Goal: Task Accomplishment & Management: Manage account settings

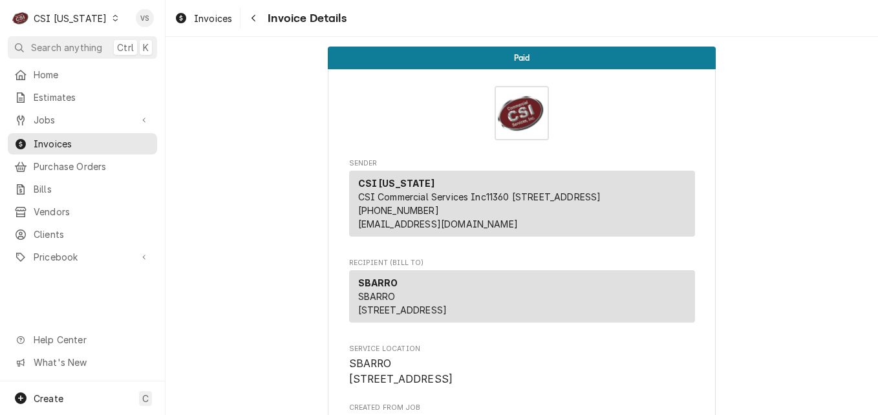
scroll to position [2434, 0]
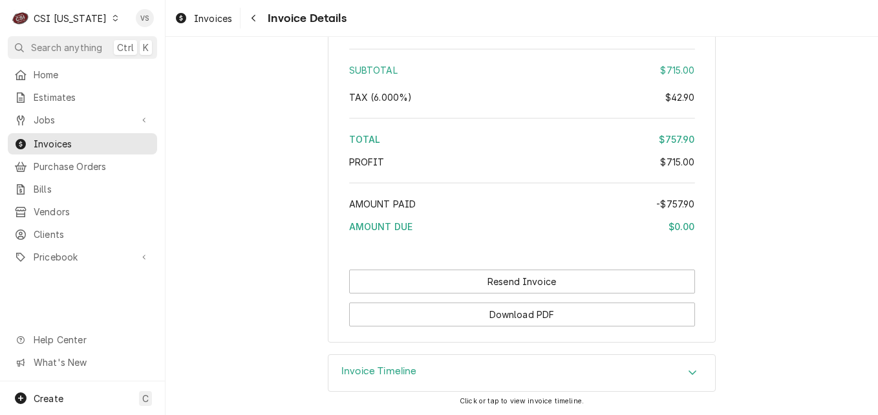
click at [113, 19] on icon "Dynamic Content Wrapper" at bounding box center [116, 18] width 6 height 6
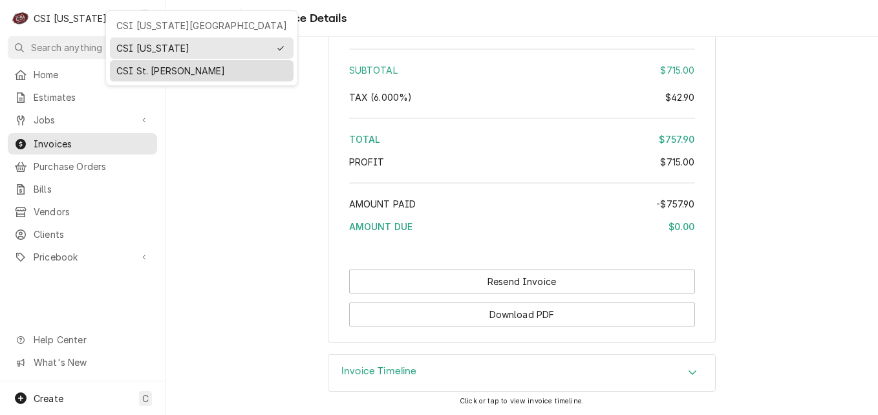
click at [136, 71] on div "CSI St. [PERSON_NAME]" at bounding box center [201, 71] width 171 height 14
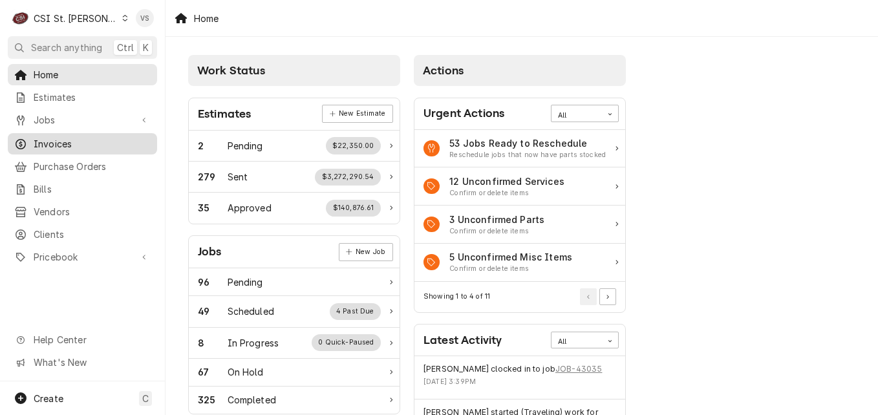
click at [59, 144] on span "Invoices" at bounding box center [92, 144] width 117 height 14
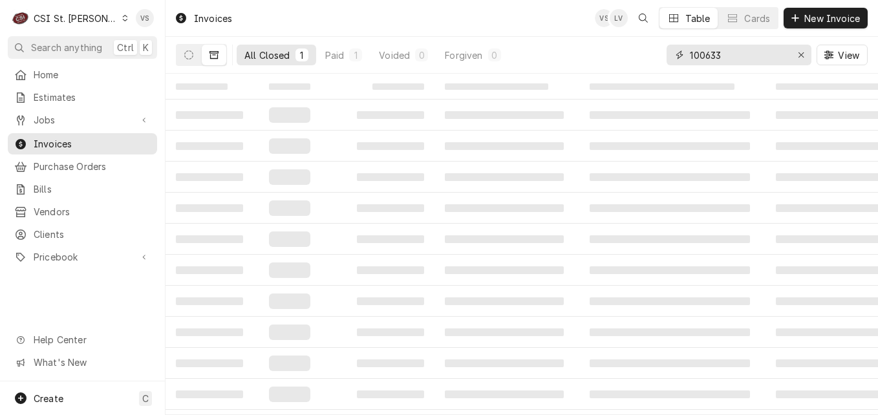
click at [655, 58] on div "All Closed 1 Paid 1 Voided 0 Forgiven 0 100633 View" at bounding box center [522, 55] width 692 height 36
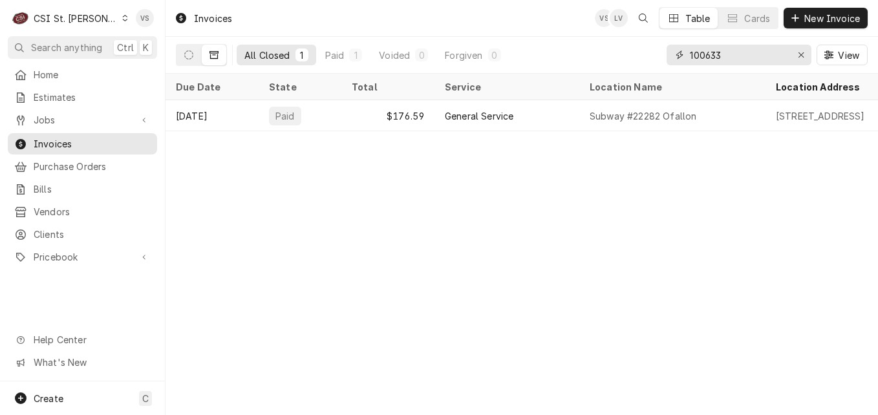
type input "l"
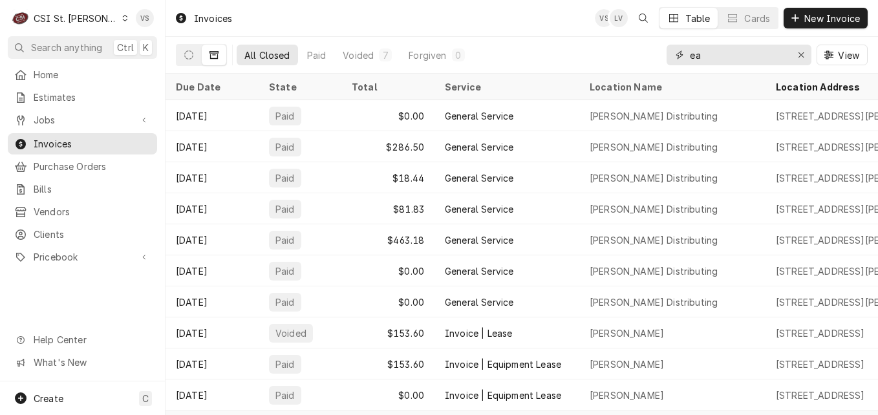
type input "e"
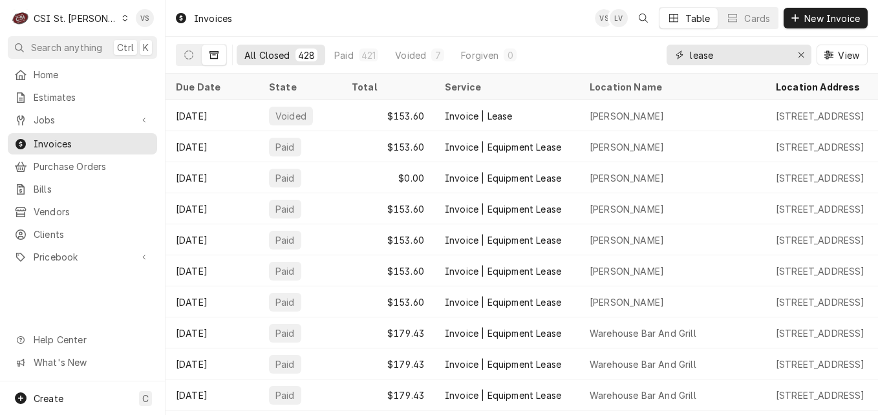
click at [736, 58] on input "lease" at bounding box center [738, 55] width 97 height 21
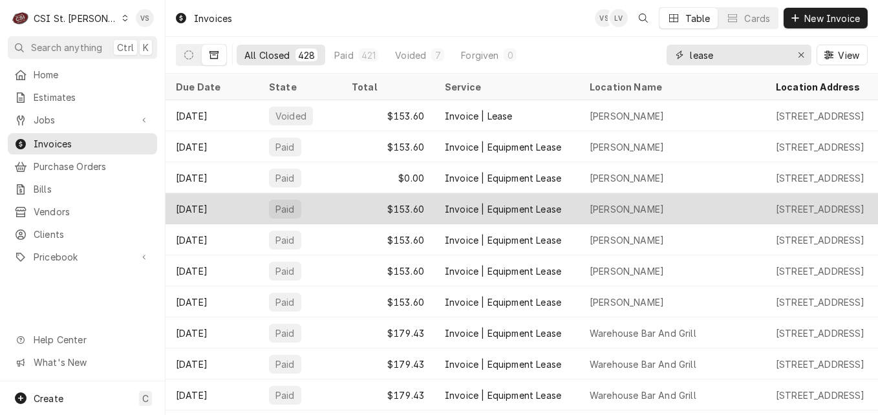
scroll to position [65, 0]
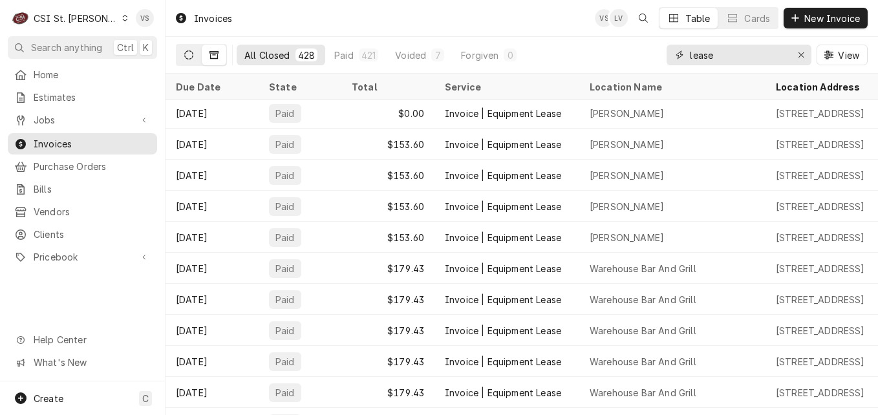
type input "lease"
click at [190, 56] on icon "Dynamic Content Wrapper" at bounding box center [188, 54] width 9 height 9
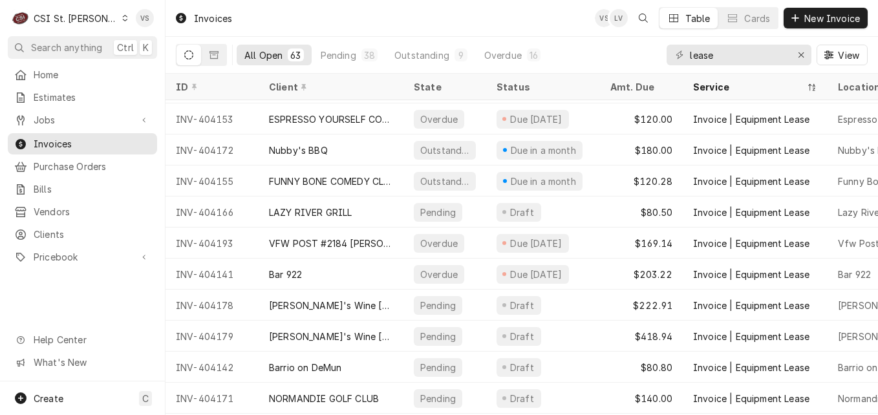
scroll to position [1587, 0]
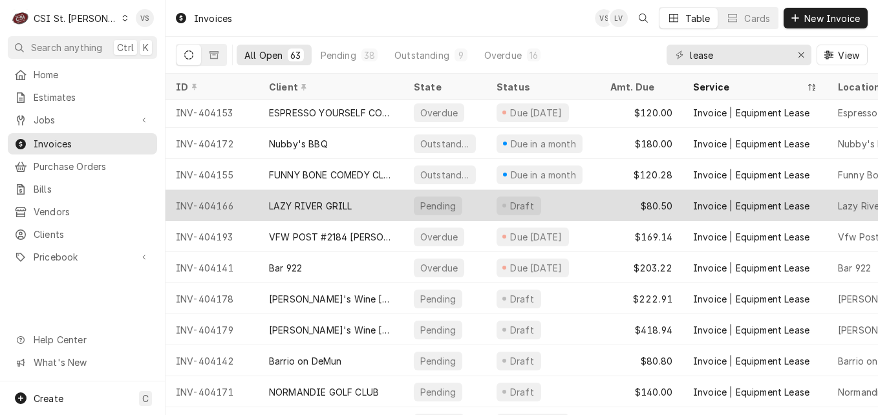
click at [347, 202] on div "LAZY RIVER GRILL" at bounding box center [310, 206] width 83 height 14
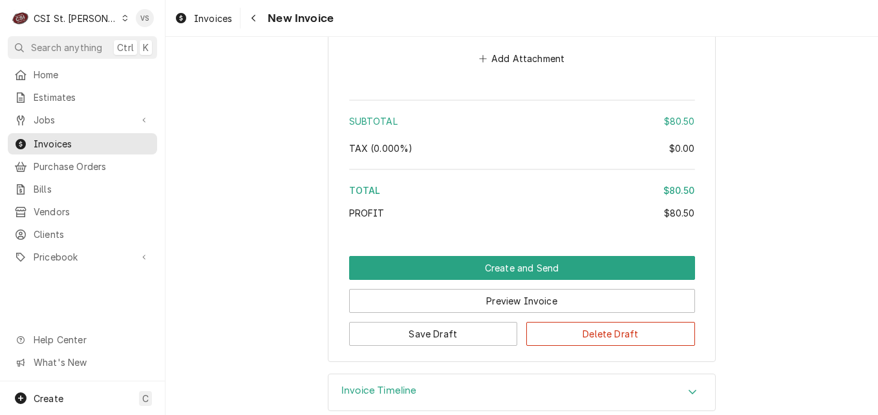
scroll to position [1867, 0]
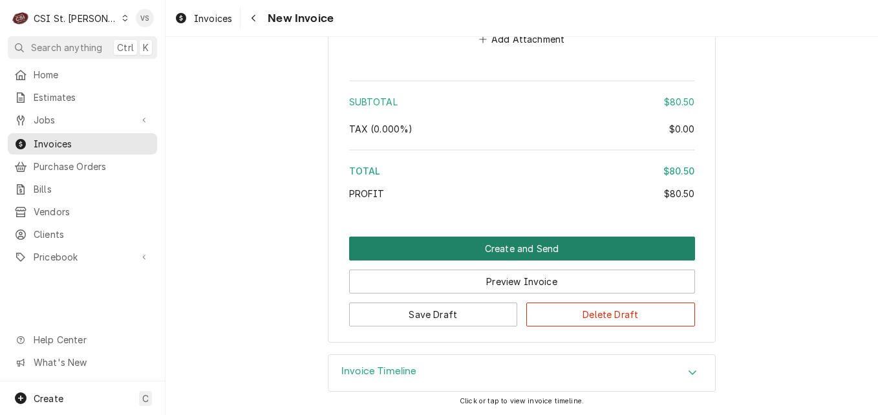
click at [474, 252] on button "Create and Send" at bounding box center [522, 249] width 346 height 24
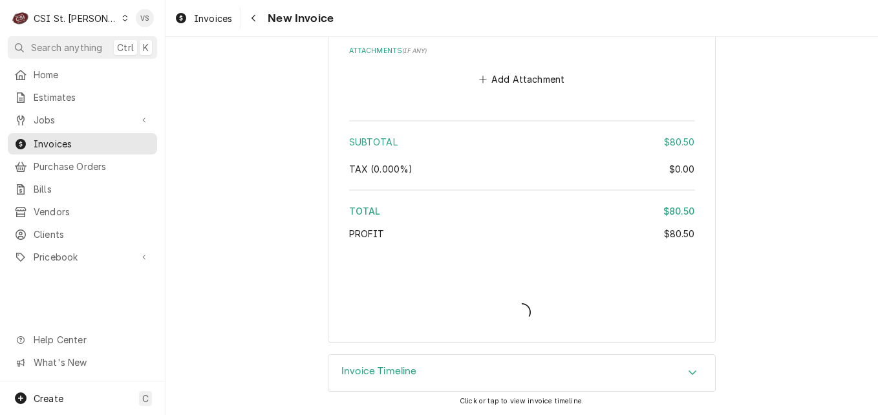
scroll to position [1827, 0]
type textarea "x"
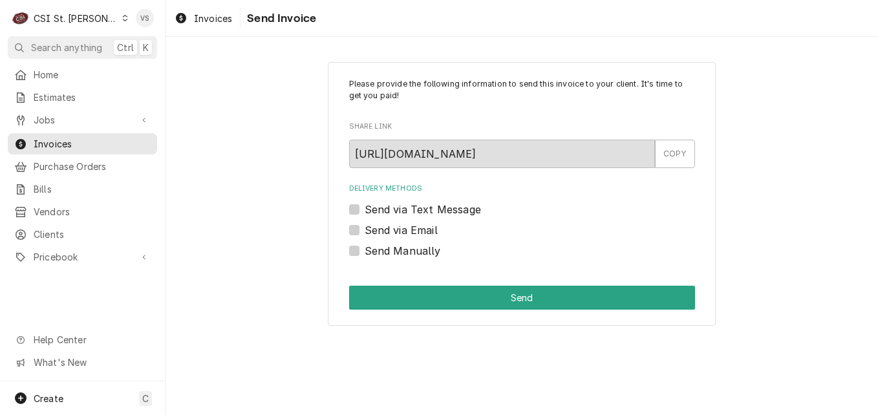
click at [365, 250] on label "Send Manually" at bounding box center [403, 251] width 76 height 16
click at [365, 250] on input "Send Manually" at bounding box center [538, 257] width 346 height 28
checkbox input "true"
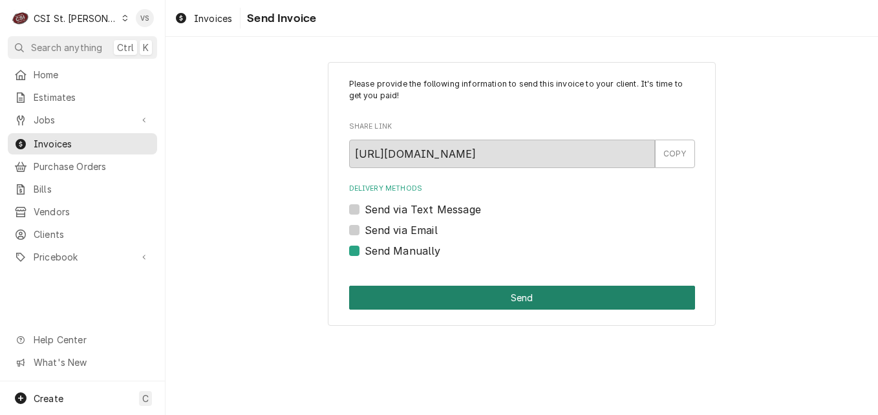
click at [446, 301] on button "Send" at bounding box center [522, 298] width 346 height 24
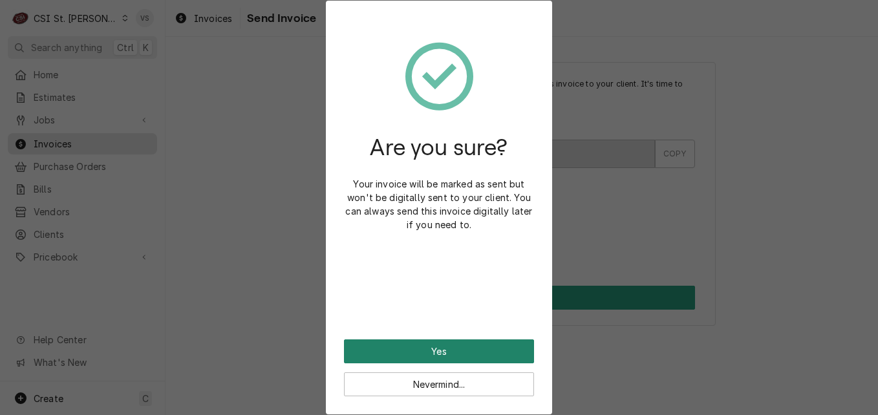
click at [479, 353] on button "Yes" at bounding box center [439, 352] width 190 height 24
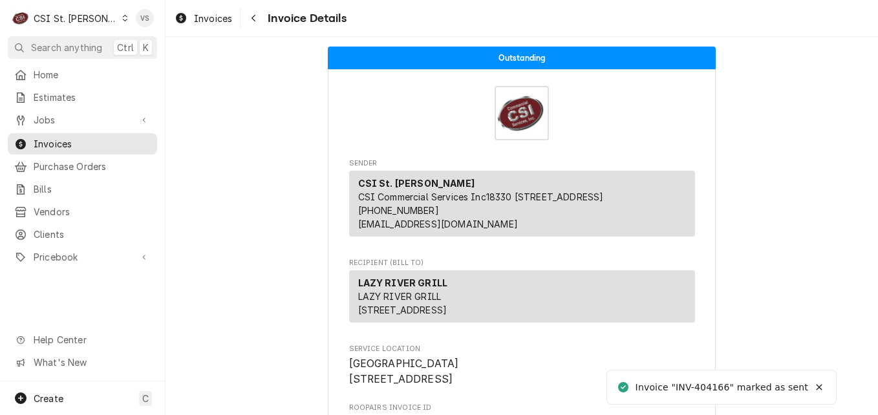
scroll to position [1927, 0]
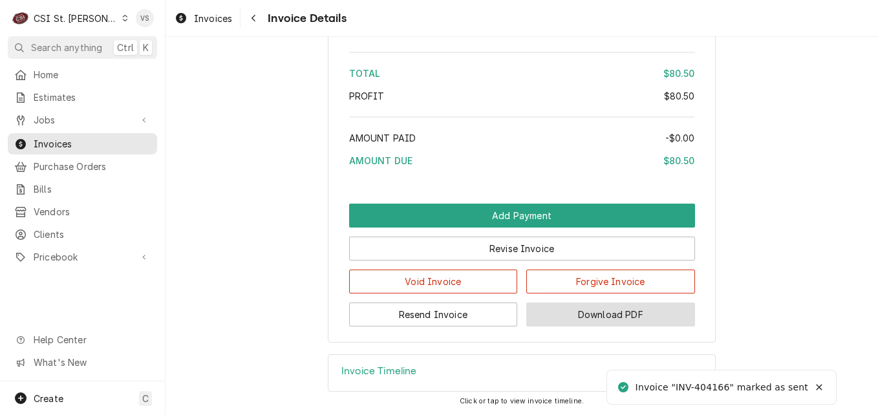
click at [585, 314] on button "Download PDF" at bounding box center [611, 315] width 169 height 24
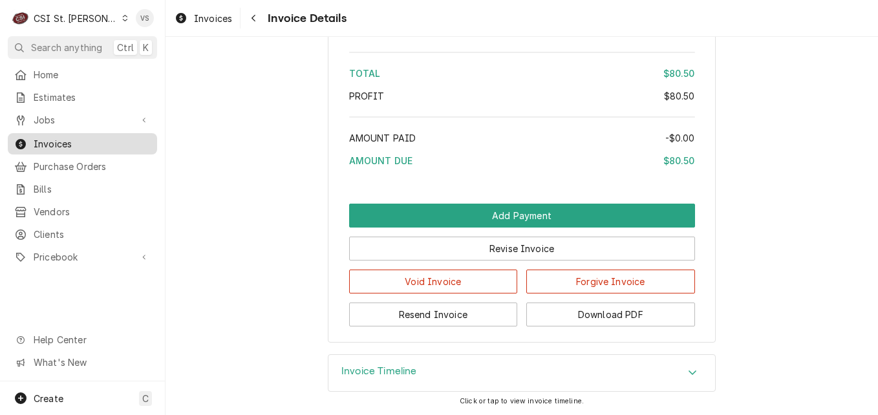
click at [74, 142] on span "Invoices" at bounding box center [92, 144] width 117 height 14
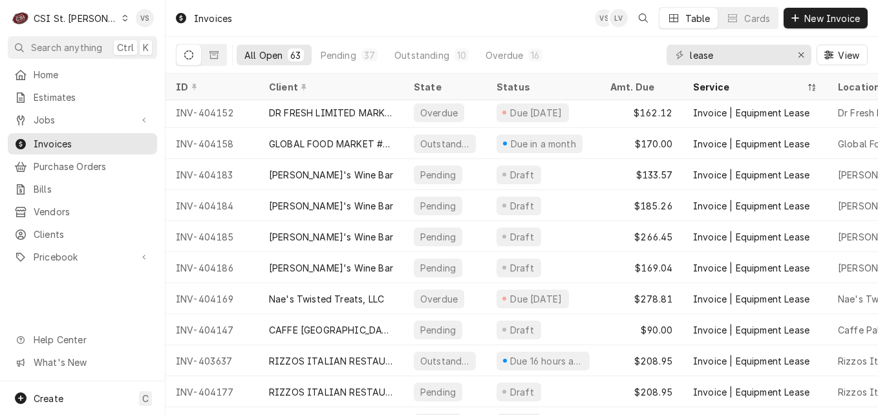
scroll to position [1276, 0]
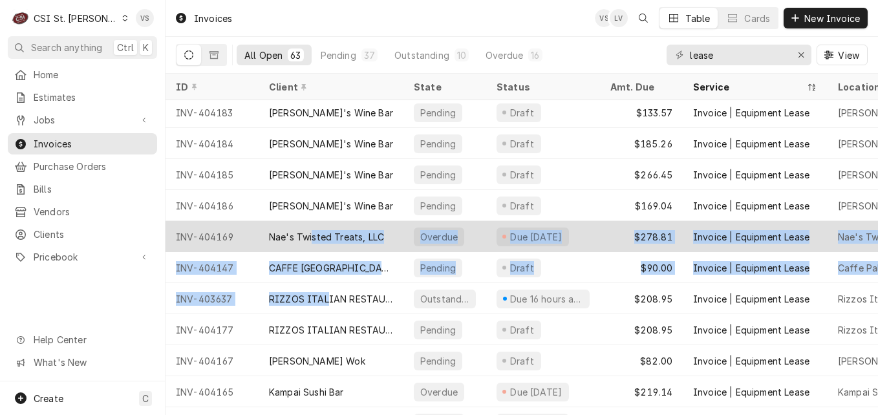
drag, startPoint x: 325, startPoint y: 293, endPoint x: 312, endPoint y: 232, distance: 62.7
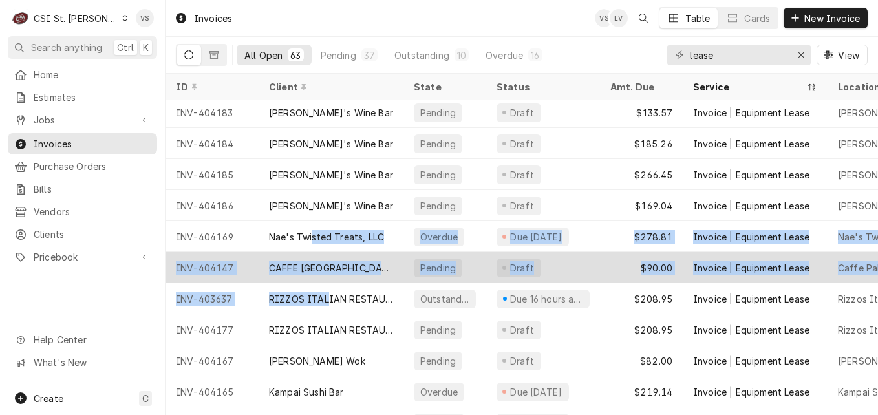
drag, startPoint x: 312, startPoint y: 232, endPoint x: 375, endPoint y: 274, distance: 75.9
click at [375, 274] on div "CAFFE PALERMO" at bounding box center [331, 267] width 145 height 31
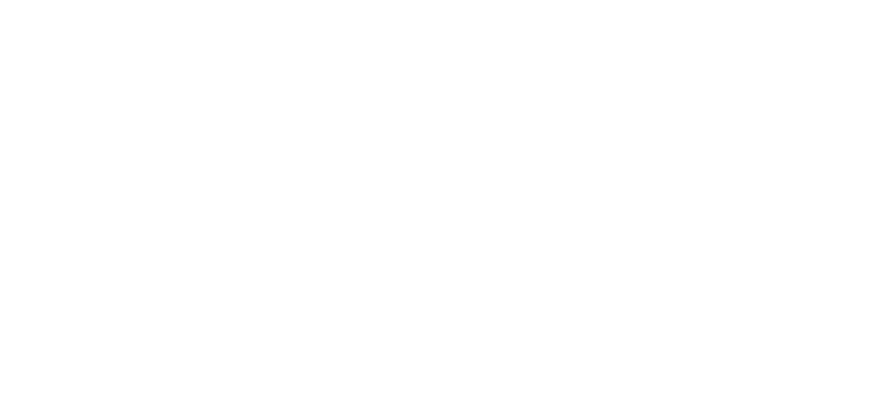
click at [338, 325] on div "Dynamic Content Wrapper" at bounding box center [439, 207] width 878 height 415
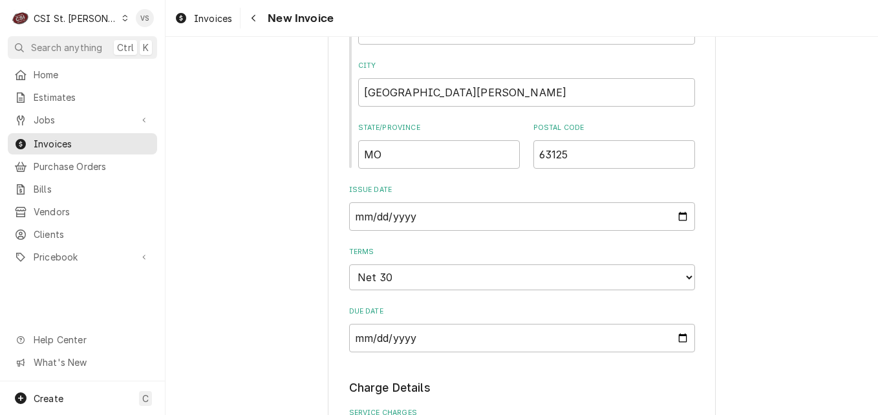
scroll to position [841, 0]
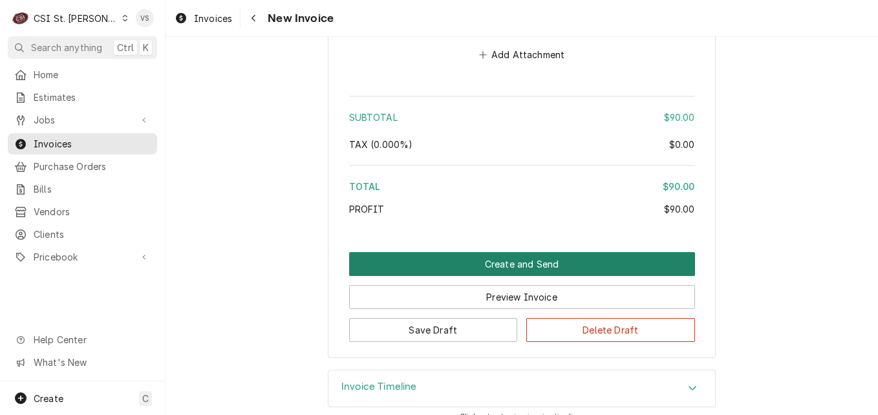
click at [496, 252] on button "Create and Send" at bounding box center [522, 264] width 346 height 24
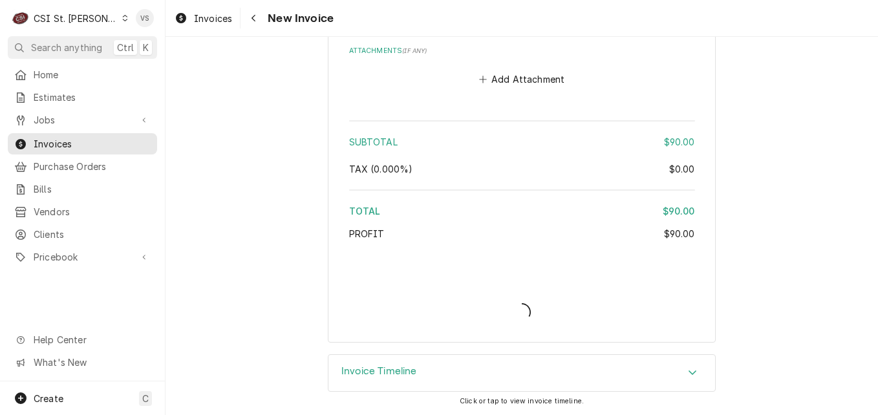
scroll to position [1842, 0]
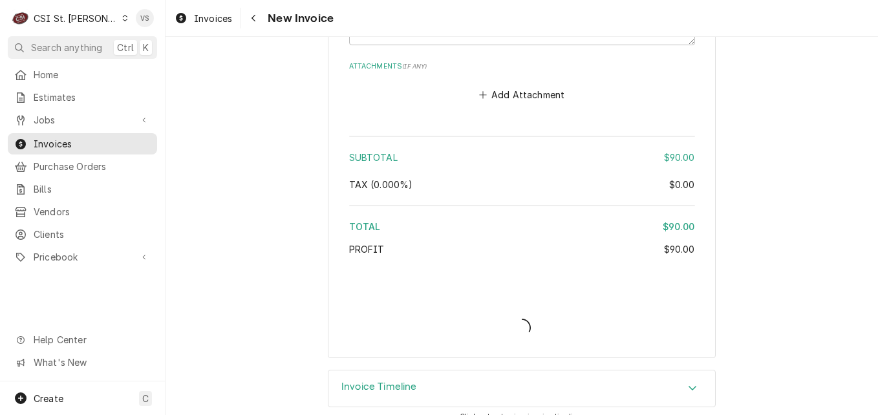
type textarea "x"
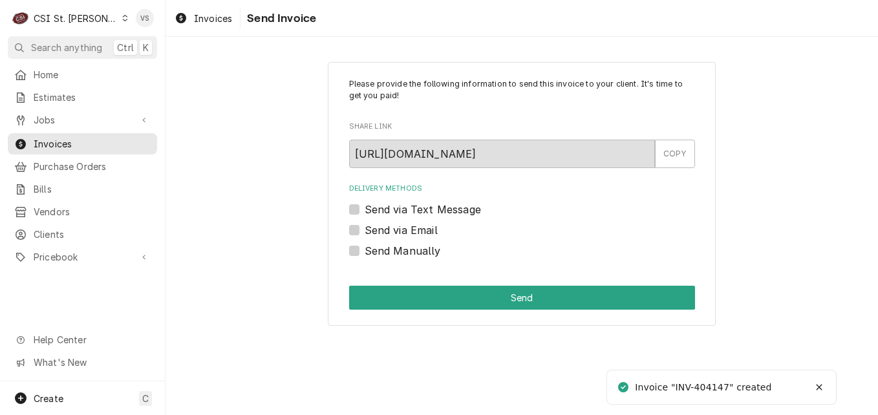
click at [365, 253] on label "Send Manually" at bounding box center [403, 251] width 76 height 16
click at [365, 253] on input "Send Manually" at bounding box center [538, 257] width 346 height 28
checkbox input "true"
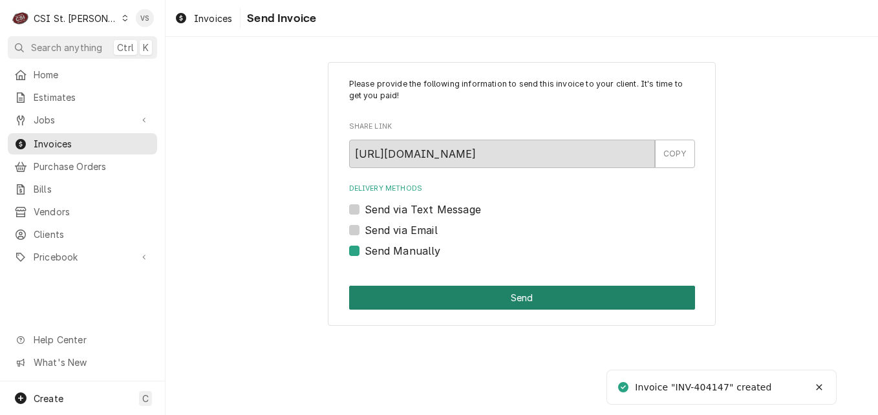
click at [410, 292] on button "Send" at bounding box center [522, 298] width 346 height 24
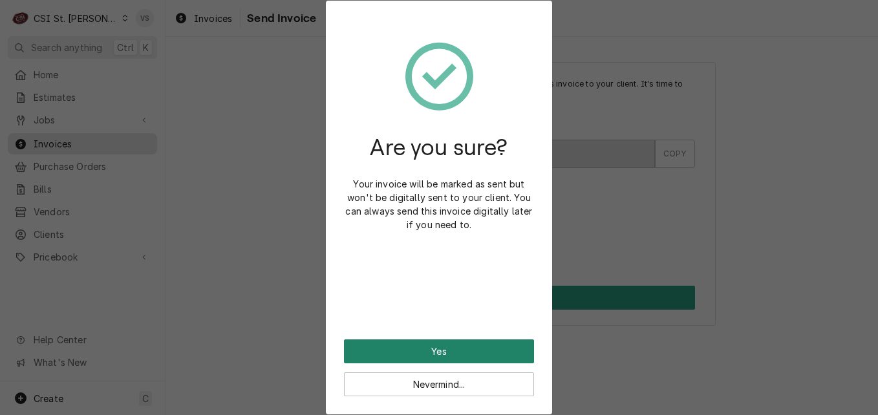
click at [431, 351] on button "Yes" at bounding box center [439, 352] width 190 height 24
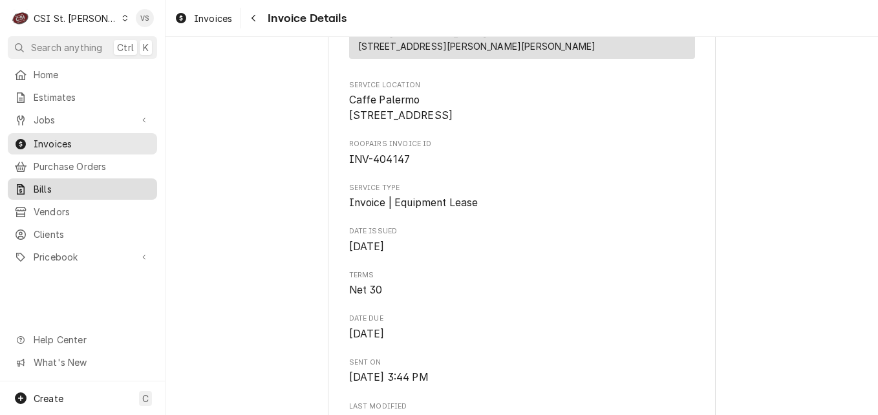
scroll to position [259, 0]
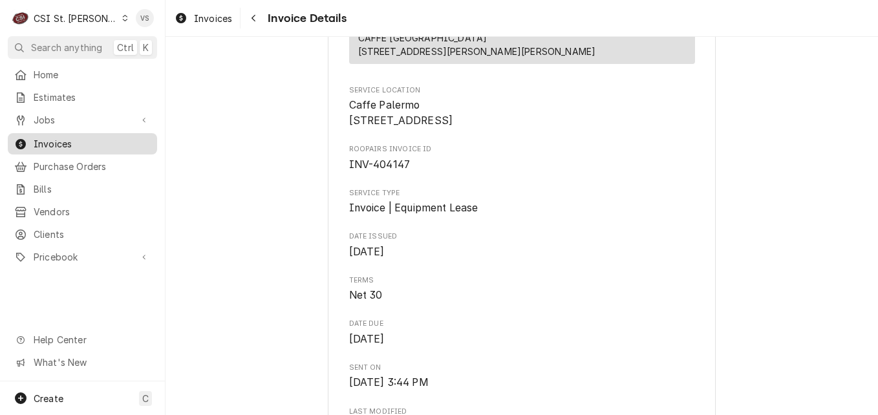
click at [73, 144] on span "Invoices" at bounding box center [92, 144] width 117 height 14
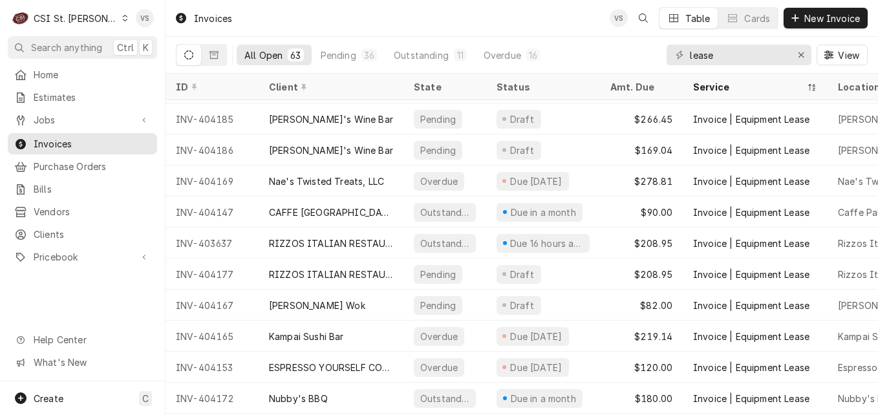
scroll to position [1338, 0]
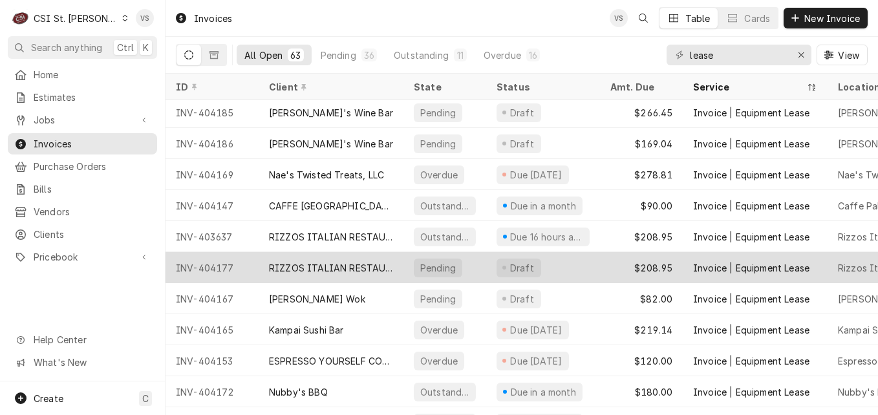
click at [333, 266] on div "RIZZOS ITALIAN RESTAURANT" at bounding box center [331, 268] width 124 height 14
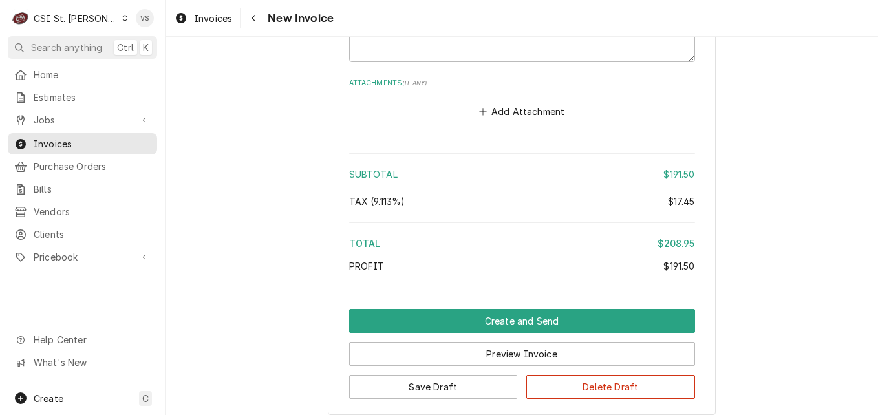
scroll to position [1876, 0]
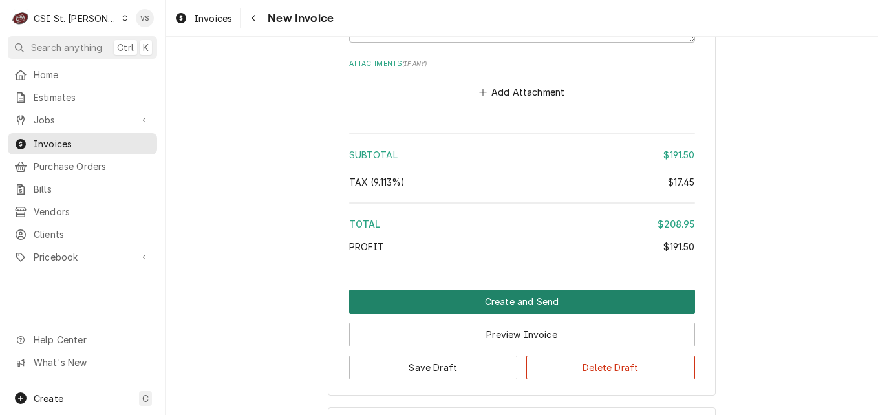
click at [534, 290] on button "Create and Send" at bounding box center [522, 302] width 346 height 24
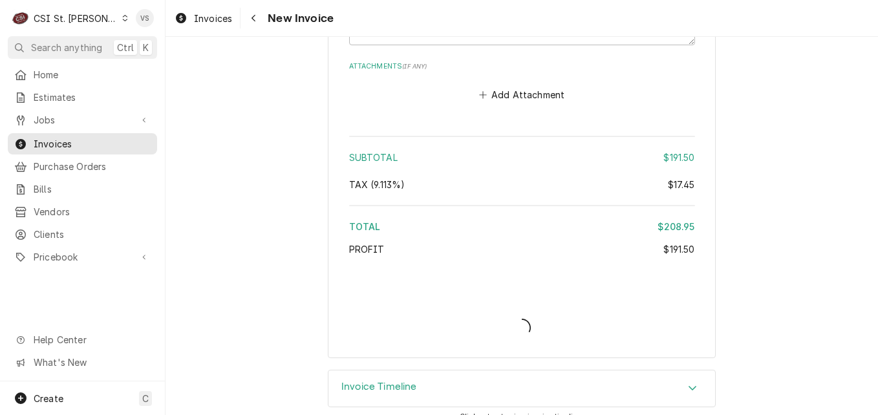
type textarea "x"
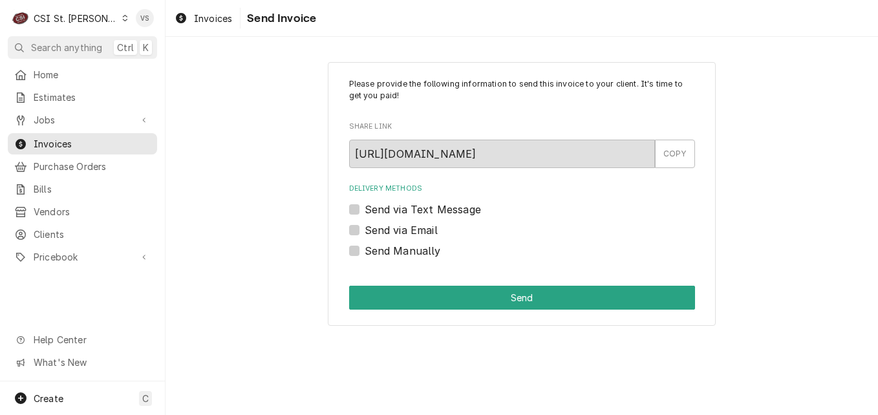
click at [365, 250] on label "Send Manually" at bounding box center [403, 251] width 76 height 16
click at [365, 250] on input "Send Manually" at bounding box center [538, 257] width 346 height 28
checkbox input "true"
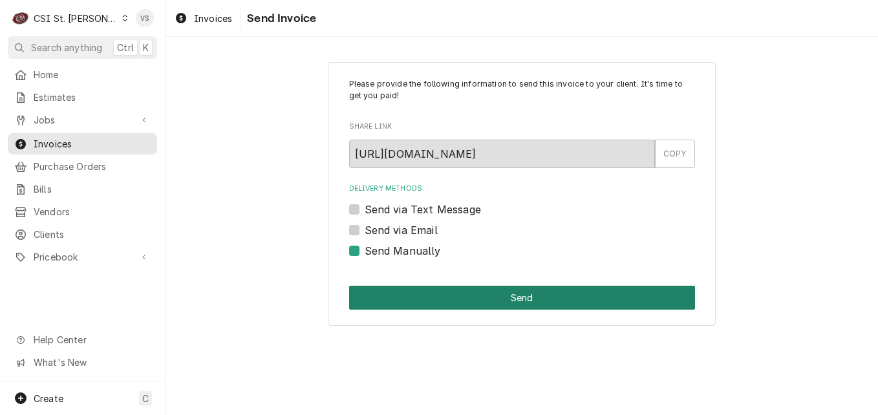
click at [422, 301] on button "Send" at bounding box center [522, 298] width 346 height 24
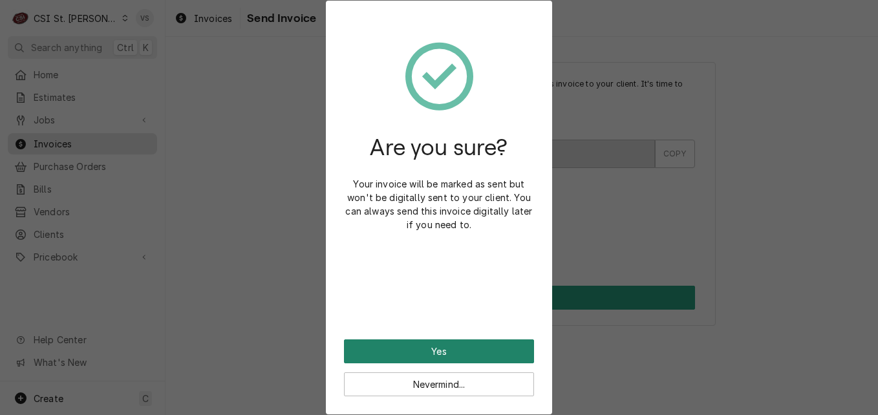
click at [436, 360] on button "Yes" at bounding box center [439, 352] width 190 height 24
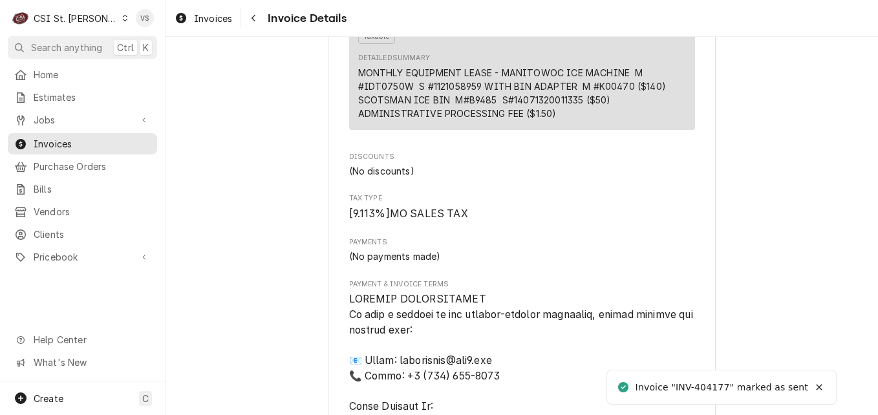
scroll to position [1927, 0]
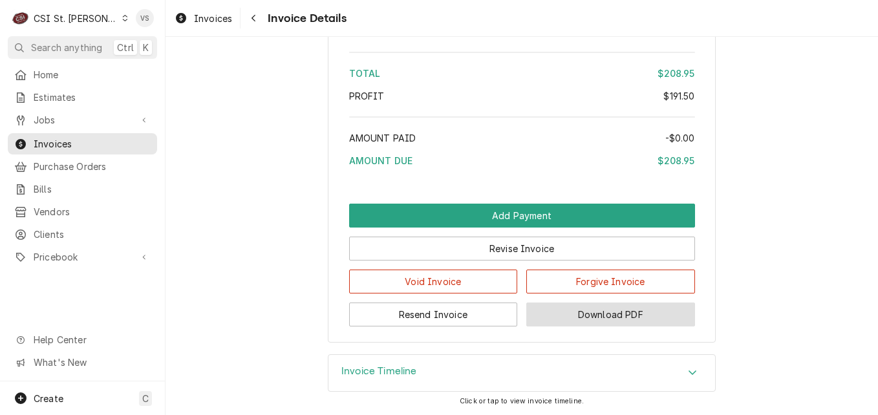
click at [605, 318] on button "Download PDF" at bounding box center [611, 315] width 169 height 24
click at [60, 140] on span "Invoices" at bounding box center [92, 144] width 117 height 14
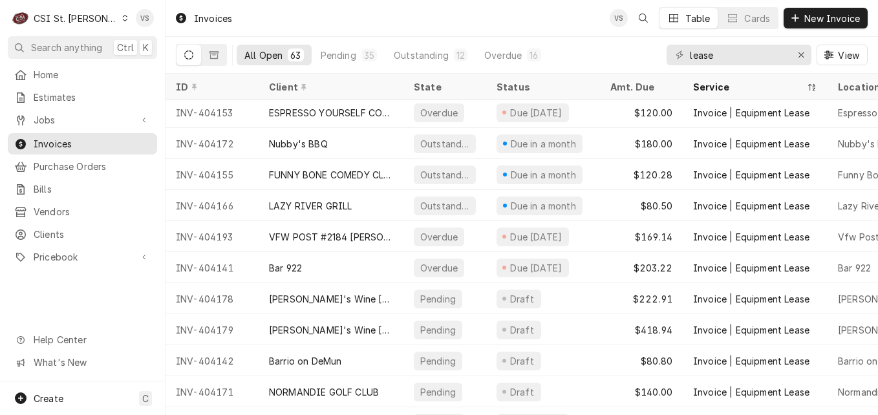
scroll to position [1649, 0]
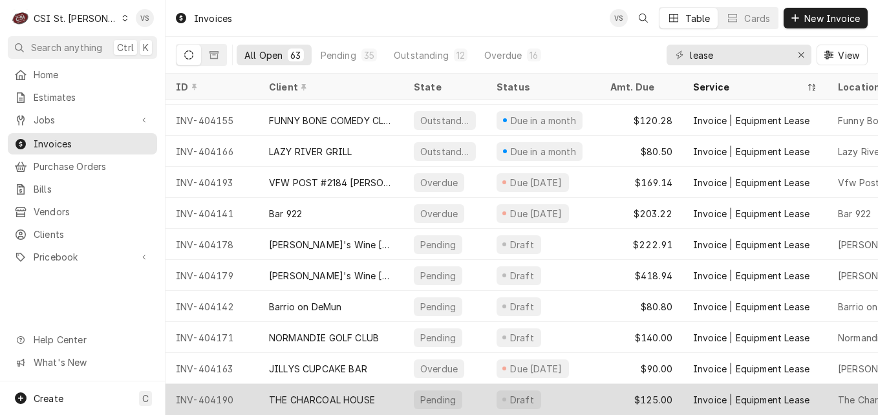
click at [249, 385] on div "INV-404190" at bounding box center [212, 399] width 93 height 31
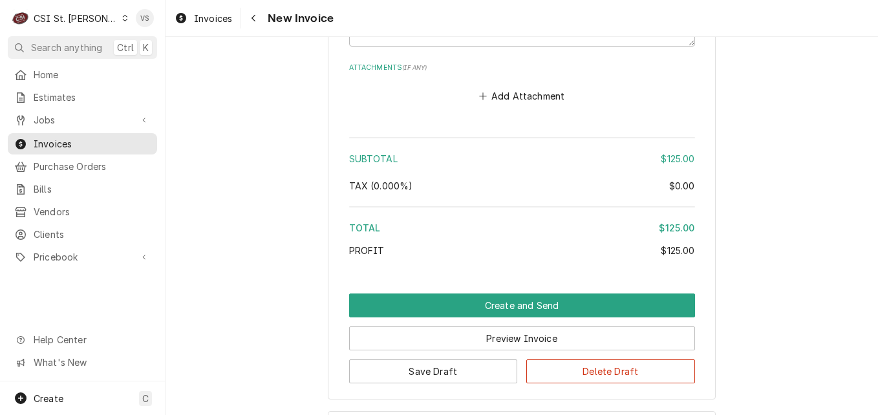
scroll to position [1898, 0]
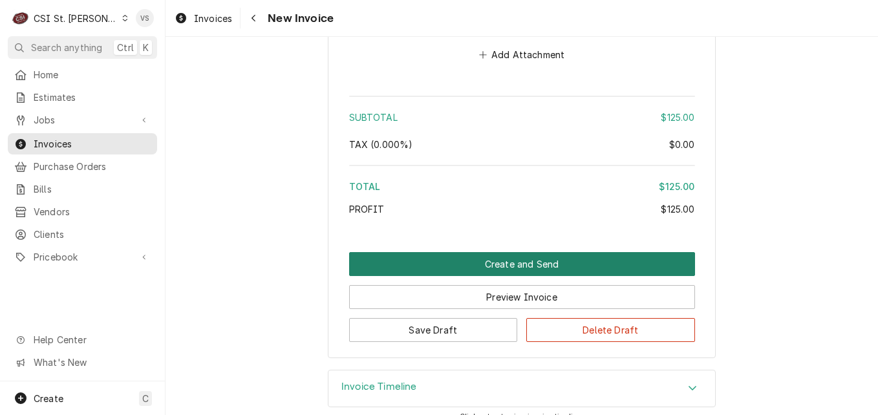
click at [438, 252] on button "Create and Send" at bounding box center [522, 264] width 346 height 24
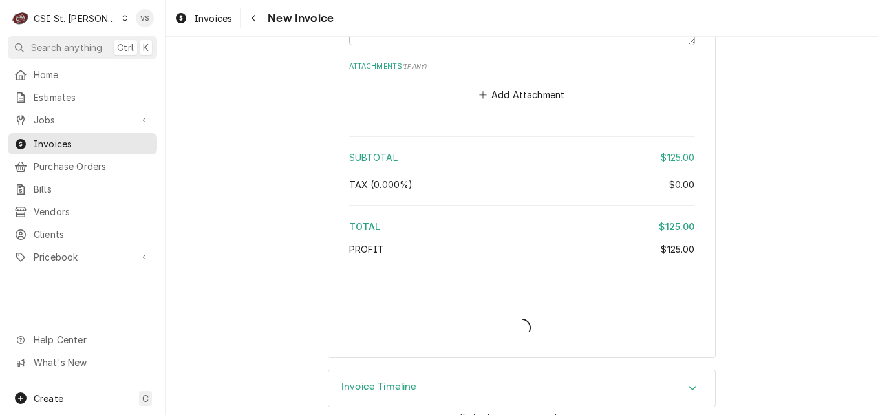
type textarea "x"
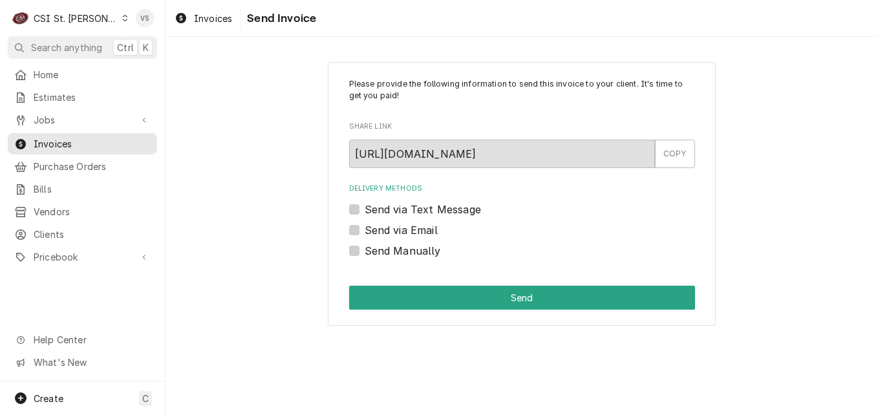
click at [365, 250] on label "Send Manually" at bounding box center [403, 251] width 76 height 16
click at [365, 250] on input "Send Manually" at bounding box center [538, 257] width 346 height 28
checkbox input "true"
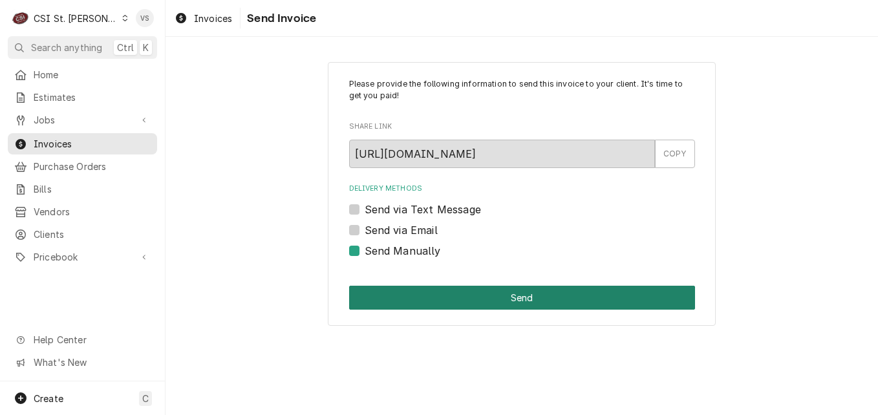
click at [429, 297] on button "Send" at bounding box center [522, 298] width 346 height 24
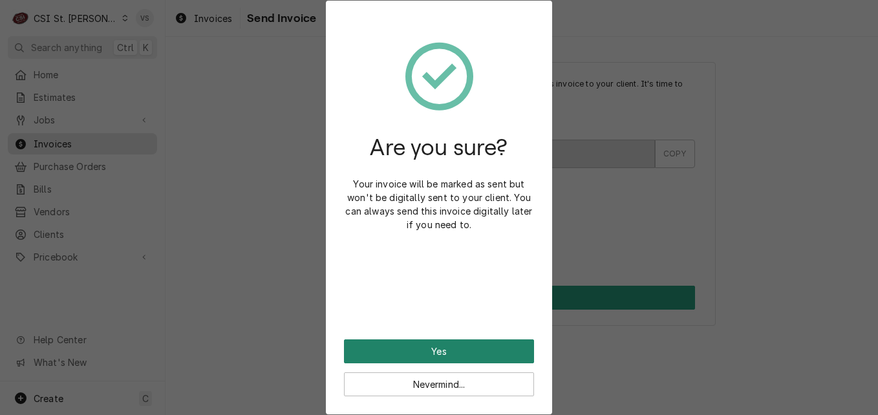
click at [466, 347] on button "Yes" at bounding box center [439, 352] width 190 height 24
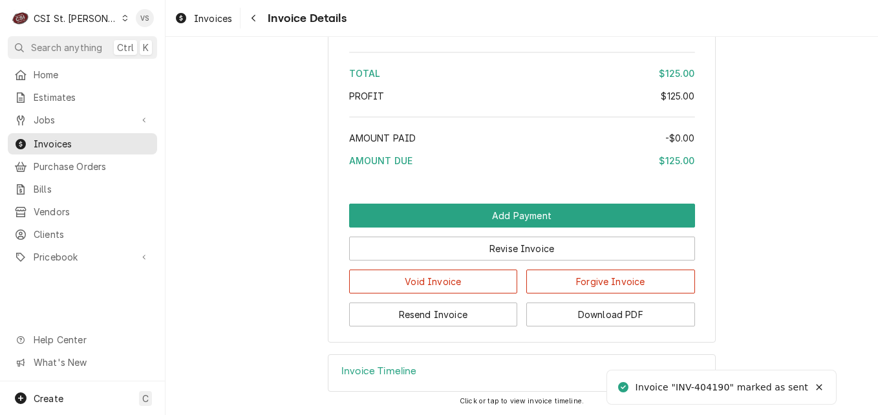
scroll to position [1900, 0]
click at [594, 321] on button "Download PDF" at bounding box center [611, 315] width 169 height 24
click at [39, 137] on span "Invoices" at bounding box center [92, 144] width 117 height 14
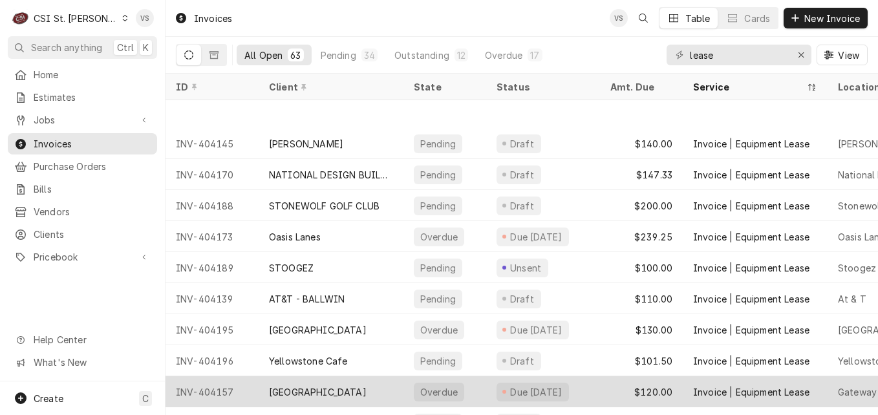
scroll to position [158, 0]
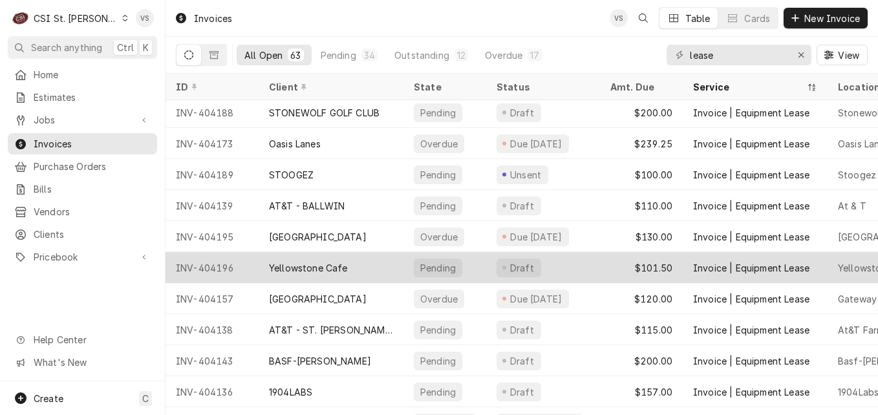
click at [321, 267] on div "Yellowstone Cafe" at bounding box center [308, 268] width 79 height 14
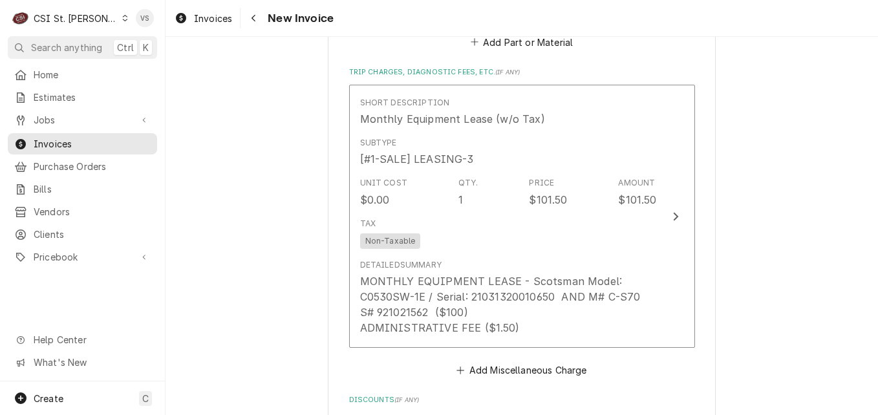
scroll to position [1898, 0]
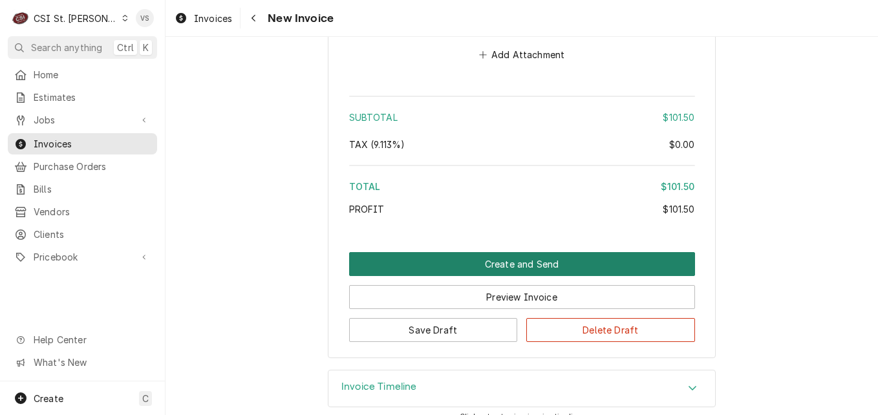
click at [472, 252] on button "Create and Send" at bounding box center [522, 264] width 346 height 24
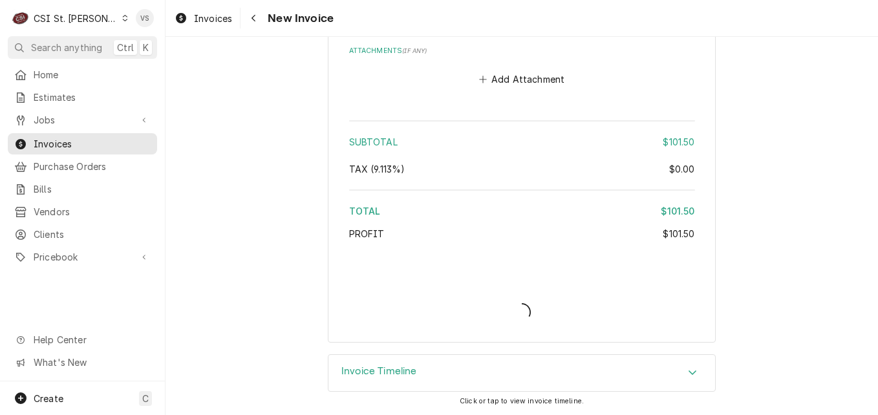
scroll to position [1858, 0]
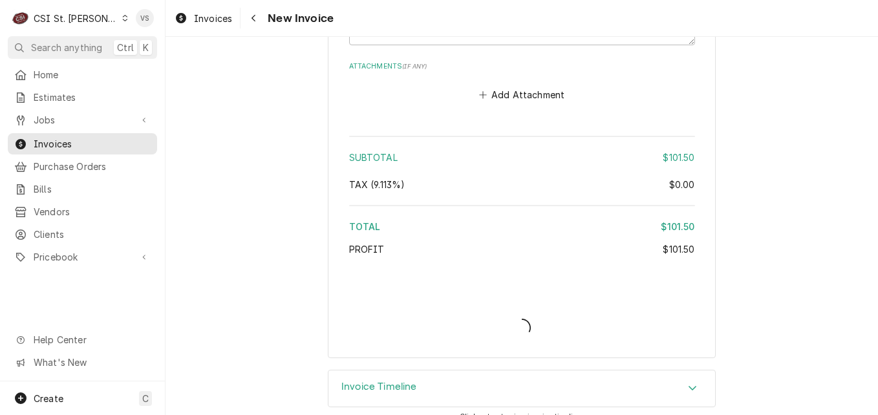
type textarea "x"
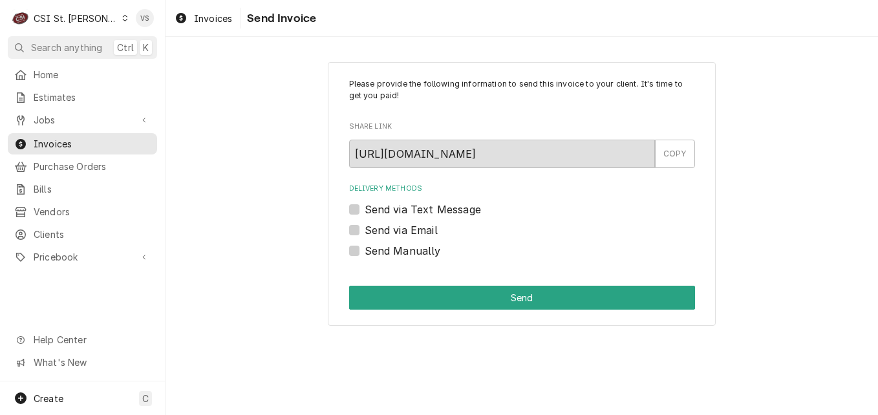
click at [365, 248] on label "Send Manually" at bounding box center [403, 251] width 76 height 16
click at [365, 248] on input "Send Manually" at bounding box center [538, 257] width 346 height 28
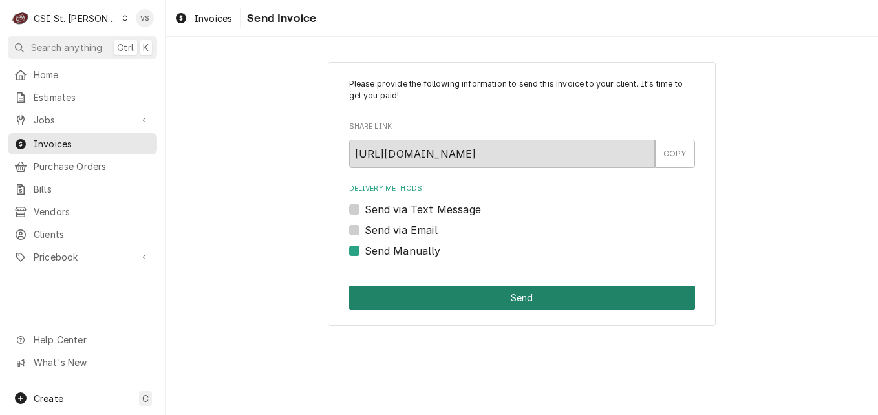
click at [365, 252] on label "Send Manually" at bounding box center [403, 251] width 76 height 16
click at [365, 252] on input "Send Manually" at bounding box center [538, 257] width 346 height 28
click at [408, 296] on button "Send" at bounding box center [522, 298] width 346 height 24
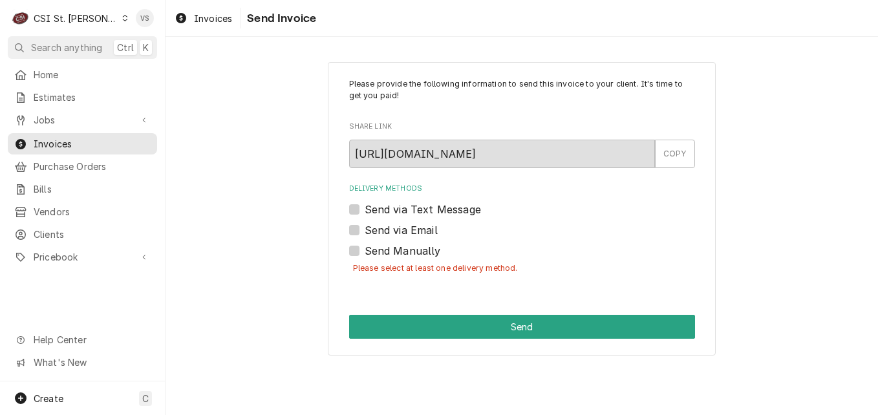
click at [365, 248] on label "Send Manually" at bounding box center [403, 251] width 76 height 16
click at [365, 248] on input "Send Manually" at bounding box center [538, 257] width 346 height 28
click at [365, 254] on label "Send Manually" at bounding box center [403, 251] width 76 height 16
click at [365, 254] on input "Send Manually" at bounding box center [538, 257] width 346 height 28
click at [365, 251] on label "Send Manually" at bounding box center [403, 251] width 76 height 16
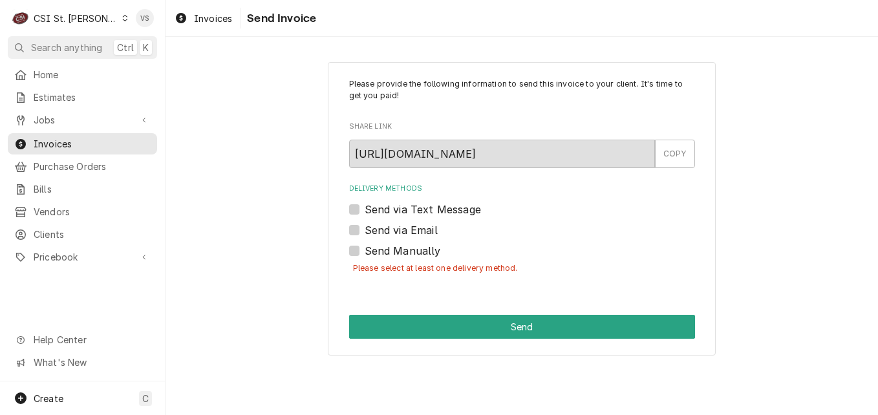
click at [365, 251] on input "Send Manually" at bounding box center [538, 257] width 346 height 28
checkbox input "true"
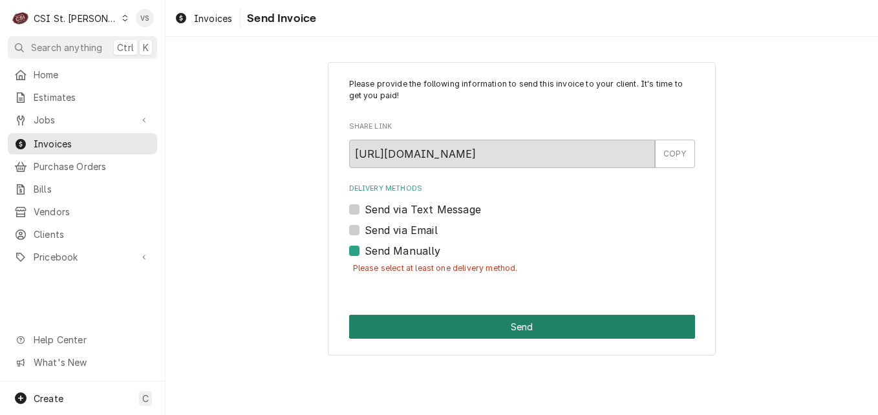
click at [450, 332] on button "Send" at bounding box center [522, 327] width 346 height 24
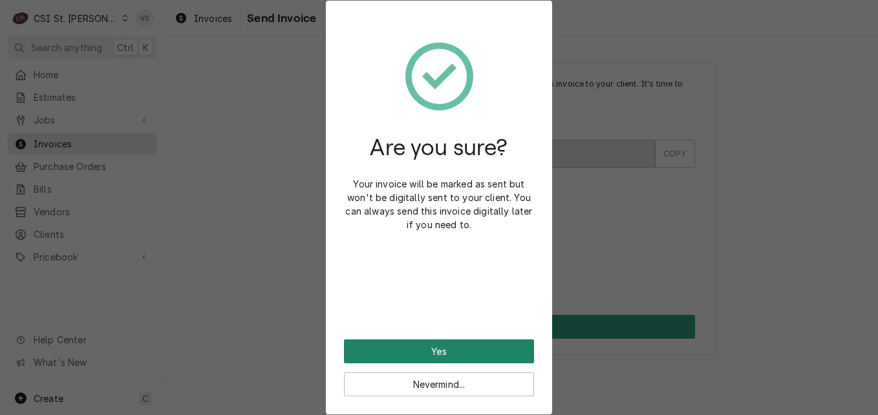
click at [453, 351] on button "Yes" at bounding box center [439, 352] width 190 height 24
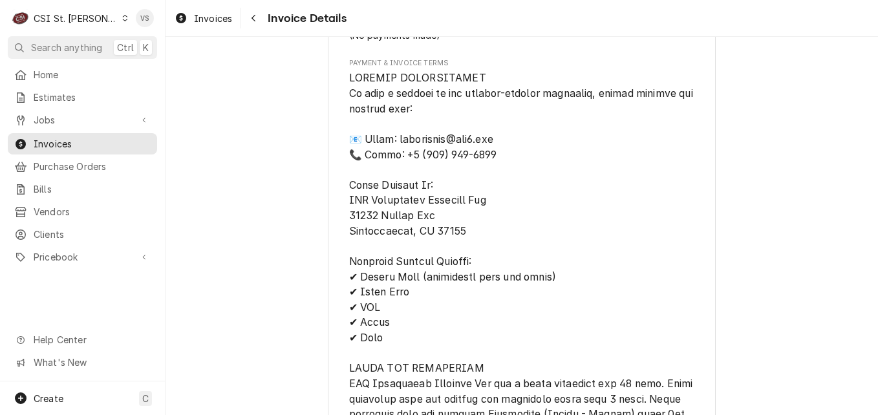
scroll to position [1900, 0]
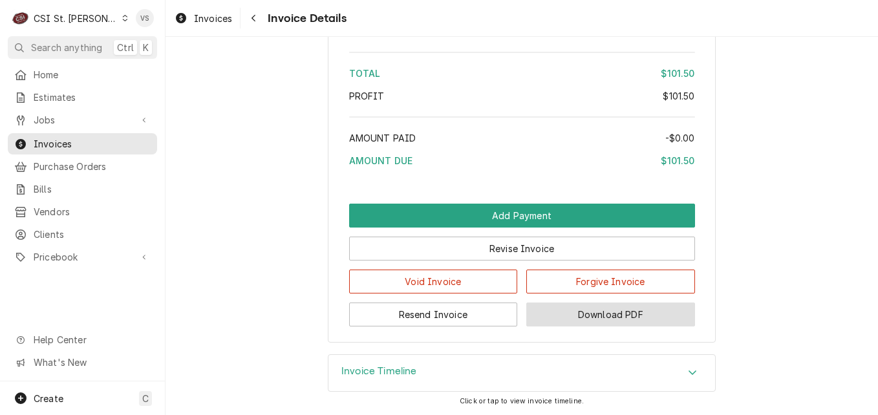
click at [604, 316] on button "Download PDF" at bounding box center [611, 315] width 169 height 24
click at [75, 142] on span "Invoices" at bounding box center [92, 144] width 117 height 14
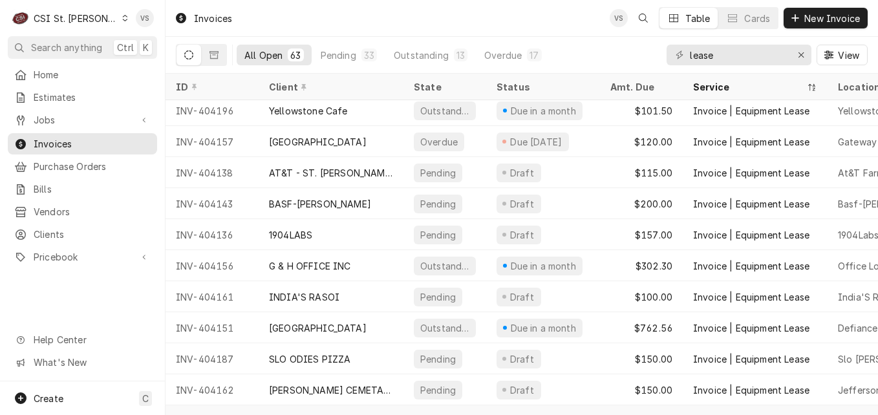
scroll to position [345, 0]
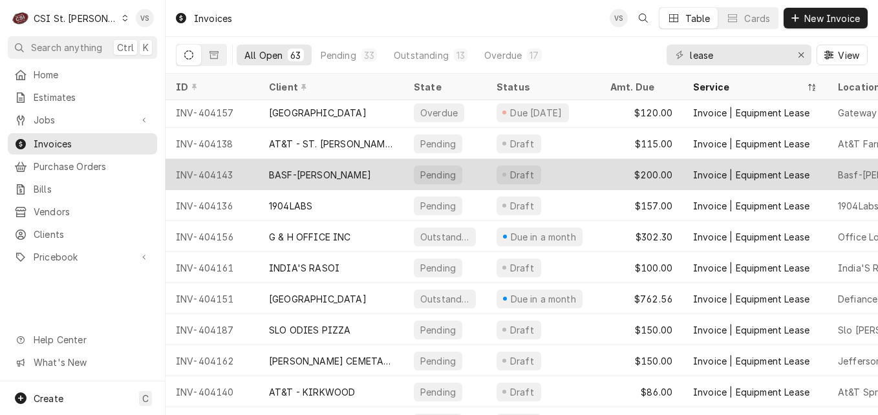
click at [276, 175] on div "BASF-[PERSON_NAME]" at bounding box center [320, 175] width 102 height 14
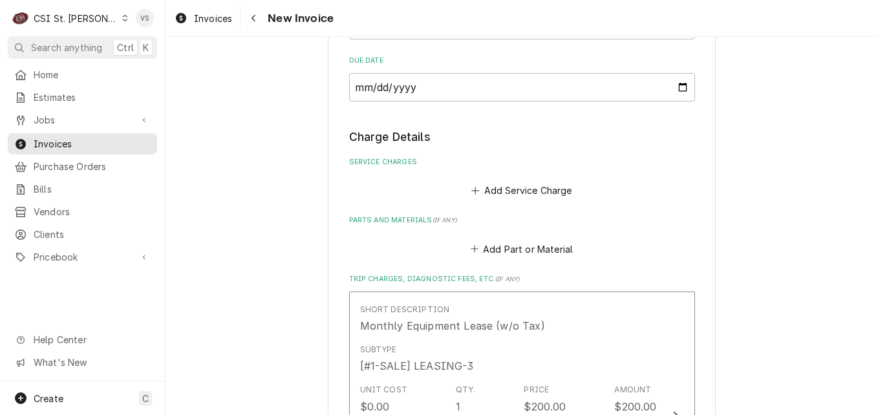
scroll to position [1960, 0]
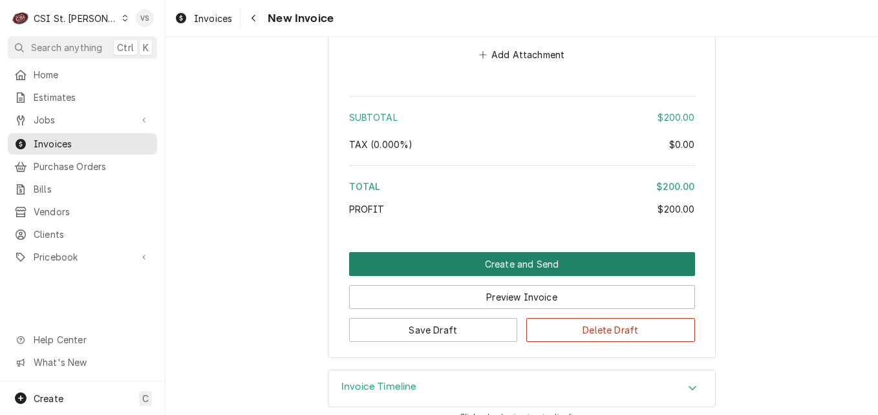
click at [458, 252] on button "Create and Send" at bounding box center [522, 264] width 346 height 24
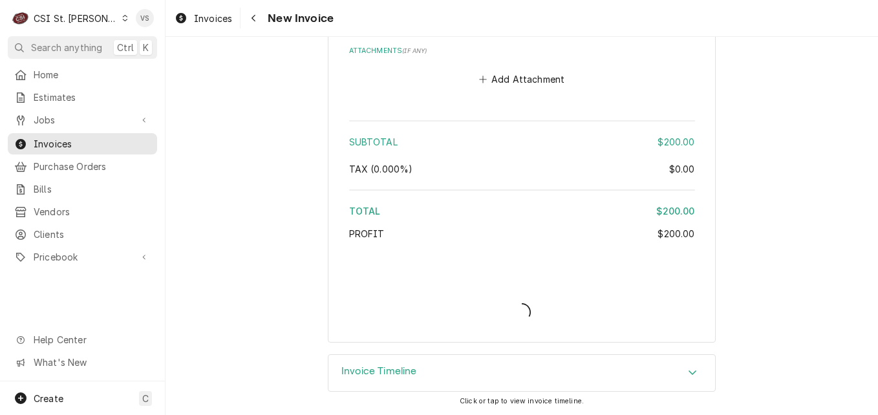
scroll to position [1920, 0]
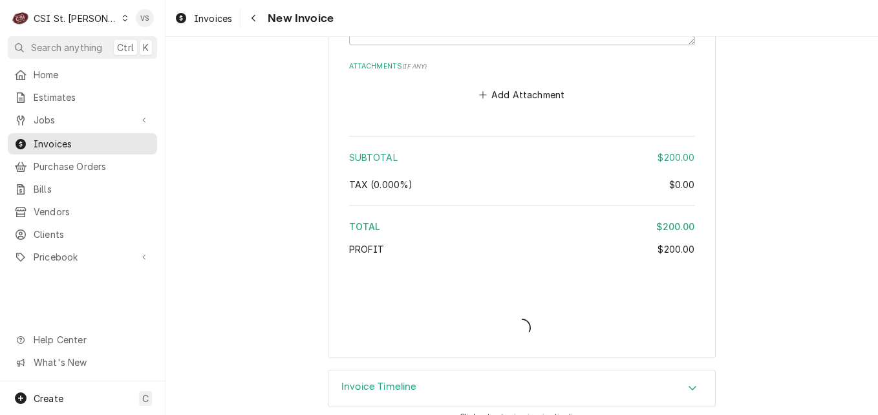
type textarea "x"
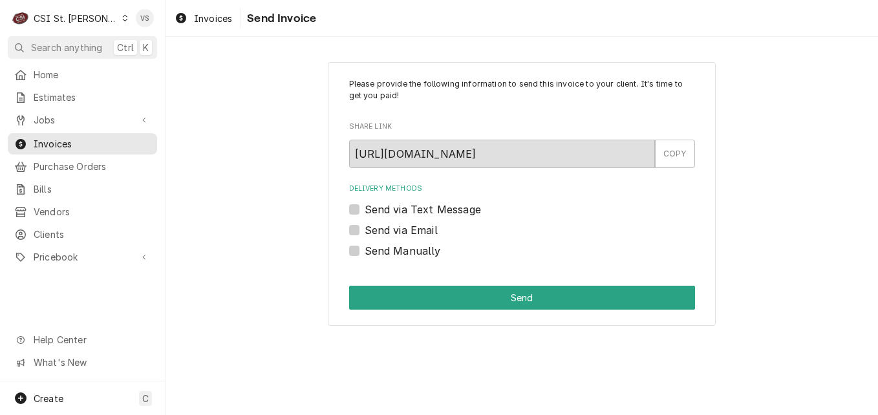
click at [365, 252] on label "Send Manually" at bounding box center [403, 251] width 76 height 16
click at [365, 252] on input "Send Manually" at bounding box center [538, 257] width 346 height 28
checkbox input "true"
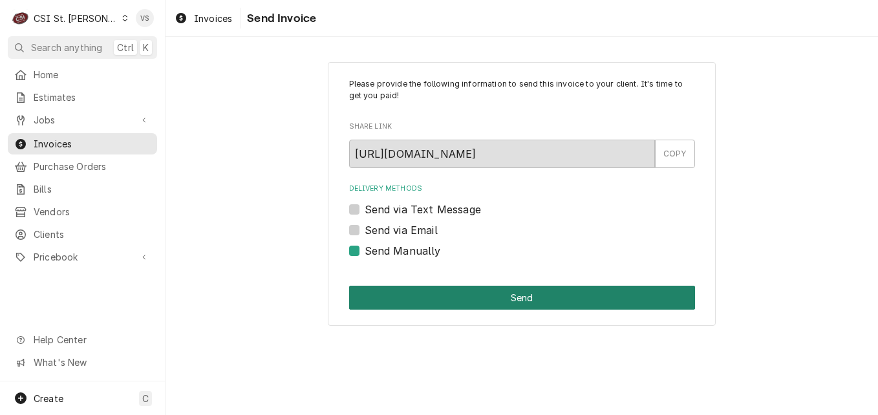
click at [399, 293] on button "Send" at bounding box center [522, 298] width 346 height 24
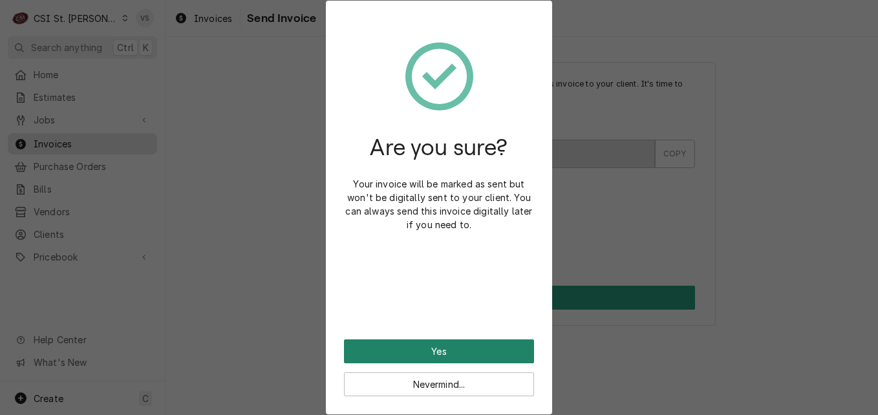
click at [419, 344] on button "Yes" at bounding box center [439, 352] width 190 height 24
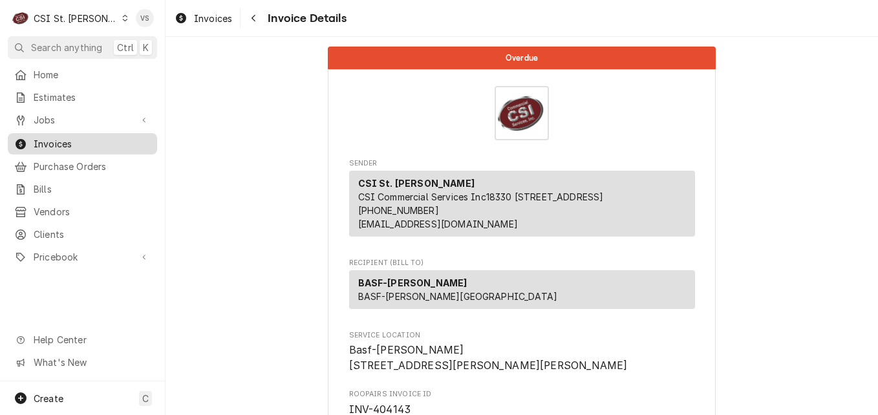
click at [45, 141] on span "Invoices" at bounding box center [92, 144] width 117 height 14
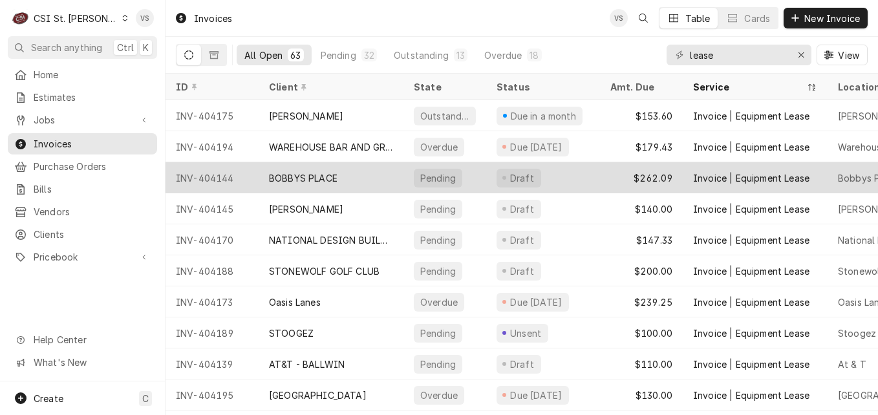
click at [307, 171] on div "BOBBYS PLACE" at bounding box center [303, 178] width 69 height 14
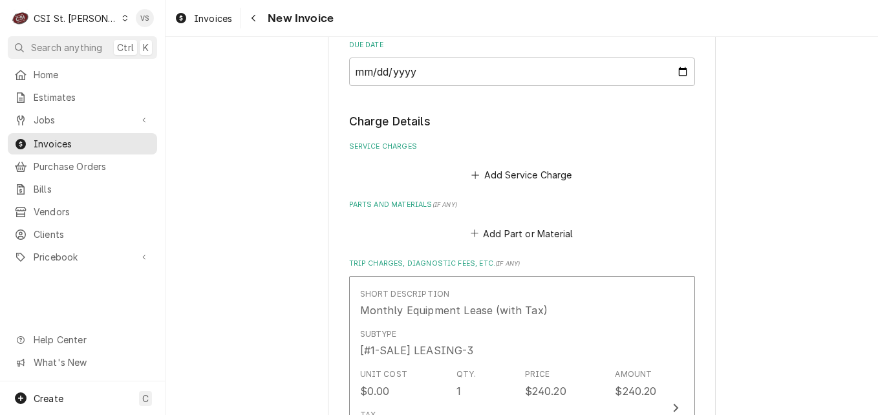
scroll to position [1960, 0]
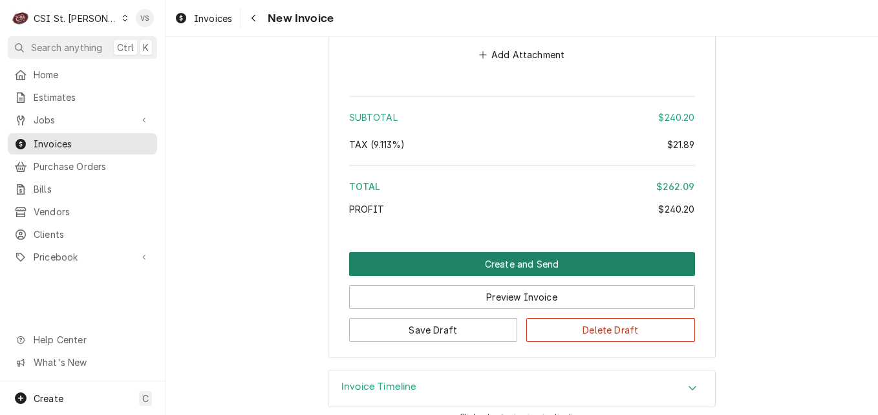
click at [478, 252] on button "Create and Send" at bounding box center [522, 264] width 346 height 24
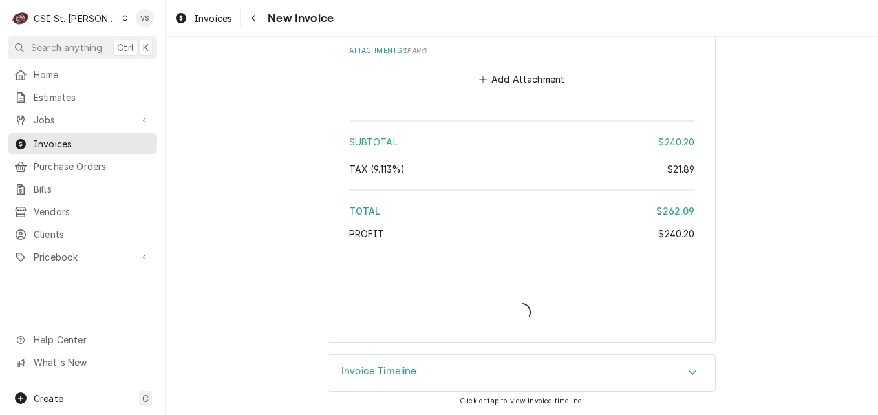
scroll to position [1920, 0]
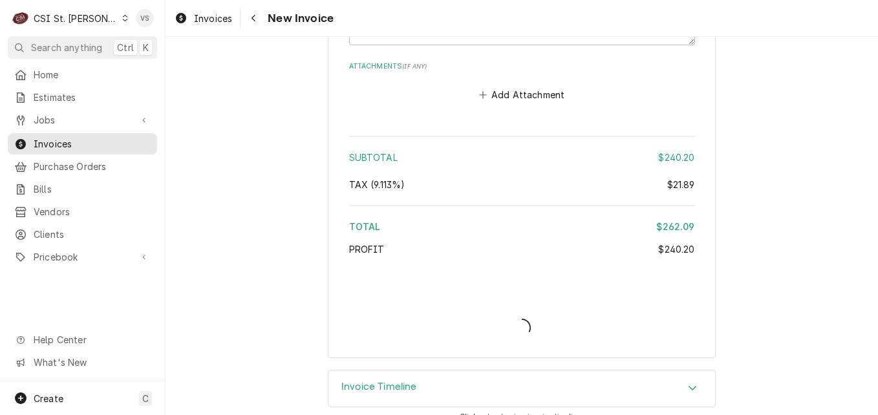
type textarea "x"
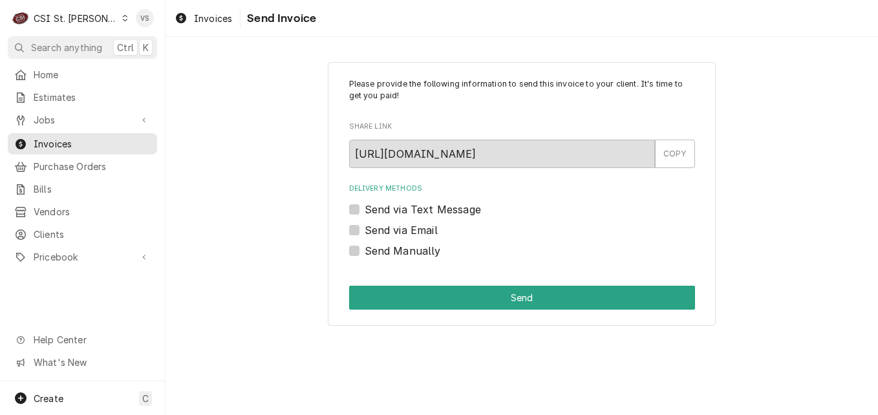
click at [365, 252] on label "Send Manually" at bounding box center [403, 251] width 76 height 16
click at [365, 252] on input "Send Manually" at bounding box center [538, 257] width 346 height 28
checkbox input "true"
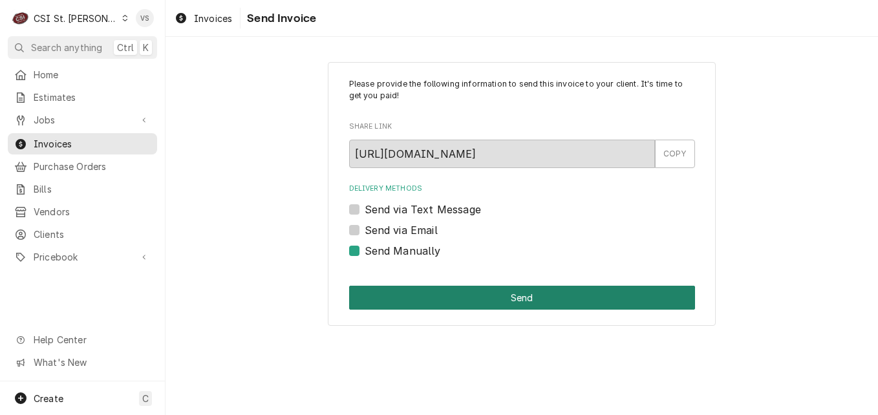
click at [402, 292] on button "Send" at bounding box center [522, 298] width 346 height 24
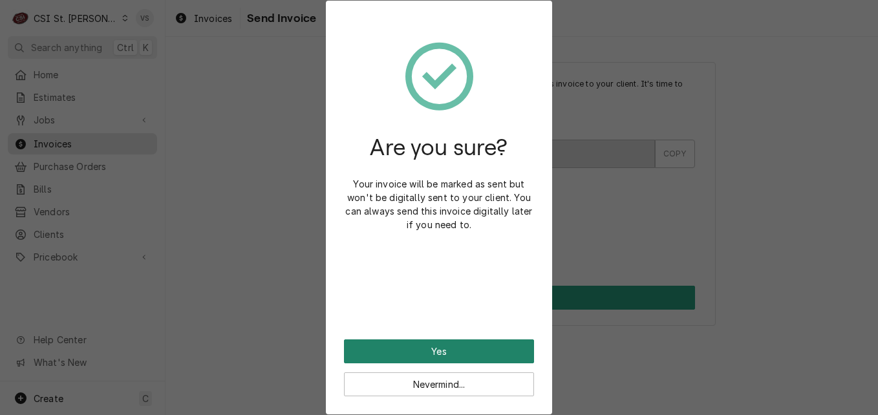
click at [423, 345] on button "Yes" at bounding box center [439, 352] width 190 height 24
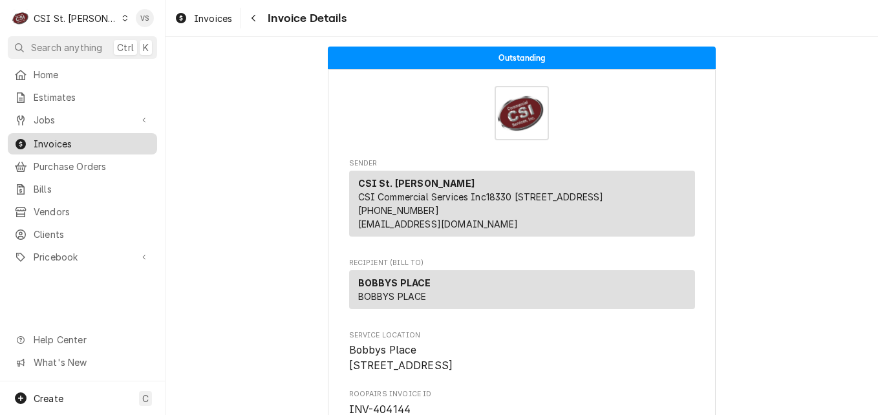
click at [72, 141] on span "Invoices" at bounding box center [92, 144] width 117 height 14
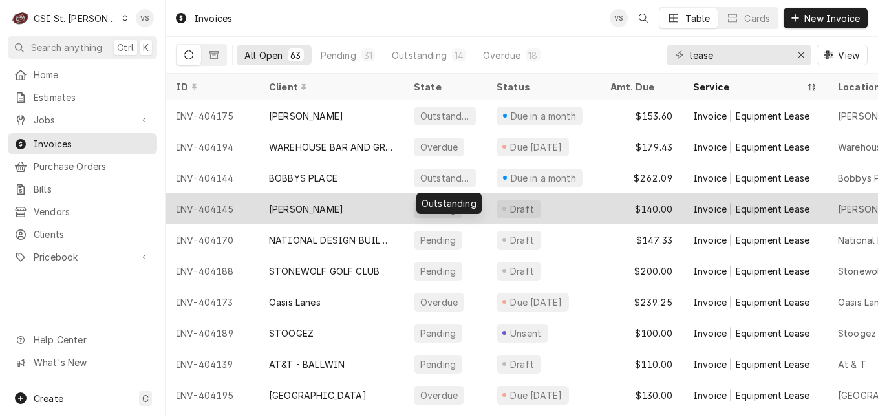
click at [367, 210] on div "BP HAMPTON" at bounding box center [331, 208] width 145 height 31
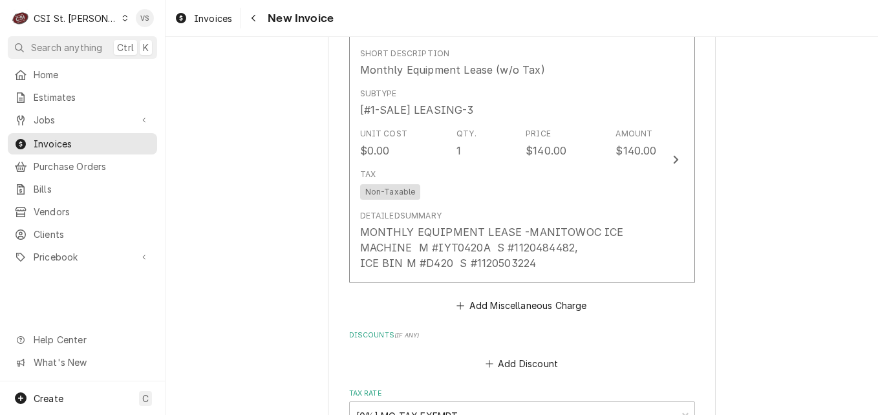
scroll to position [1914, 0]
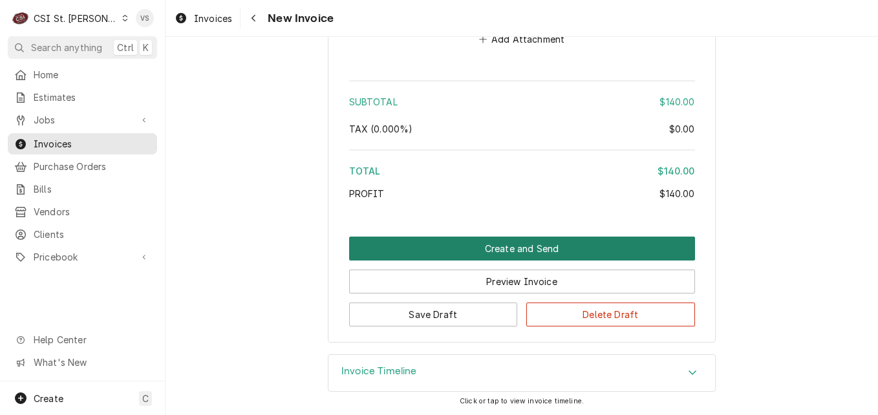
click at [432, 255] on button "Create and Send" at bounding box center [522, 249] width 346 height 24
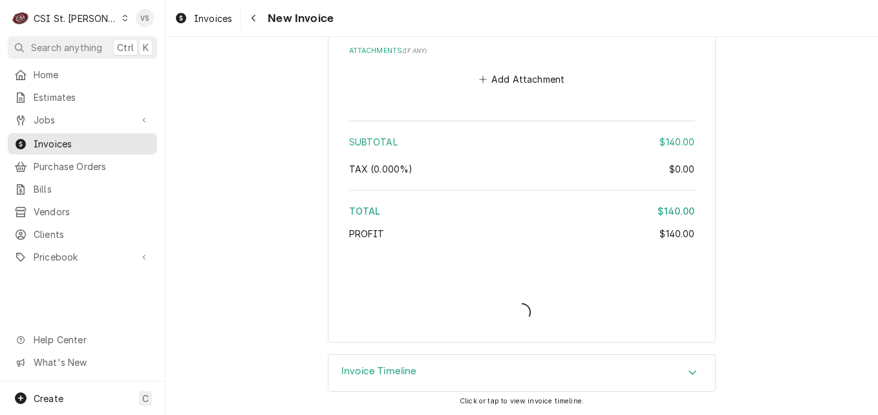
type textarea "x"
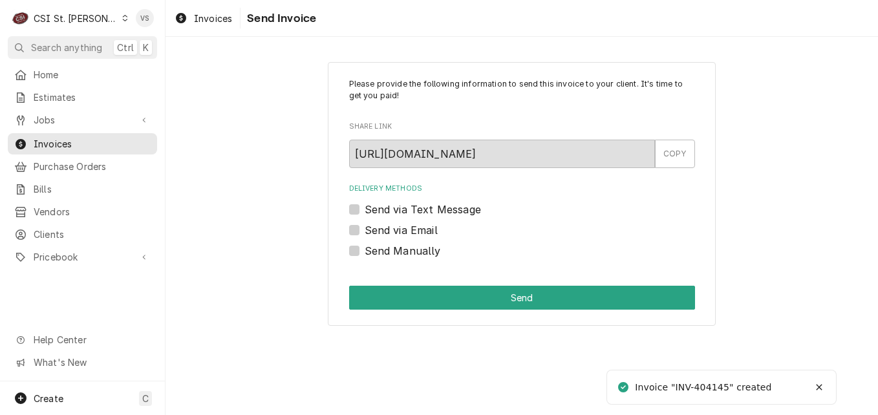
click at [365, 249] on label "Send Manually" at bounding box center [403, 251] width 76 height 16
click at [365, 249] on input "Send Manually" at bounding box center [538, 257] width 346 height 28
checkbox input "true"
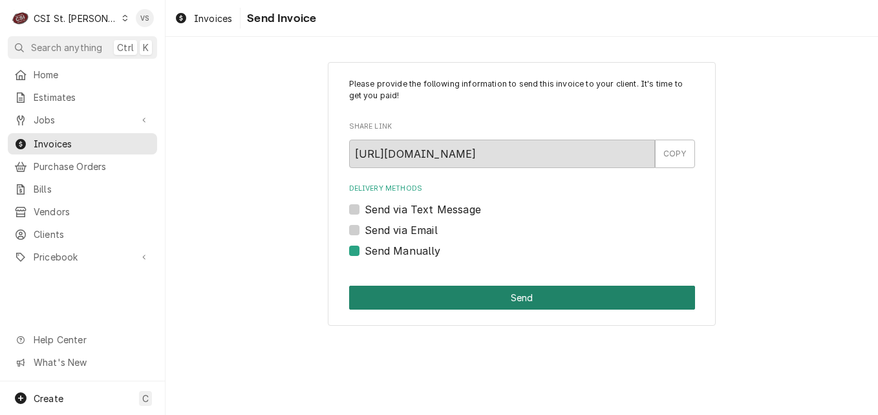
click at [385, 287] on button "Send" at bounding box center [522, 298] width 346 height 24
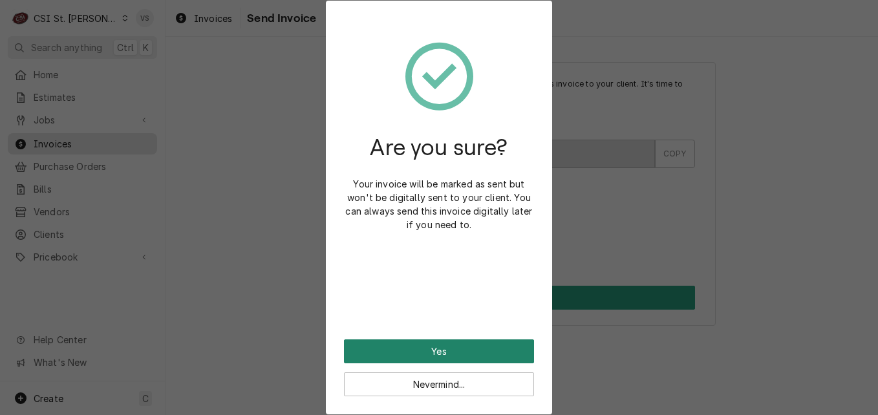
click at [455, 350] on button "Yes" at bounding box center [439, 352] width 190 height 24
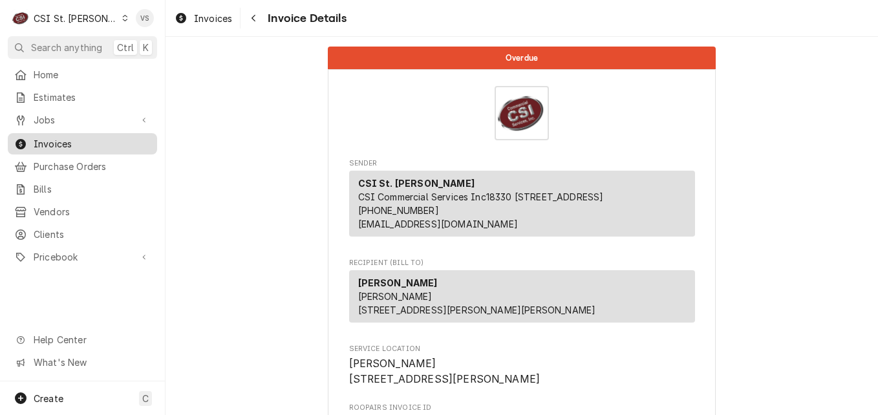
click at [58, 140] on span "Invoices" at bounding box center [92, 144] width 117 height 14
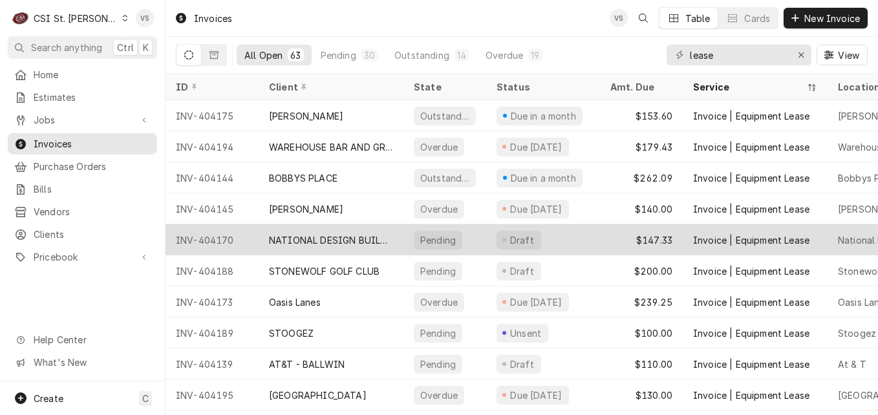
click at [332, 238] on div "NATIONAL DESIGN BUILD SERVICES" at bounding box center [331, 241] width 124 height 14
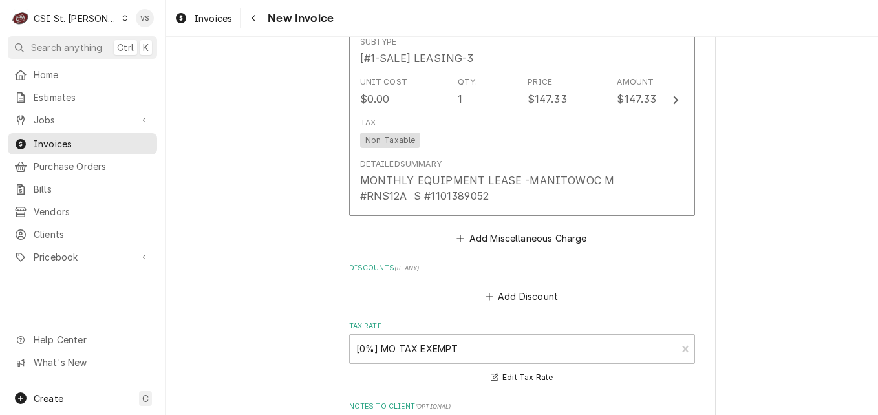
scroll to position [1960, 0]
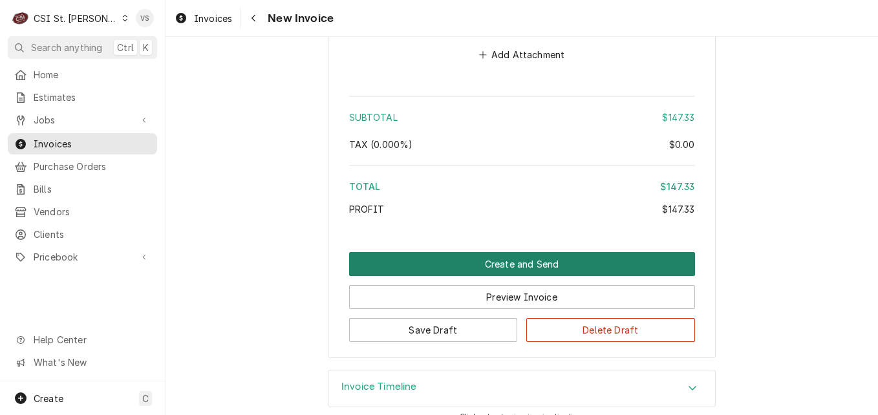
click at [452, 252] on button "Create and Send" at bounding box center [522, 264] width 346 height 24
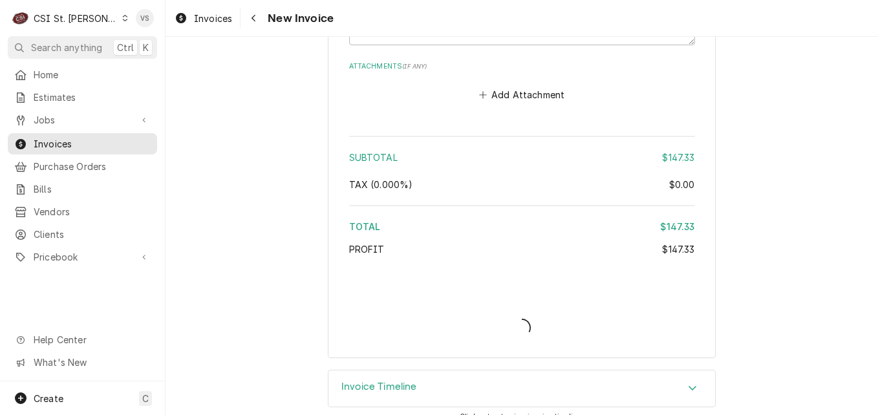
type textarea "x"
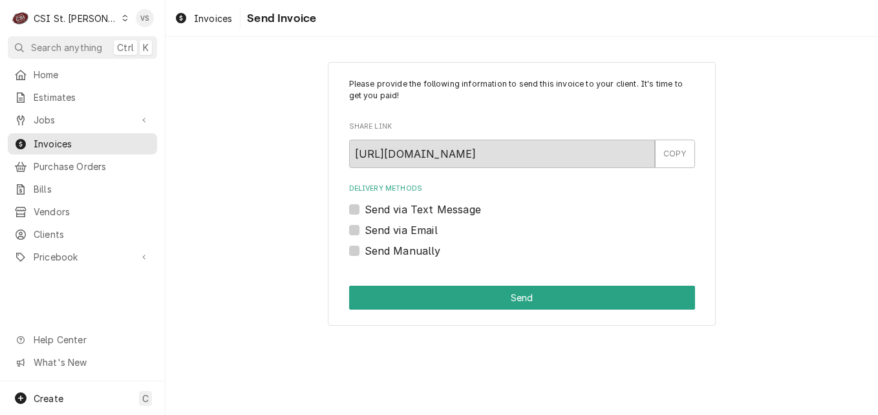
click at [365, 250] on label "Send Manually" at bounding box center [403, 251] width 76 height 16
click at [365, 250] on input "Send Manually" at bounding box center [538, 257] width 346 height 28
click at [365, 252] on label "Send Manually" at bounding box center [403, 251] width 76 height 16
click at [365, 252] on input "Send Manually" at bounding box center [538, 257] width 346 height 28
click at [365, 251] on label "Send Manually" at bounding box center [403, 251] width 76 height 16
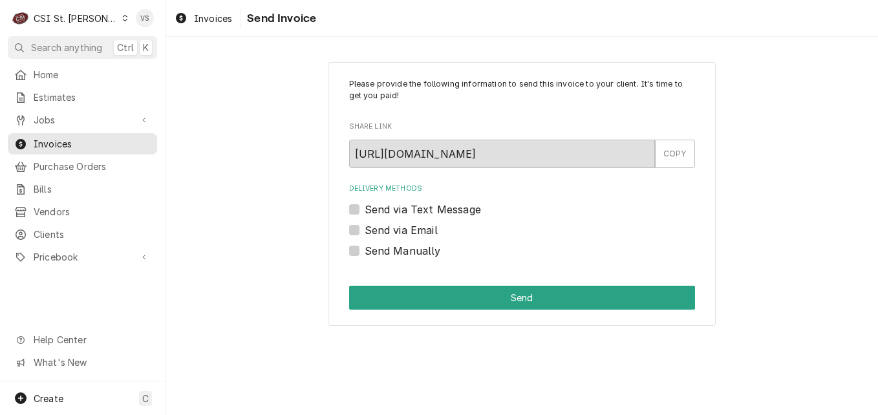
click at [365, 251] on input "Send Manually" at bounding box center [538, 257] width 346 height 28
checkbox input "true"
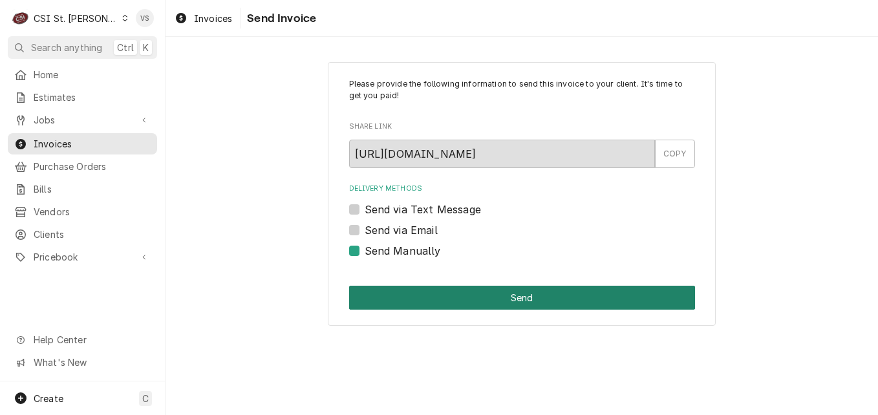
click at [397, 292] on button "Send" at bounding box center [522, 298] width 346 height 24
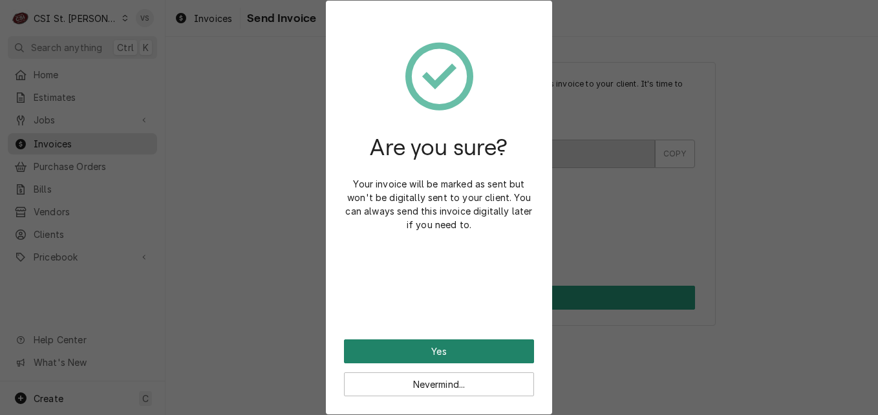
click at [411, 345] on button "Yes" at bounding box center [439, 352] width 190 height 24
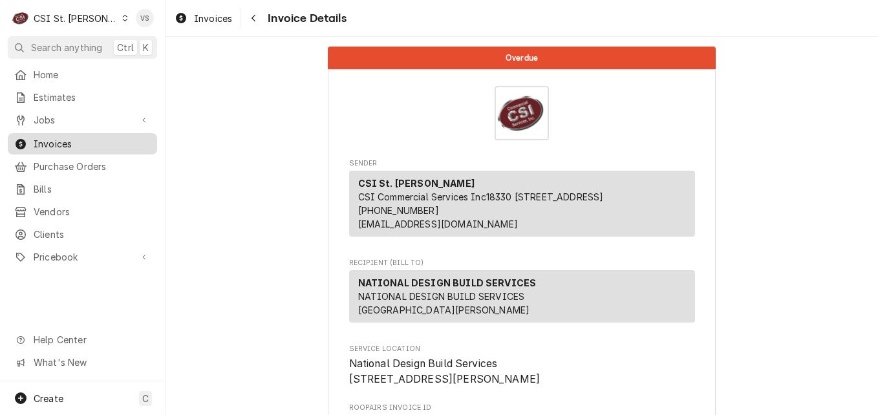
click at [67, 137] on span "Invoices" at bounding box center [92, 144] width 117 height 14
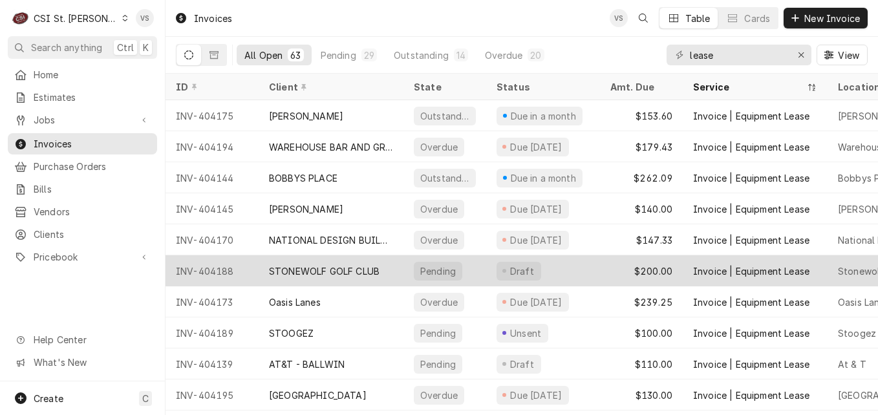
click at [370, 267] on div "STONEWOLF GOLF CLUB" at bounding box center [324, 272] width 111 height 14
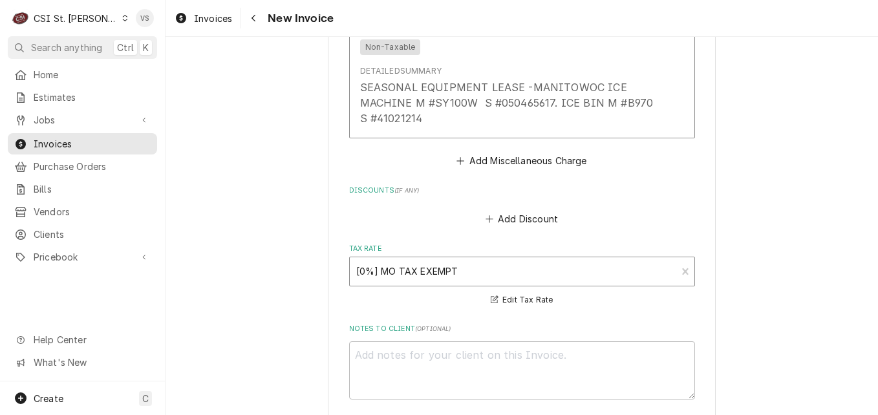
scroll to position [1898, 0]
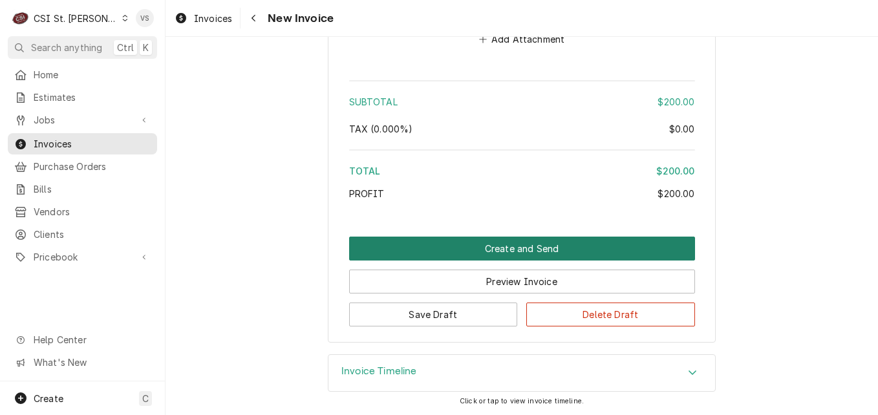
click at [450, 249] on button "Create and Send" at bounding box center [522, 249] width 346 height 24
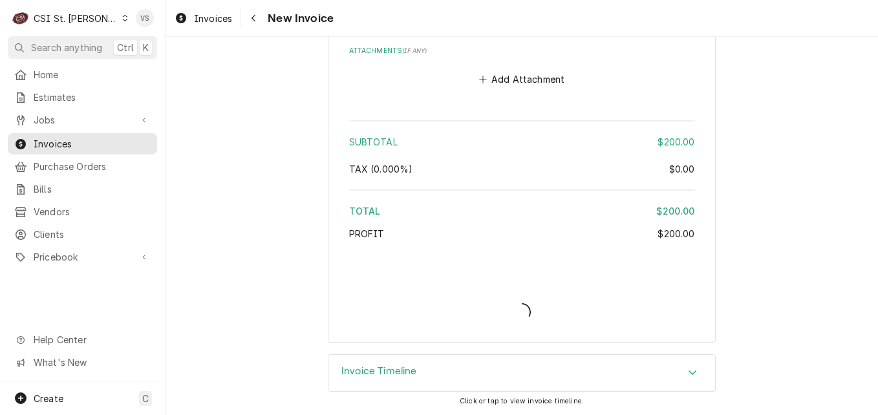
scroll to position [1858, 0]
type textarea "x"
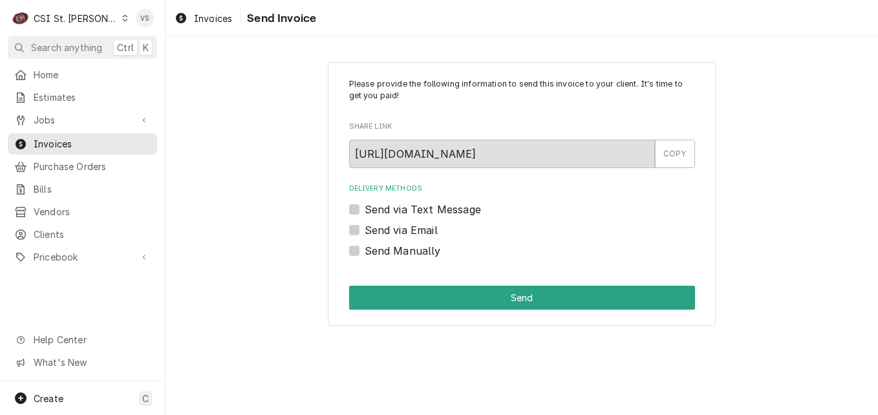
click at [365, 252] on label "Send Manually" at bounding box center [403, 251] width 76 height 16
click at [365, 252] on input "Send Manually" at bounding box center [538, 257] width 346 height 28
checkbox input "true"
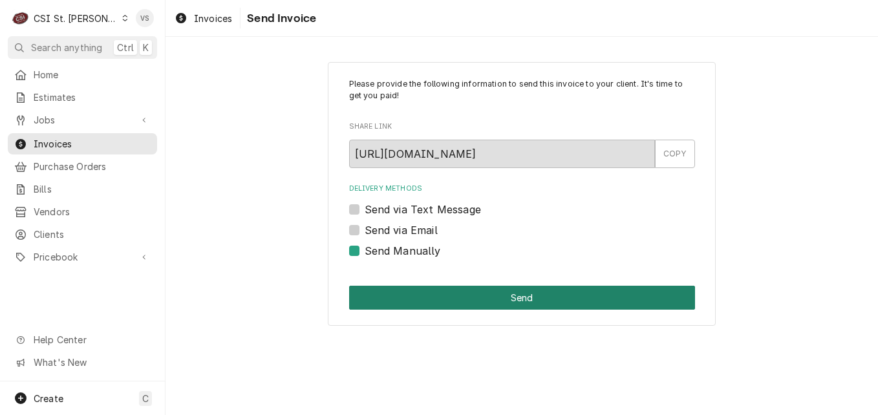
click at [417, 298] on button "Send" at bounding box center [522, 298] width 346 height 24
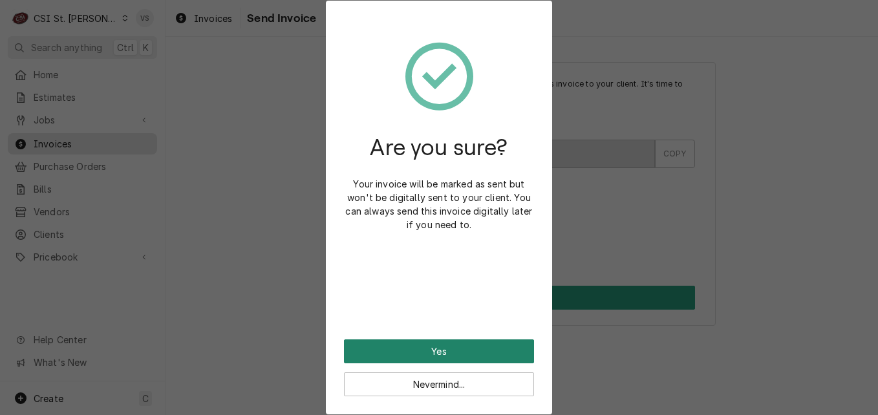
click at [485, 354] on button "Yes" at bounding box center [439, 352] width 190 height 24
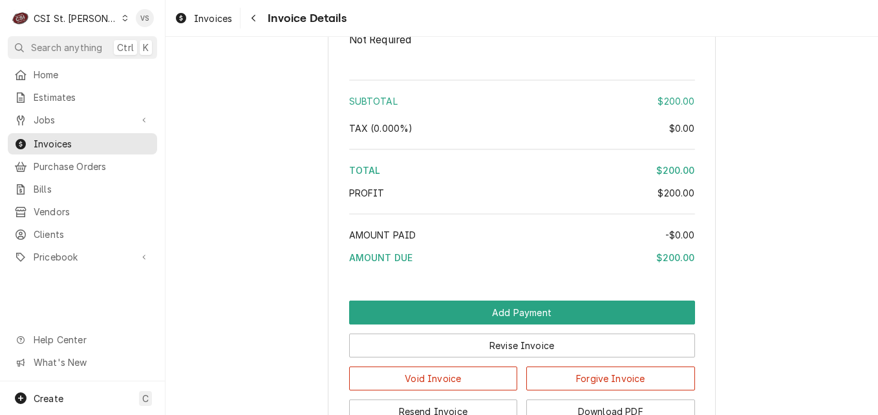
scroll to position [1811, 0]
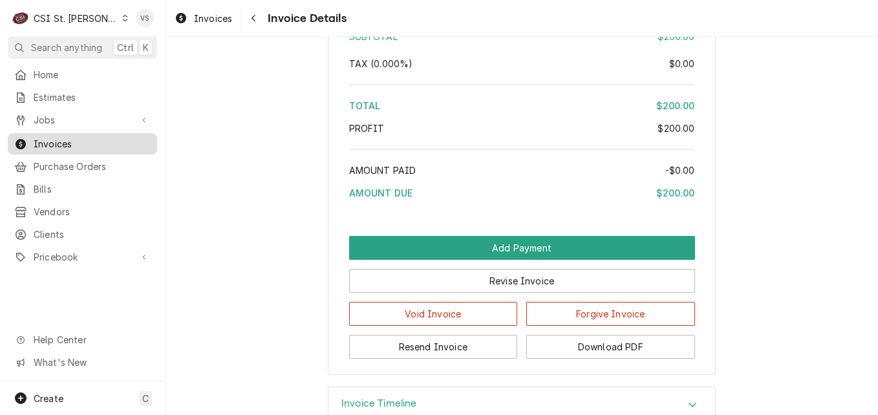
click at [42, 141] on span "Invoices" at bounding box center [92, 144] width 117 height 14
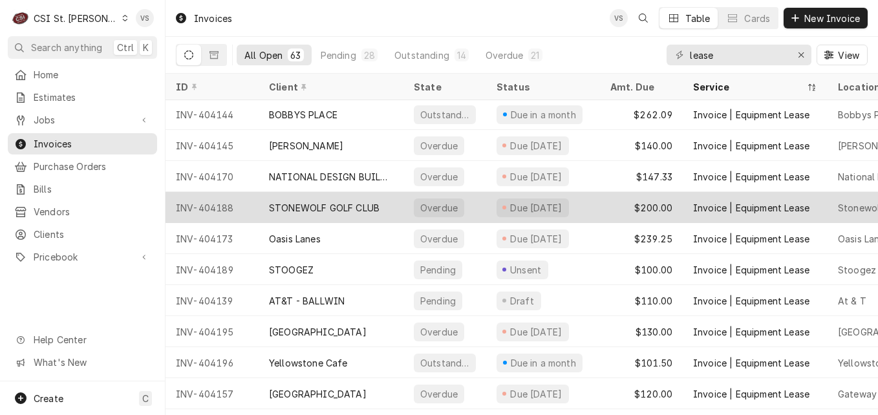
scroll to position [65, 0]
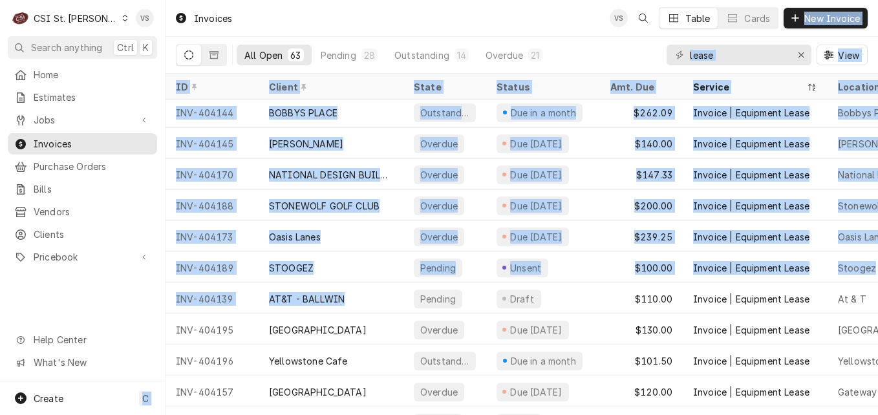
drag, startPoint x: 370, startPoint y: 294, endPoint x: 69, endPoint y: 292, distance: 301.5
click at [69, 292] on div "C CSI St. Louis VS Search anything Ctrl K Home Estimates Jobs Jobs Job Series I…" at bounding box center [439, 207] width 878 height 415
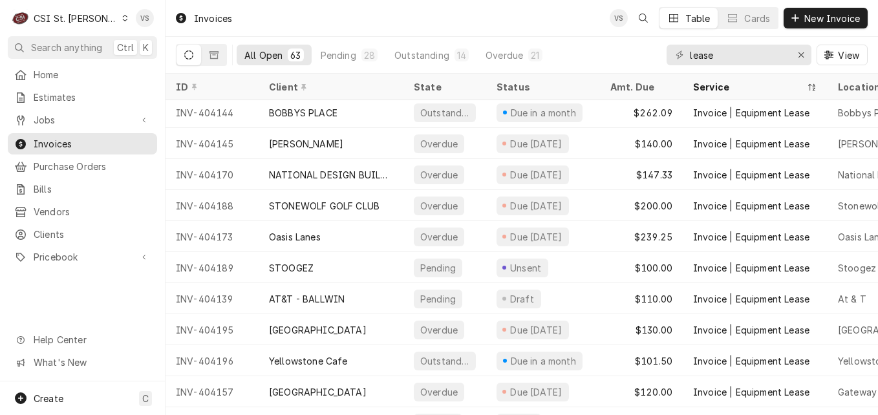
drag, startPoint x: 69, startPoint y: 292, endPoint x: 86, endPoint y: 292, distance: 17.5
click at [86, 292] on div "Home Estimates Jobs Jobs Job Series Invoices Purchase Orders Bills Vendors Clie…" at bounding box center [82, 223] width 165 height 318
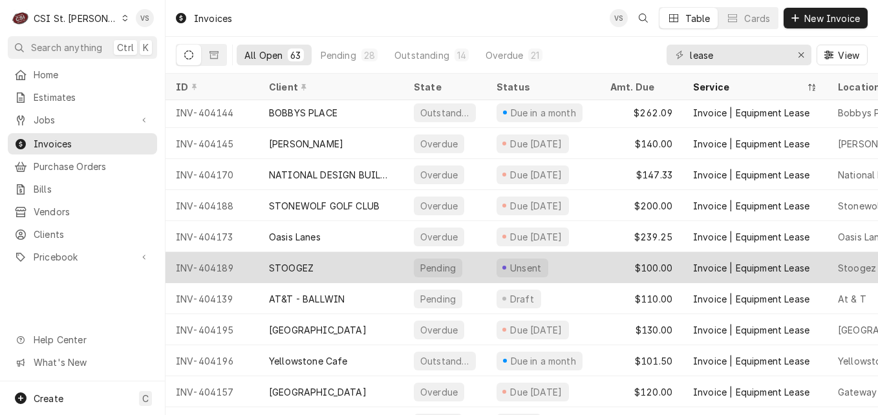
click at [371, 270] on div "STOOGEZ" at bounding box center [331, 267] width 145 height 31
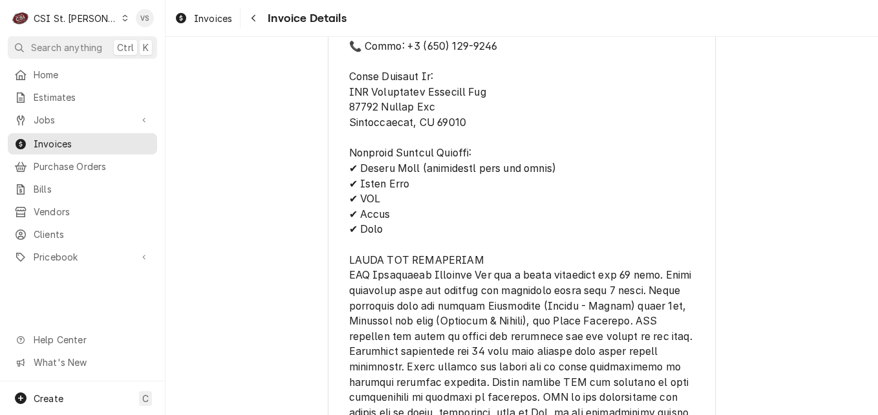
scroll to position [1856, 0]
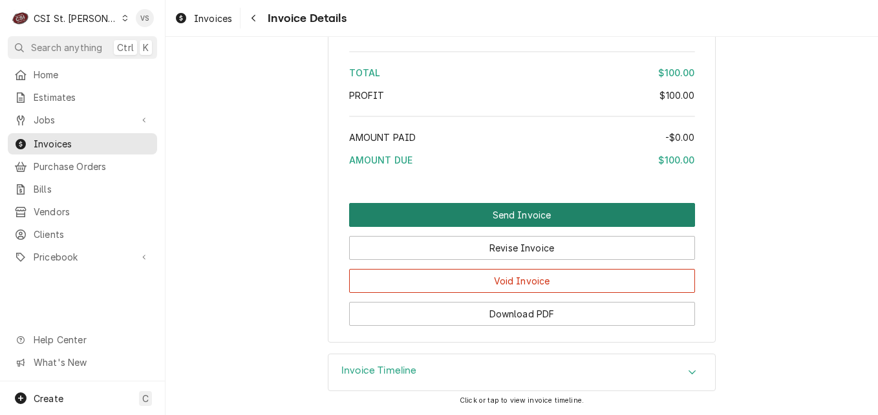
click at [510, 219] on button "Send Invoice" at bounding box center [522, 215] width 346 height 24
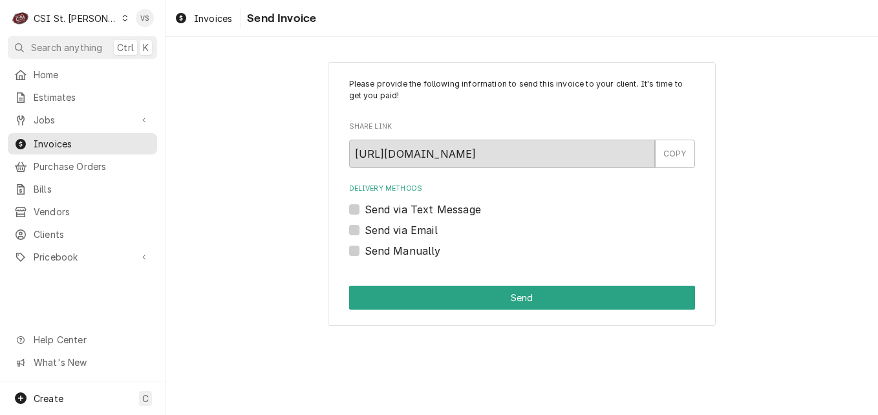
click at [365, 251] on label "Send Manually" at bounding box center [403, 251] width 76 height 16
click at [365, 251] on input "Send Manually" at bounding box center [538, 257] width 346 height 28
checkbox input "true"
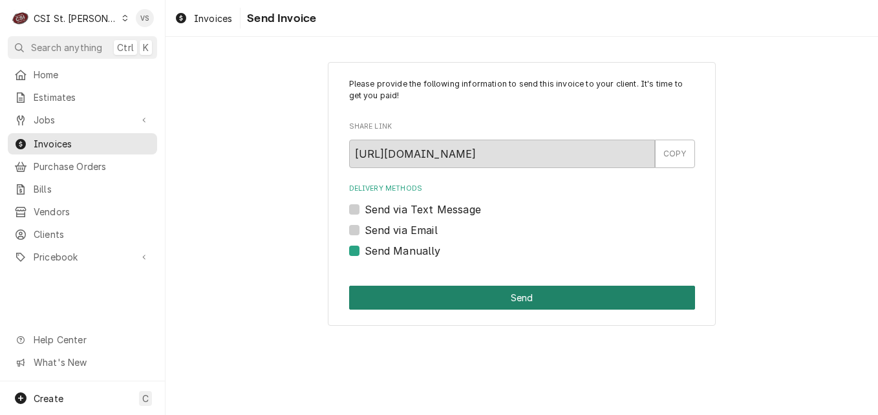
click at [449, 300] on button "Send" at bounding box center [522, 298] width 346 height 24
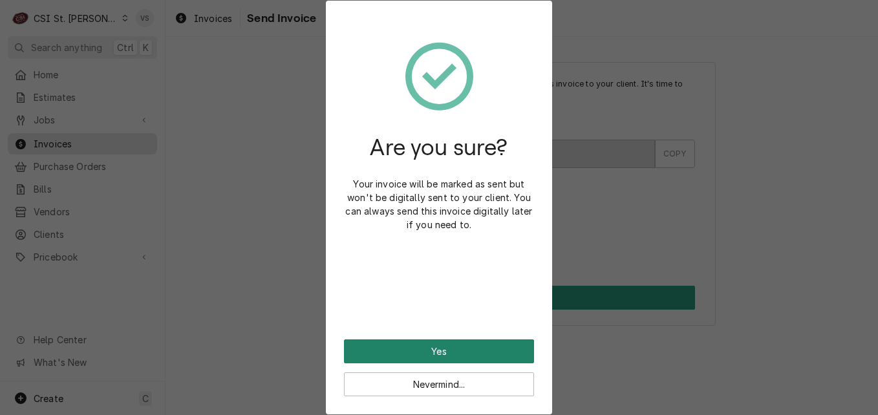
click at [451, 345] on button "Yes" at bounding box center [439, 352] width 190 height 24
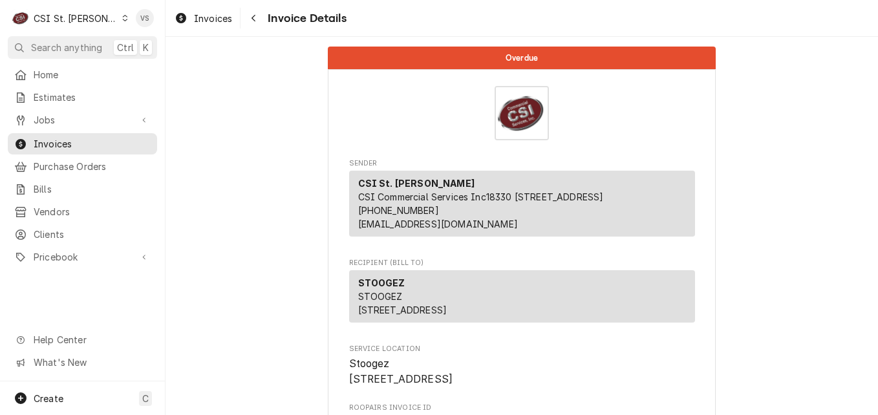
drag, startPoint x: 82, startPoint y: 142, endPoint x: 417, endPoint y: 174, distance: 337.3
click at [82, 142] on span "Invoices" at bounding box center [92, 144] width 117 height 14
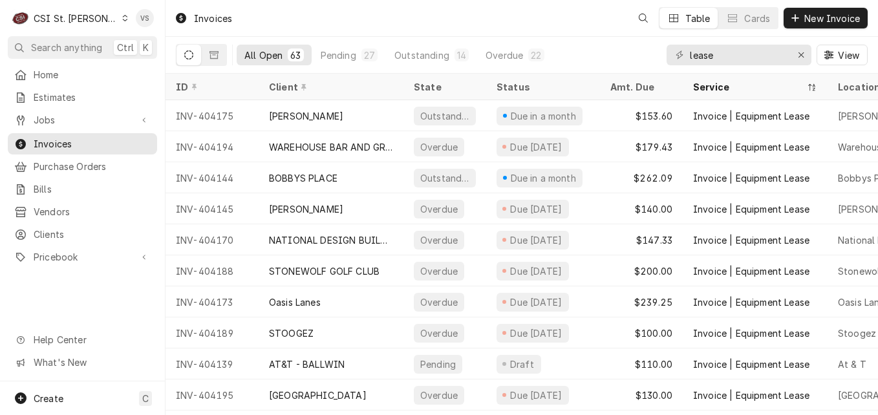
scroll to position [65, 0]
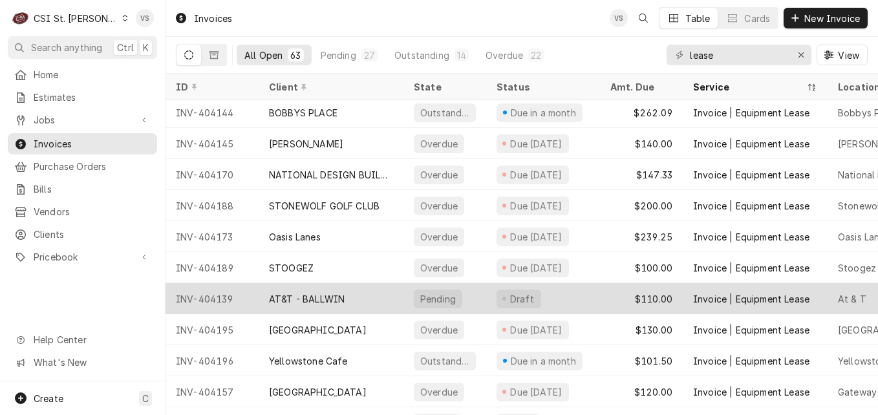
click at [391, 292] on div "AT&T - BALLWIN" at bounding box center [331, 298] width 145 height 31
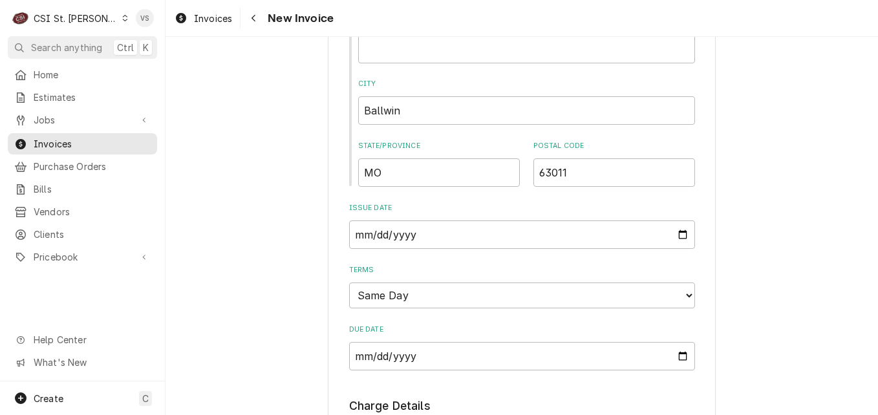
scroll to position [1229, 0]
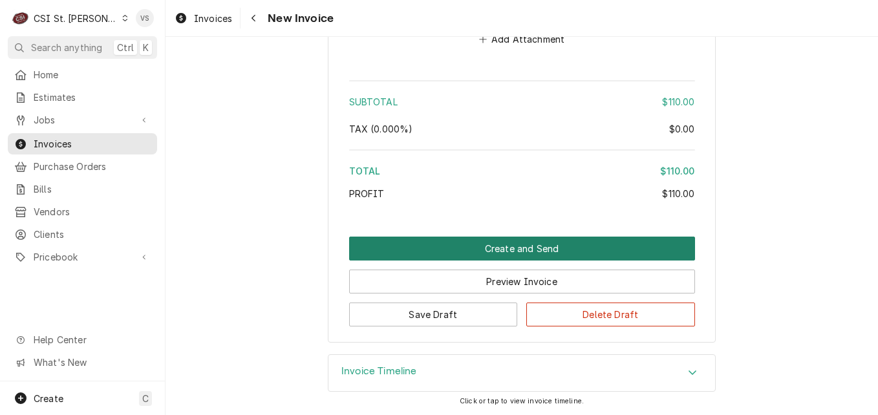
click at [415, 248] on button "Create and Send" at bounding box center [522, 249] width 346 height 24
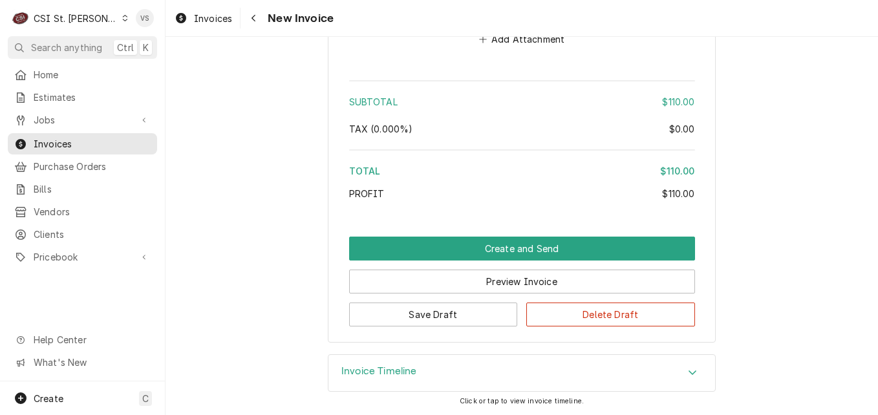
scroll to position [1752, 0]
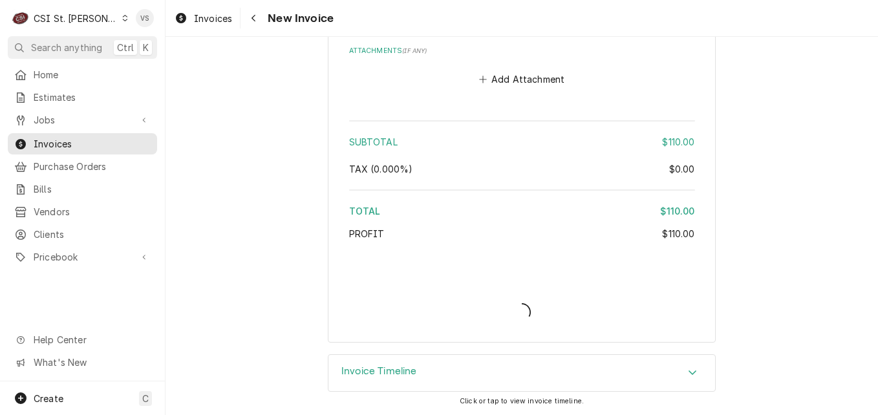
type textarea "x"
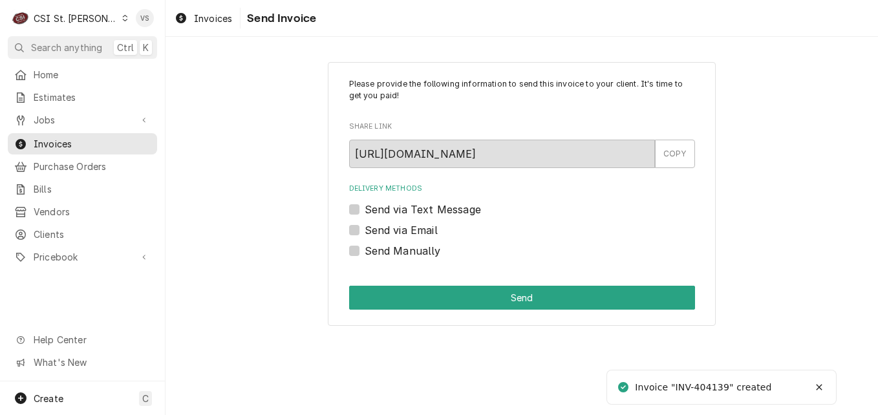
click at [365, 252] on label "Send Manually" at bounding box center [403, 251] width 76 height 16
click at [365, 252] on input "Send Manually" at bounding box center [538, 257] width 346 height 28
checkbox input "true"
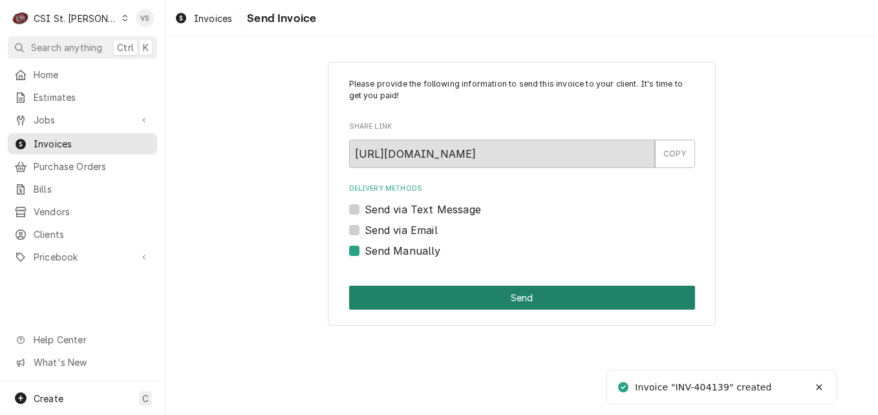
click at [420, 291] on button "Send" at bounding box center [522, 298] width 346 height 24
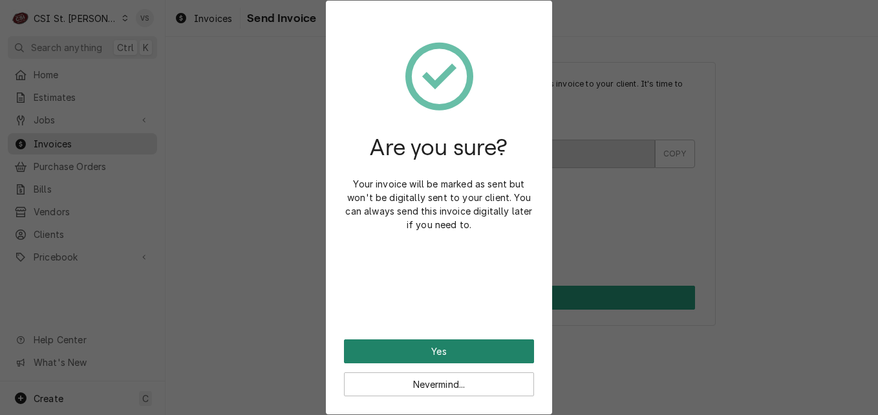
click at [433, 348] on button "Yes" at bounding box center [439, 352] width 190 height 24
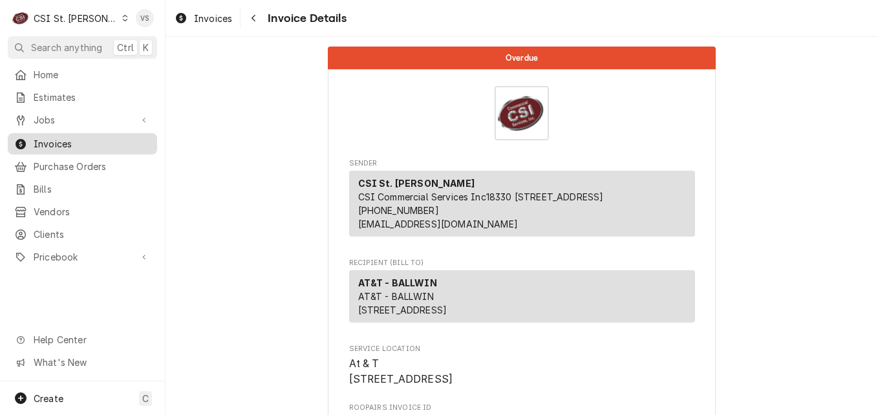
click at [53, 143] on span "Invoices" at bounding box center [92, 144] width 117 height 14
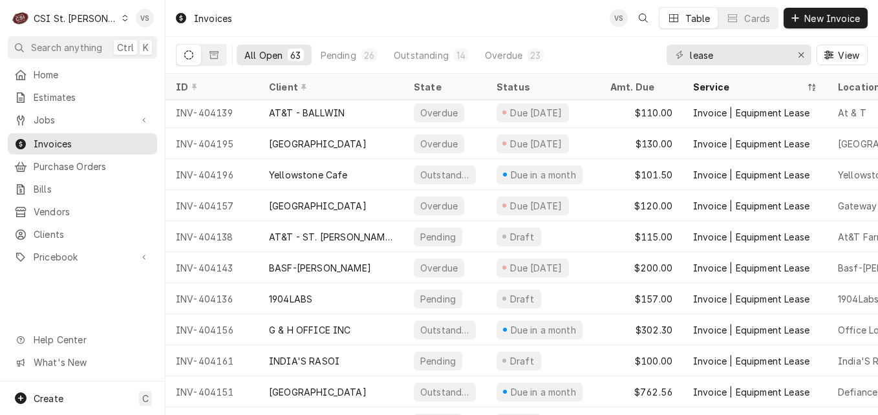
scroll to position [316, 0]
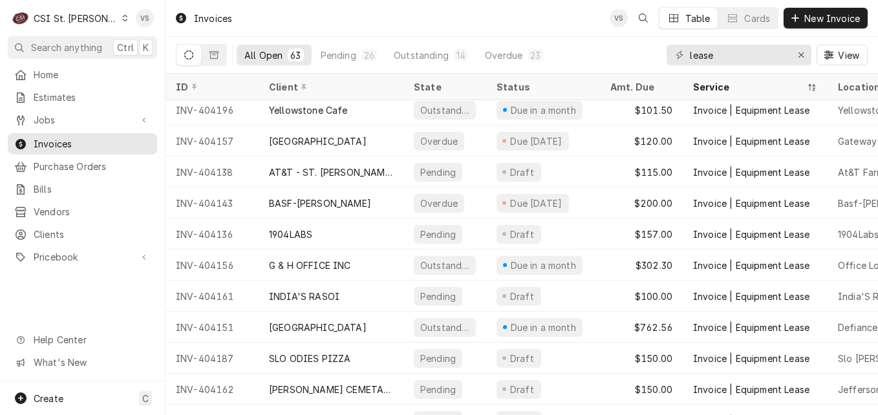
click at [380, 168] on div "AT&T - ST. [PERSON_NAME]" at bounding box center [331, 172] width 145 height 31
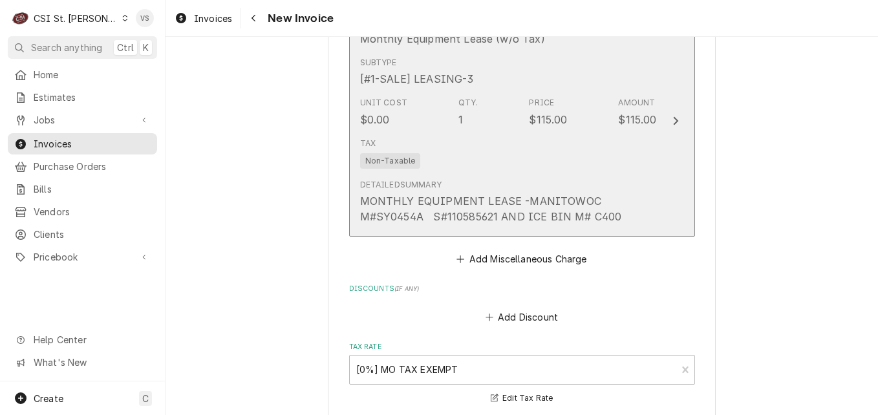
scroll to position [1811, 0]
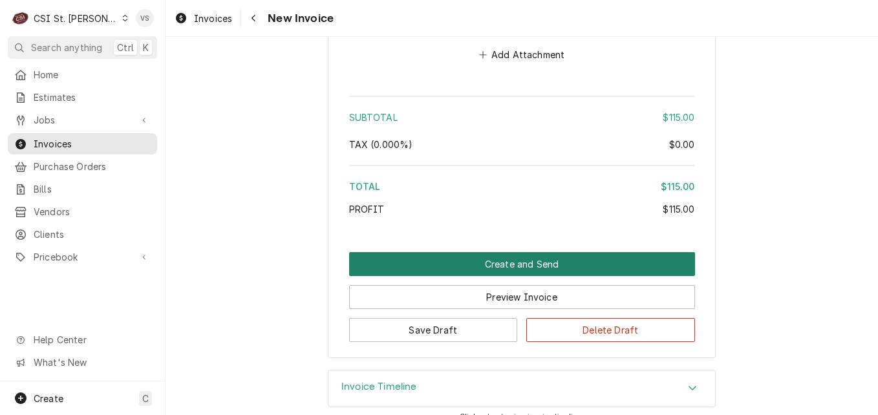
click at [382, 252] on button "Create and Send" at bounding box center [522, 264] width 346 height 24
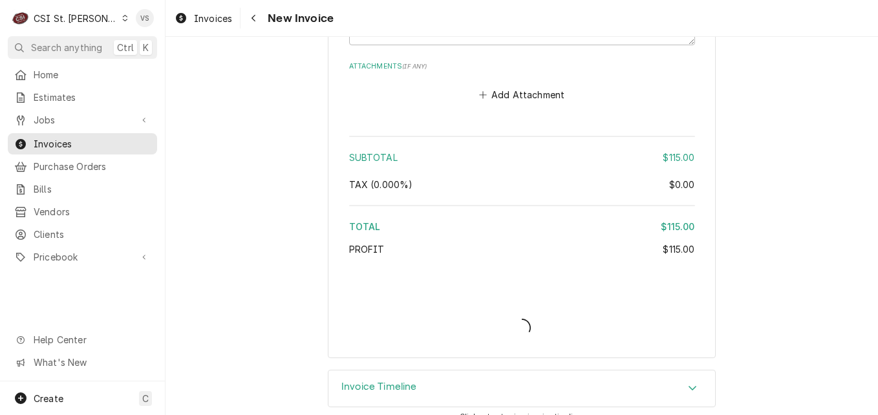
type textarea "x"
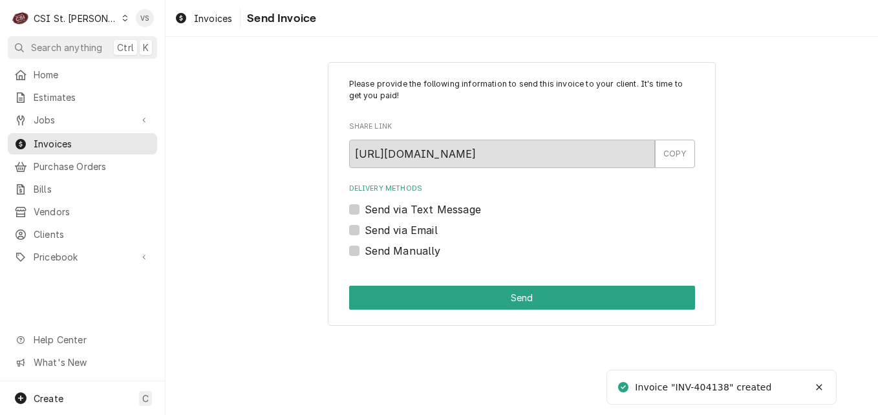
click at [365, 252] on label "Send Manually" at bounding box center [403, 251] width 76 height 16
click at [365, 252] on input "Send Manually" at bounding box center [538, 257] width 346 height 28
checkbox input "true"
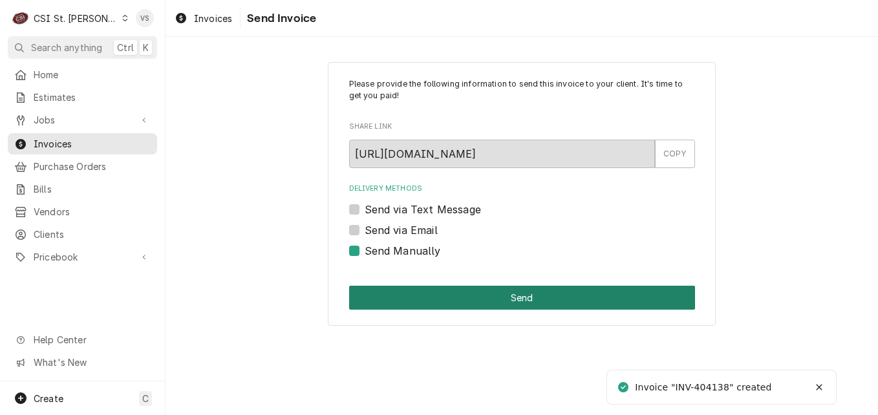
click at [429, 296] on button "Send" at bounding box center [522, 298] width 346 height 24
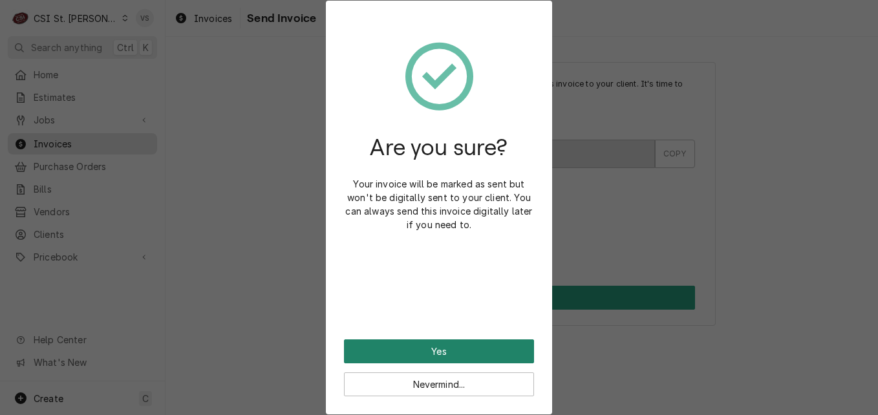
click at [443, 351] on button "Yes" at bounding box center [439, 352] width 190 height 24
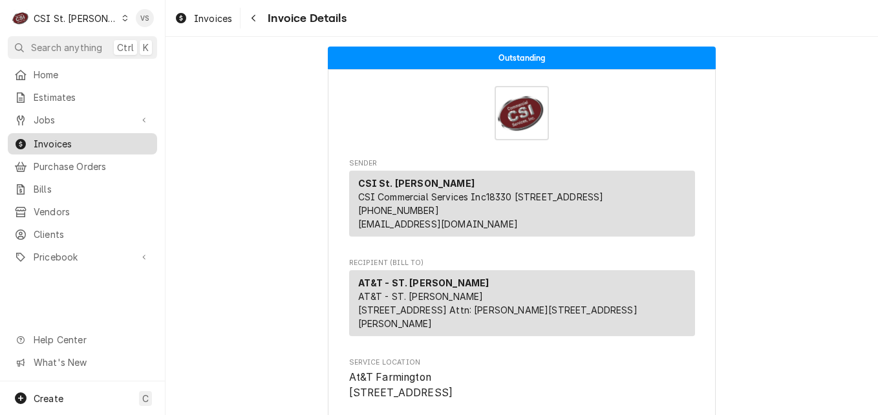
click at [74, 137] on span "Invoices" at bounding box center [92, 144] width 117 height 14
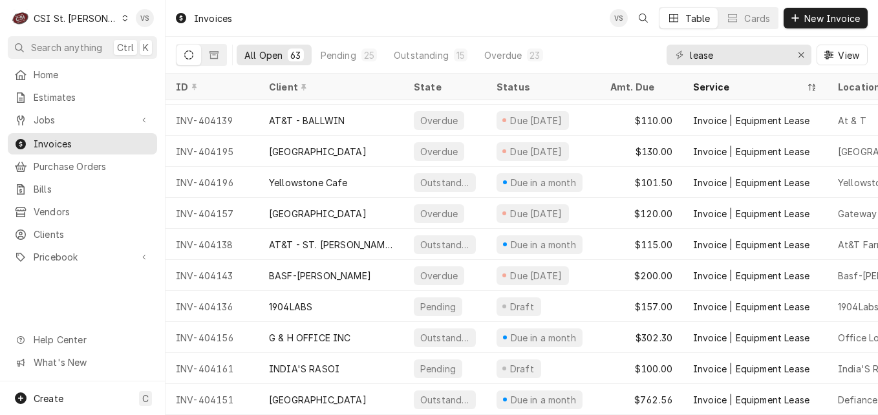
scroll to position [252, 0]
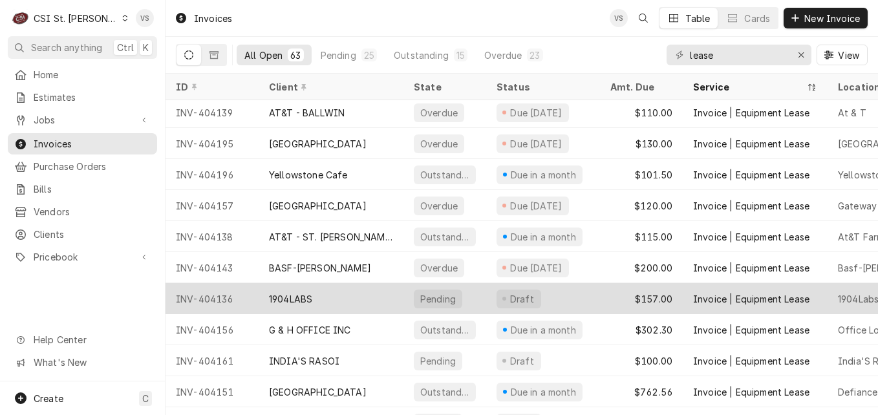
click at [364, 298] on div "1904LABS" at bounding box center [331, 298] width 145 height 31
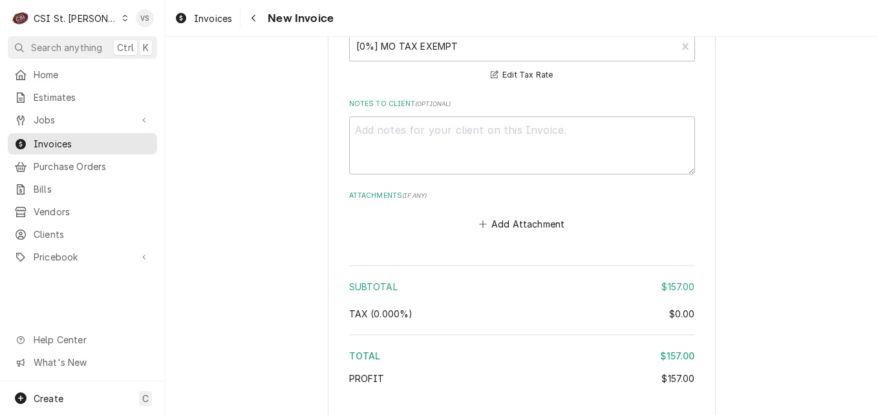
scroll to position [1851, 0]
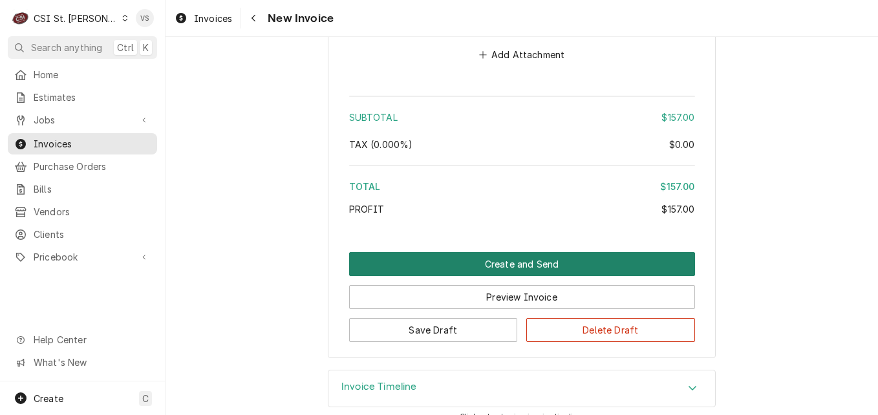
click at [420, 252] on button "Create and Send" at bounding box center [522, 264] width 346 height 24
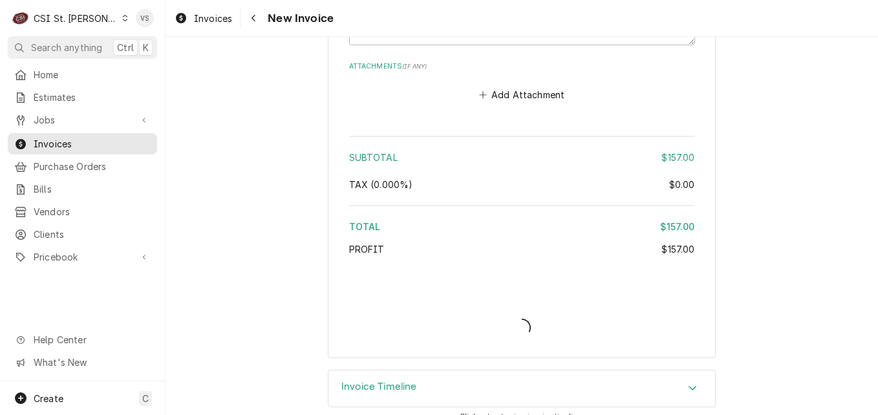
type textarea "x"
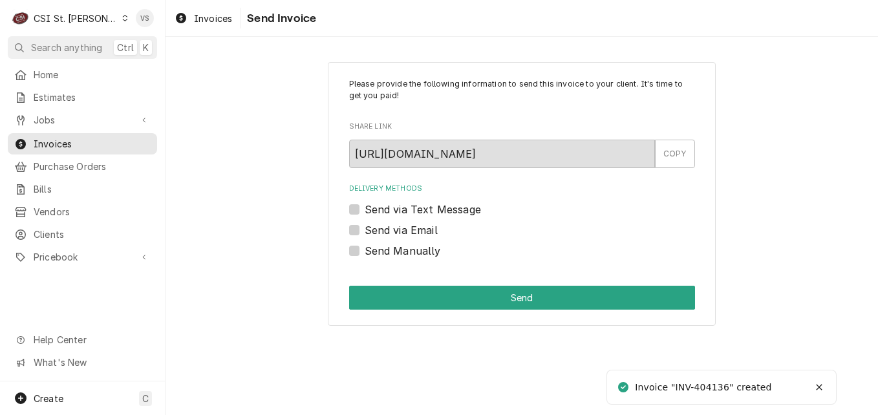
click at [365, 253] on label "Send Manually" at bounding box center [403, 251] width 76 height 16
click at [365, 253] on input "Send Manually" at bounding box center [538, 257] width 346 height 28
checkbox input "true"
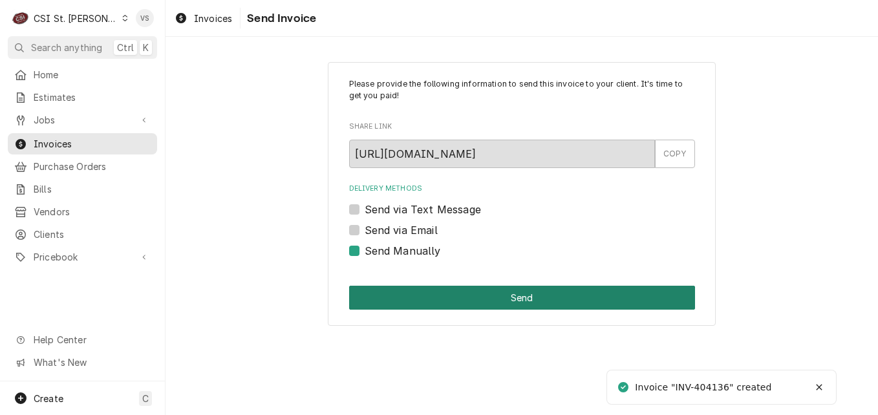
click at [426, 296] on button "Send" at bounding box center [522, 298] width 346 height 24
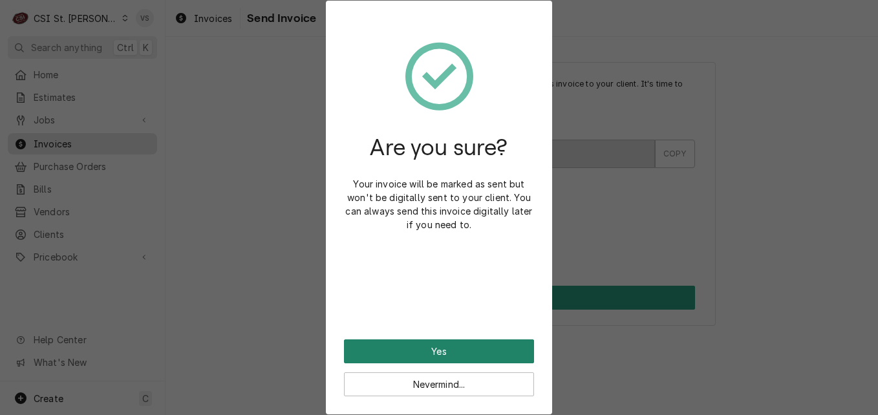
click at [456, 351] on button "Yes" at bounding box center [439, 352] width 190 height 24
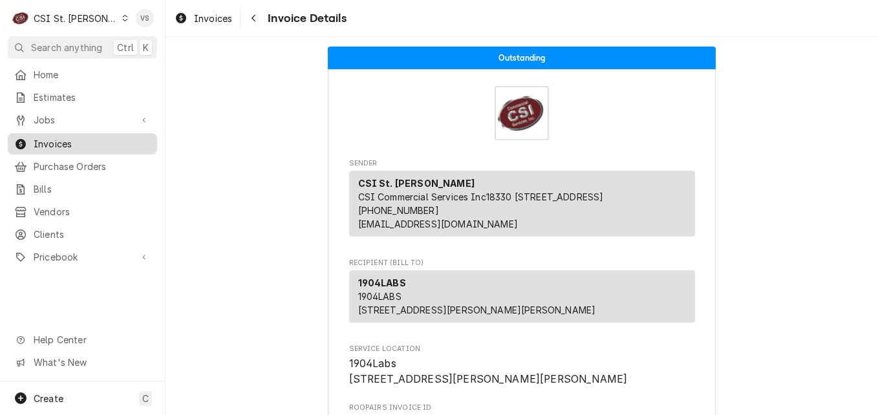
click at [109, 138] on span "Invoices" at bounding box center [92, 144] width 117 height 14
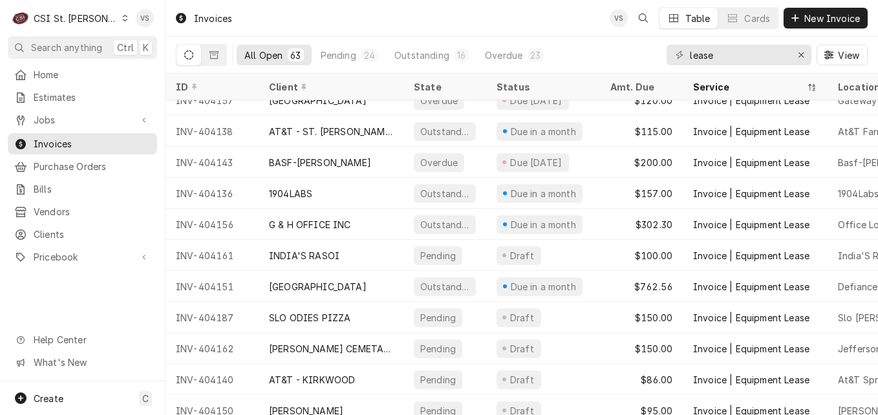
scroll to position [407, 0]
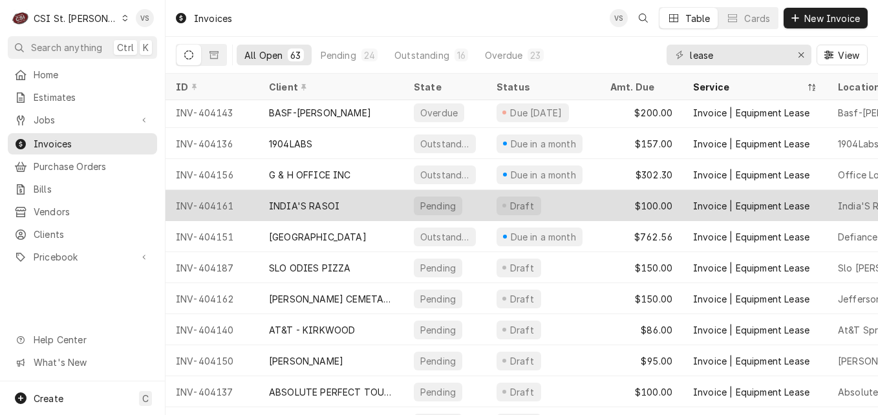
click at [358, 206] on div "INDIA'S RASOI" at bounding box center [331, 205] width 145 height 31
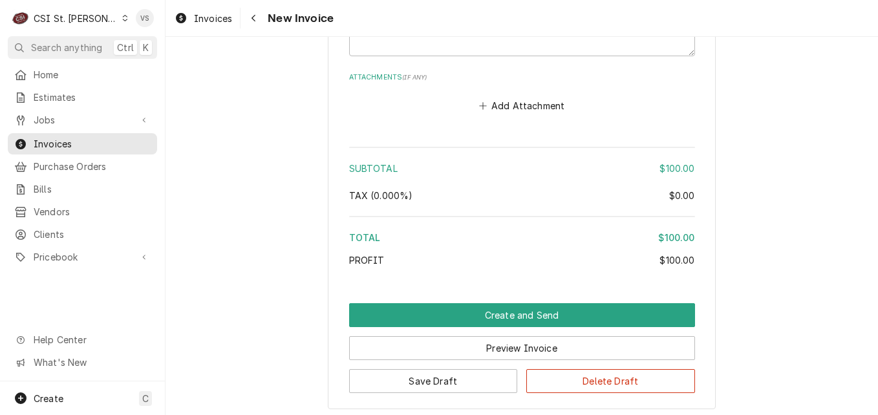
scroll to position [1851, 0]
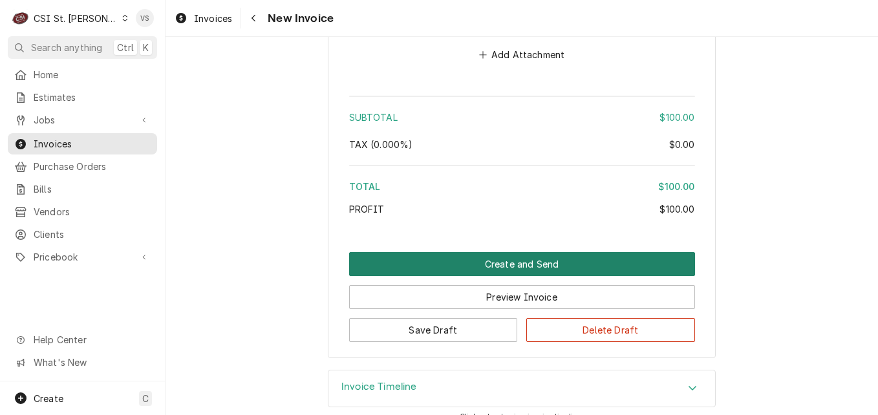
click at [400, 252] on button "Create and Send" at bounding box center [522, 264] width 346 height 24
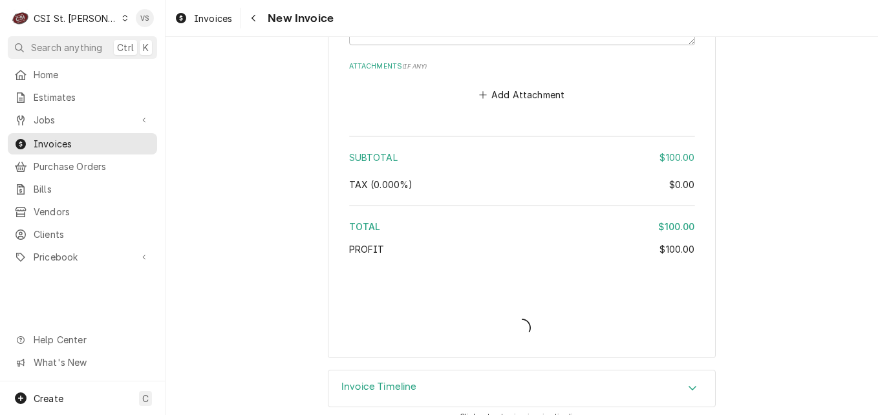
type textarea "x"
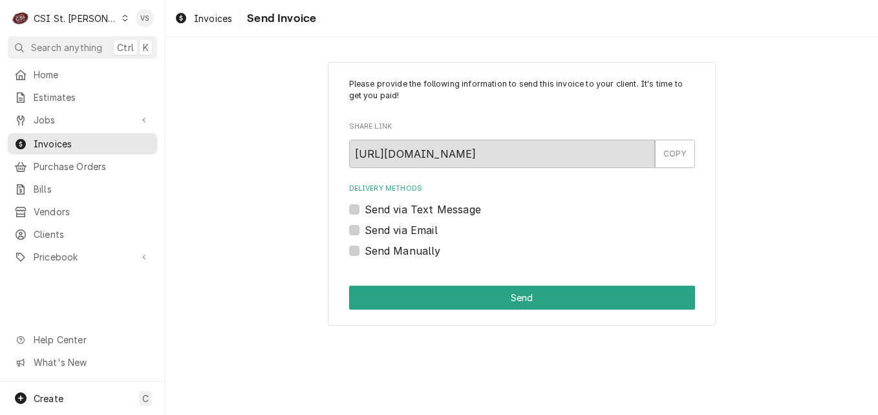
click at [365, 249] on label "Send Manually" at bounding box center [403, 251] width 76 height 16
click at [365, 249] on input "Send Manually" at bounding box center [538, 257] width 346 height 28
checkbox input "true"
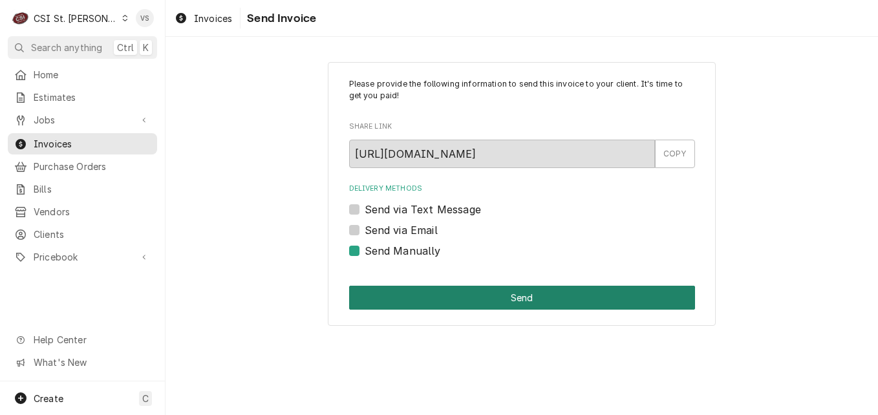
click at [413, 292] on button "Send" at bounding box center [522, 298] width 346 height 24
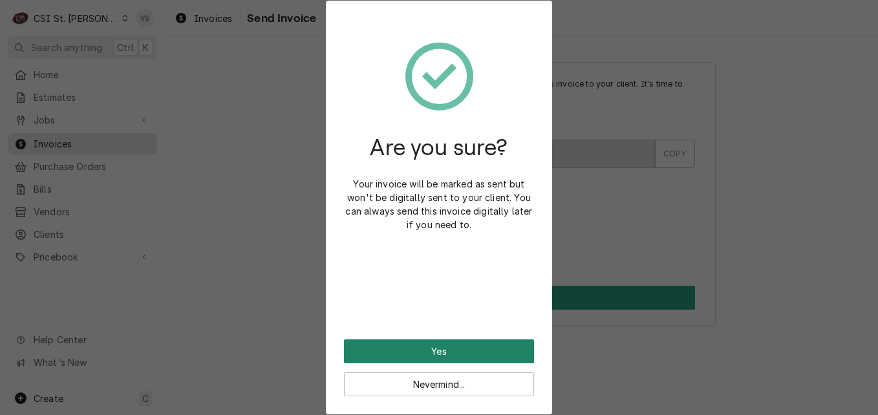
click at [409, 347] on button "Yes" at bounding box center [439, 352] width 190 height 24
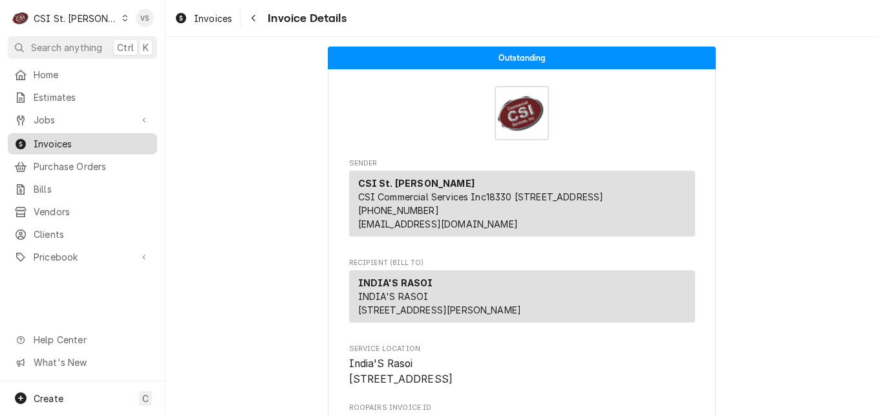
click at [105, 138] on span "Invoices" at bounding box center [92, 144] width 117 height 14
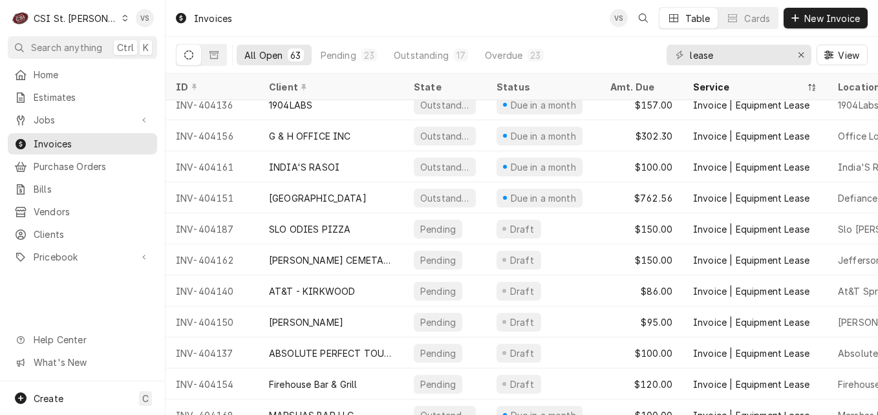
scroll to position [510, 0]
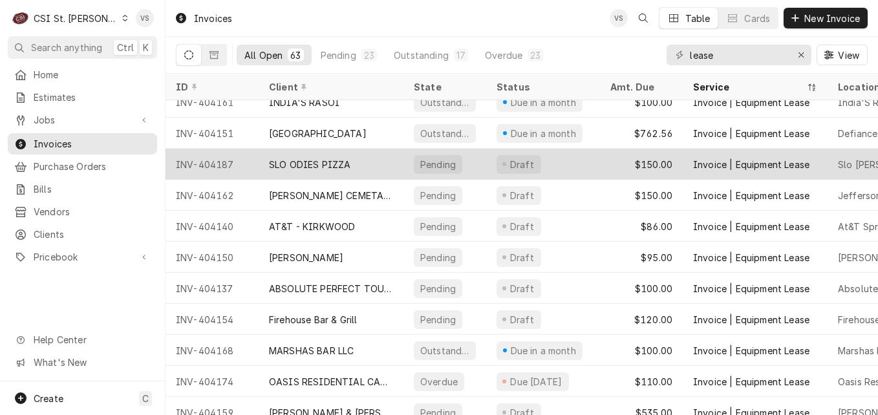
click at [382, 165] on div "SLO ODIES PIZZA" at bounding box center [331, 164] width 145 height 31
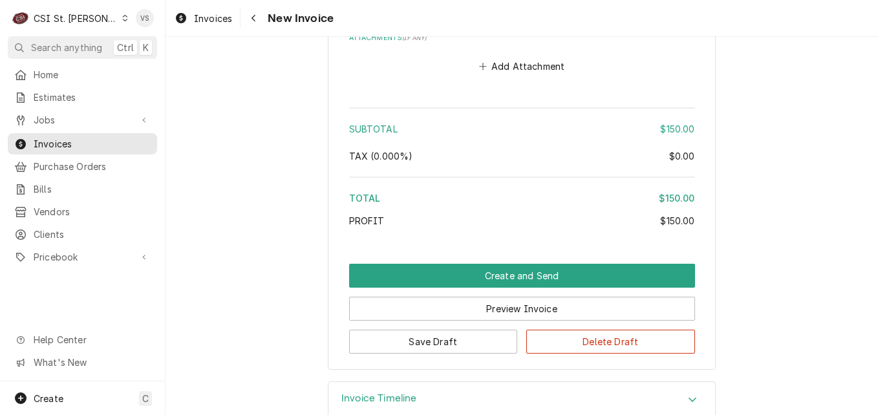
scroll to position [1914, 0]
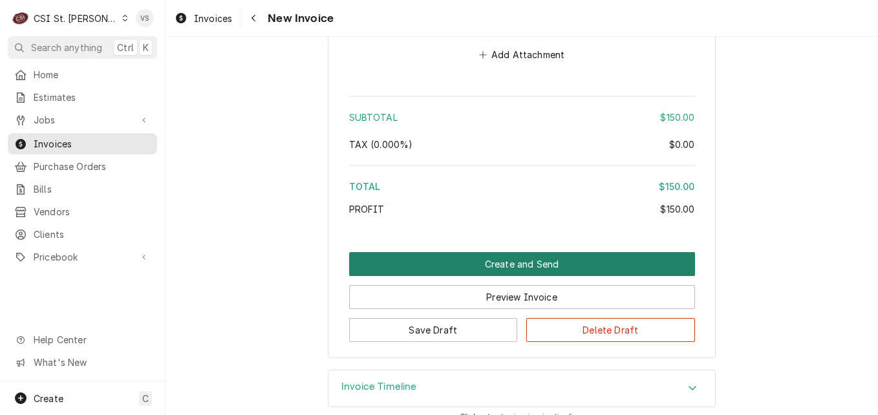
click at [453, 252] on button "Create and Send" at bounding box center [522, 264] width 346 height 24
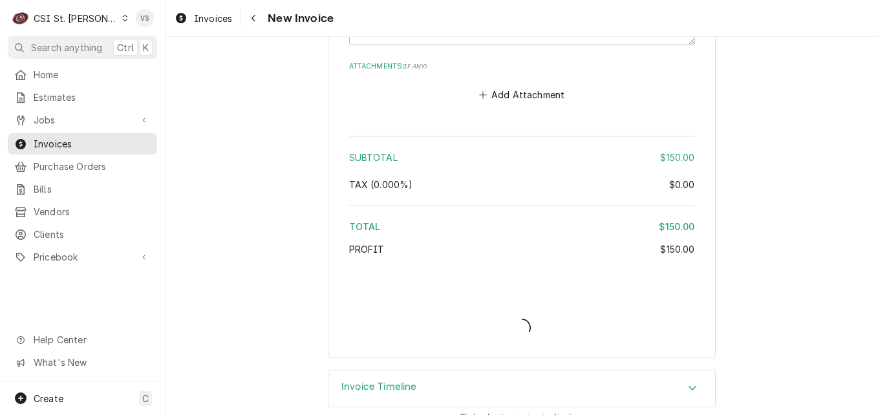
type textarea "x"
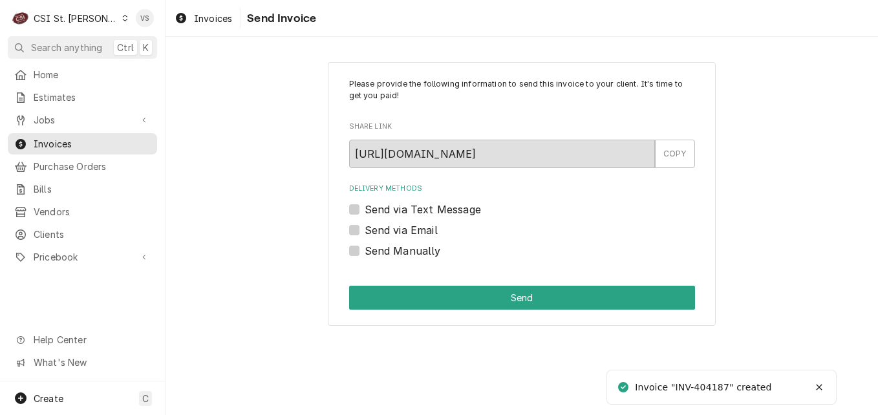
click at [365, 252] on label "Send Manually" at bounding box center [403, 251] width 76 height 16
click at [365, 252] on input "Send Manually" at bounding box center [538, 257] width 346 height 28
checkbox input "true"
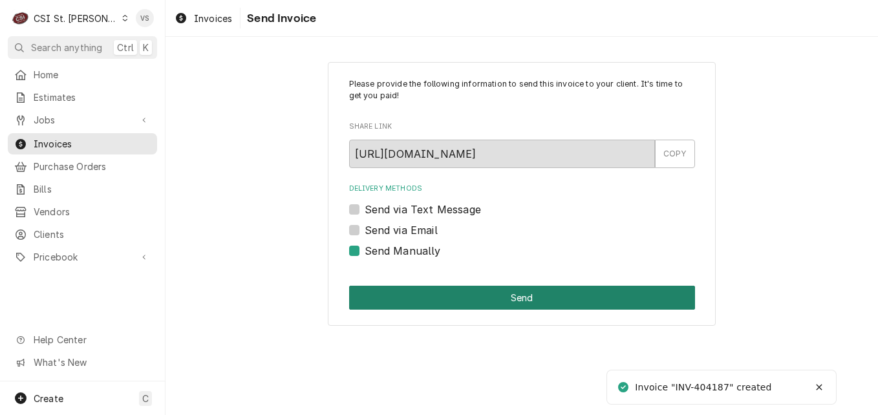
click at [404, 300] on button "Send" at bounding box center [522, 298] width 346 height 24
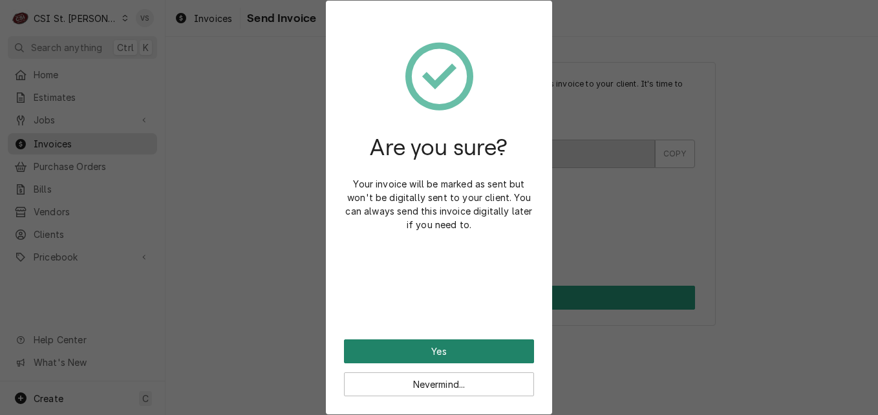
click at [415, 351] on button "Yes" at bounding box center [439, 352] width 190 height 24
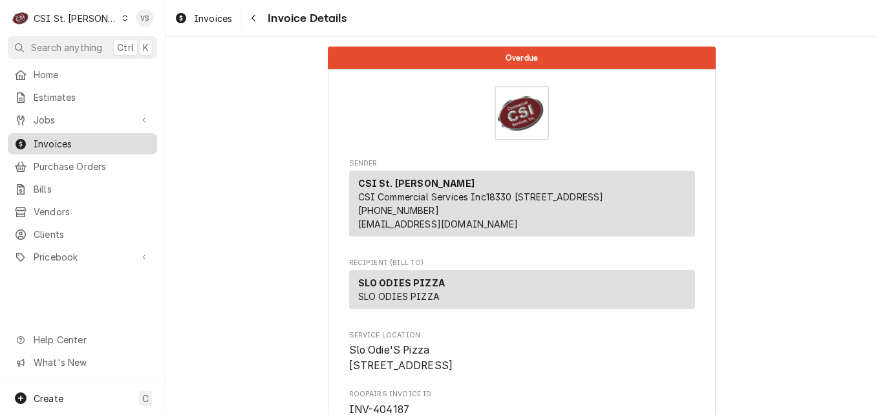
click at [74, 141] on span "Invoices" at bounding box center [92, 144] width 117 height 14
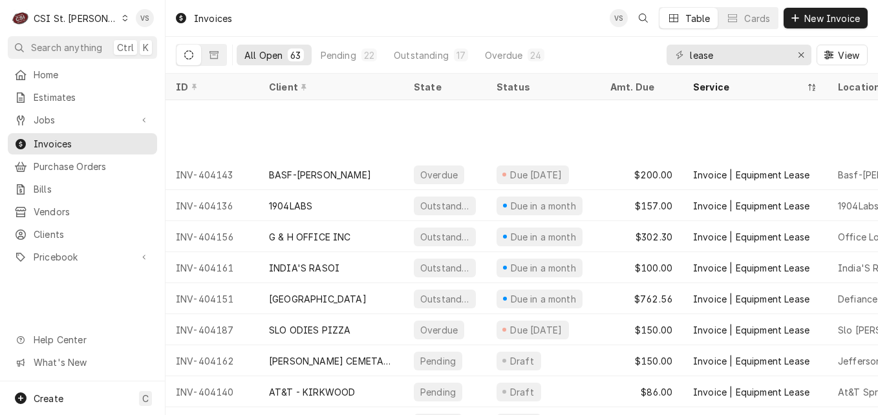
scroll to position [438, 0]
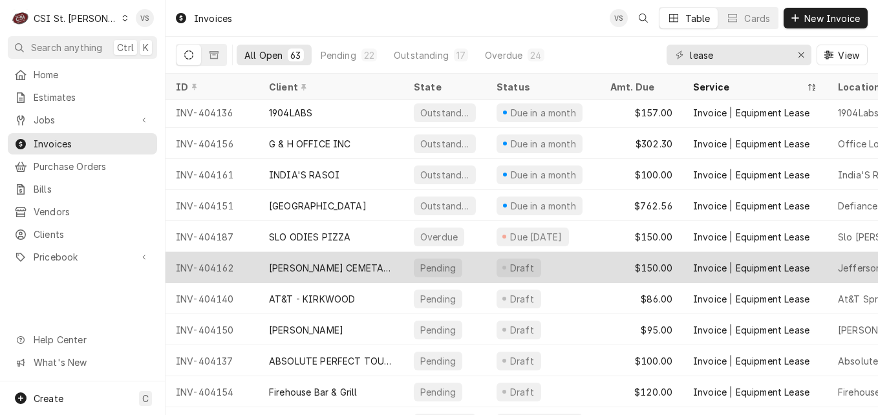
click at [388, 264] on div "[PERSON_NAME] CEMETARY" at bounding box center [331, 268] width 124 height 14
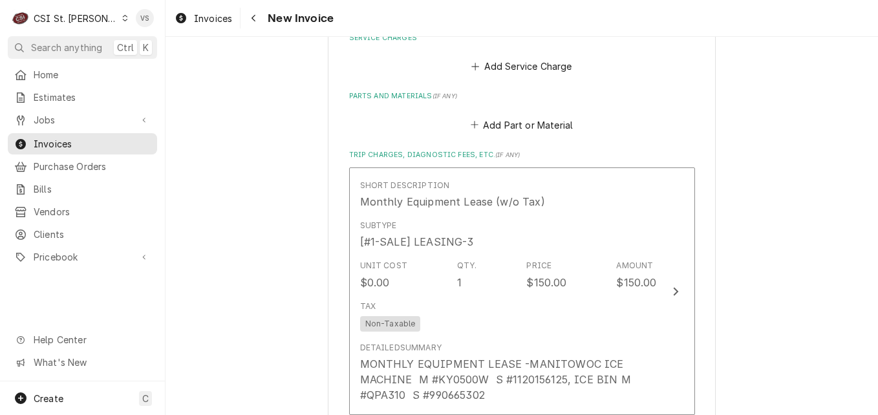
scroll to position [1851, 0]
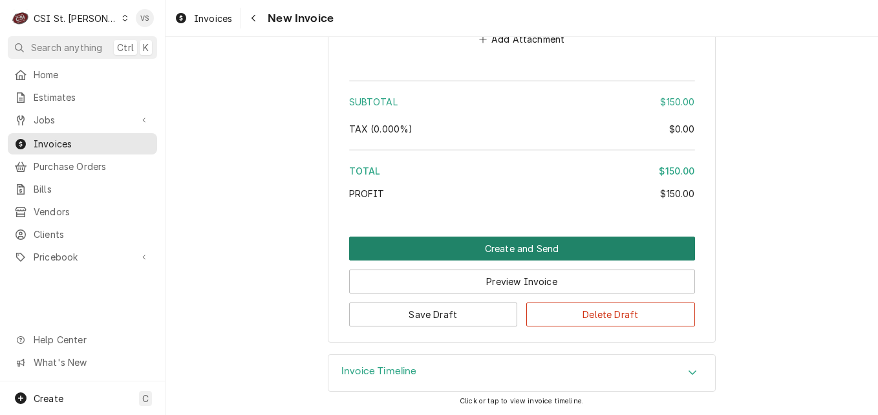
click at [468, 254] on button "Create and Send" at bounding box center [522, 249] width 346 height 24
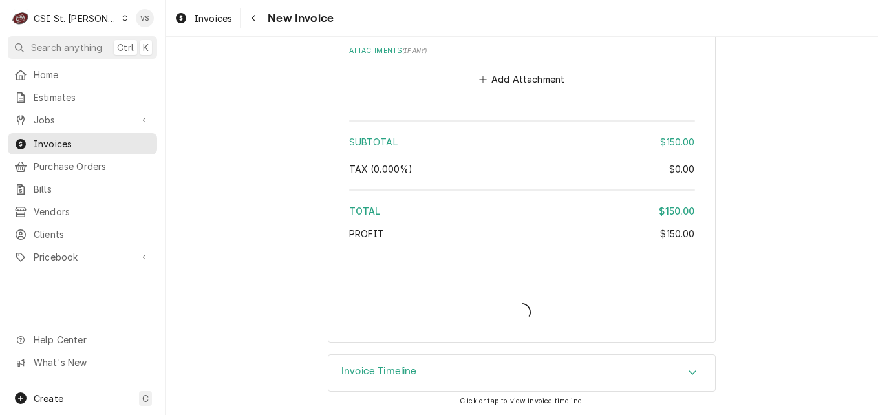
scroll to position [1811, 0]
type textarea "x"
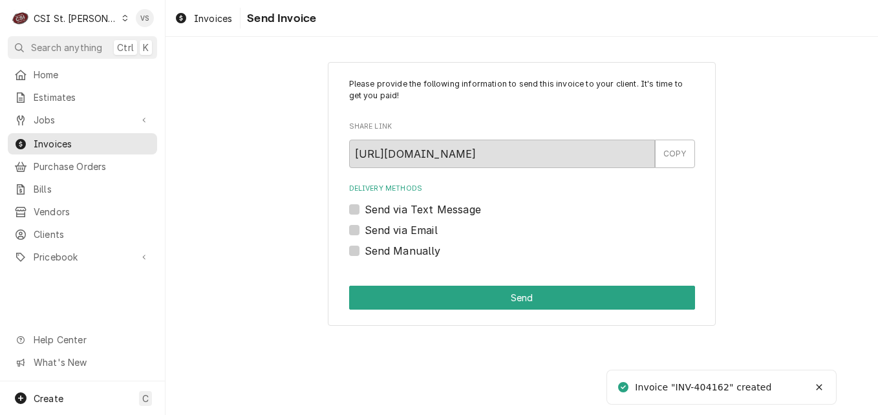
click at [365, 232] on label "Send via Email" at bounding box center [401, 231] width 73 height 16
click at [365, 232] on input "Send via Email" at bounding box center [538, 237] width 346 height 28
checkbox input "true"
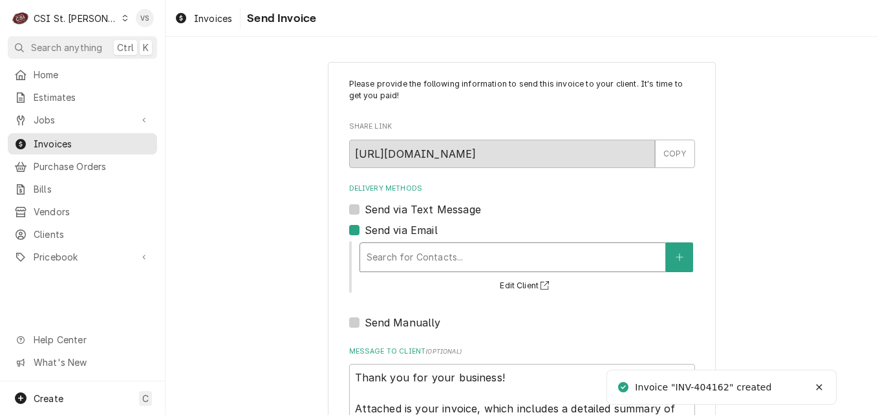
click at [404, 263] on div "Delivery Methods" at bounding box center [513, 257] width 292 height 23
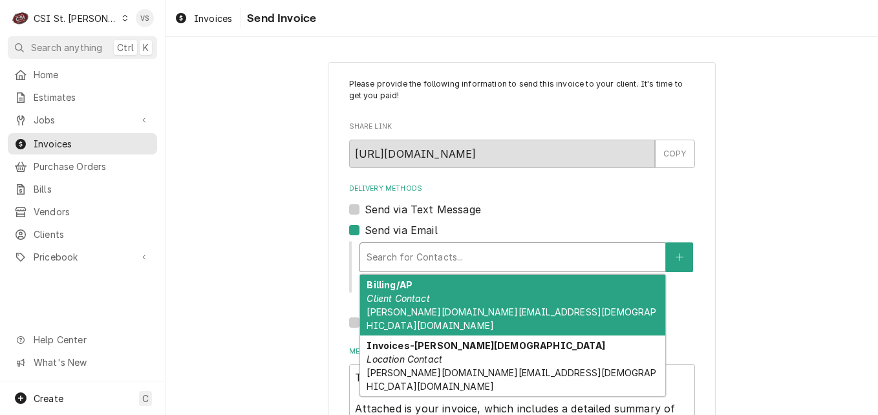
click at [439, 303] on div "Billing/AP Client Contact christy.gay@va.gov" at bounding box center [512, 305] width 305 height 61
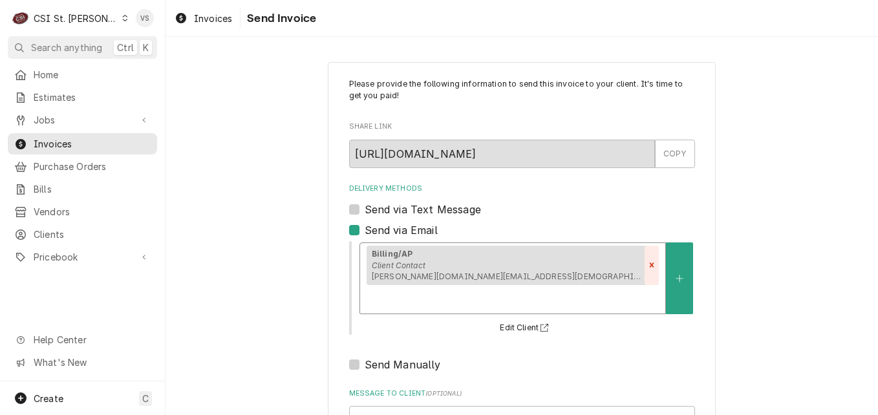
click at [650, 267] on icon "Remove [object Object]" at bounding box center [652, 265] width 5 height 5
type textarea "x"
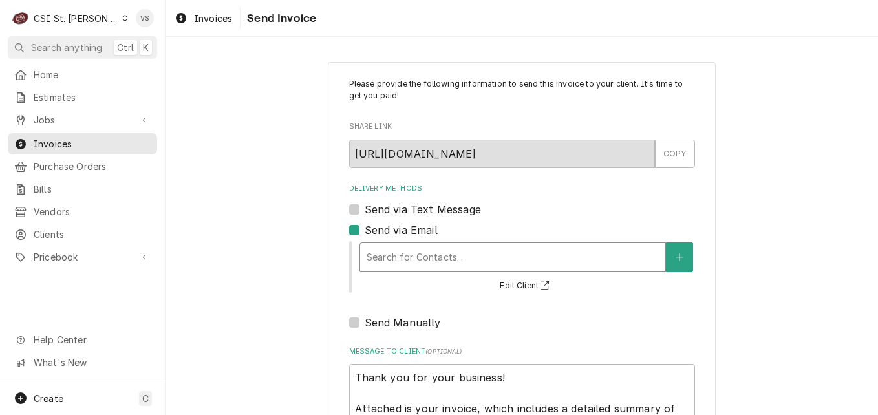
click at [354, 323] on div "Send Manually" at bounding box center [522, 323] width 346 height 16
click at [365, 324] on label "Send Manually" at bounding box center [403, 323] width 76 height 16
click at [365, 324] on input "Send Manually" at bounding box center [538, 329] width 346 height 28
checkbox input "true"
type textarea "x"
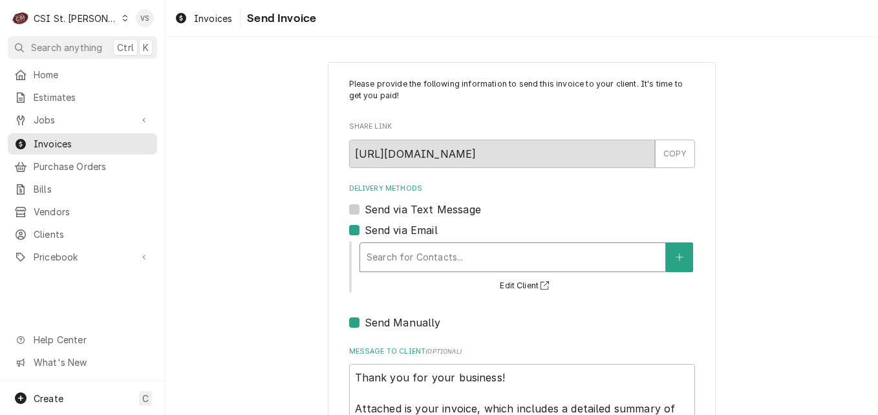
click at [365, 233] on label "Send via Email" at bounding box center [401, 231] width 73 height 16
click at [365, 233] on input "Send via Email" at bounding box center [538, 237] width 346 height 28
checkbox input "false"
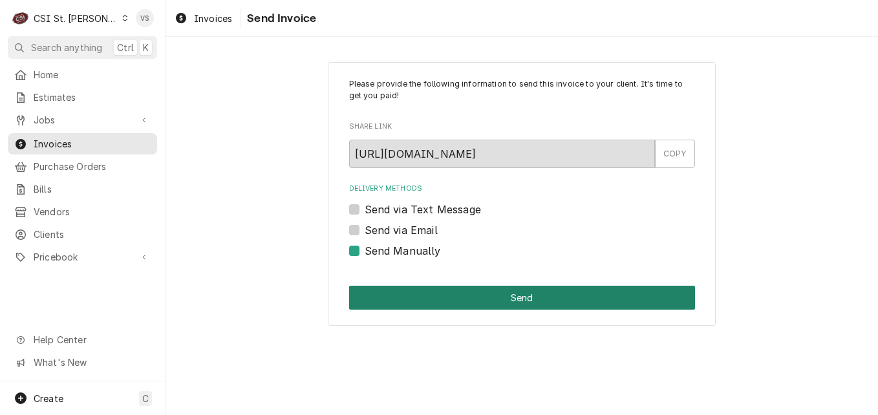
click at [426, 299] on button "Send" at bounding box center [522, 298] width 346 height 24
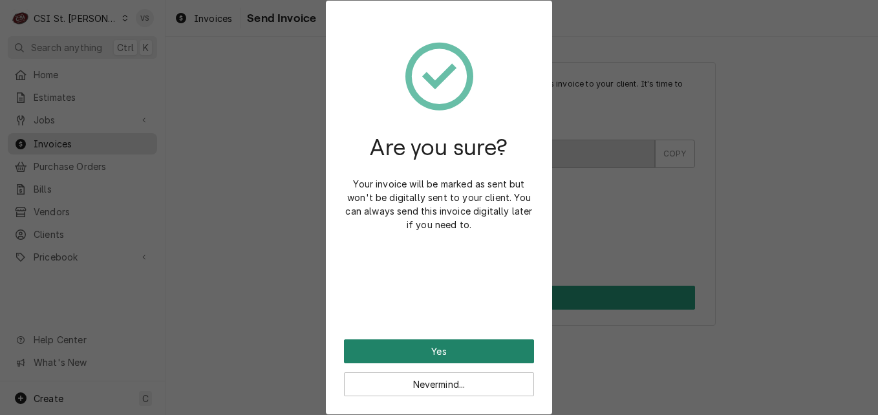
click at [415, 353] on button "Yes" at bounding box center [439, 352] width 190 height 24
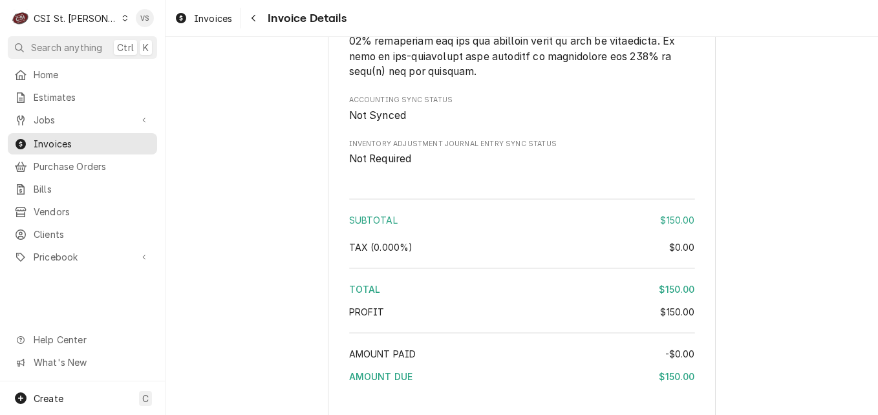
scroll to position [1900, 0]
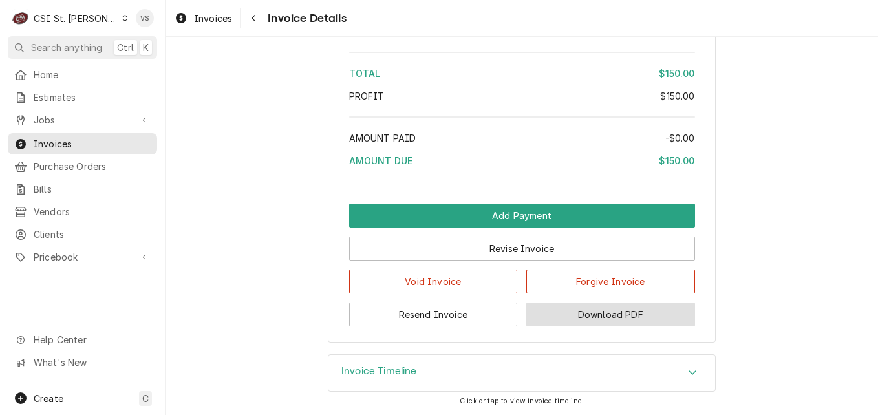
click at [594, 317] on button "Download PDF" at bounding box center [611, 315] width 169 height 24
click at [613, 317] on button "Download PDF" at bounding box center [611, 315] width 169 height 24
click at [580, 312] on button "Download PDF" at bounding box center [611, 315] width 169 height 24
click at [583, 314] on button "Download PDF" at bounding box center [611, 315] width 169 height 24
click at [574, 314] on button "Download PDF" at bounding box center [611, 315] width 169 height 24
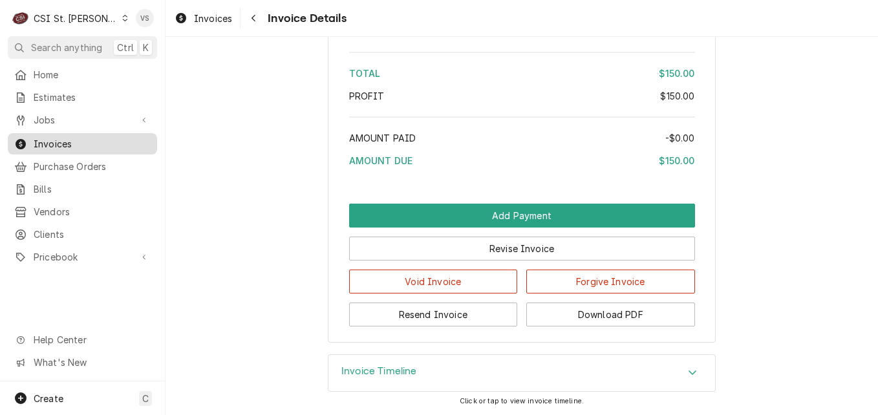
click at [134, 143] on span "Invoices" at bounding box center [92, 144] width 117 height 14
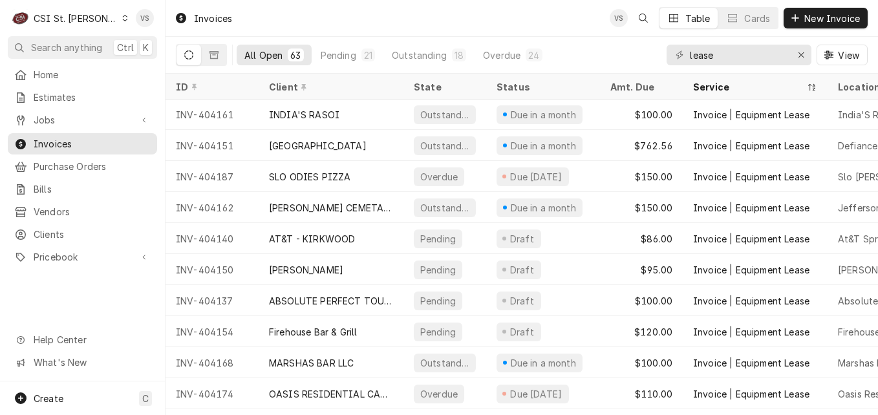
scroll to position [500, 0]
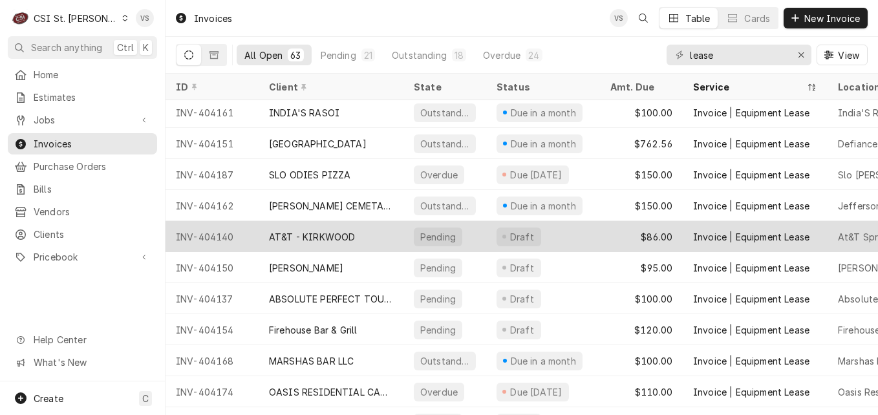
click at [376, 240] on div "AT&T - KIRKWOOD" at bounding box center [331, 236] width 145 height 31
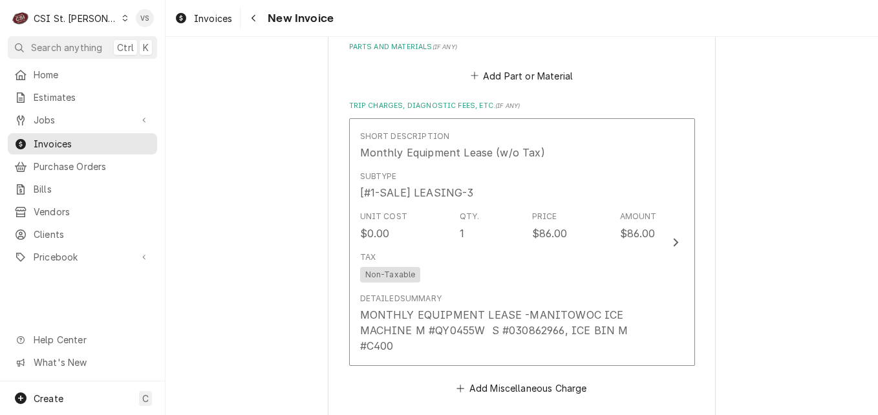
scroll to position [1867, 0]
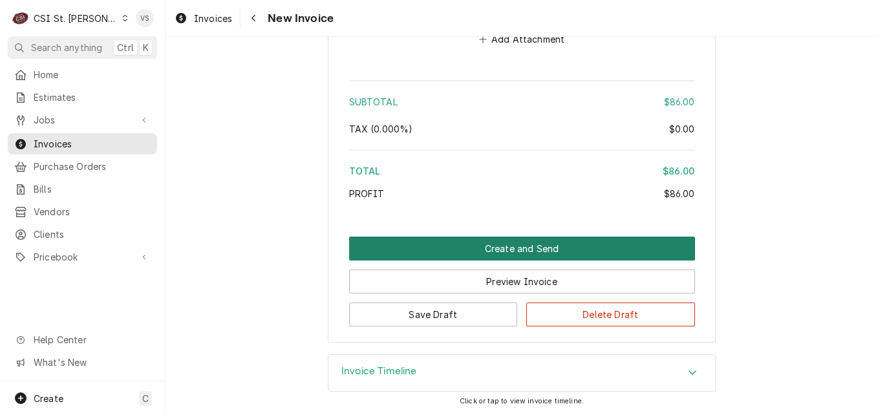
click at [395, 250] on button "Create and Send" at bounding box center [522, 249] width 346 height 24
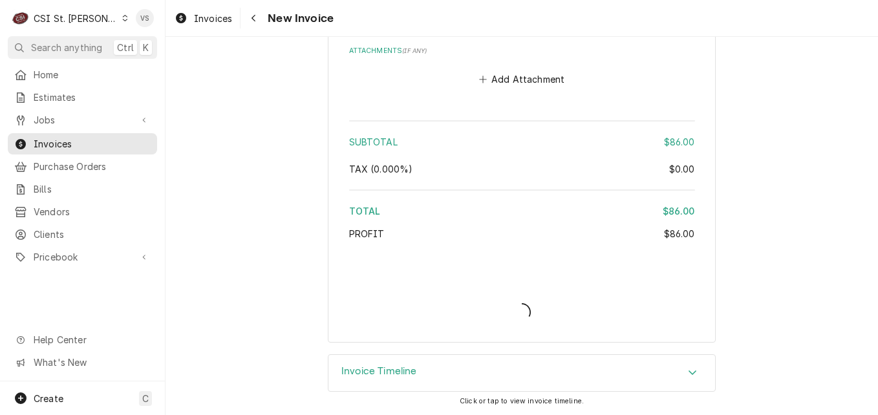
type textarea "x"
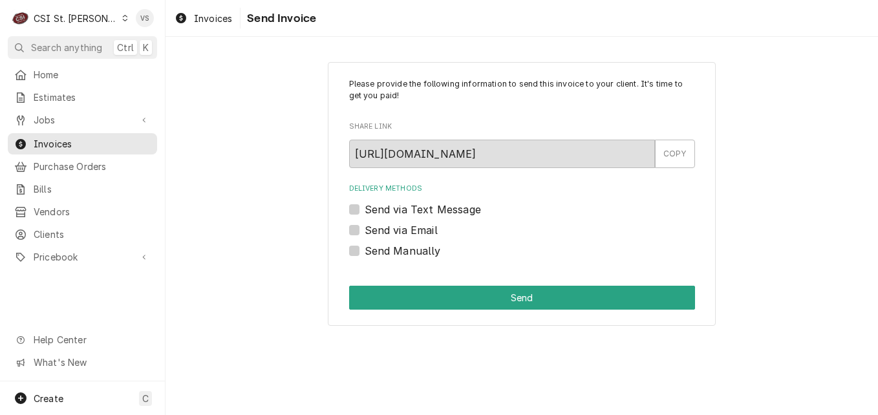
click at [365, 249] on label "Send Manually" at bounding box center [403, 251] width 76 height 16
click at [365, 249] on input "Send Manually" at bounding box center [538, 257] width 346 height 28
checkbox input "true"
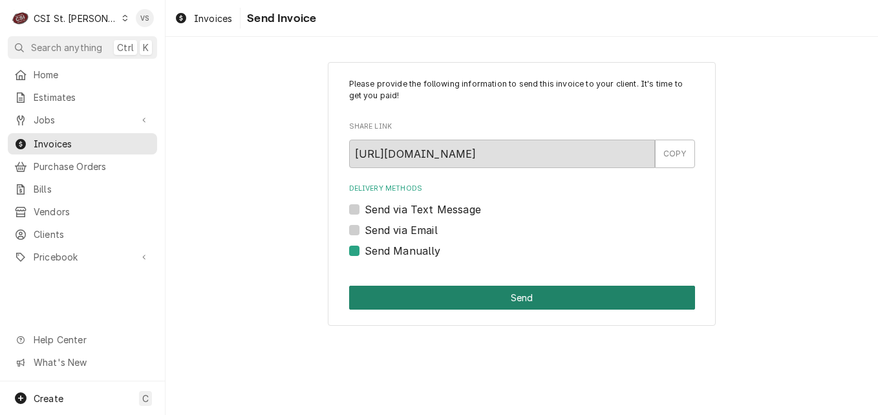
click at [482, 290] on button "Send" at bounding box center [522, 298] width 346 height 24
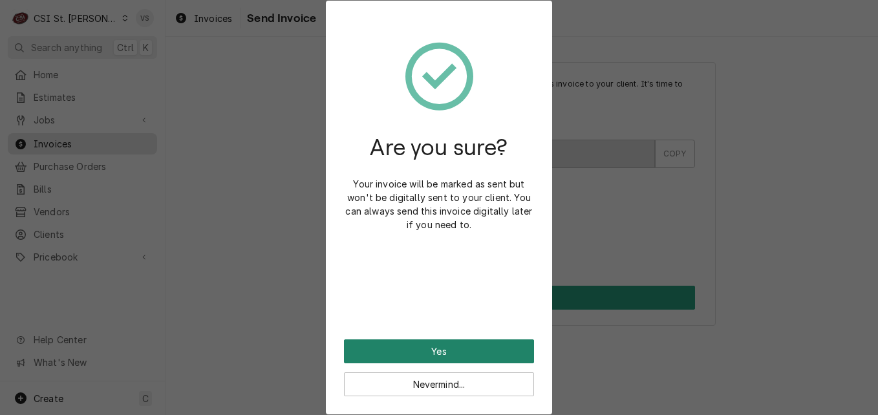
click at [454, 363] on button "Yes" at bounding box center [439, 352] width 190 height 24
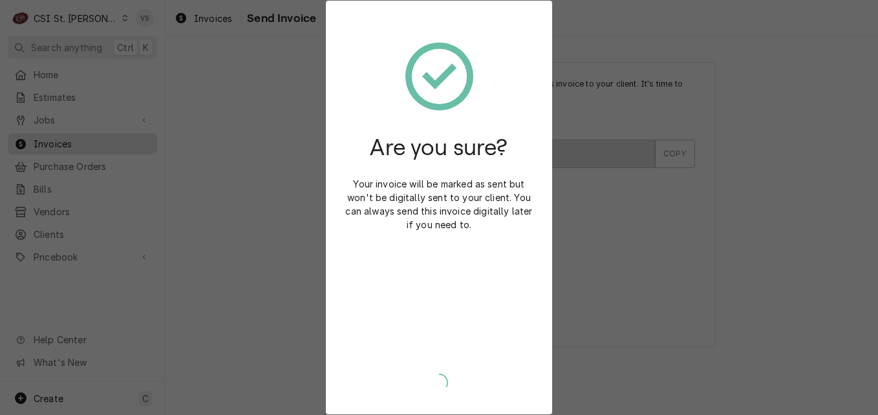
click at [450, 356] on div "Yes Nevermind..." at bounding box center [439, 369] width 190 height 54
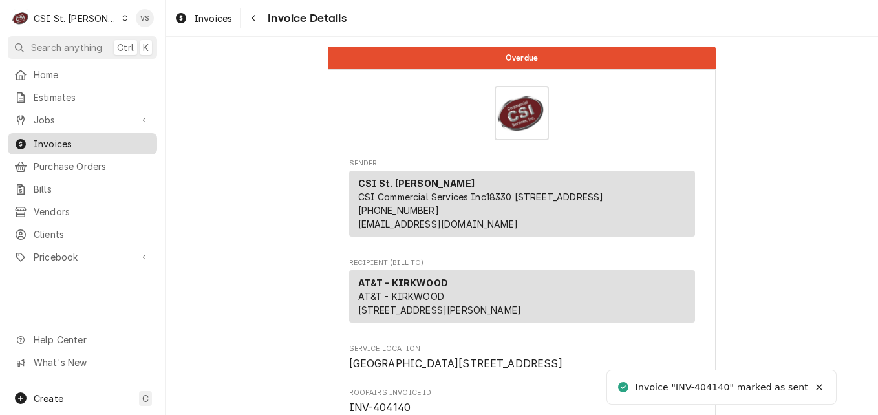
click at [94, 142] on span "Invoices" at bounding box center [92, 144] width 117 height 14
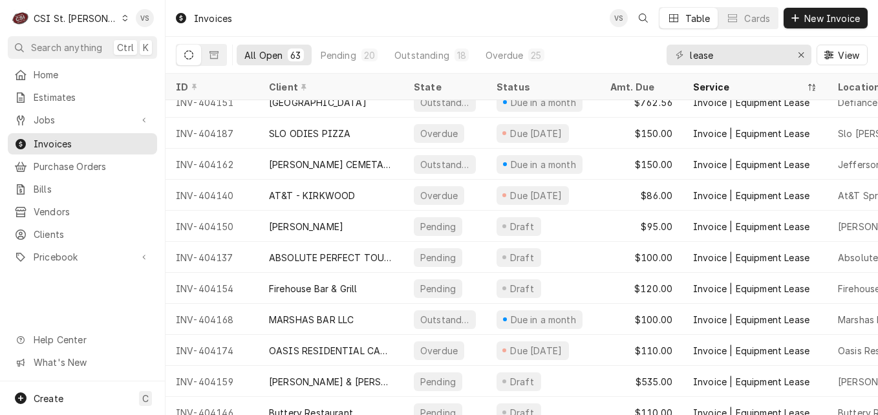
scroll to position [526, 0]
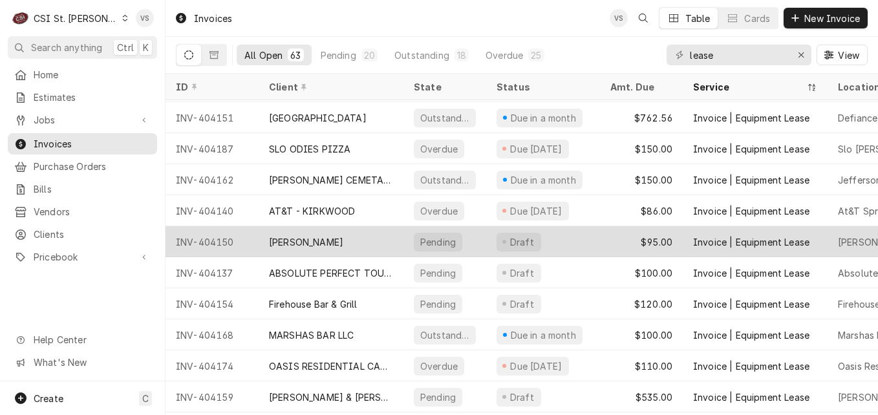
click at [367, 236] on div "Compton BP" at bounding box center [331, 241] width 145 height 31
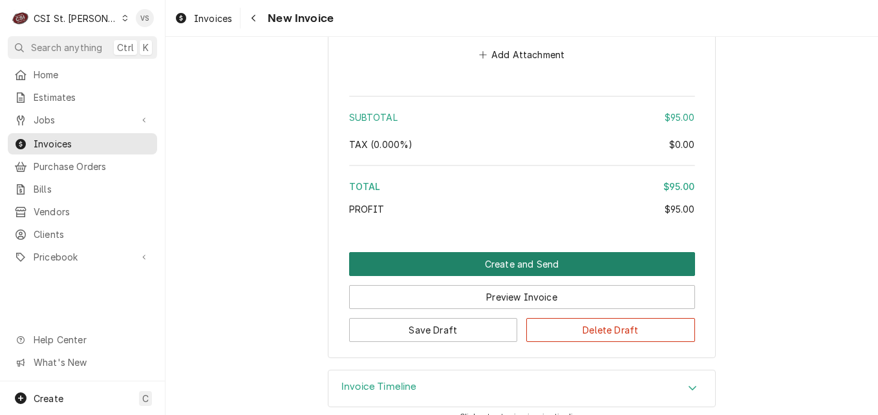
click at [423, 252] on button "Create and Send" at bounding box center [522, 264] width 346 height 24
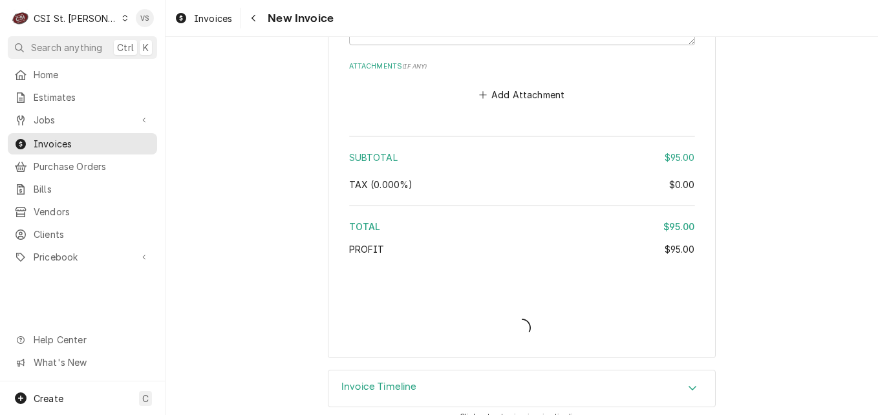
type textarea "x"
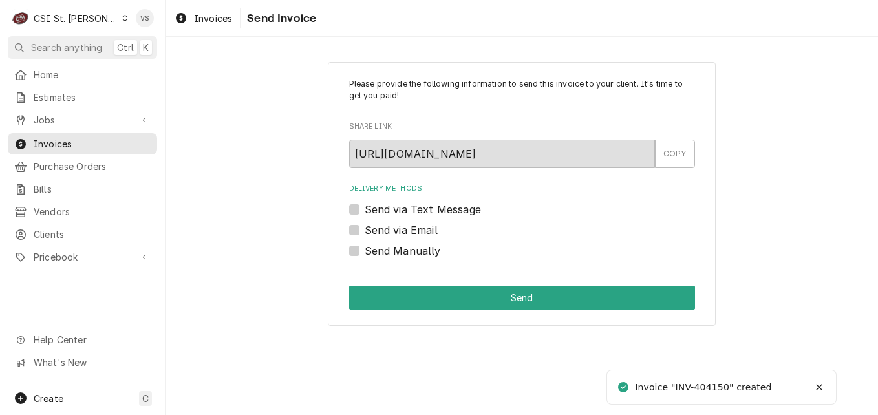
click at [365, 254] on label "Send Manually" at bounding box center [403, 251] width 76 height 16
click at [365, 254] on input "Send Manually" at bounding box center [538, 257] width 346 height 28
checkbox input "true"
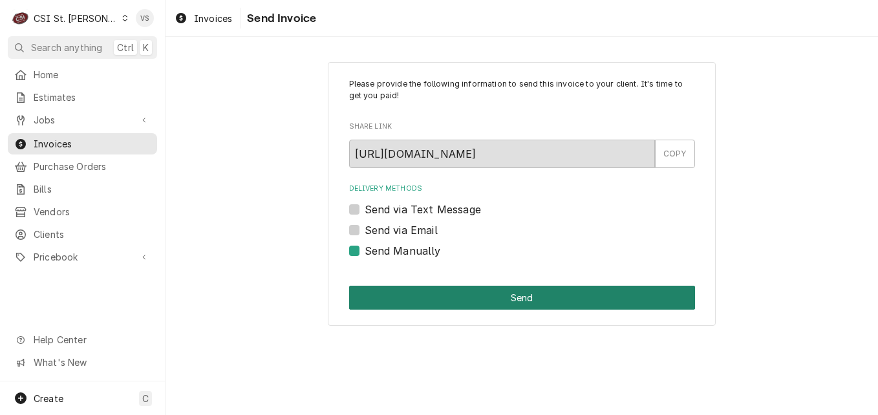
click at [466, 300] on button "Send" at bounding box center [522, 298] width 346 height 24
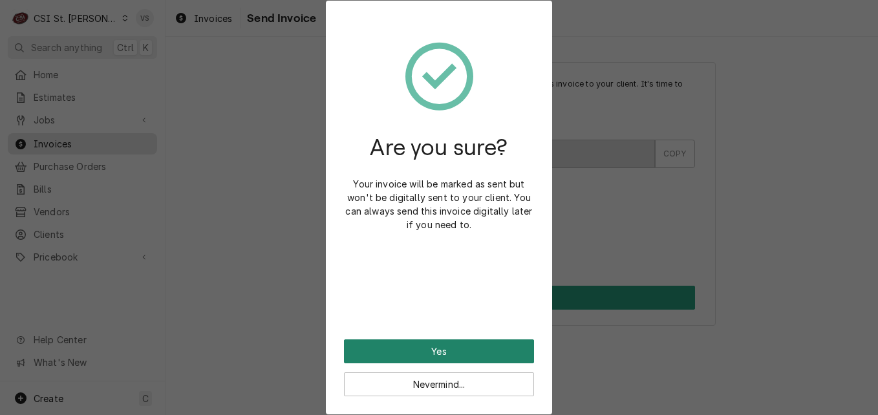
click at [463, 352] on button "Yes" at bounding box center [439, 352] width 190 height 24
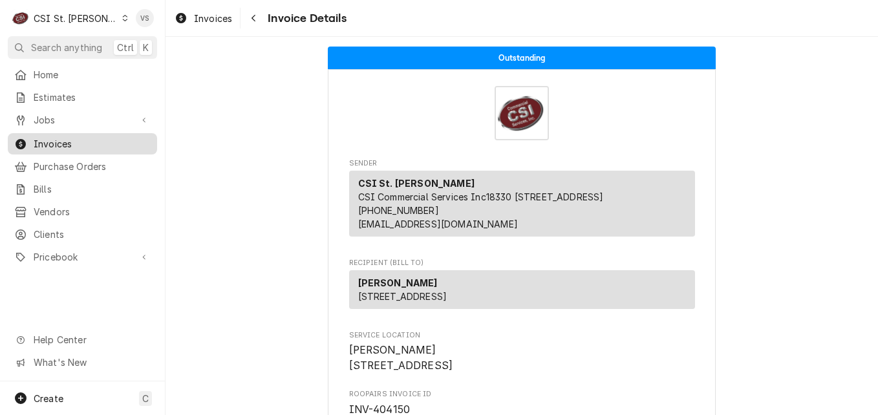
click at [65, 143] on span "Invoices" at bounding box center [92, 144] width 117 height 14
click at [67, 137] on span "Invoices" at bounding box center [92, 144] width 117 height 14
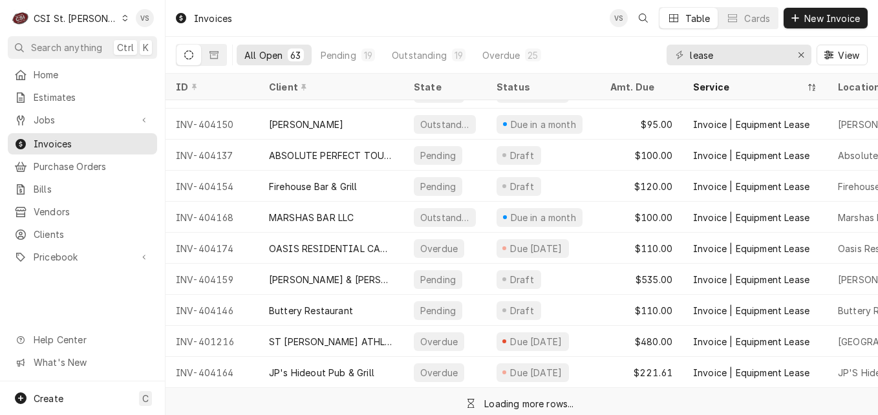
scroll to position [655, 0]
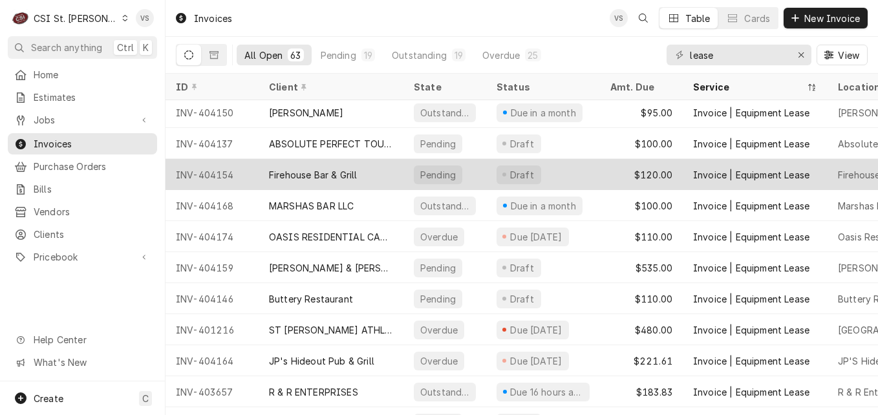
click at [374, 171] on div "Firehouse Bar & Grill" at bounding box center [331, 174] width 145 height 31
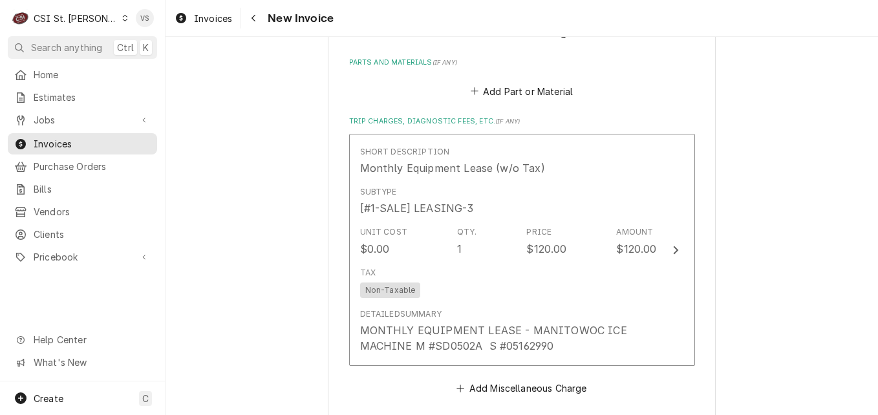
scroll to position [1851, 0]
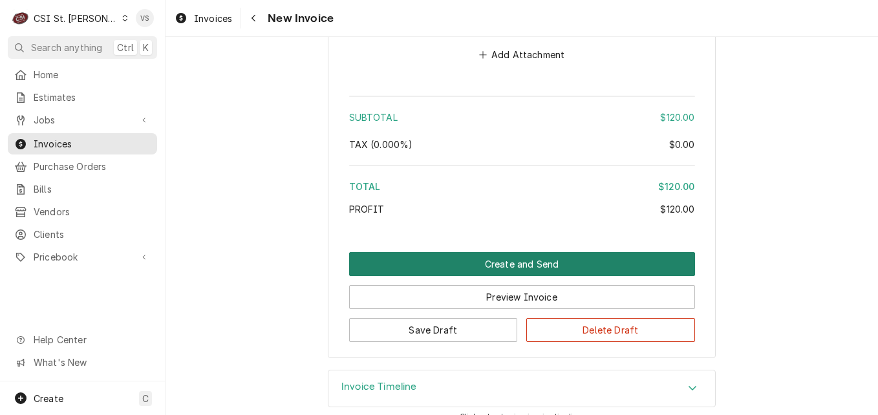
click at [420, 252] on button "Create and Send" at bounding box center [522, 264] width 346 height 24
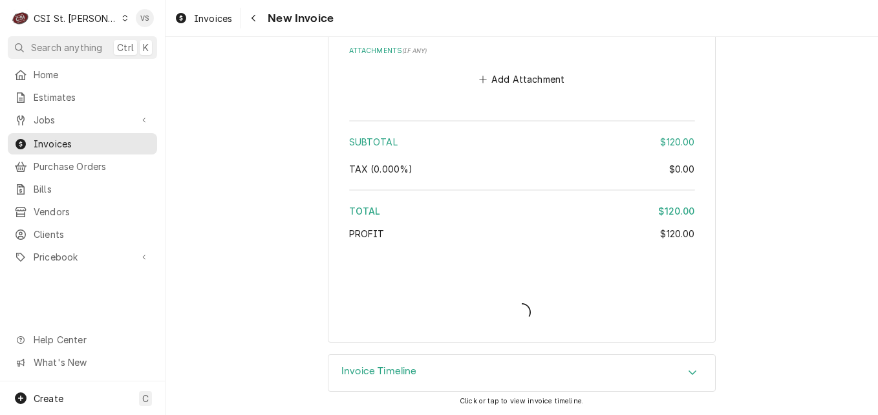
scroll to position [1811, 0]
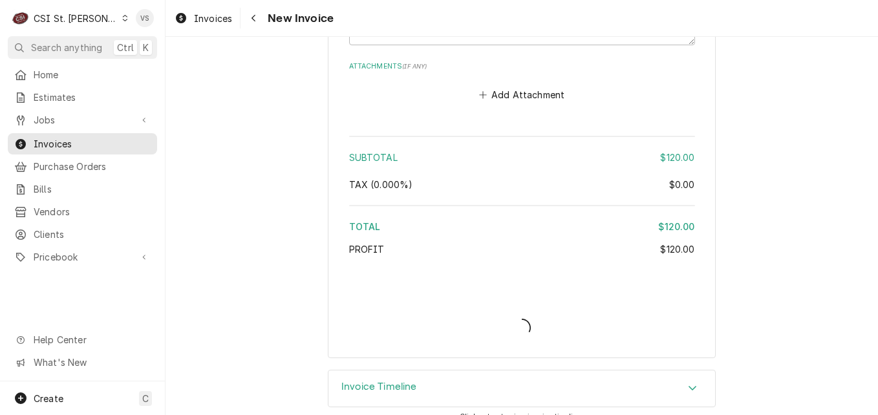
type textarea "x"
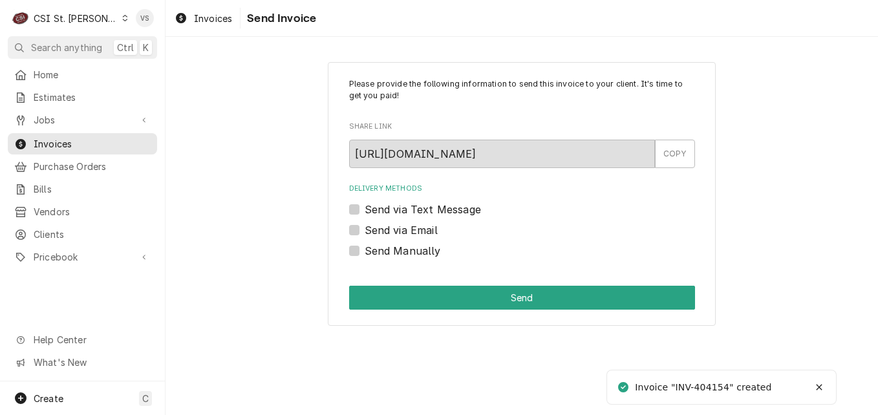
click at [365, 251] on label "Send Manually" at bounding box center [403, 251] width 76 height 16
click at [365, 251] on input "Send Manually" at bounding box center [538, 257] width 346 height 28
checkbox input "true"
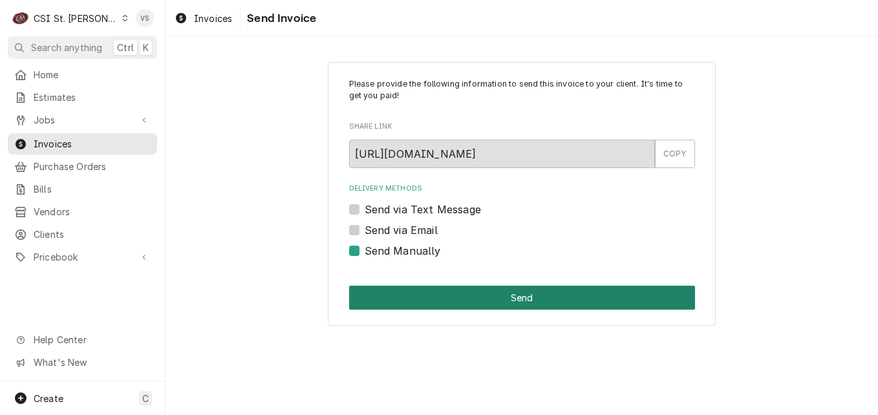
click at [419, 300] on button "Send" at bounding box center [522, 298] width 346 height 24
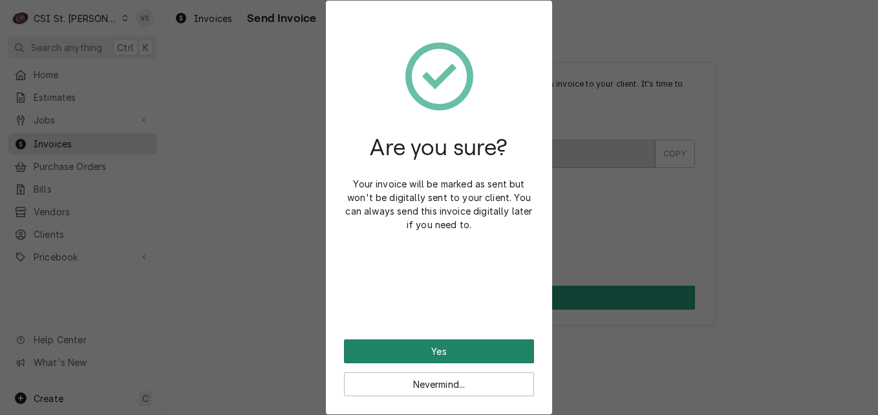
click at [413, 351] on button "Yes" at bounding box center [439, 352] width 190 height 24
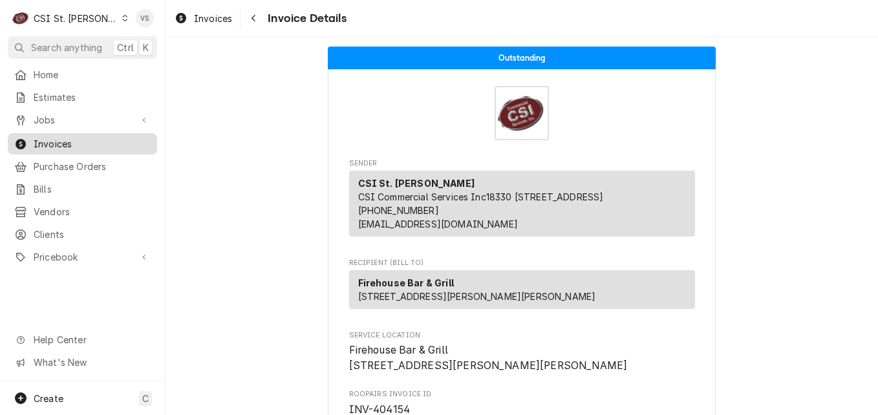
click at [77, 140] on span "Invoices" at bounding box center [92, 144] width 117 height 14
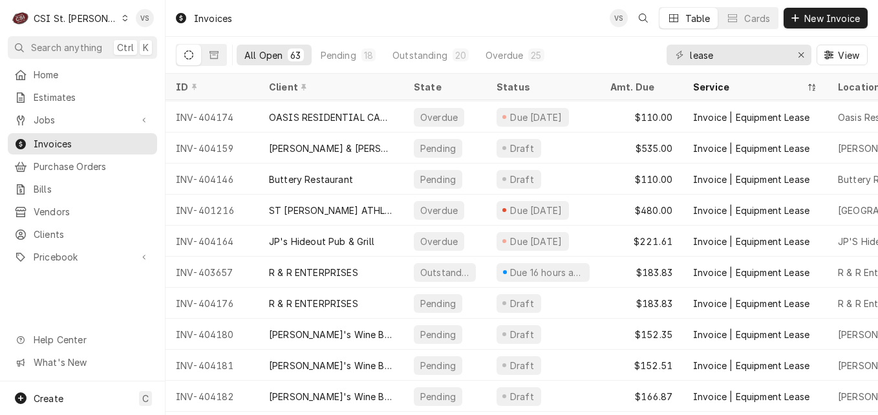
scroll to position [780, 0]
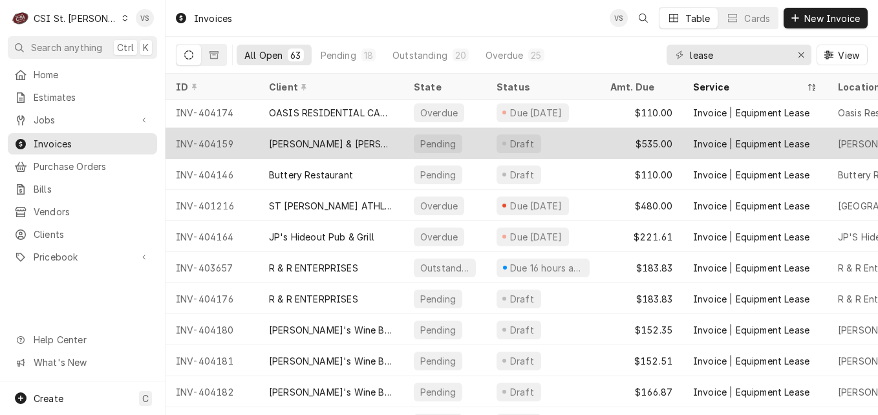
click at [353, 140] on div "[PERSON_NAME] & [PERSON_NAME]" at bounding box center [331, 143] width 145 height 31
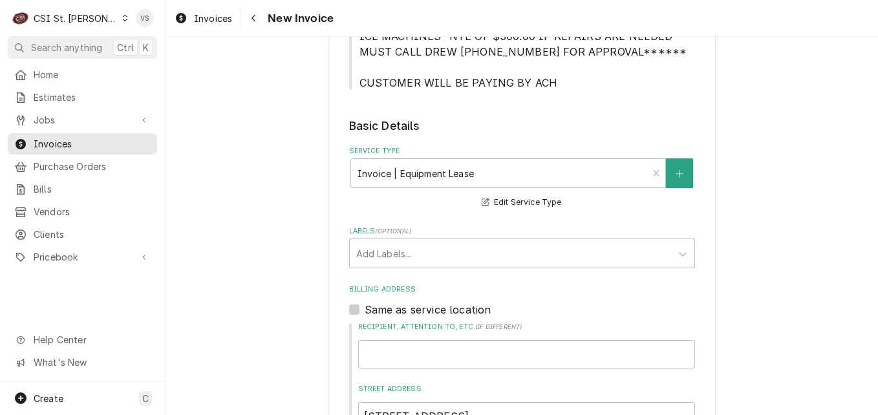
scroll to position [1941, 0]
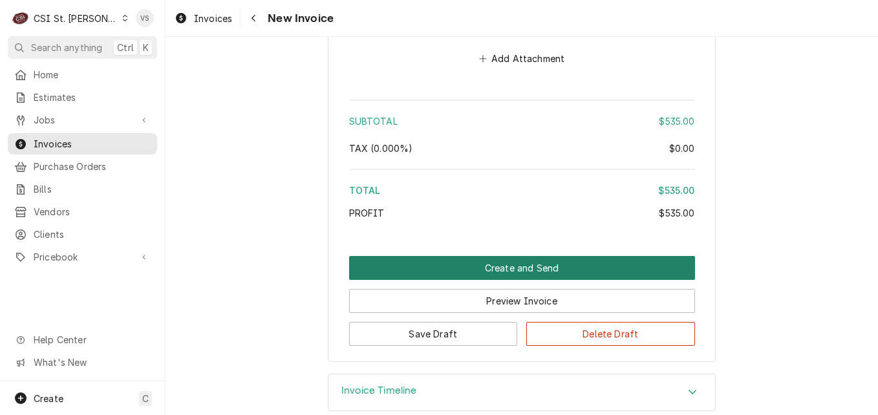
click at [490, 267] on button "Create and Send" at bounding box center [522, 268] width 346 height 24
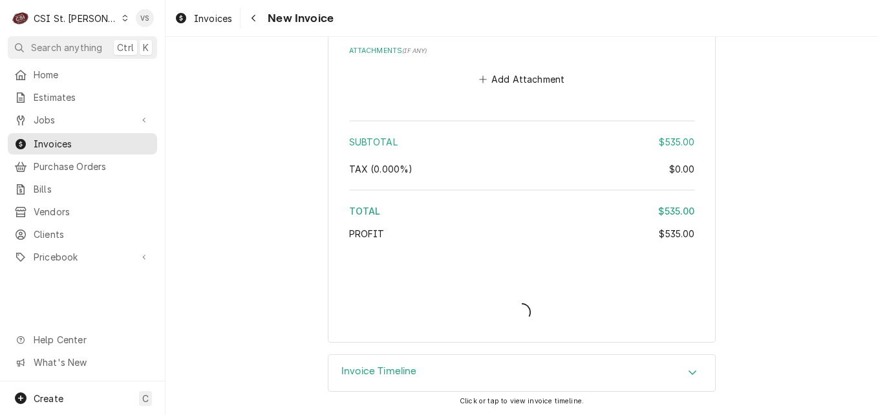
type textarea "x"
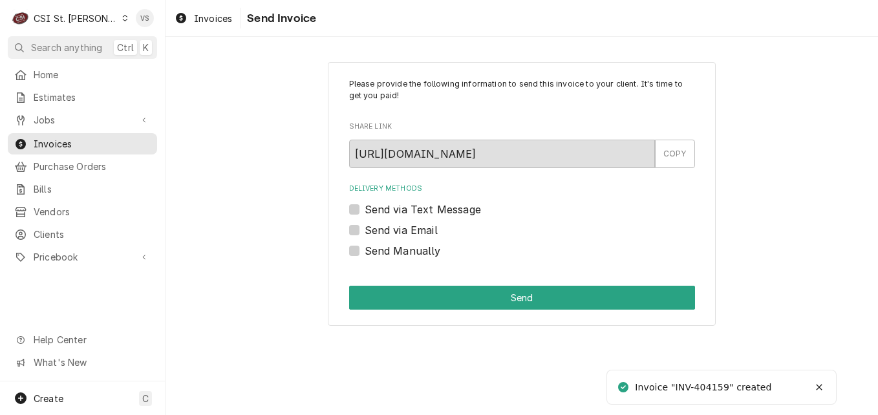
click at [365, 228] on label "Send via Email" at bounding box center [401, 231] width 73 height 16
click at [365, 228] on input "Send via Email" at bounding box center [538, 237] width 346 height 28
checkbox input "true"
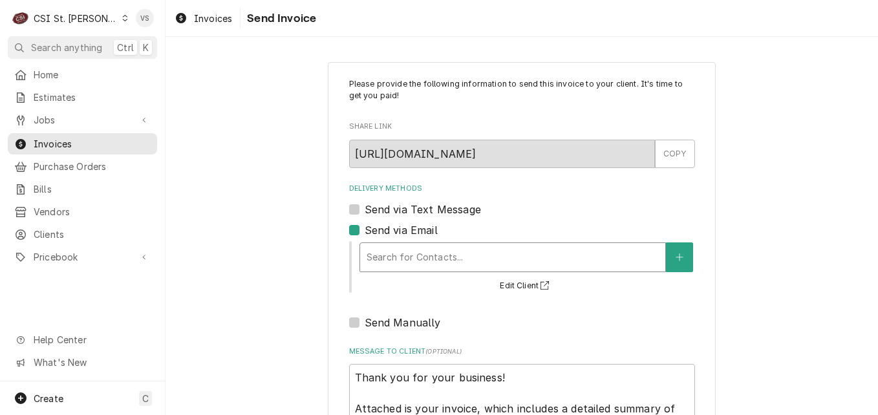
click at [385, 256] on div "Delivery Methods" at bounding box center [513, 257] width 292 height 23
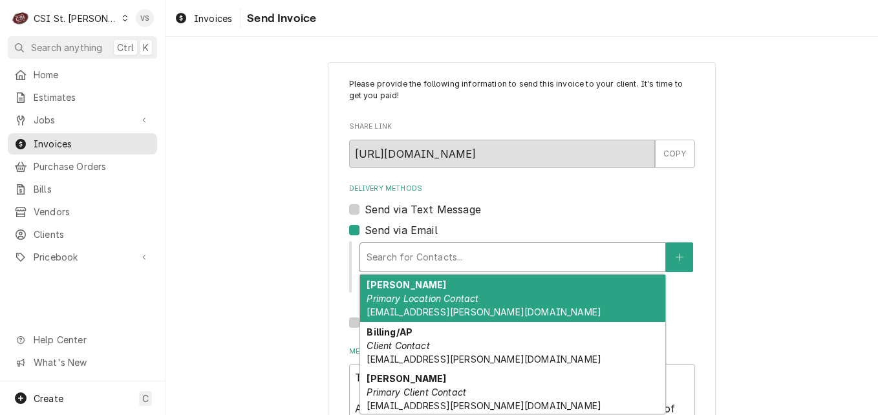
scroll to position [96, 0]
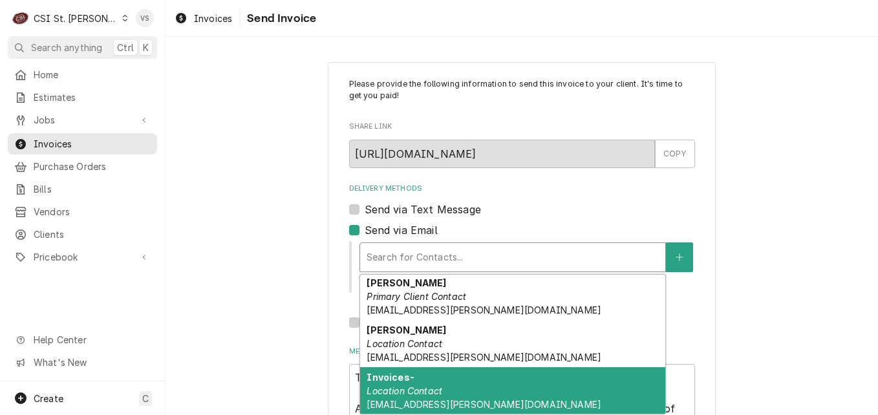
click at [444, 393] on div "Invoices- Location Contact accountspayable@golterman.com" at bounding box center [512, 390] width 305 height 47
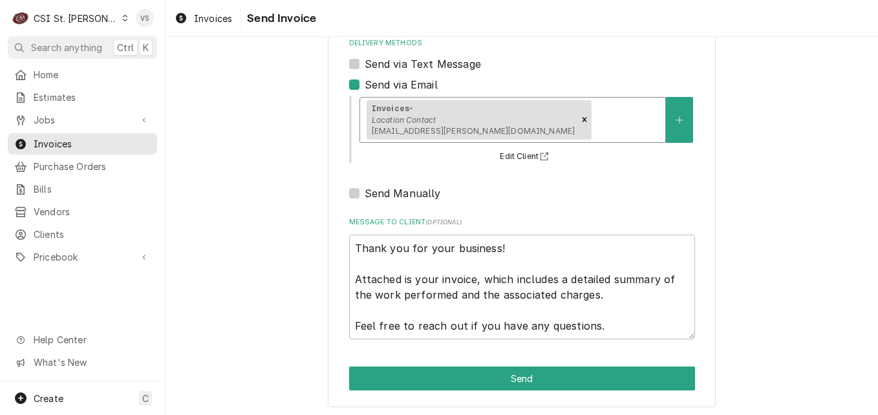
scroll to position [149, 0]
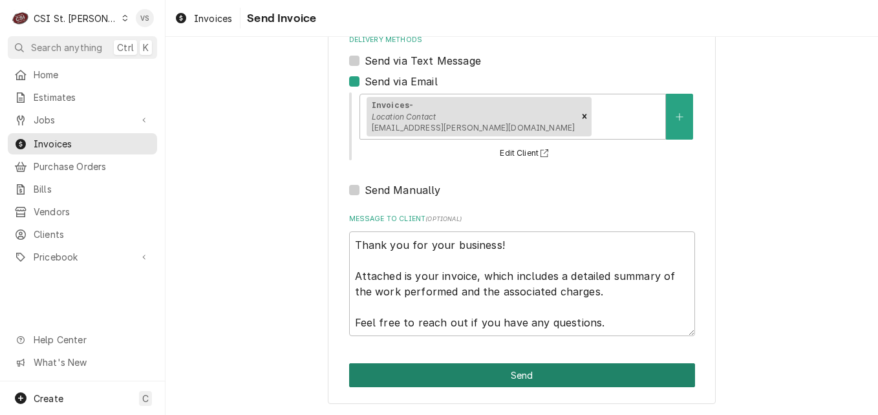
click at [461, 369] on button "Send" at bounding box center [522, 376] width 346 height 24
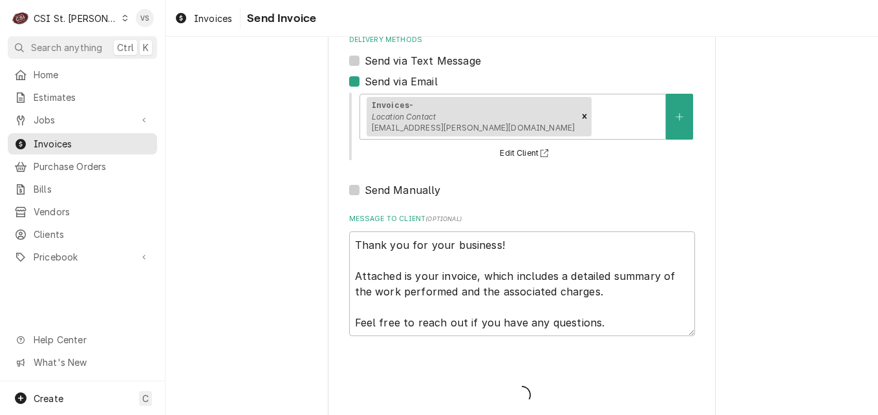
type textarea "x"
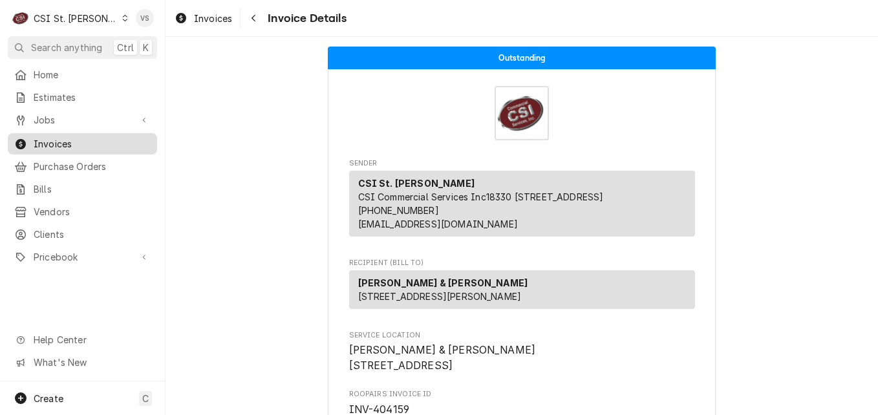
click at [91, 140] on span "Invoices" at bounding box center [92, 144] width 117 height 14
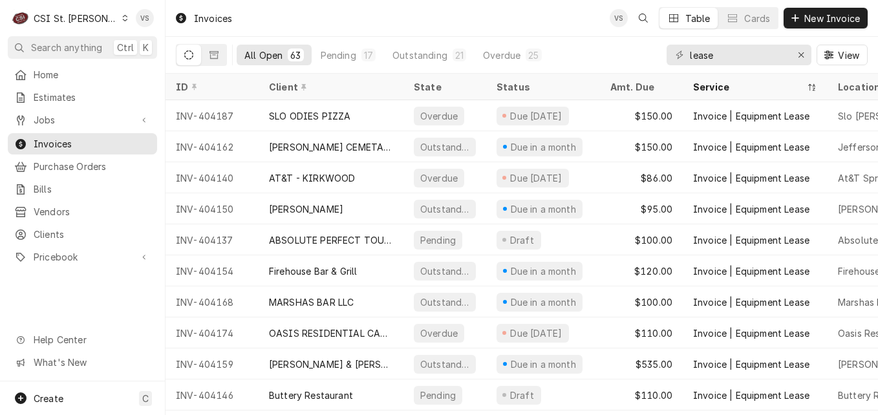
scroll to position [562, 0]
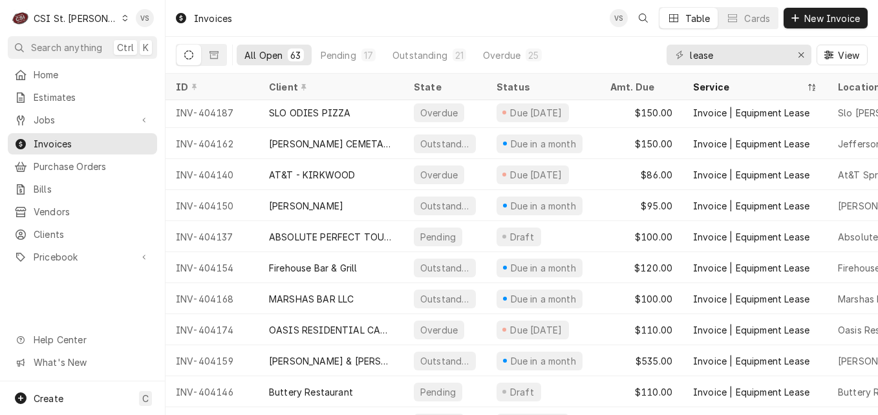
click at [443, 232] on div "Pending" at bounding box center [438, 237] width 38 height 14
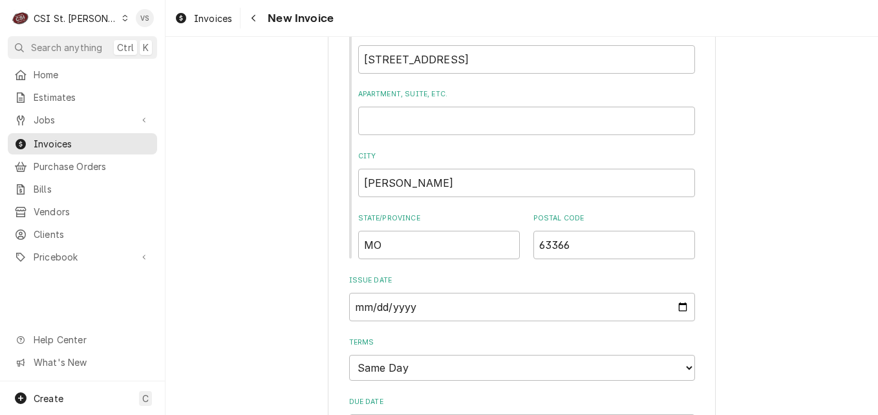
scroll to position [1914, 0]
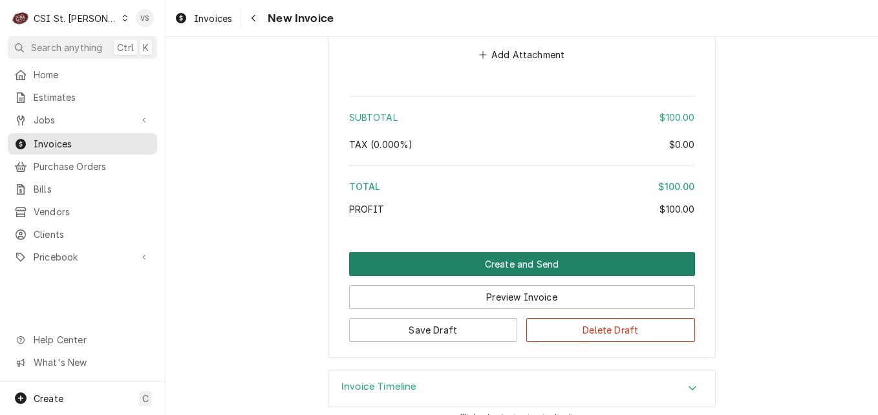
click at [469, 252] on button "Create and Send" at bounding box center [522, 264] width 346 height 24
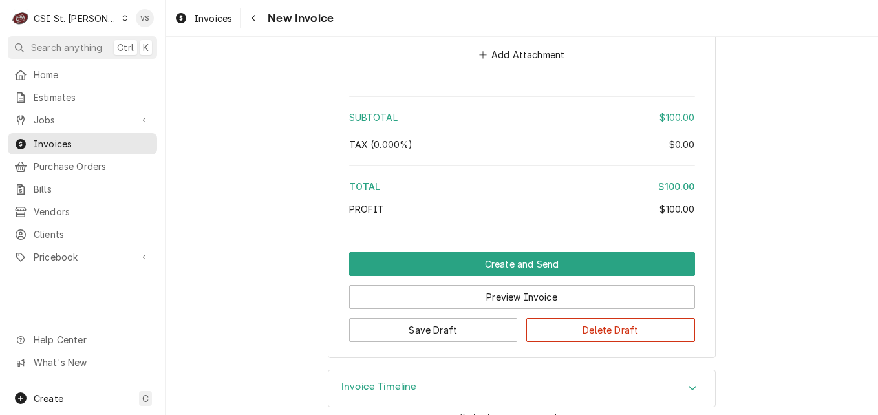
scroll to position [1873, 0]
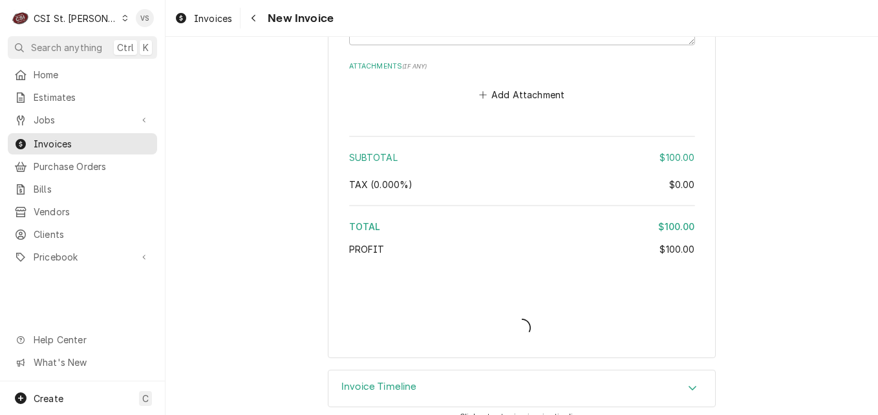
type textarea "x"
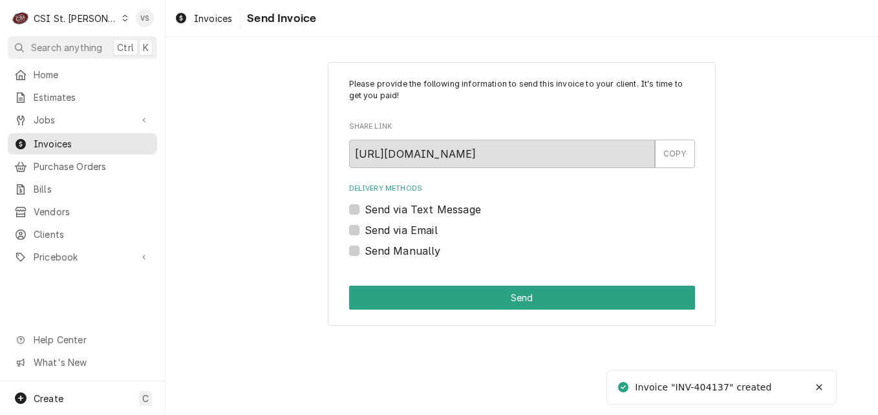
click at [365, 252] on label "Send Manually" at bounding box center [403, 251] width 76 height 16
click at [365, 252] on input "Send Manually" at bounding box center [538, 257] width 346 height 28
checkbox input "true"
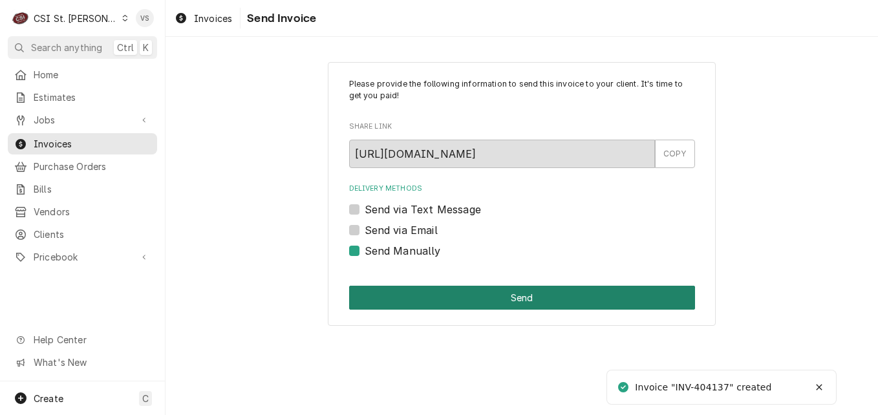
click at [408, 298] on button "Send" at bounding box center [522, 298] width 346 height 24
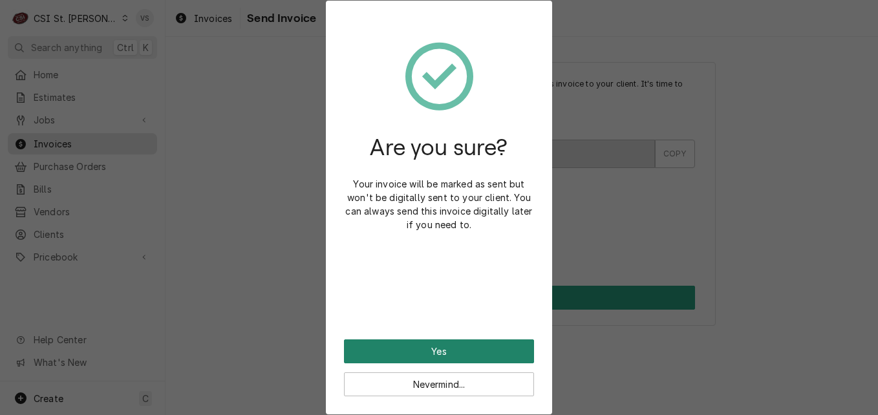
click at [411, 345] on button "Yes" at bounding box center [439, 352] width 190 height 24
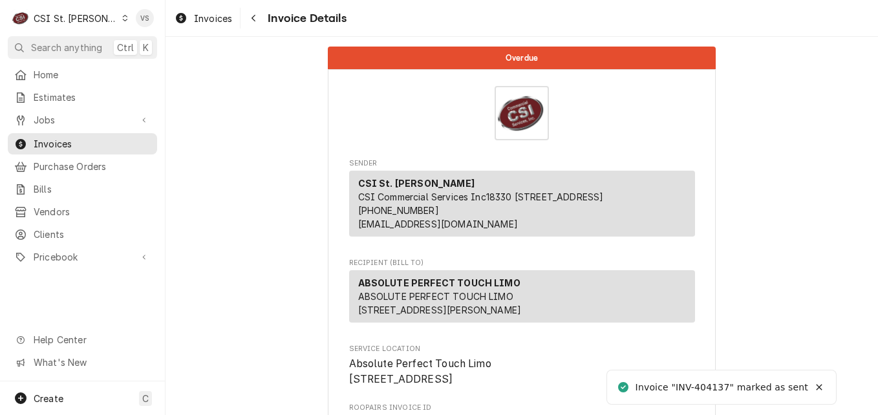
scroll to position [776, 0]
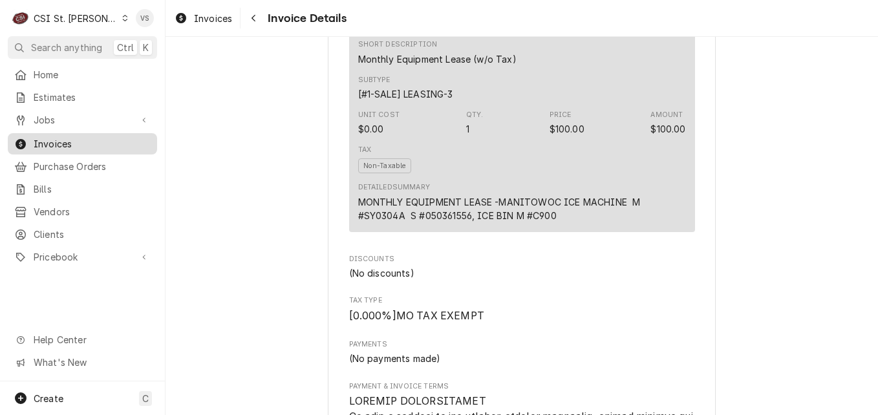
click at [101, 143] on span "Invoices" at bounding box center [92, 144] width 117 height 14
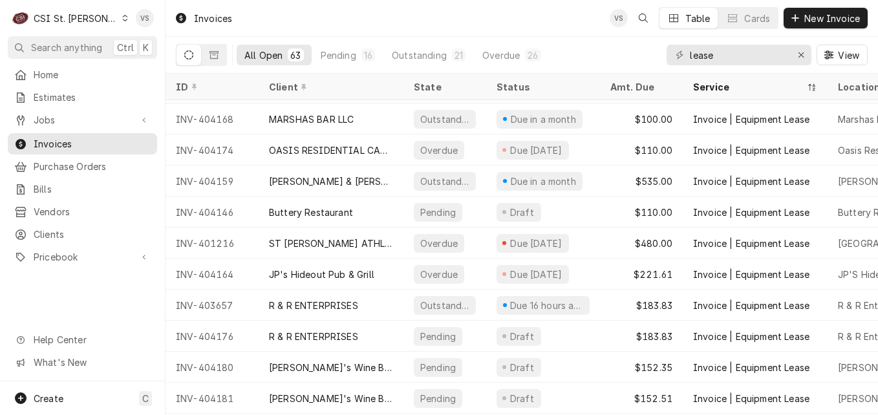
scroll to position [811, 0]
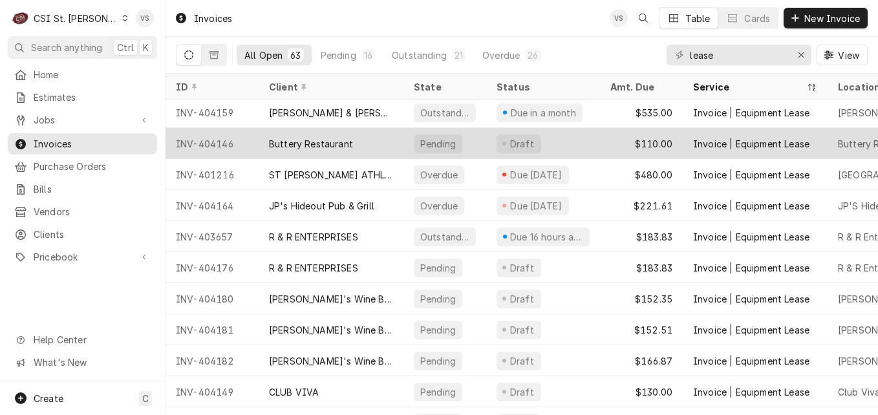
click at [330, 143] on div "Buttery Restaurant" at bounding box center [311, 144] width 84 height 14
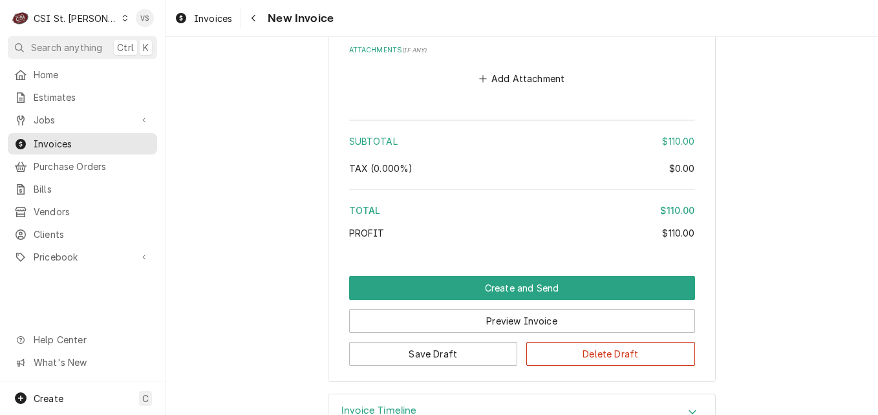
scroll to position [1945, 0]
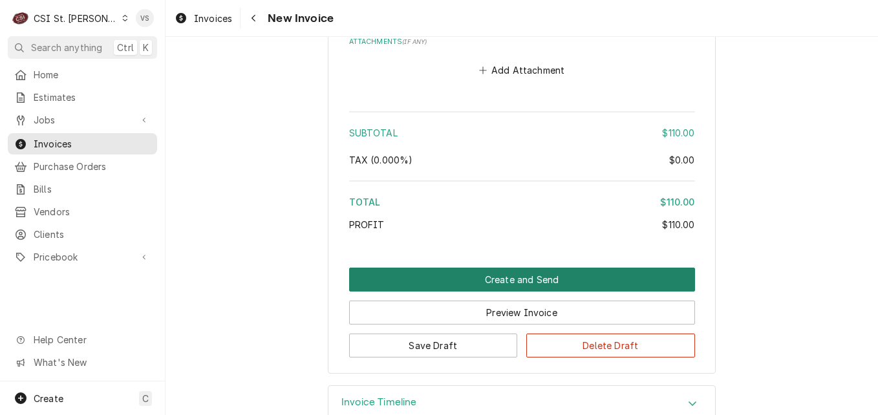
click at [420, 268] on button "Create and Send" at bounding box center [522, 280] width 346 height 24
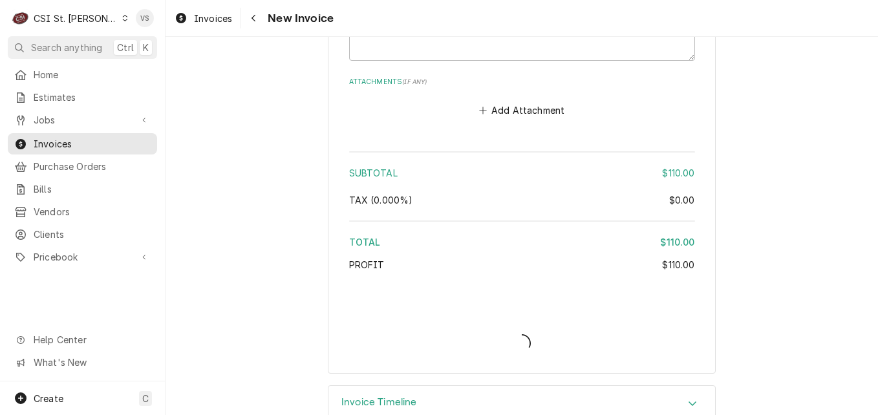
type textarea "x"
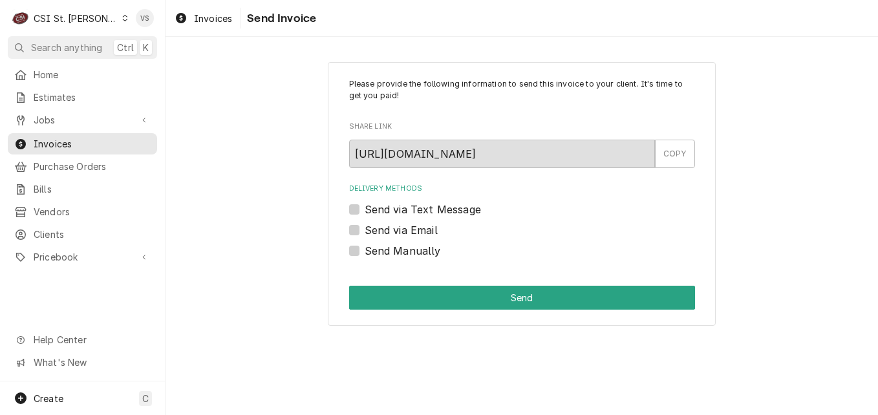
click at [418, 248] on label "Send Manually" at bounding box center [403, 251] width 76 height 16
click at [418, 248] on input "Send Manually" at bounding box center [538, 257] width 346 height 28
checkbox input "true"
click at [360, 253] on div "Send Manually" at bounding box center [522, 251] width 346 height 16
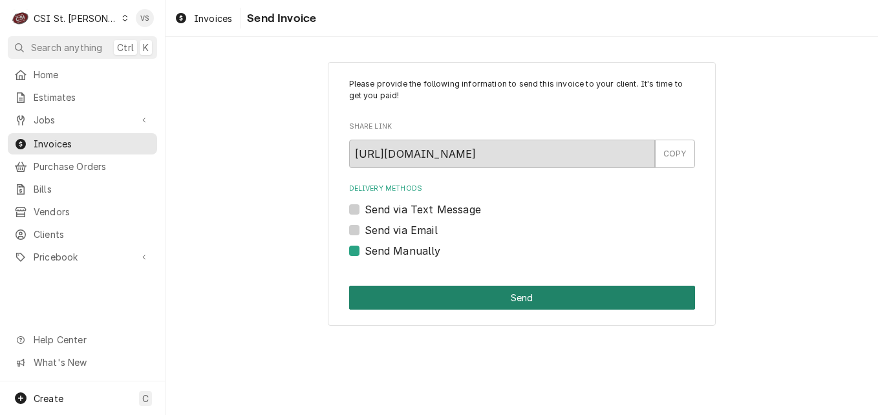
click at [405, 306] on button "Send" at bounding box center [522, 298] width 346 height 24
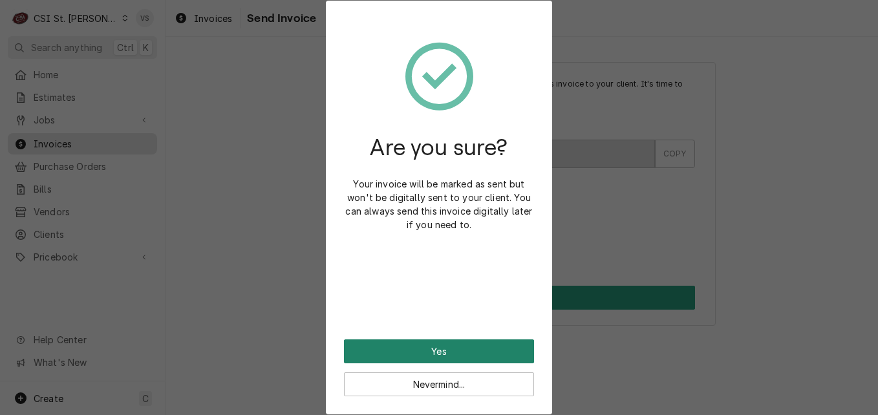
click at [401, 344] on button "Yes" at bounding box center [439, 352] width 190 height 24
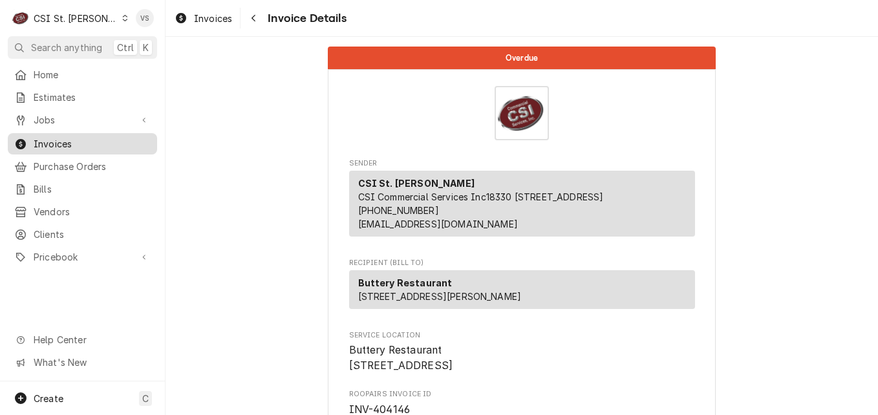
click at [103, 138] on span "Invoices" at bounding box center [92, 144] width 117 height 14
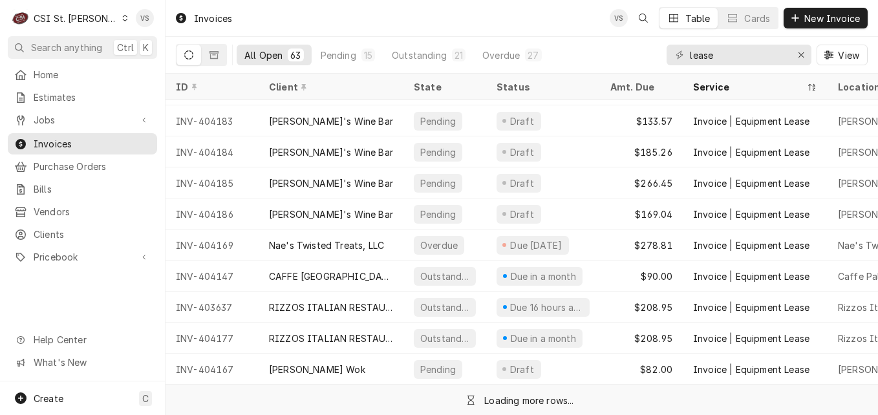
scroll to position [1276, 0]
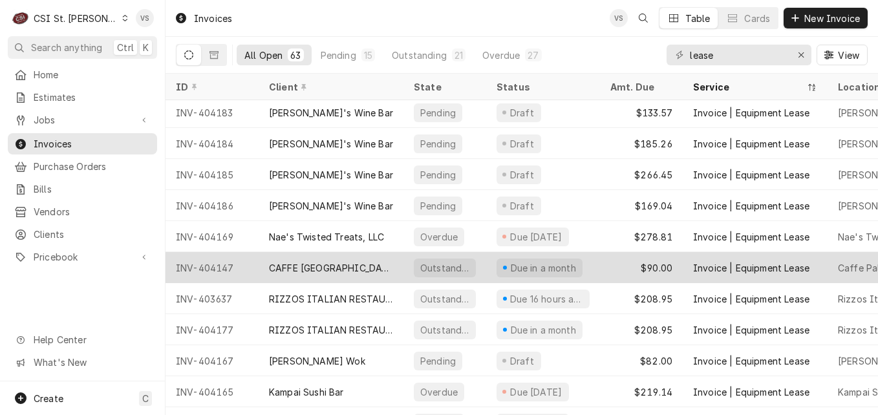
click at [367, 266] on div "CAFFE [GEOGRAPHIC_DATA]" at bounding box center [331, 267] width 145 height 31
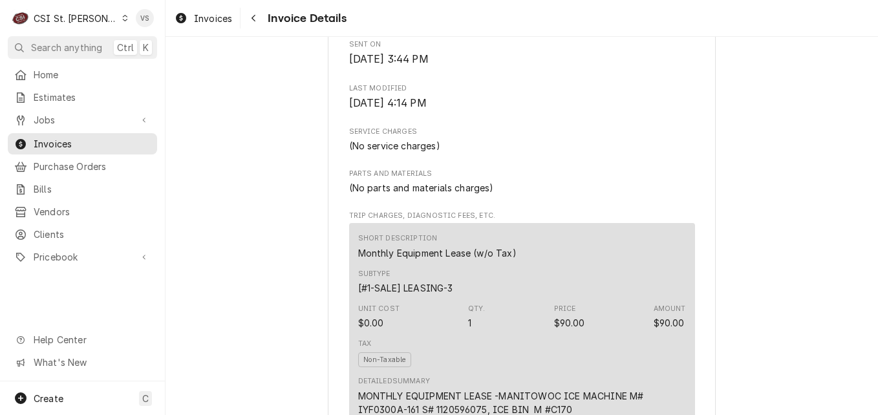
scroll to position [1811, 0]
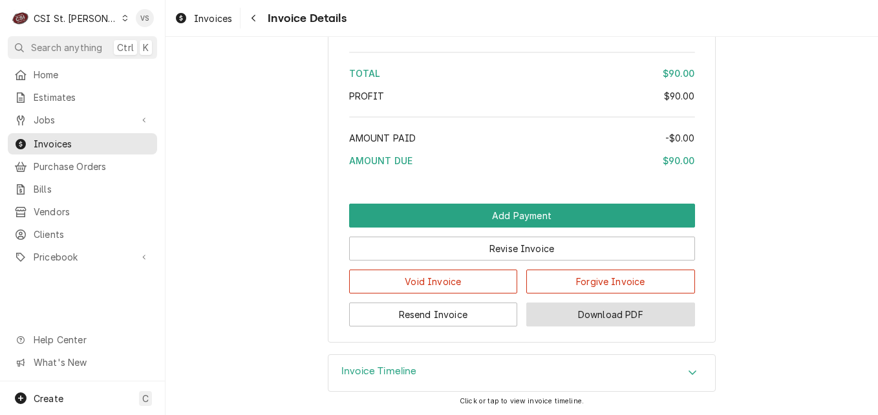
click at [600, 401] on div "Outstanding Sender CSI St. Louis CSI Commercial Services Inc18330 Edison Ave Ch…" at bounding box center [522, 226] width 713 height 378
click at [591, 317] on button "Download PDF" at bounding box center [611, 315] width 169 height 24
click at [54, 137] on span "Invoices" at bounding box center [92, 144] width 117 height 14
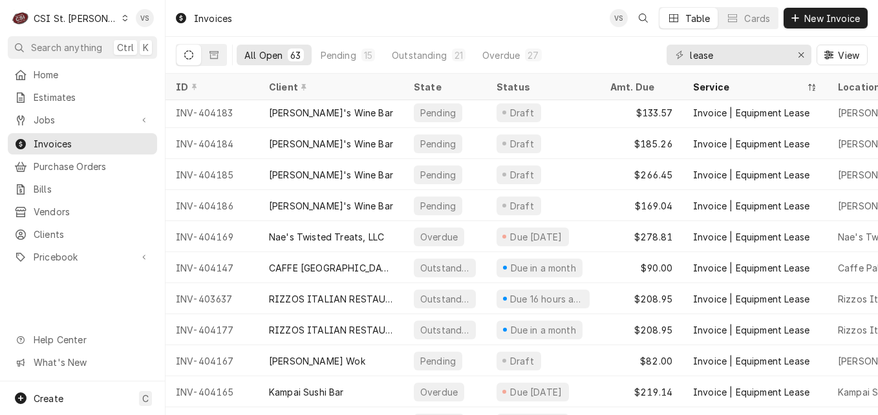
scroll to position [1341, 0]
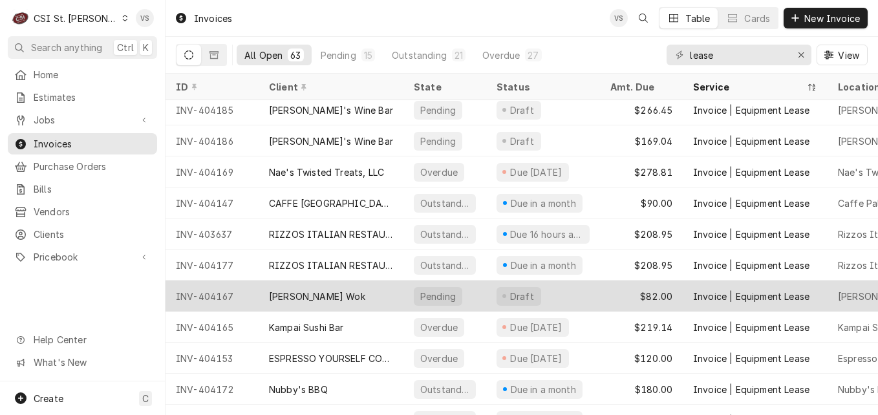
click at [387, 293] on div "[PERSON_NAME] Wok" at bounding box center [331, 296] width 145 height 31
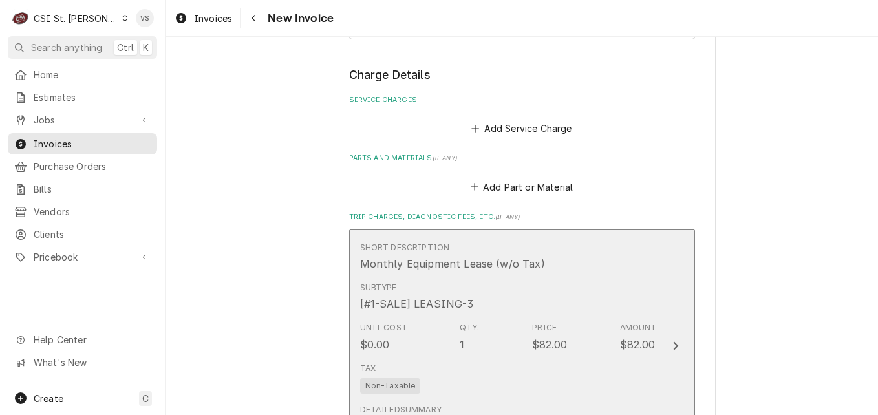
scroll to position [1898, 0]
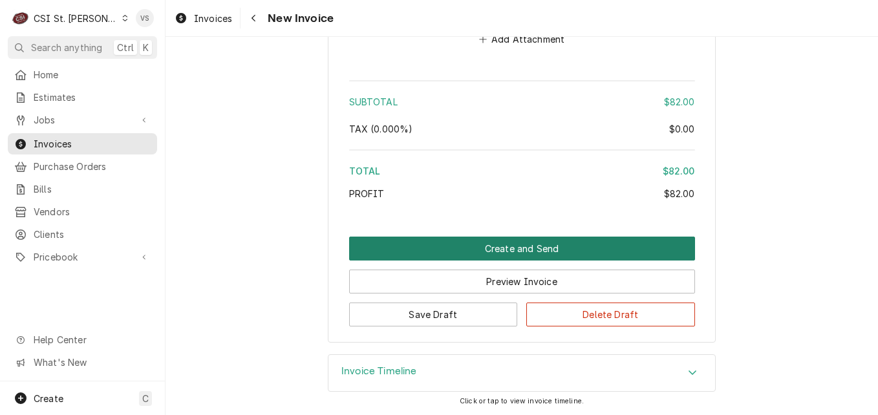
click at [431, 245] on button "Create and Send" at bounding box center [522, 249] width 346 height 24
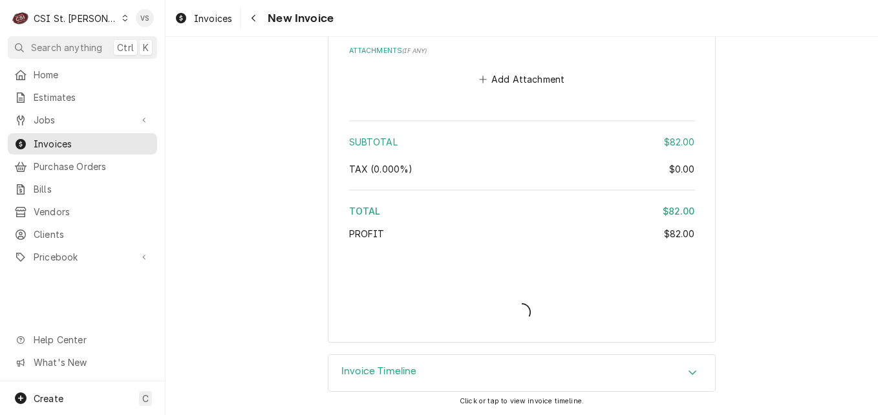
scroll to position [1858, 0]
type textarea "x"
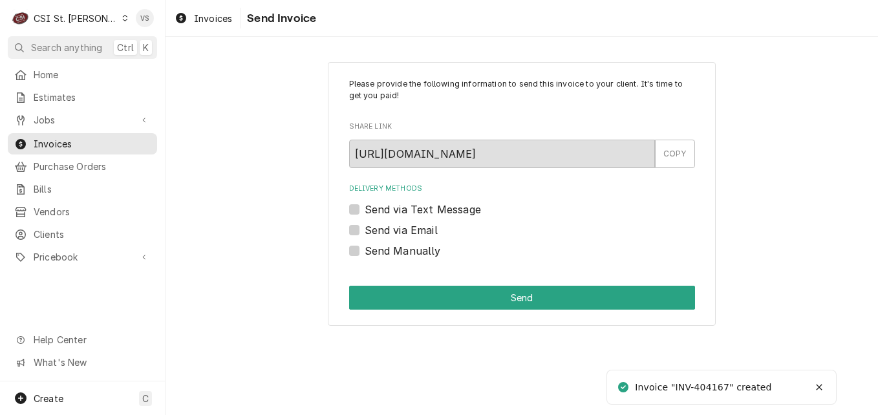
click at [365, 254] on label "Send Manually" at bounding box center [403, 251] width 76 height 16
click at [365, 254] on input "Send Manually" at bounding box center [538, 257] width 346 height 28
checkbox input "true"
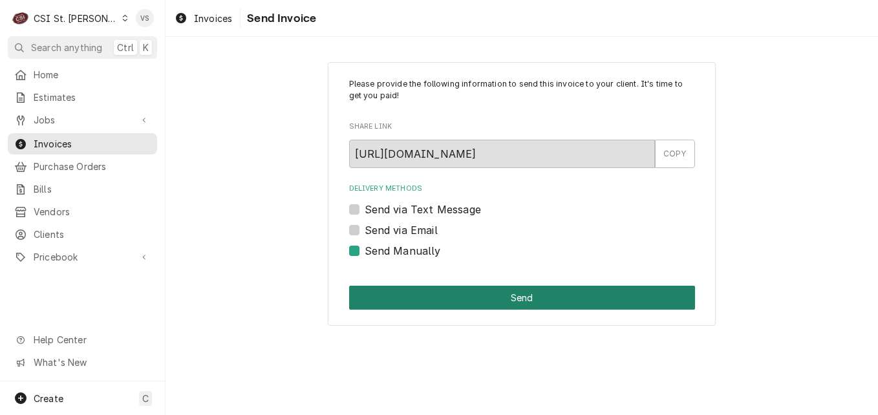
click at [408, 304] on button "Send" at bounding box center [522, 298] width 346 height 24
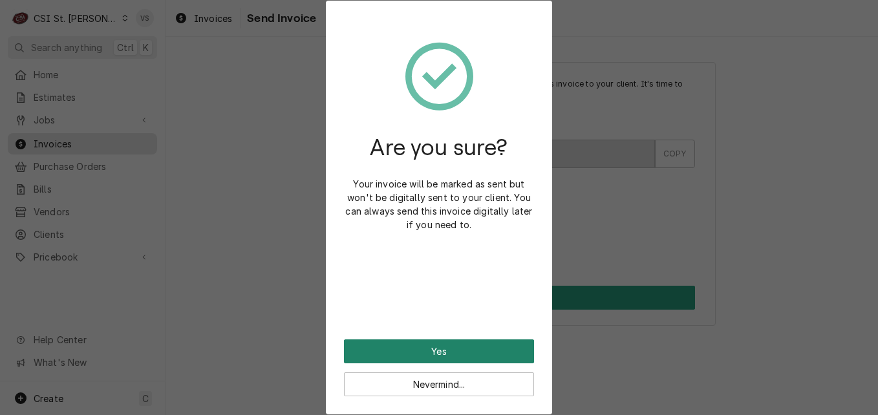
click at [422, 348] on button "Yes" at bounding box center [439, 352] width 190 height 24
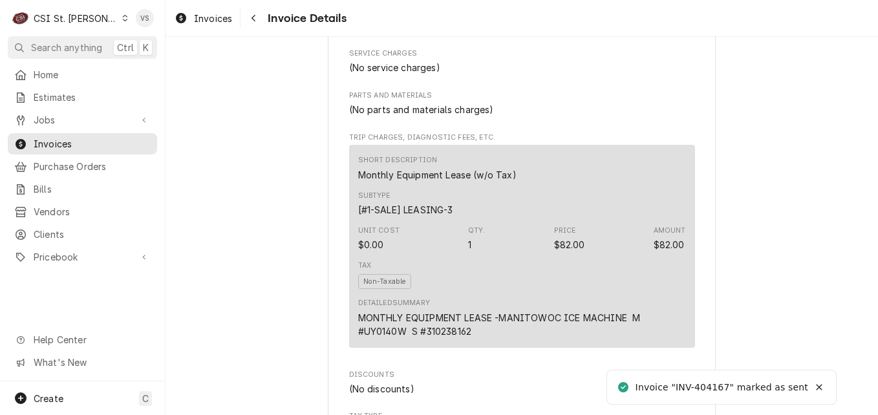
scroll to position [1886, 0]
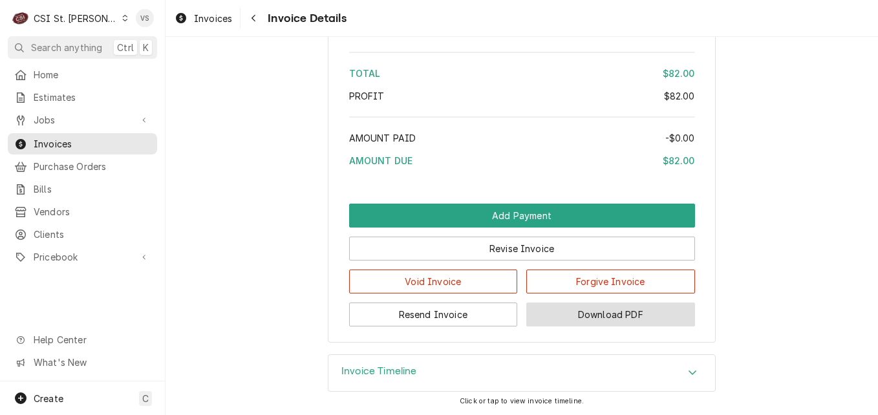
click at [582, 315] on button "Download PDF" at bounding box center [611, 315] width 169 height 24
click at [71, 139] on span "Invoices" at bounding box center [92, 144] width 117 height 14
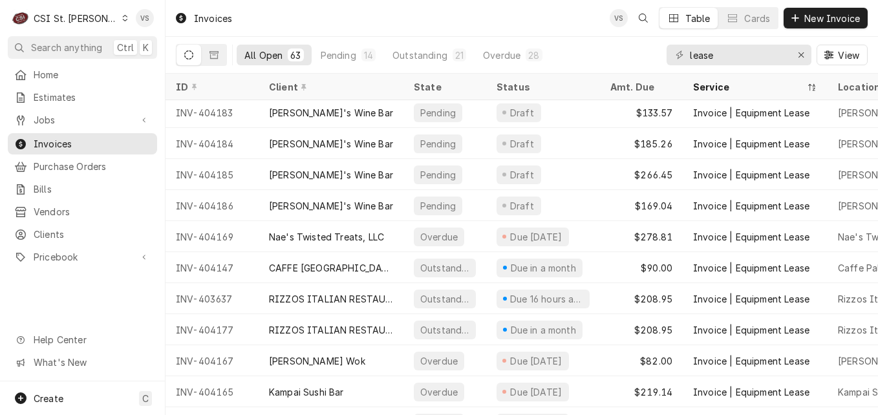
scroll to position [1341, 0]
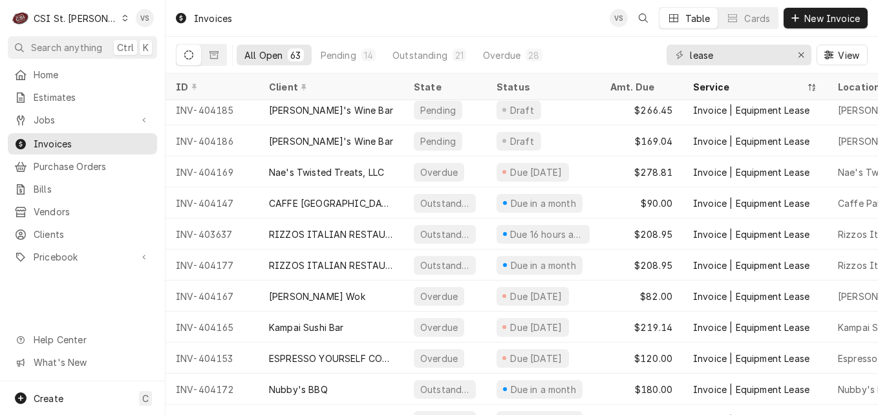
click at [329, 205] on div "CAFFE [GEOGRAPHIC_DATA]" at bounding box center [331, 204] width 124 height 14
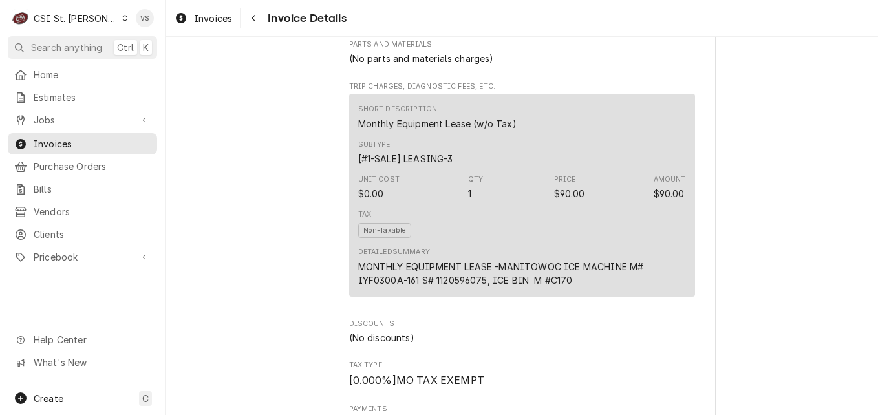
scroll to position [1900, 0]
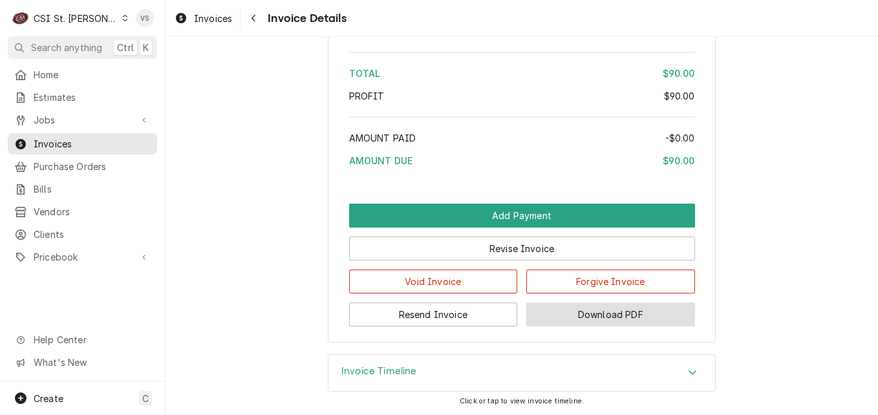
click at [627, 323] on button "Download PDF" at bounding box center [611, 315] width 169 height 24
click at [71, 141] on span "Invoices" at bounding box center [92, 144] width 117 height 14
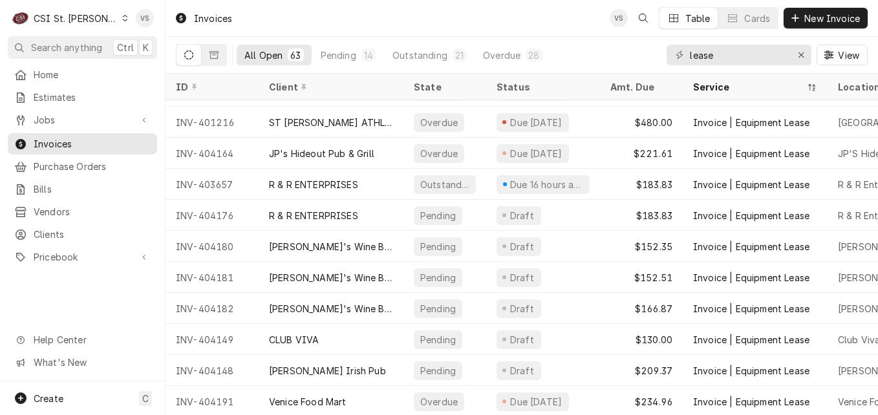
scroll to position [873, 0]
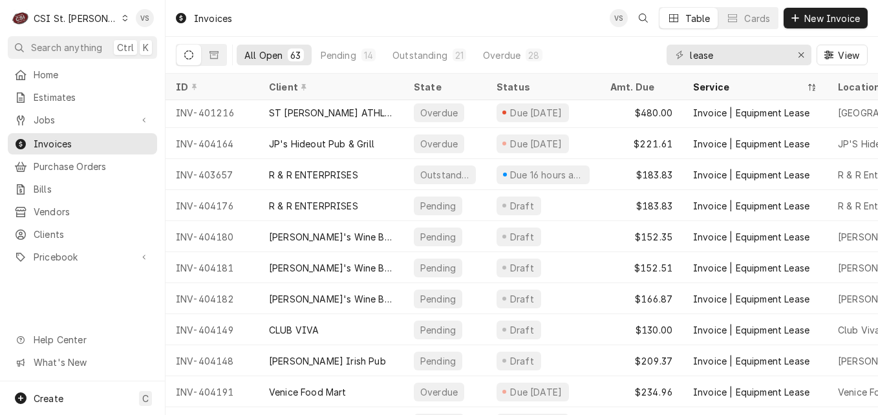
click at [377, 197] on div "R & R ENTERPRISES" at bounding box center [331, 205] width 145 height 31
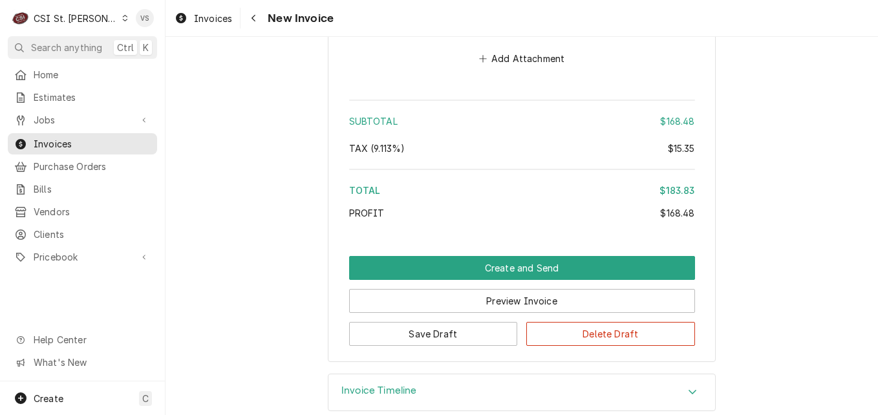
scroll to position [1960, 0]
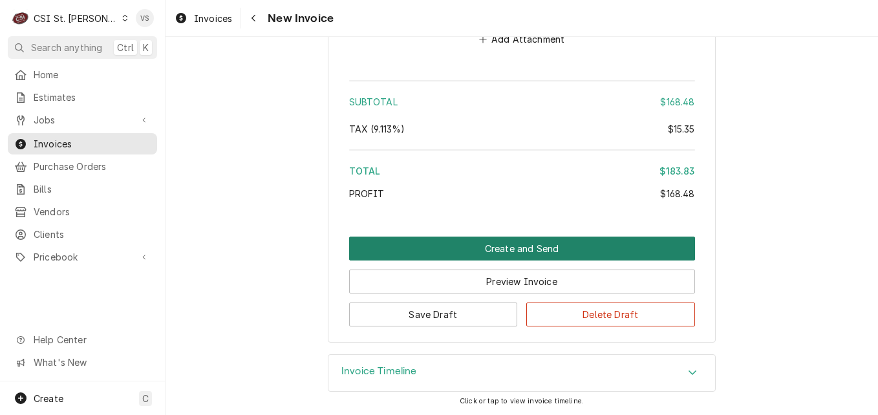
click at [525, 249] on button "Create and Send" at bounding box center [522, 249] width 346 height 24
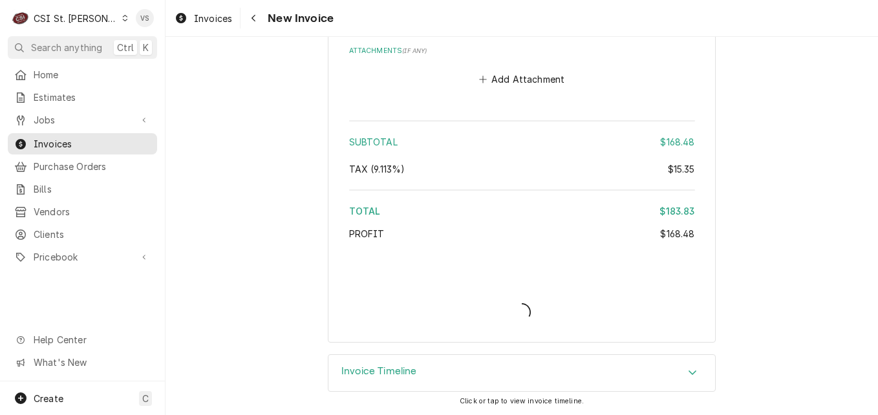
type textarea "x"
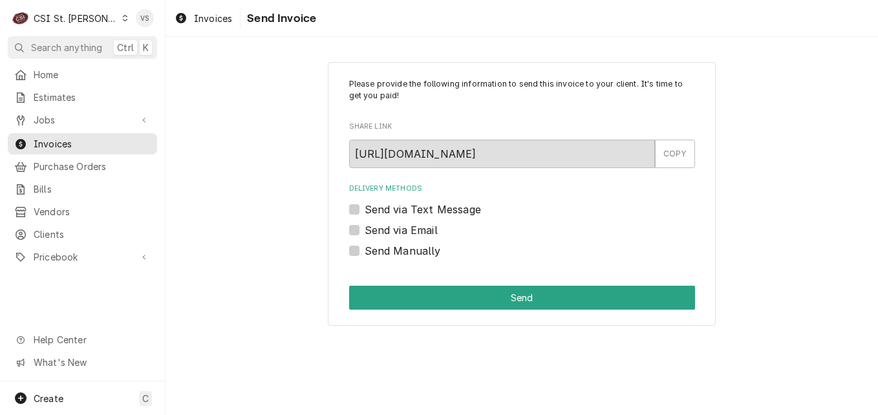
click at [365, 233] on label "Send via Email" at bounding box center [401, 231] width 73 height 16
click at [365, 233] on input "Send via Email" at bounding box center [538, 237] width 346 height 28
checkbox input "true"
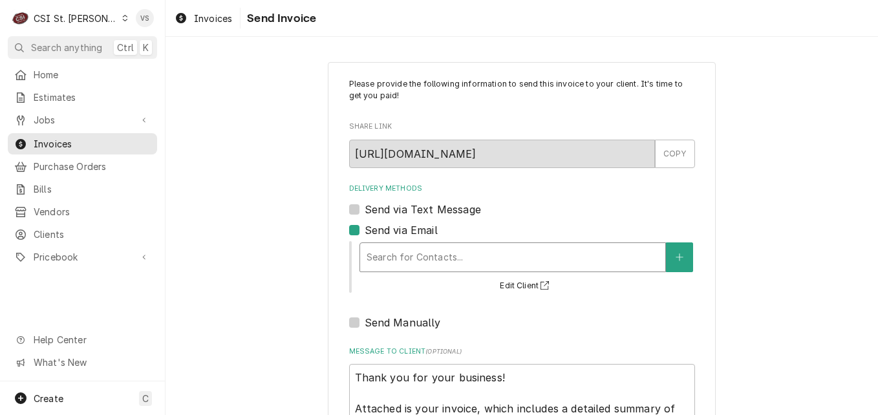
click at [408, 258] on div "Delivery Methods" at bounding box center [513, 257] width 292 height 23
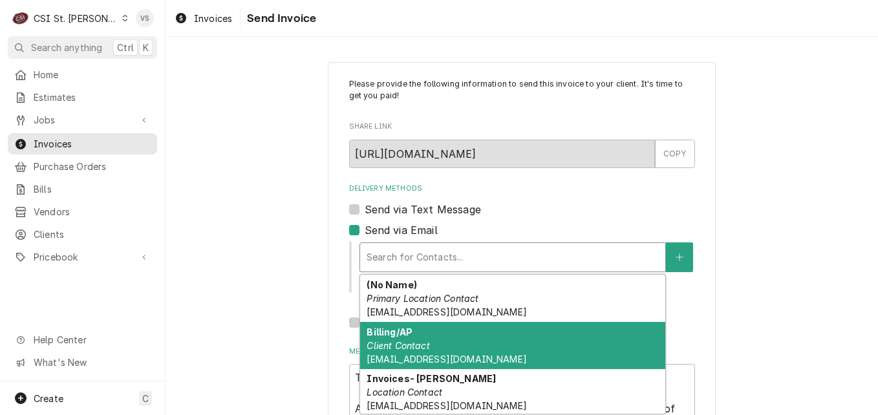
click at [432, 344] on div "Billing/AP Client Contact accounting@r-renterprises.com" at bounding box center [512, 345] width 305 height 47
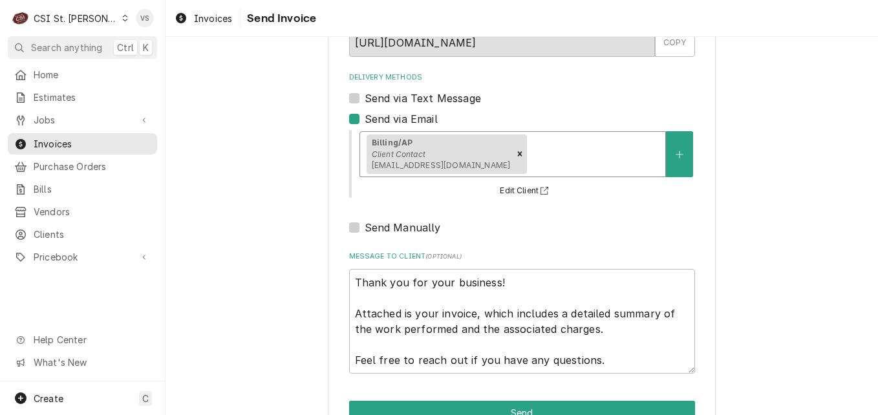
scroll to position [149, 0]
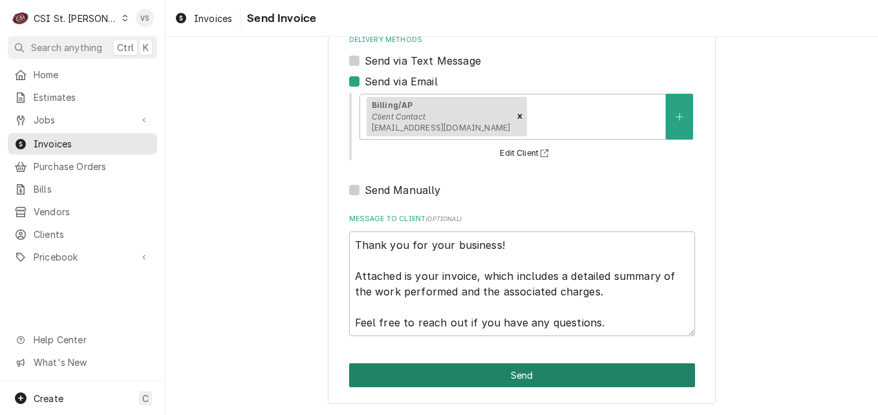
click at [487, 381] on button "Send" at bounding box center [522, 376] width 346 height 24
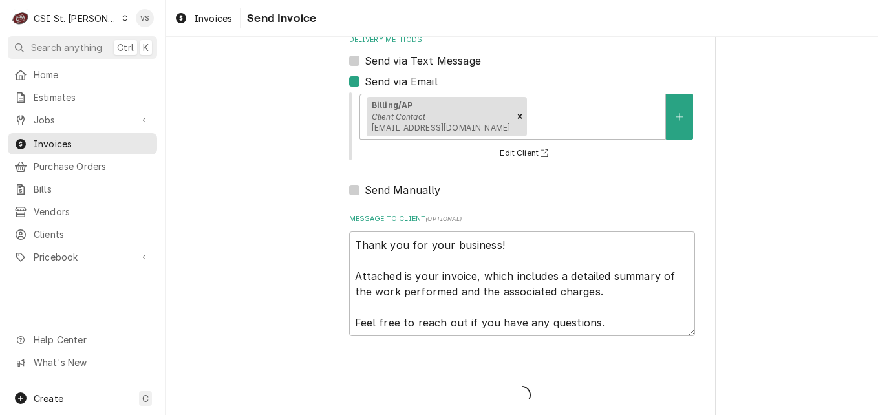
type textarea "x"
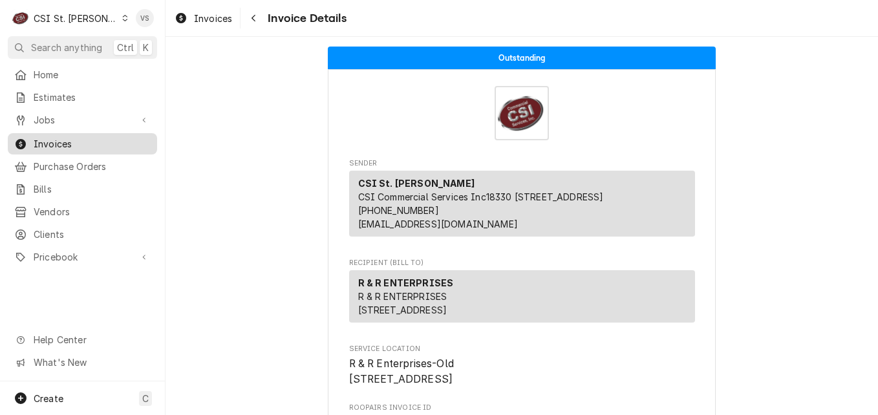
click at [51, 140] on span "Invoices" at bounding box center [92, 144] width 117 height 14
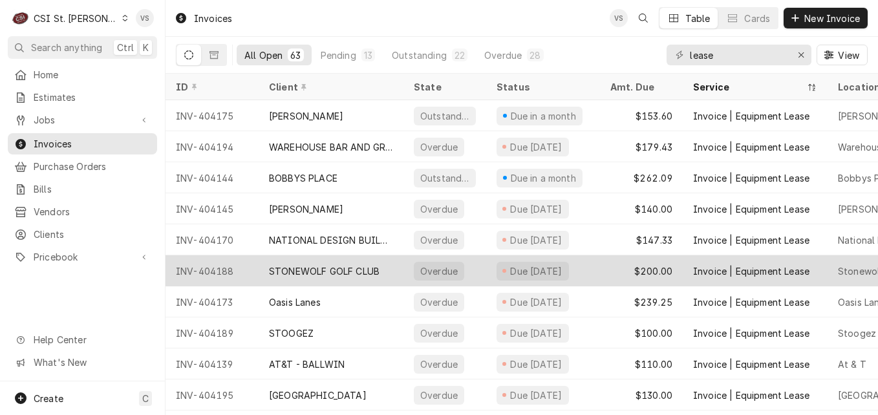
click at [361, 268] on div "STONEWOLF GOLF CLUB" at bounding box center [324, 272] width 111 height 14
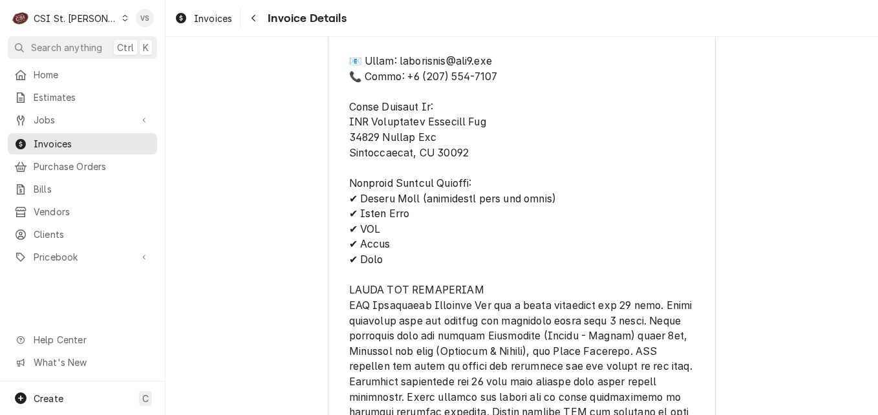
scroll to position [1886, 0]
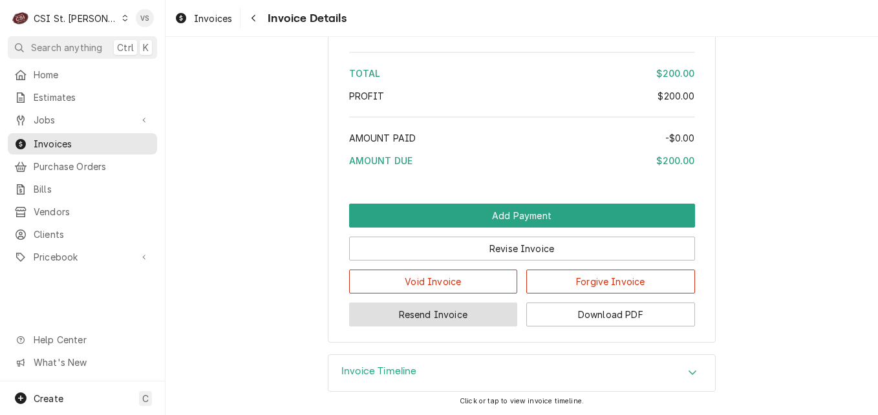
click at [456, 314] on button "Resend Invoice" at bounding box center [433, 315] width 169 height 24
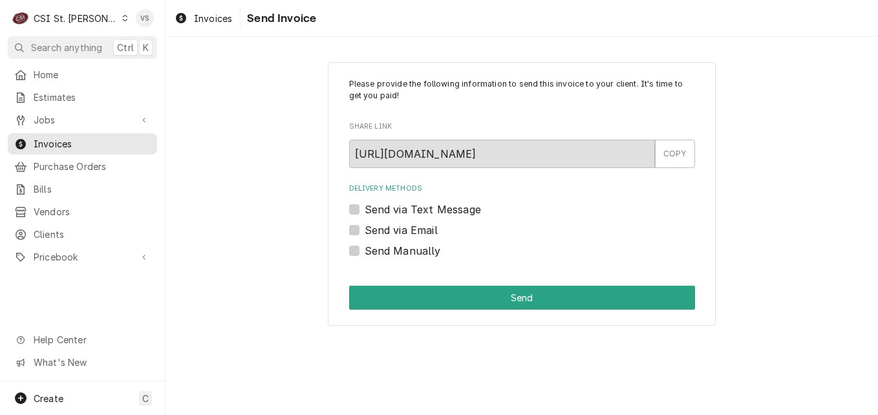
click at [365, 230] on label "Send via Email" at bounding box center [401, 231] width 73 height 16
click at [365, 230] on input "Send via Email" at bounding box center [538, 237] width 346 height 28
checkbox input "true"
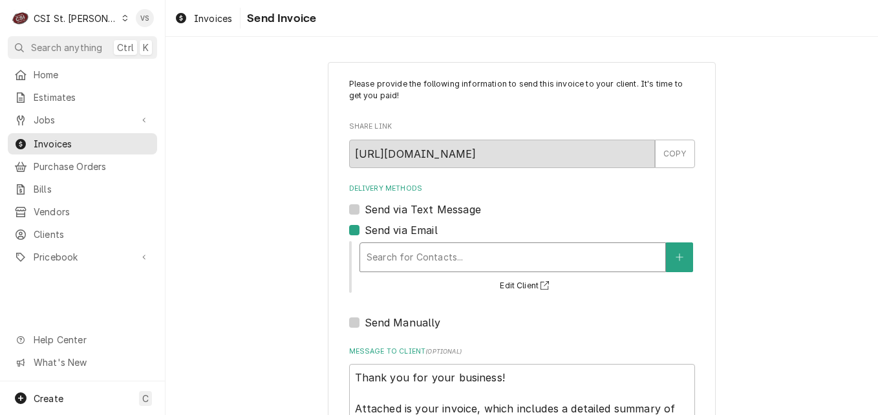
click at [369, 257] on div "Delivery Methods" at bounding box center [513, 257] width 292 height 23
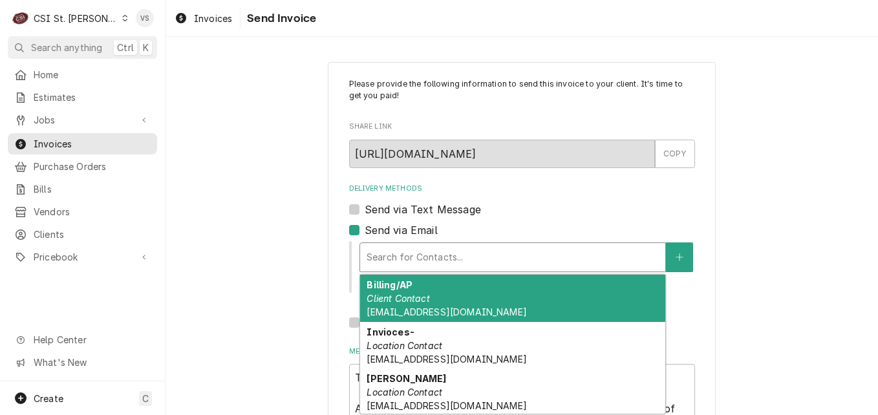
click at [397, 307] on span "kkirchoff@wgmgolf.com" at bounding box center [447, 312] width 160 height 11
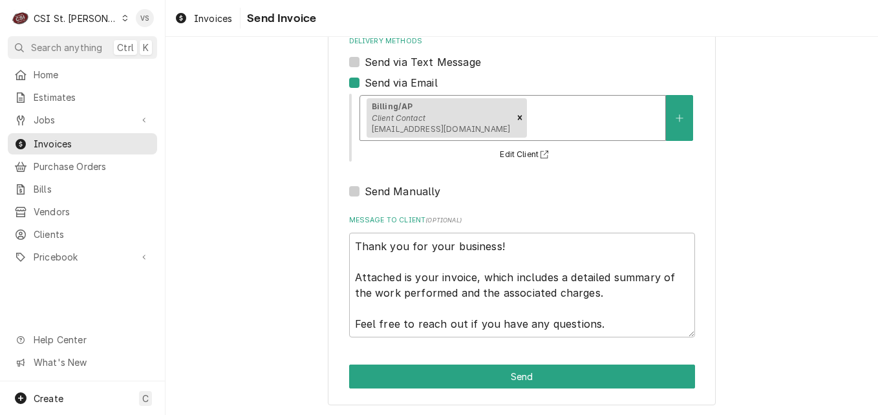
scroll to position [149, 0]
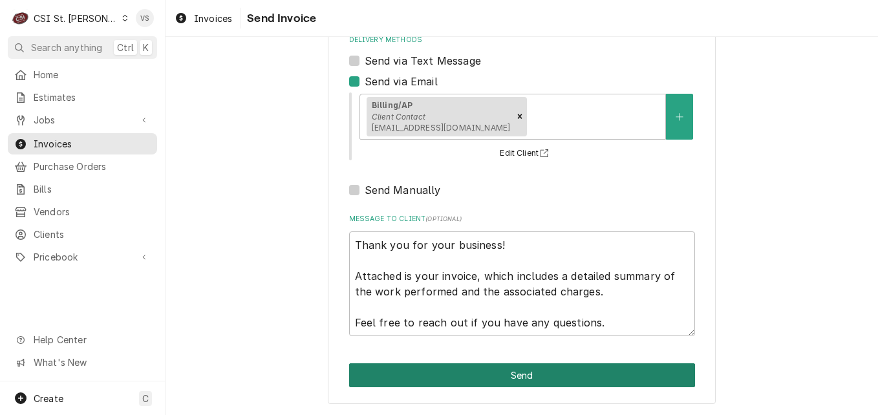
click at [435, 377] on button "Send" at bounding box center [522, 376] width 346 height 24
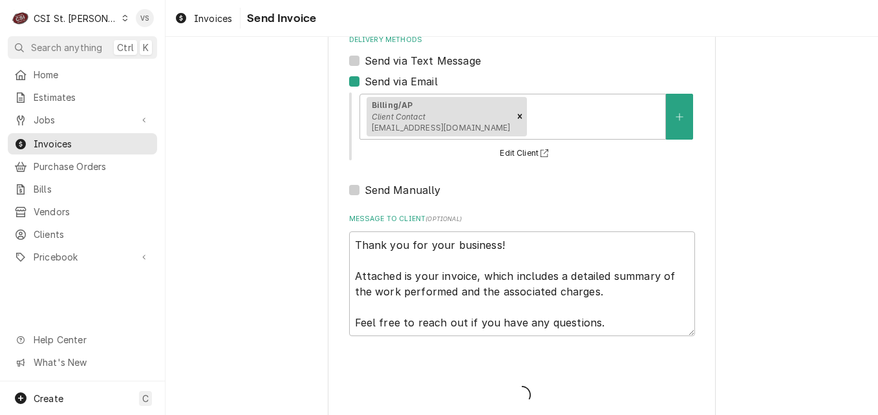
type textarea "x"
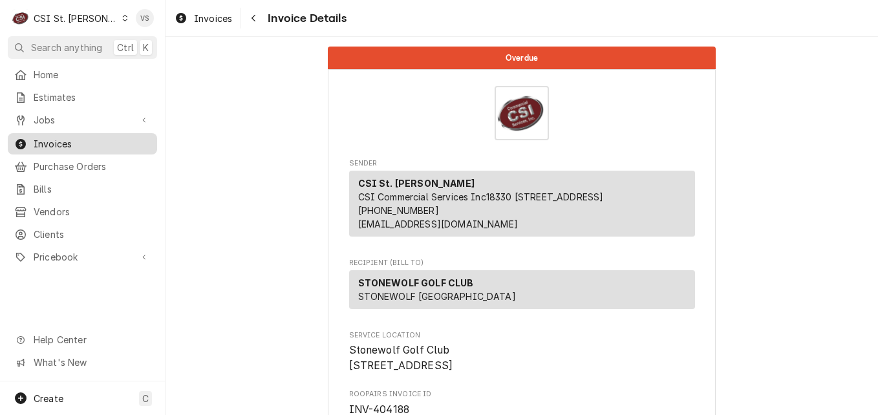
click at [78, 146] on div "Invoices" at bounding box center [82, 144] width 144 height 16
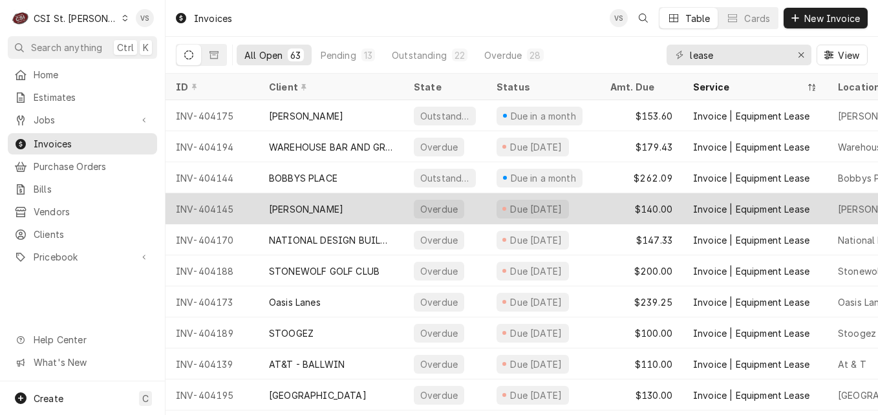
click at [371, 217] on div "[PERSON_NAME]" at bounding box center [331, 208] width 145 height 31
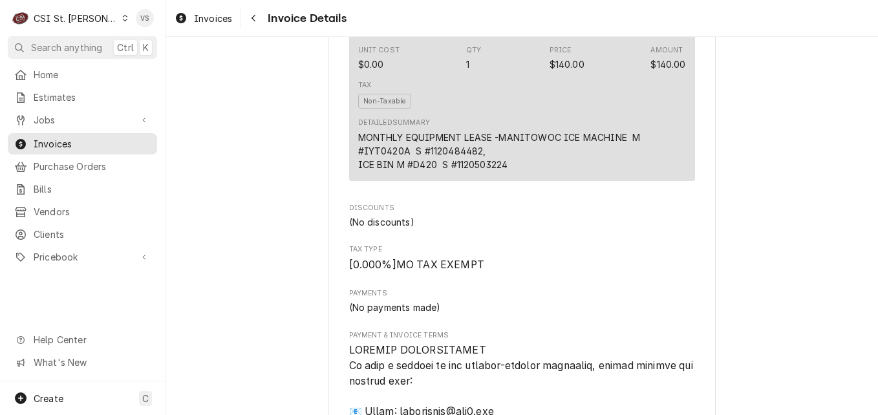
scroll to position [1914, 0]
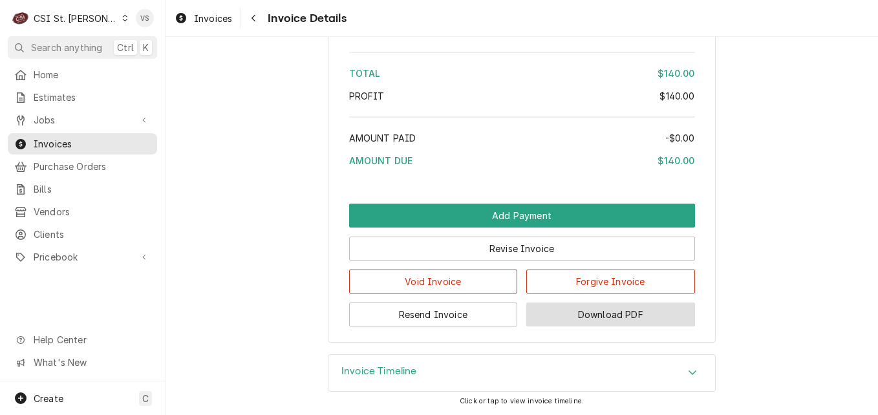
click at [612, 311] on button "Download PDF" at bounding box center [611, 315] width 169 height 24
click at [54, 137] on span "Invoices" at bounding box center [92, 144] width 117 height 14
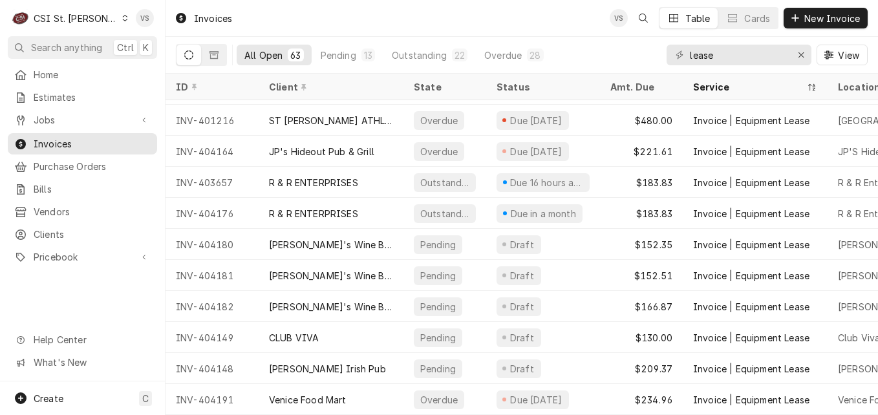
scroll to position [873, 0]
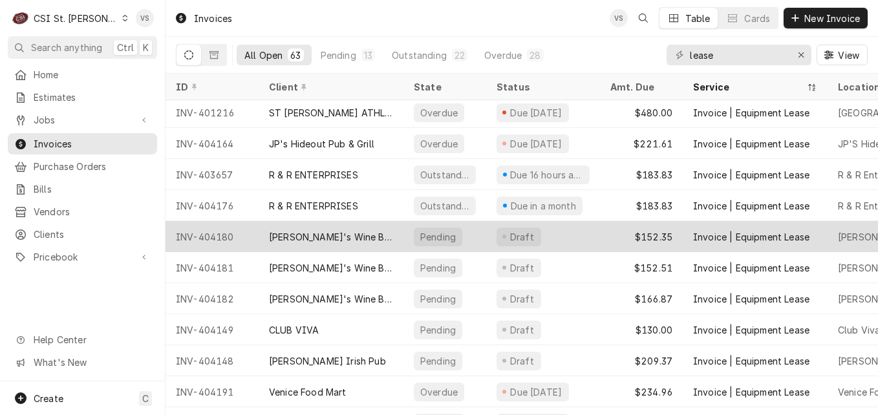
click at [333, 236] on div "[PERSON_NAME]'s Wine Bar STL (ACH)" at bounding box center [331, 237] width 124 height 14
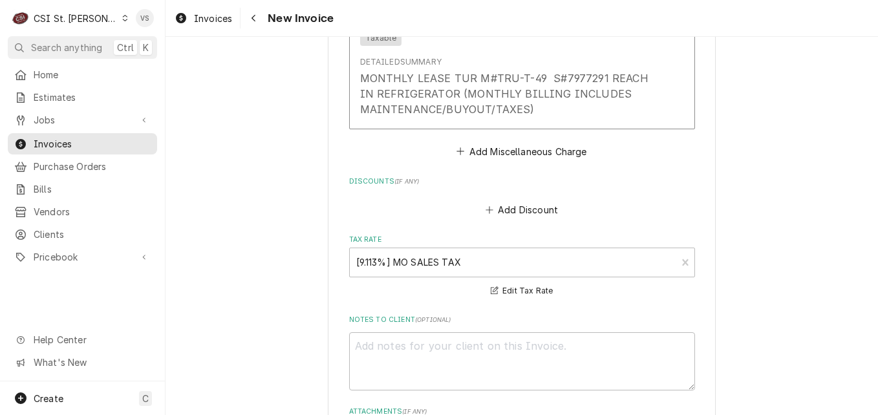
scroll to position [1599, 0]
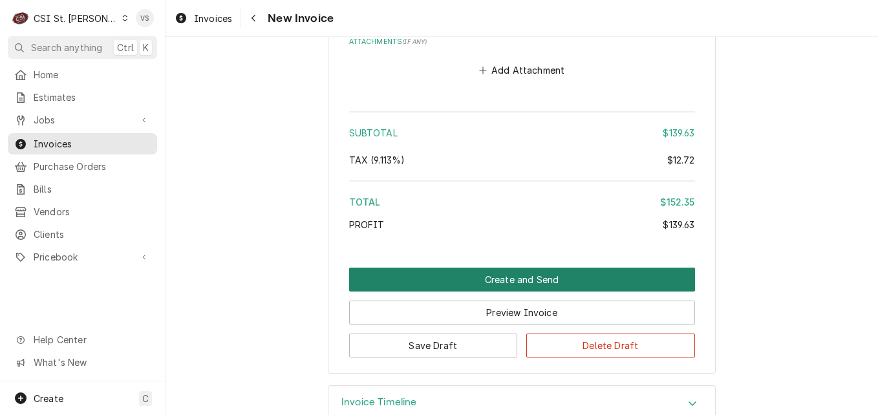
click at [486, 268] on button "Create and Send" at bounding box center [522, 280] width 346 height 24
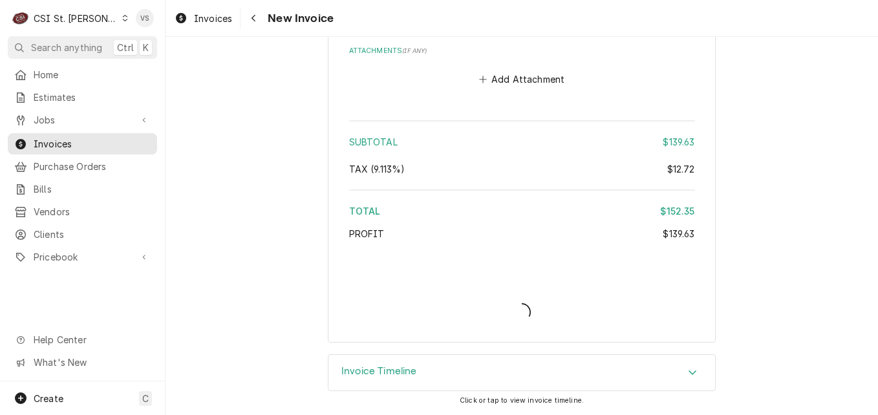
scroll to position [1559, 0]
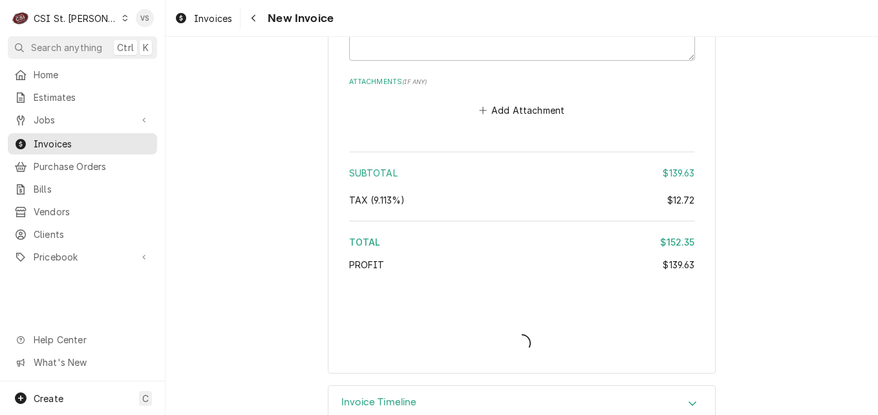
type textarea "x"
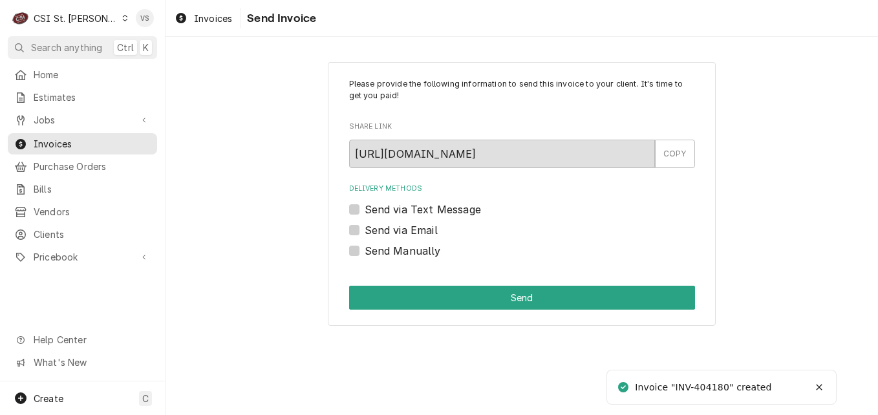
click at [365, 250] on label "Send Manually" at bounding box center [403, 251] width 76 height 16
click at [365, 250] on input "Send Manually" at bounding box center [538, 257] width 346 height 28
checkbox input "true"
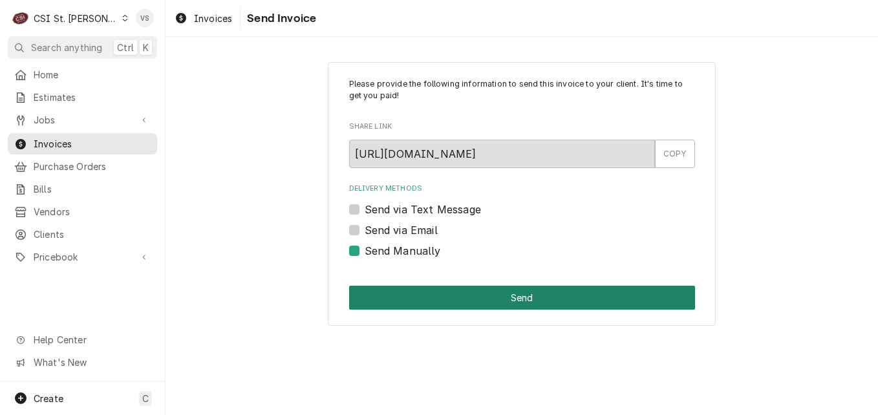
click at [414, 299] on button "Send" at bounding box center [522, 298] width 346 height 24
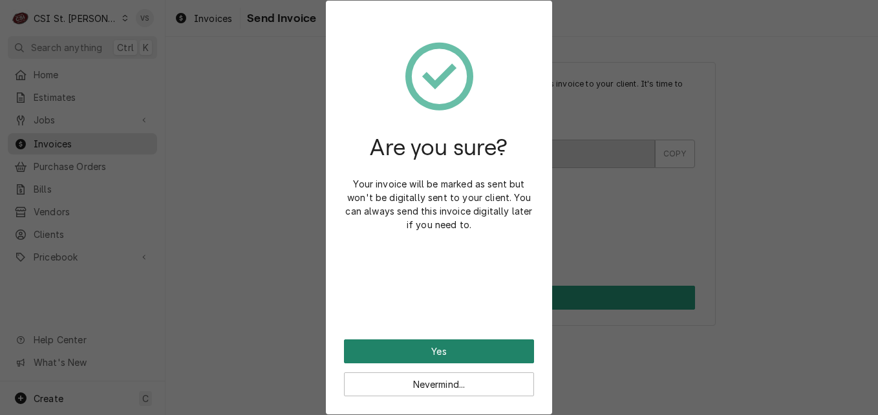
click at [438, 359] on button "Yes" at bounding box center [439, 352] width 190 height 24
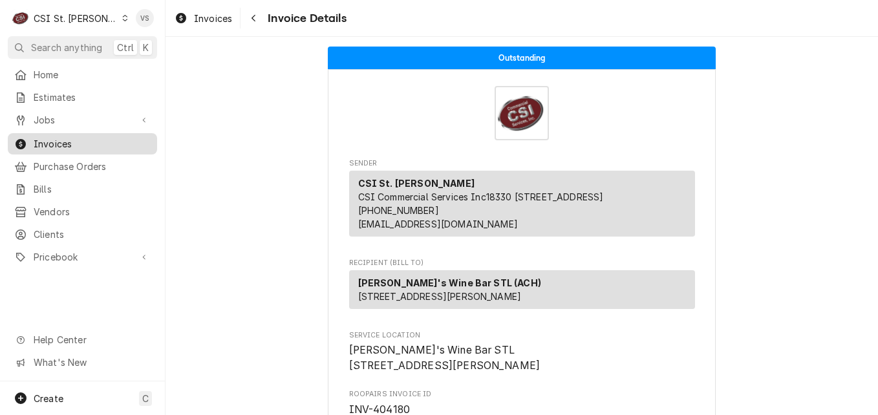
click at [118, 140] on span "Invoices" at bounding box center [92, 144] width 117 height 14
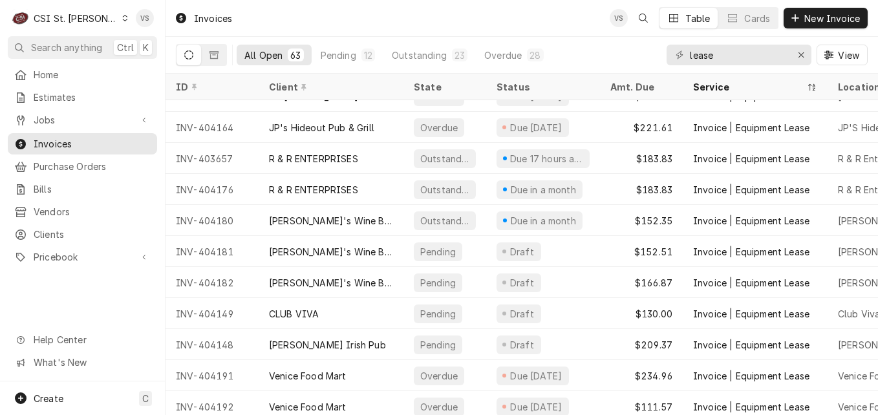
scroll to position [904, 0]
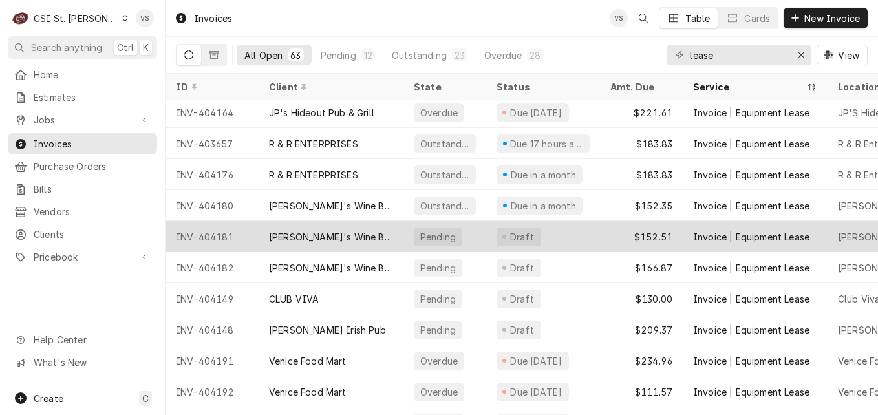
click at [393, 239] on div "[PERSON_NAME]'s Wine Bar STL (ACH)" at bounding box center [331, 236] width 145 height 31
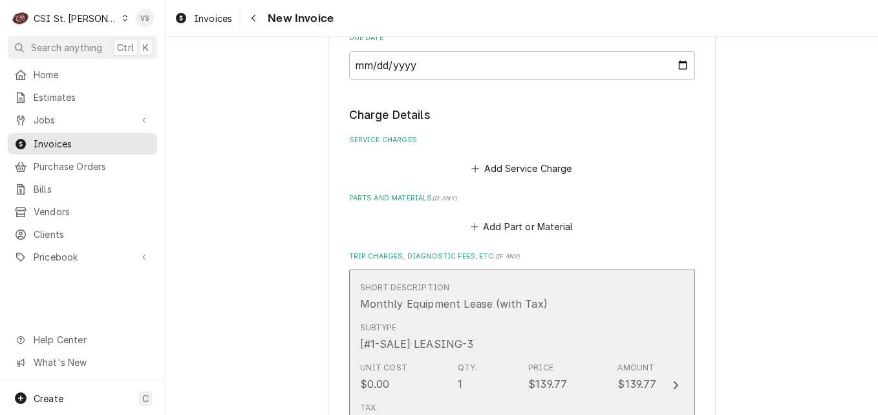
scroll to position [1584, 0]
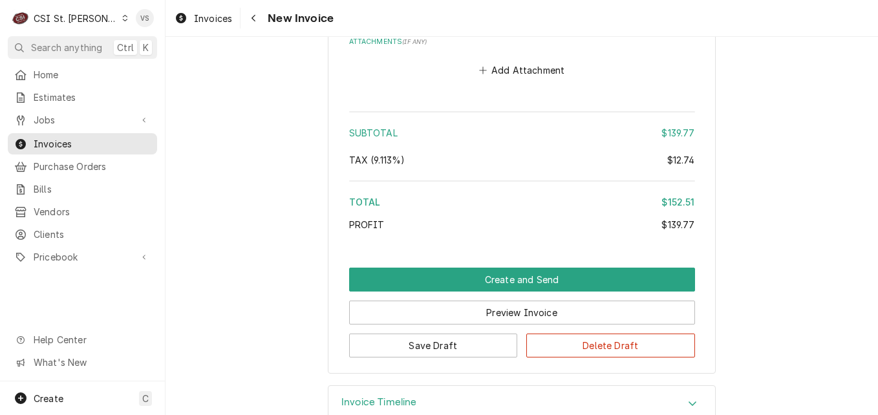
click at [437, 268] on button "Create and Send" at bounding box center [522, 280] width 346 height 24
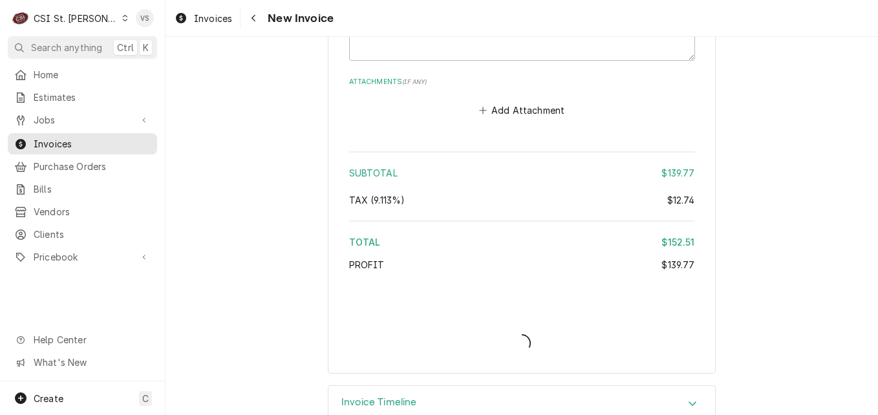
type textarea "x"
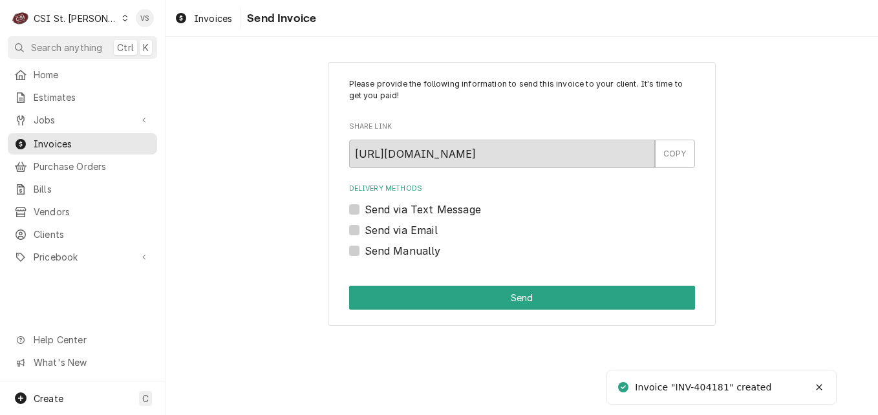
click at [365, 253] on label "Send Manually" at bounding box center [403, 251] width 76 height 16
click at [365, 253] on input "Send Manually" at bounding box center [538, 257] width 346 height 28
checkbox input "true"
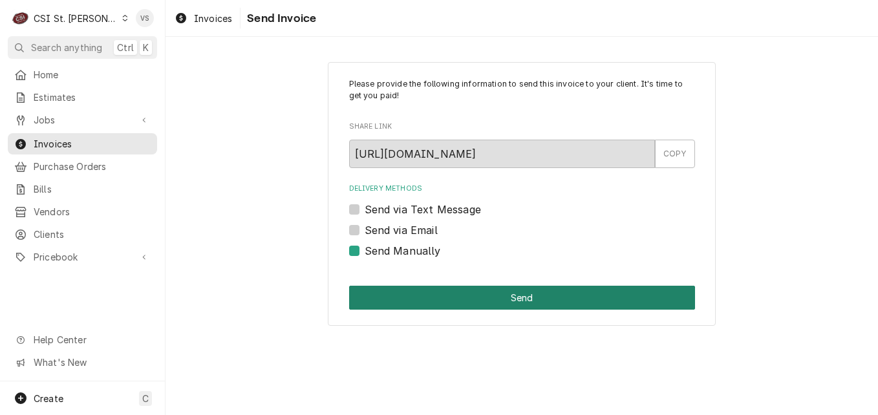
click at [429, 292] on button "Send" at bounding box center [522, 298] width 346 height 24
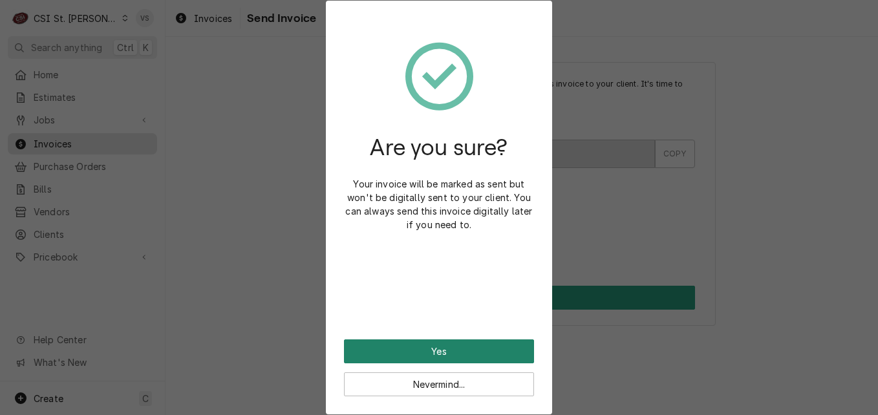
click at [436, 346] on button "Yes" at bounding box center [439, 352] width 190 height 24
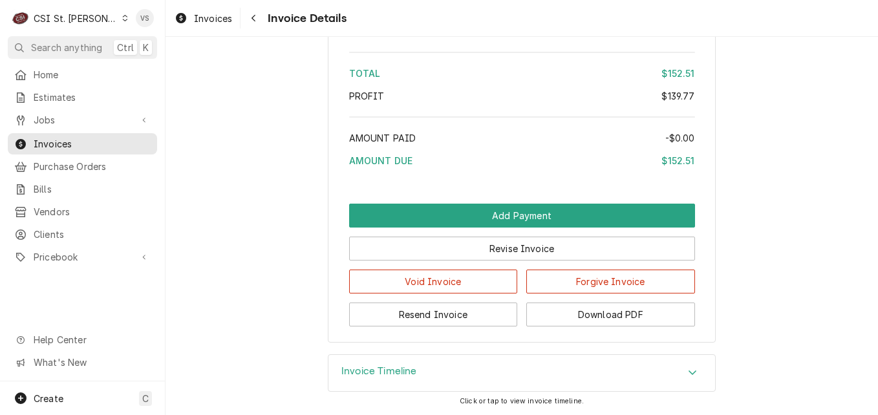
scroll to position [1886, 0]
click at [112, 142] on span "Invoices" at bounding box center [92, 144] width 117 height 14
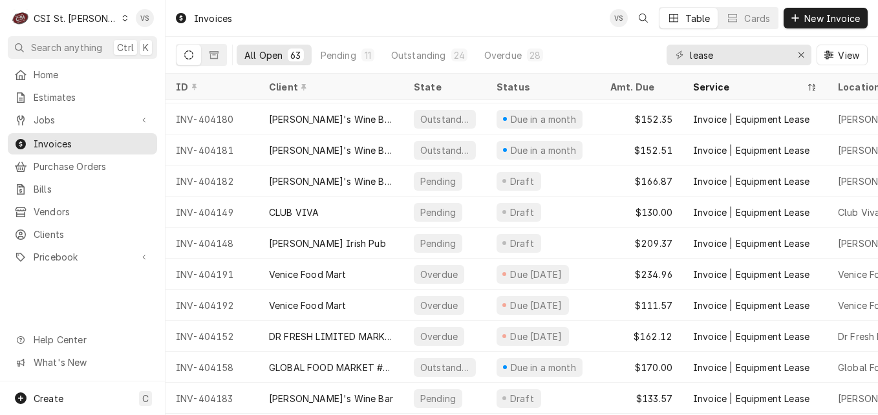
scroll to position [997, 0]
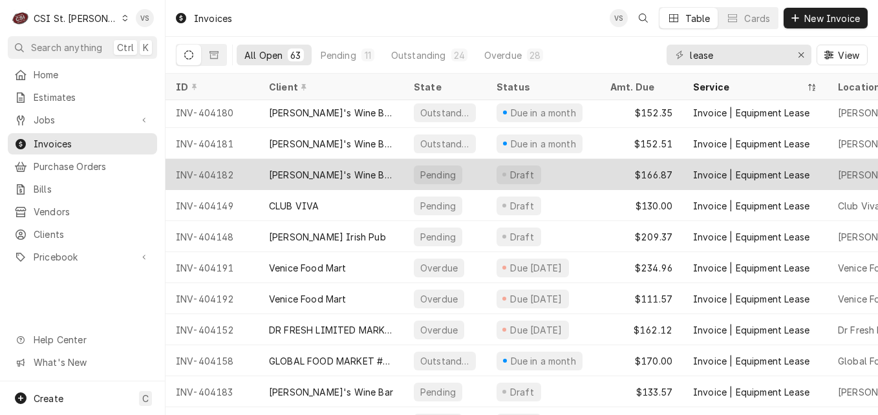
click at [320, 177] on div "Sasha's Wine Bar STL (ACH)" at bounding box center [331, 175] width 124 height 14
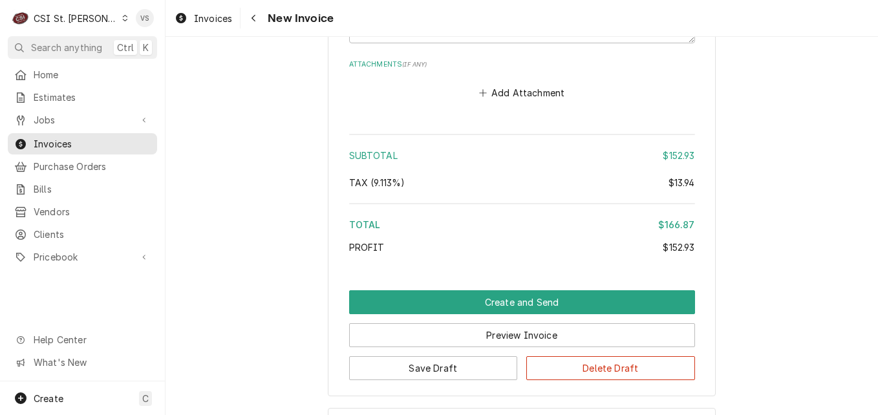
scroll to position [1568, 0]
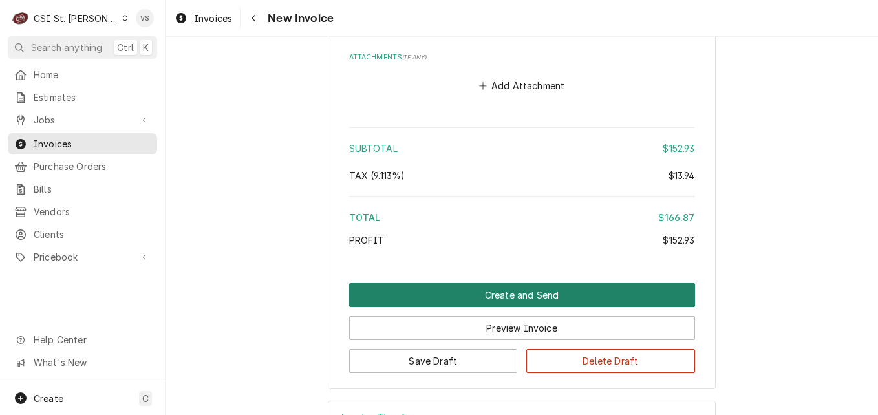
click at [468, 283] on button "Create and Send" at bounding box center [522, 295] width 346 height 24
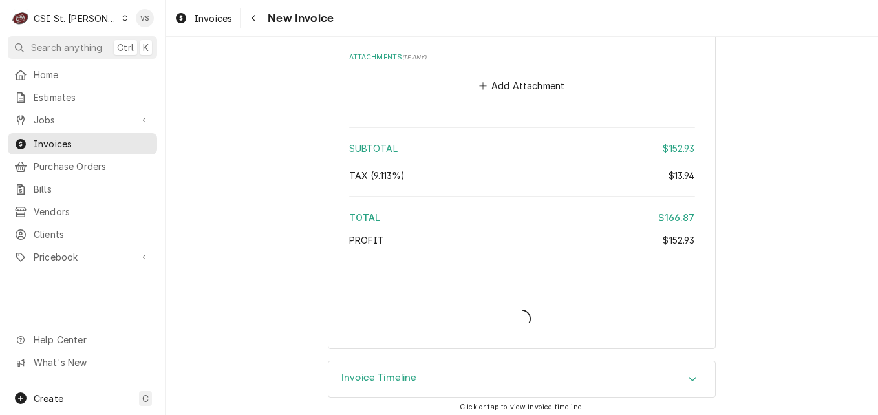
scroll to position [1528, 0]
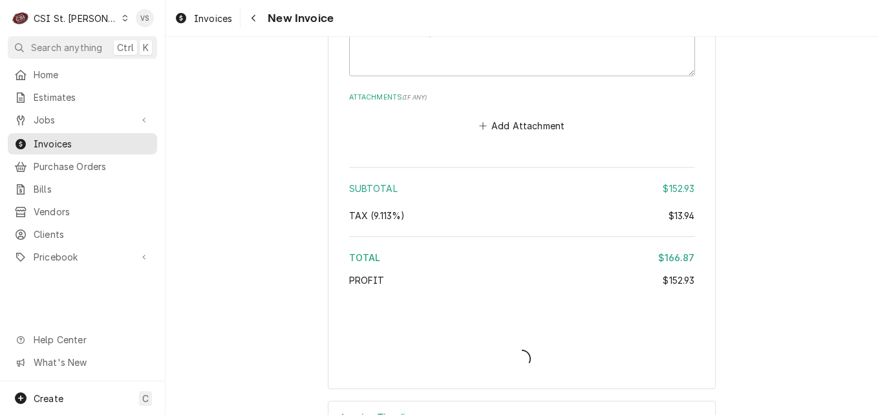
type textarea "x"
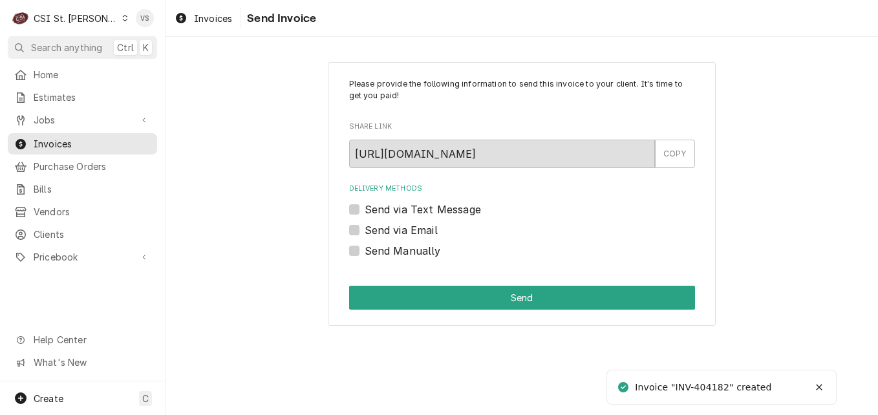
click at [365, 250] on label "Send Manually" at bounding box center [403, 251] width 76 height 16
click at [365, 250] on input "Send Manually" at bounding box center [538, 257] width 346 height 28
checkbox input "true"
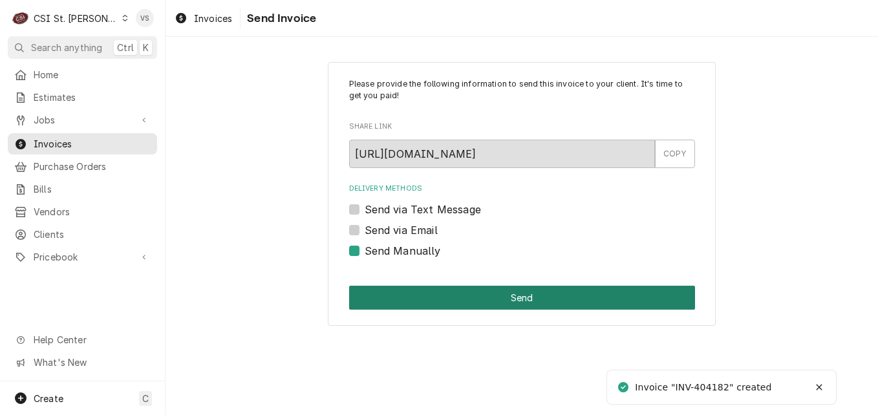
click at [408, 296] on button "Send" at bounding box center [522, 298] width 346 height 24
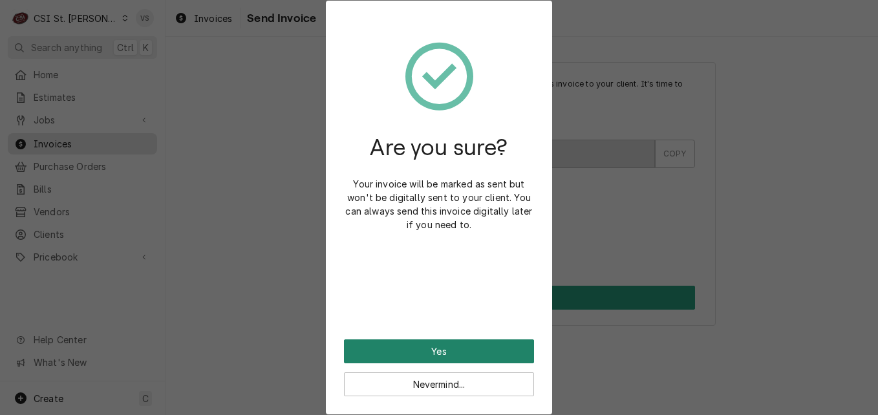
click at [433, 347] on button "Yes" at bounding box center [439, 352] width 190 height 24
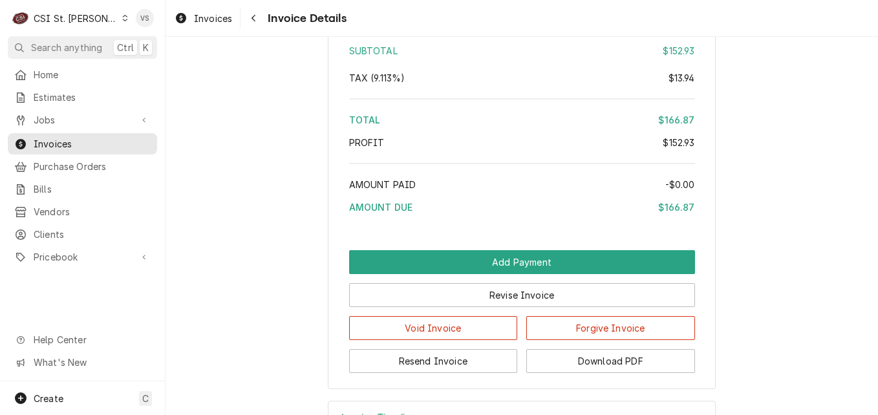
scroll to position [1811, 0]
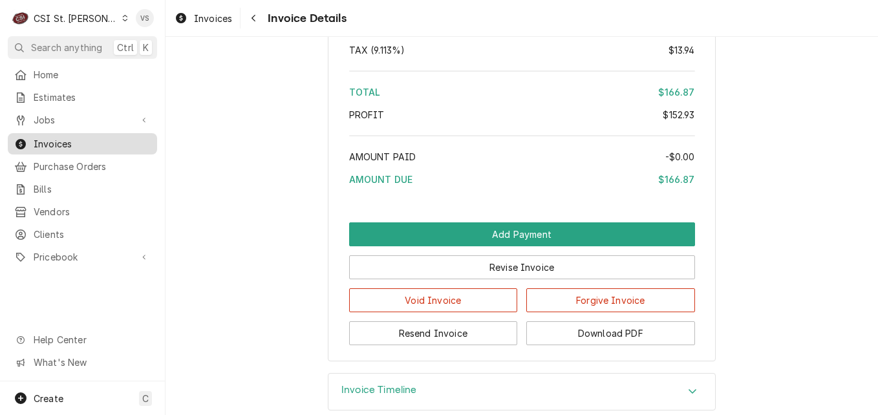
click at [65, 143] on span "Invoices" at bounding box center [92, 144] width 117 height 14
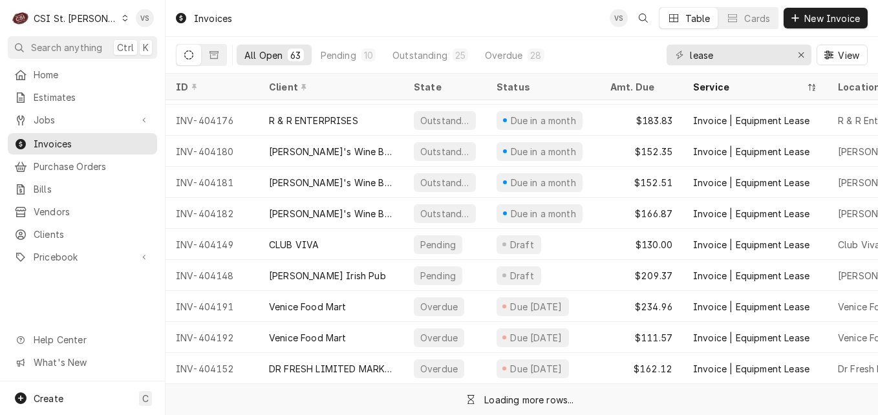
scroll to position [966, 0]
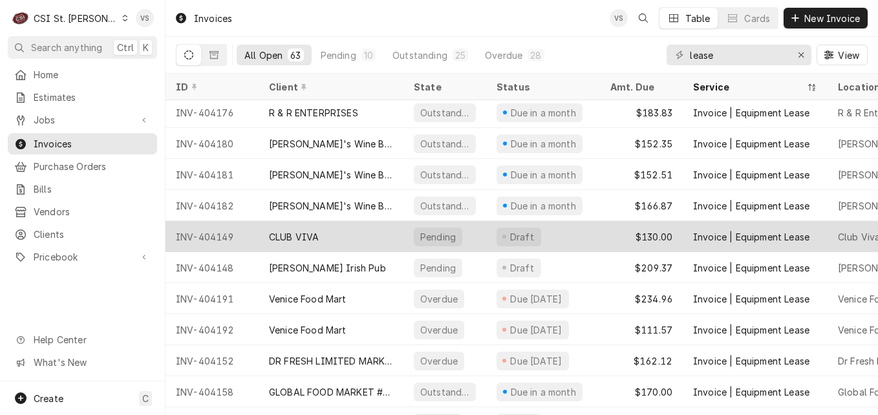
click at [342, 237] on div "CLUB VIVA" at bounding box center [331, 236] width 145 height 31
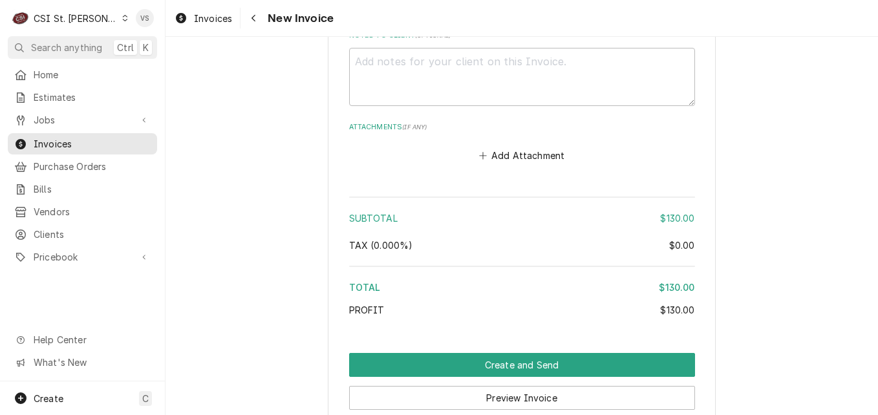
scroll to position [1867, 0]
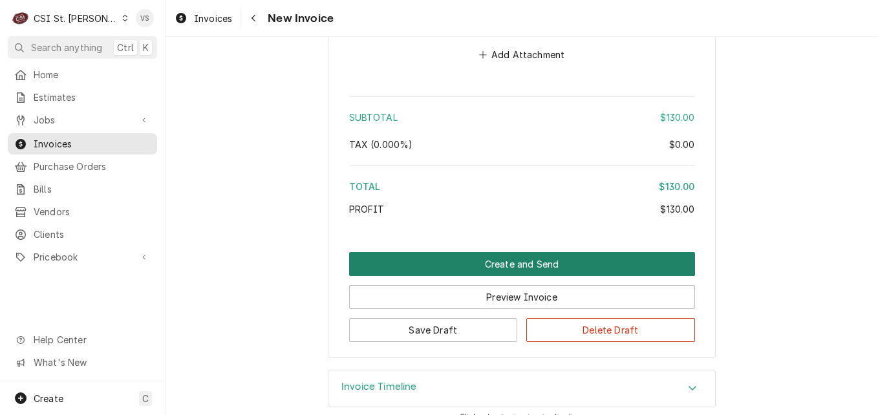
click at [468, 252] on button "Create and Send" at bounding box center [522, 264] width 346 height 24
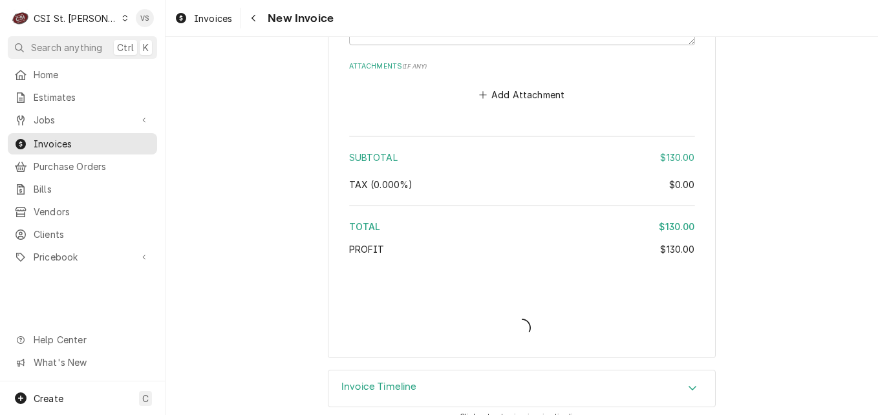
type textarea "x"
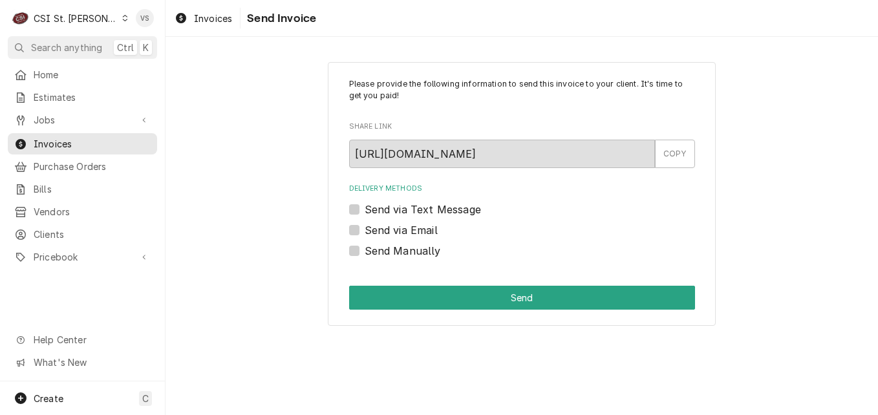
click at [365, 253] on label "Send Manually" at bounding box center [403, 251] width 76 height 16
click at [365, 253] on input "Send Manually" at bounding box center [538, 257] width 346 height 28
checkbox input "true"
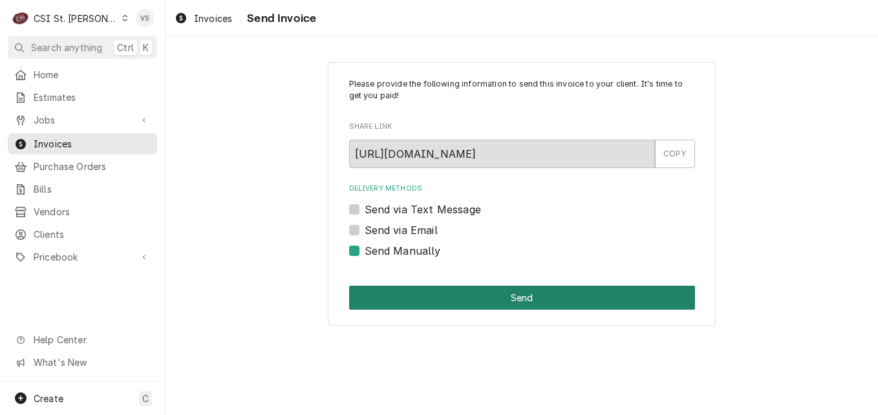
click at [395, 297] on button "Send" at bounding box center [522, 298] width 346 height 24
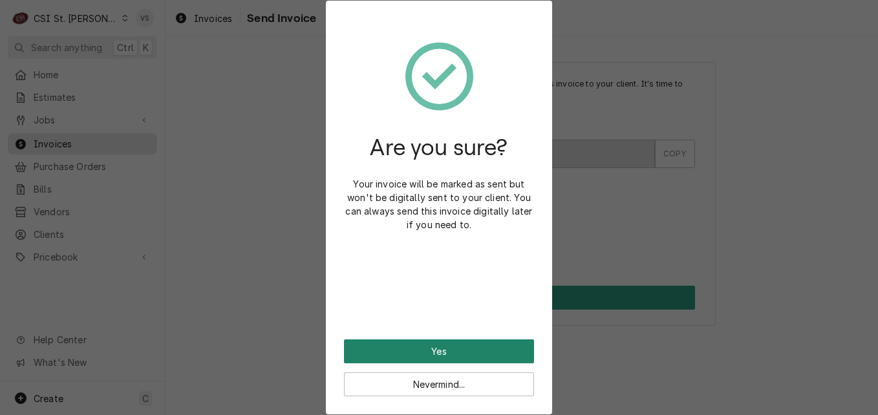
click at [394, 353] on button "Yes" at bounding box center [439, 352] width 190 height 24
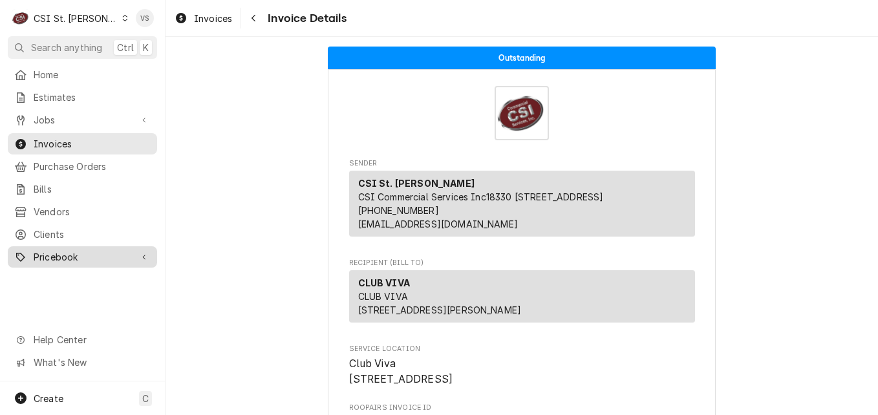
click at [91, 141] on span "Invoices" at bounding box center [92, 144] width 117 height 14
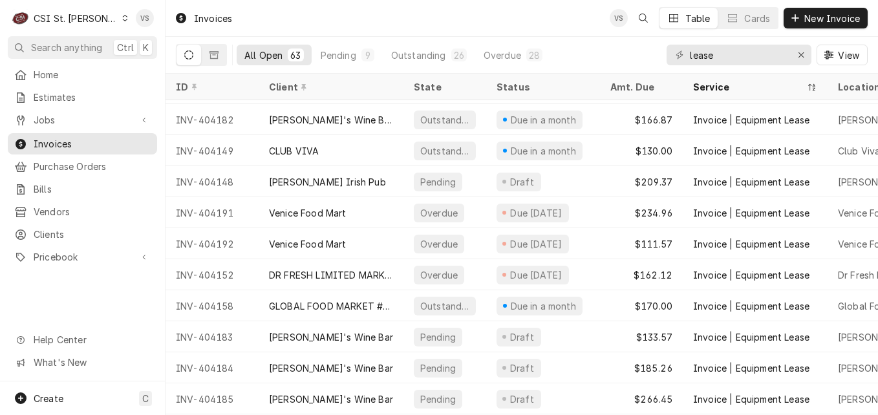
scroll to position [1059, 0]
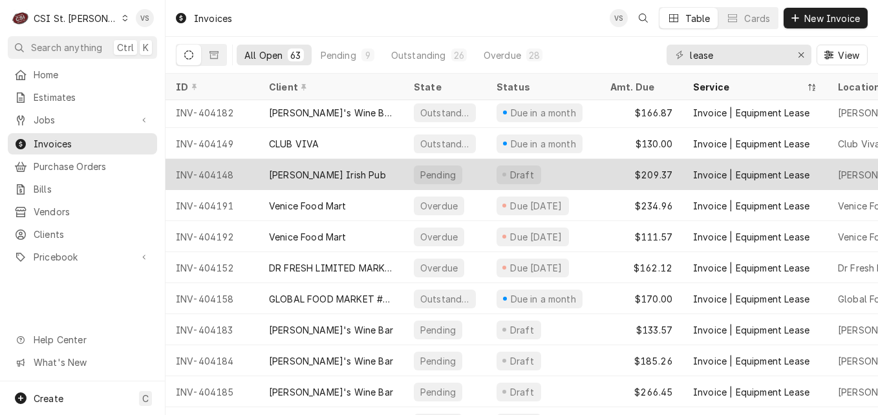
click at [359, 172] on div "[PERSON_NAME] Irish Pub" at bounding box center [331, 174] width 145 height 31
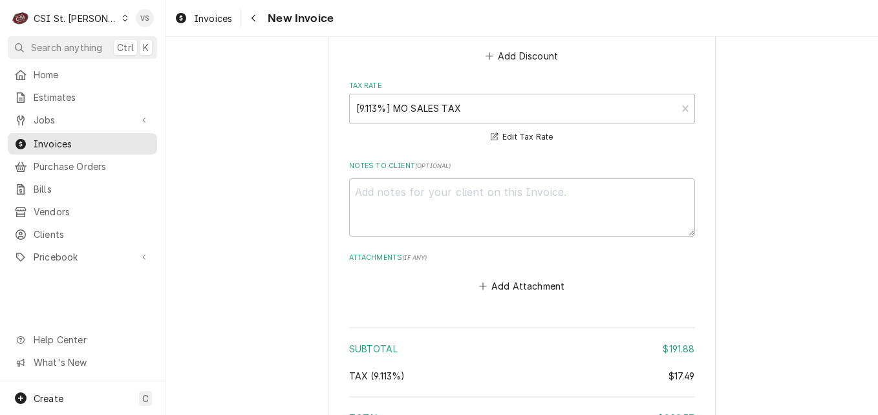
scroll to position [1929, 0]
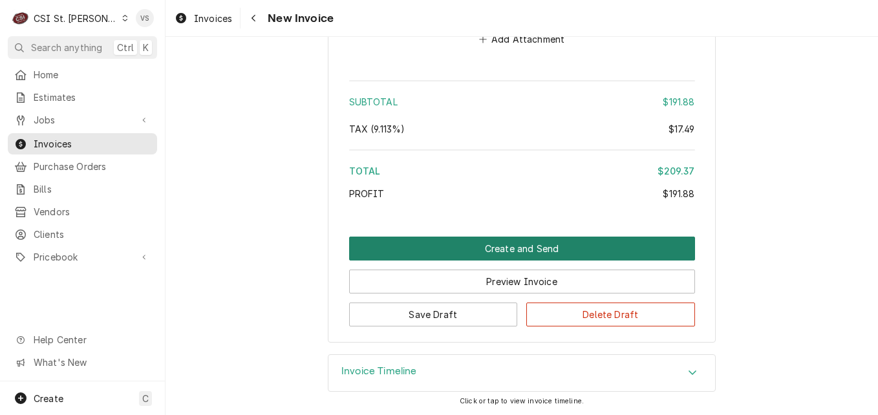
click at [423, 243] on button "Create and Send" at bounding box center [522, 249] width 346 height 24
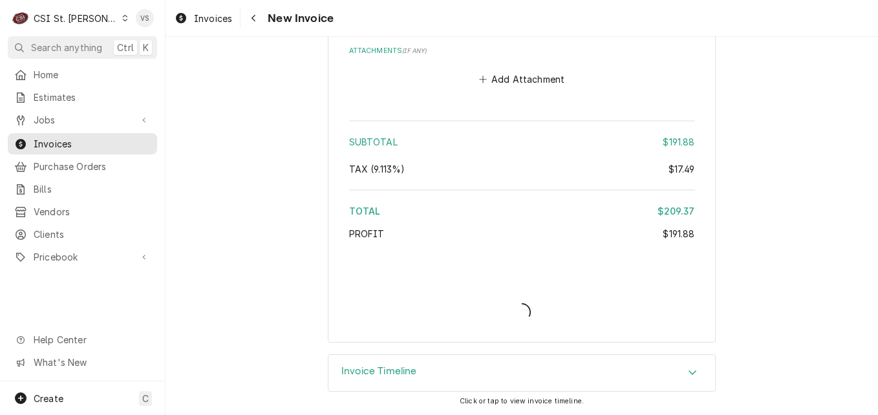
scroll to position [1889, 0]
type textarea "x"
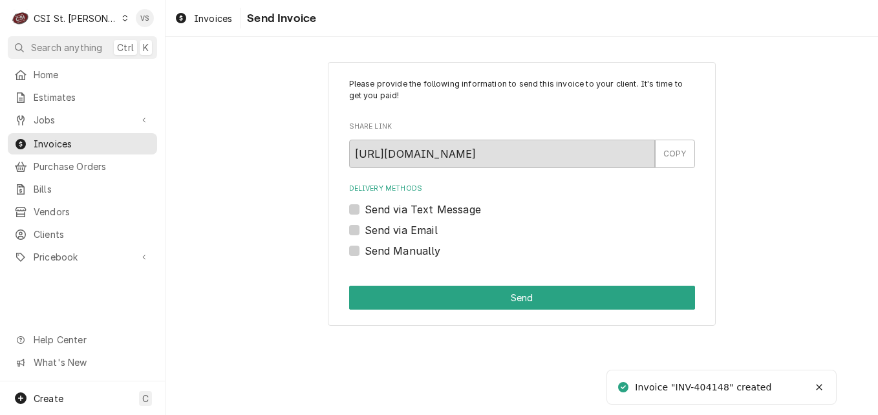
click at [365, 251] on label "Send Manually" at bounding box center [403, 251] width 76 height 16
click at [365, 251] on input "Send Manually" at bounding box center [538, 257] width 346 height 28
checkbox input "true"
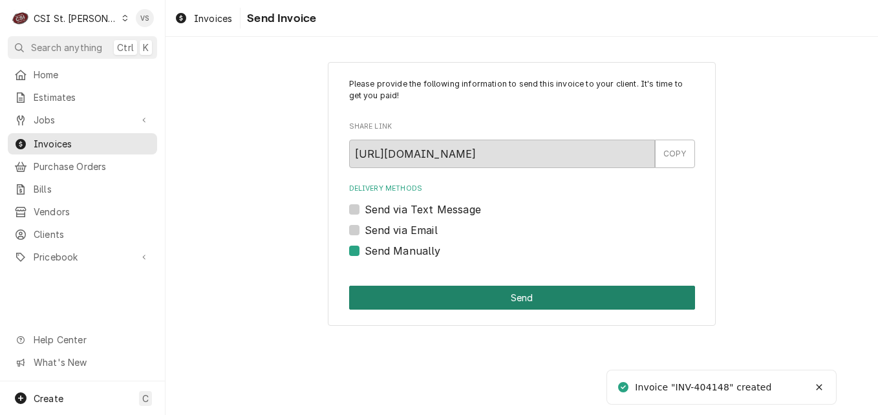
click at [417, 296] on button "Send" at bounding box center [522, 298] width 346 height 24
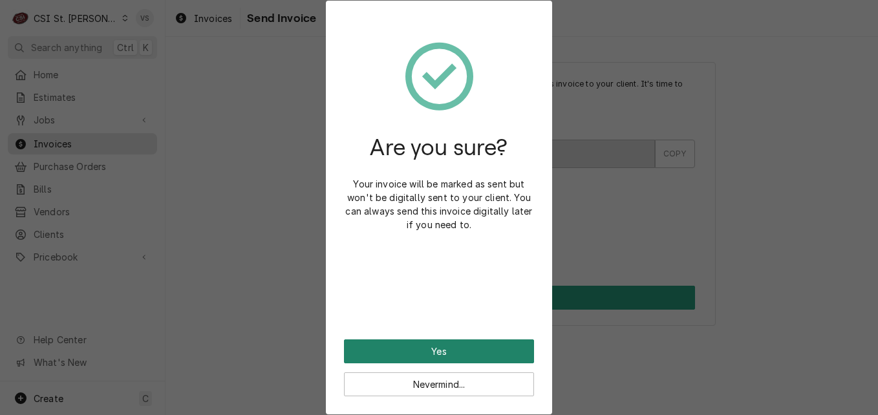
click at [437, 351] on button "Yes" at bounding box center [439, 352] width 190 height 24
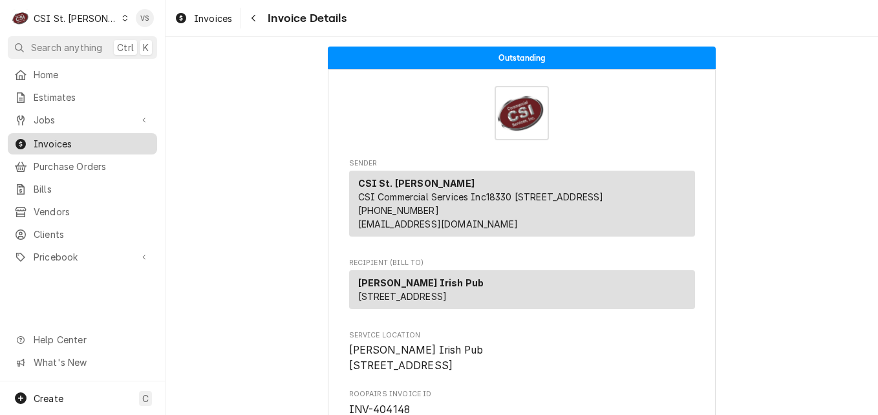
click at [117, 140] on span "Invoices" at bounding box center [92, 144] width 117 height 14
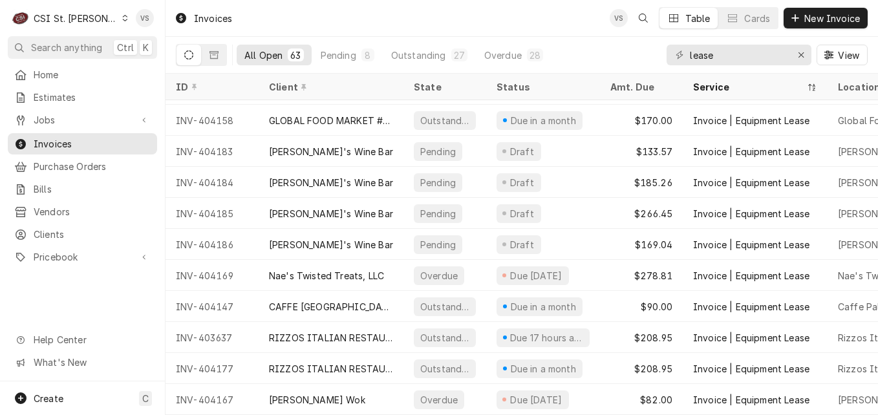
scroll to position [1049, 0]
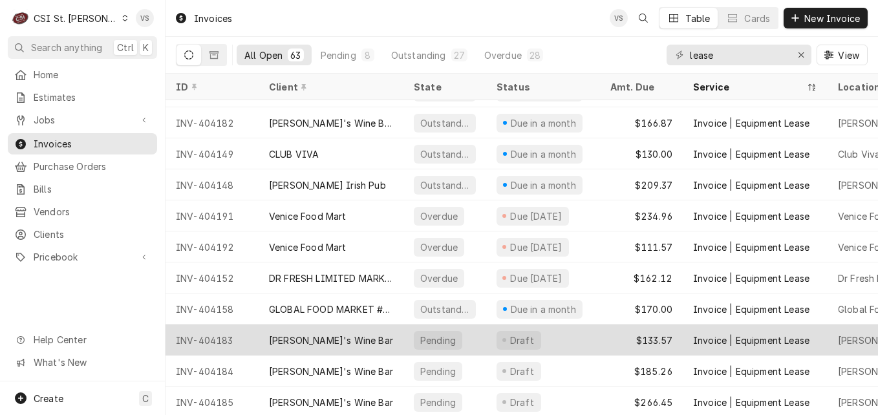
click at [390, 338] on div "Scarlett's Wine Bar" at bounding box center [331, 340] width 145 height 31
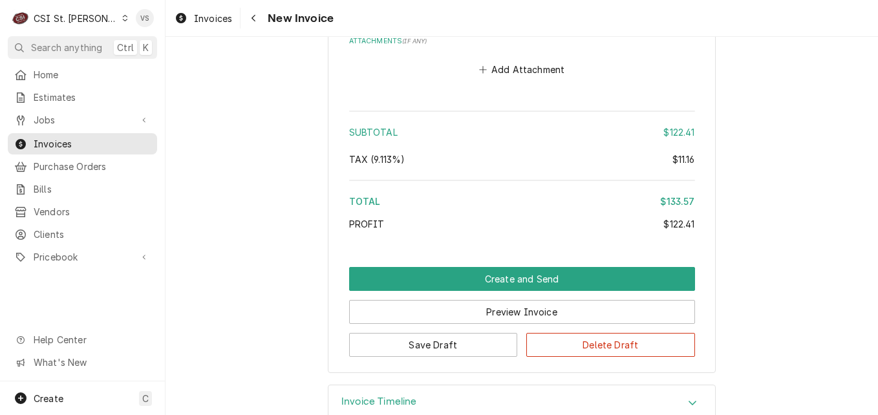
scroll to position [1747, 0]
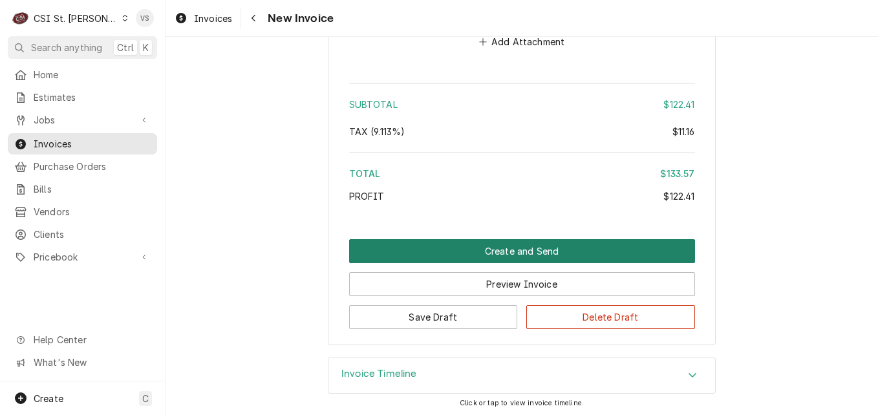
click at [501, 251] on button "Create and Send" at bounding box center [522, 251] width 346 height 24
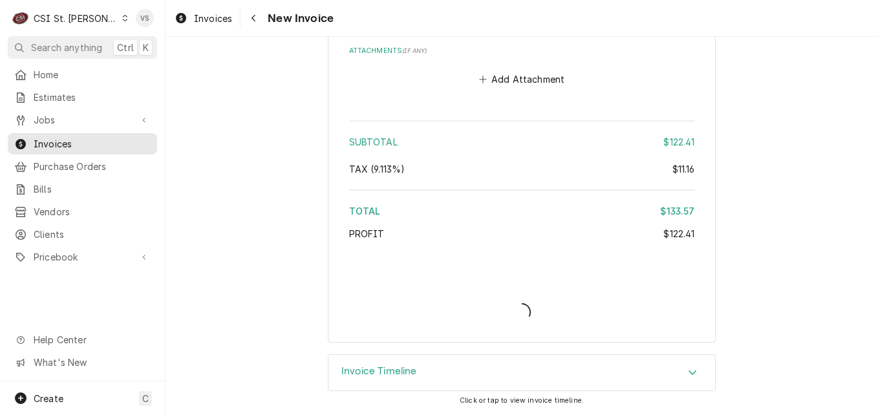
scroll to position [1709, 0]
type textarea "x"
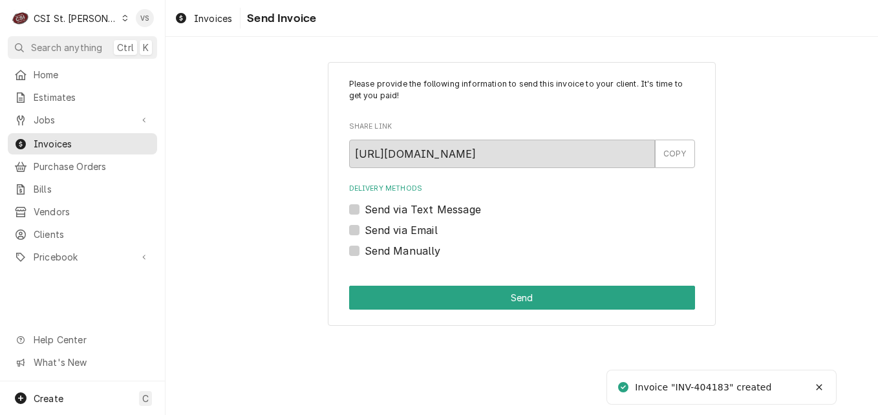
click at [365, 252] on label "Send Manually" at bounding box center [403, 251] width 76 height 16
click at [365, 252] on input "Send Manually" at bounding box center [538, 257] width 346 height 28
checkbox input "true"
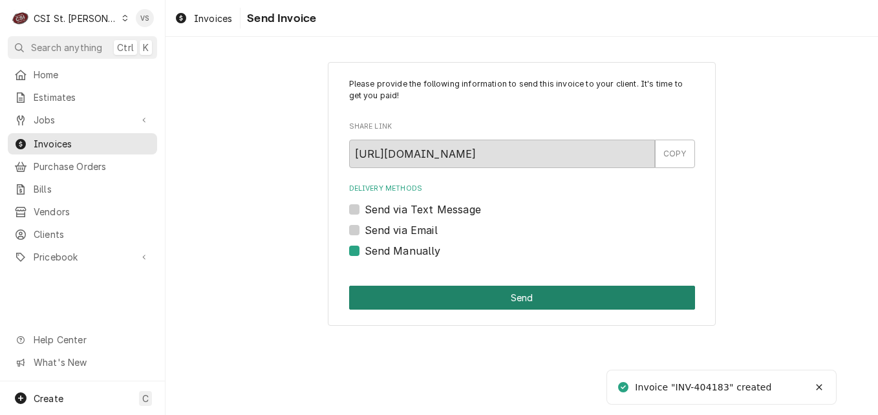
click at [422, 296] on button "Send" at bounding box center [522, 298] width 346 height 24
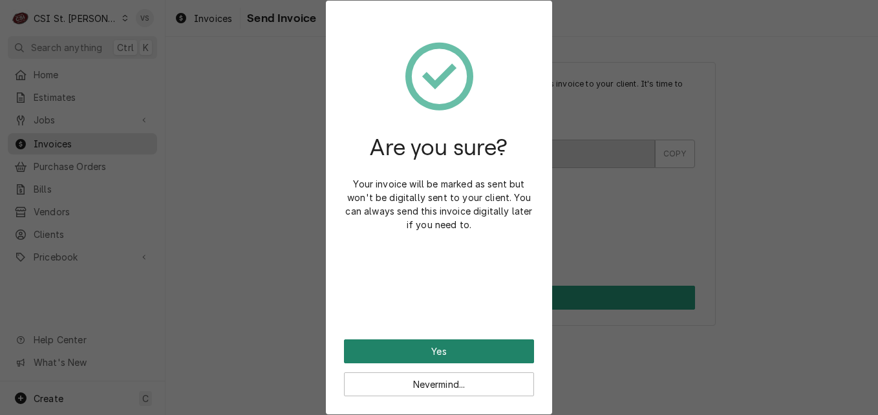
click at [443, 353] on button "Yes" at bounding box center [439, 352] width 190 height 24
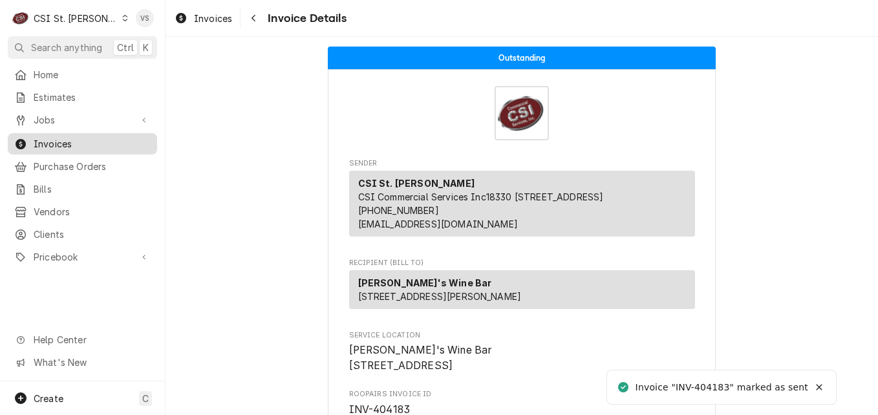
click at [69, 144] on span "Invoices" at bounding box center [92, 144] width 117 height 14
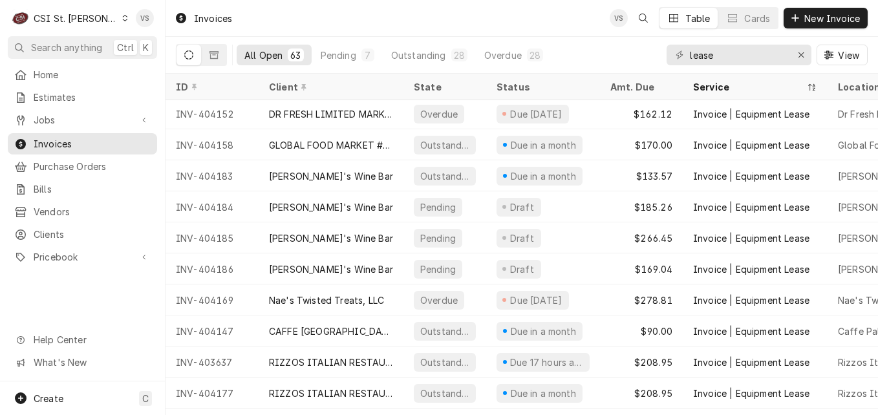
scroll to position [1214, 0]
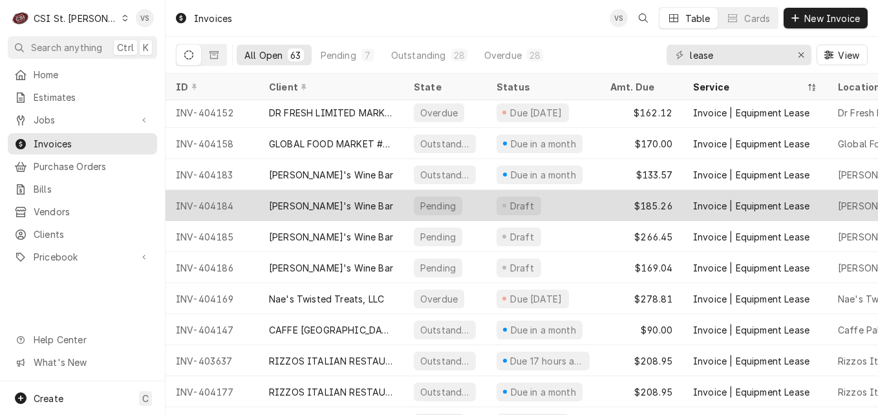
click at [393, 202] on div "[PERSON_NAME]'s Wine Bar" at bounding box center [331, 205] width 145 height 31
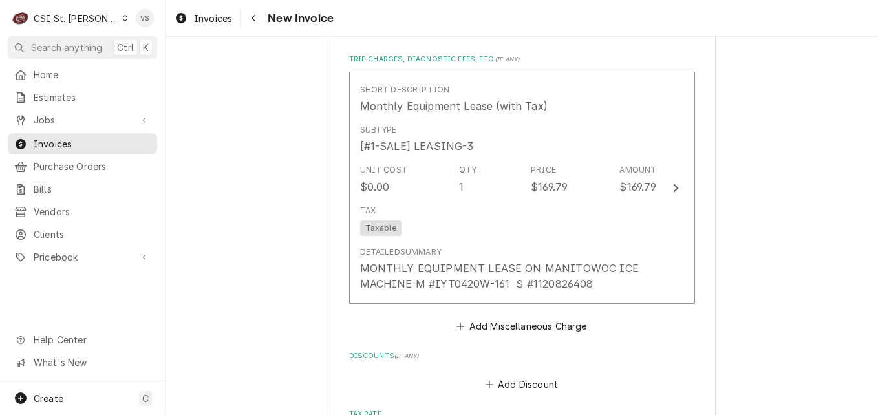
scroll to position [1805, 0]
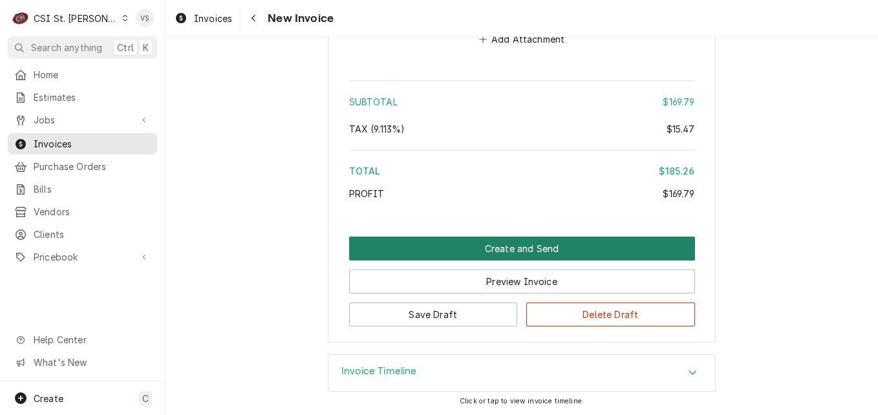
click at [439, 247] on button "Create and Send" at bounding box center [522, 249] width 346 height 24
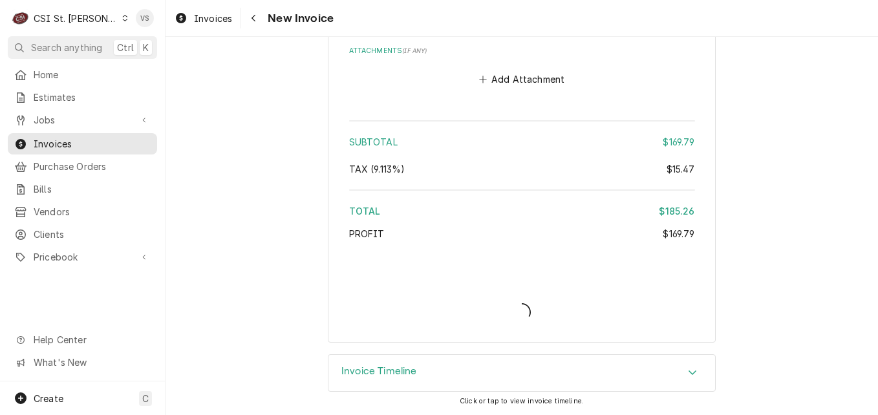
type textarea "x"
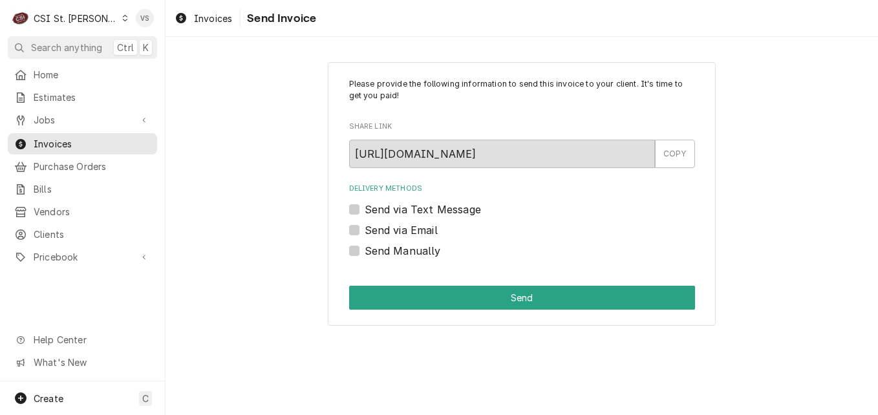
click at [365, 252] on label "Send Manually" at bounding box center [403, 251] width 76 height 16
click at [365, 252] on input "Send Manually" at bounding box center [538, 257] width 346 height 28
checkbox input "true"
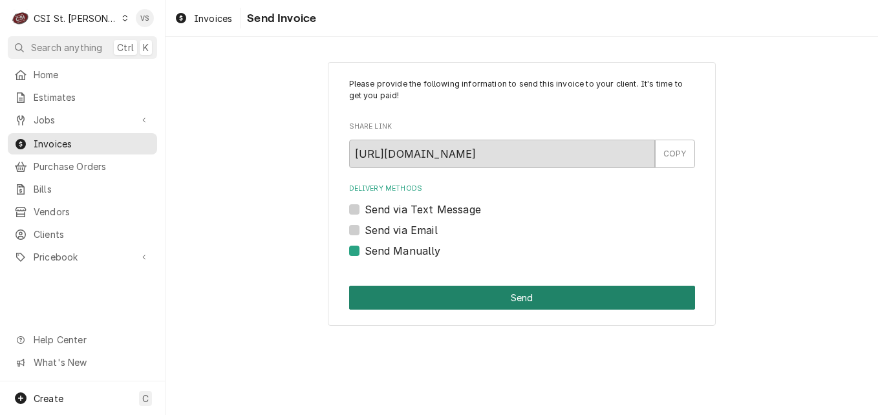
click at [449, 293] on button "Send" at bounding box center [522, 298] width 346 height 24
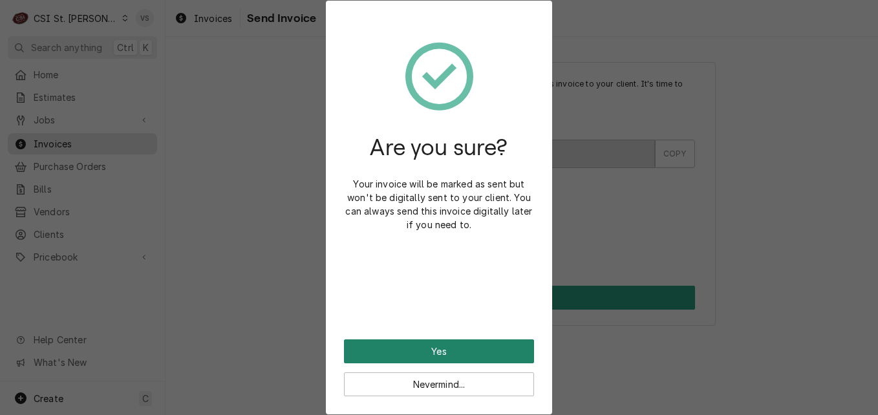
click at [438, 347] on button "Yes" at bounding box center [439, 352] width 190 height 24
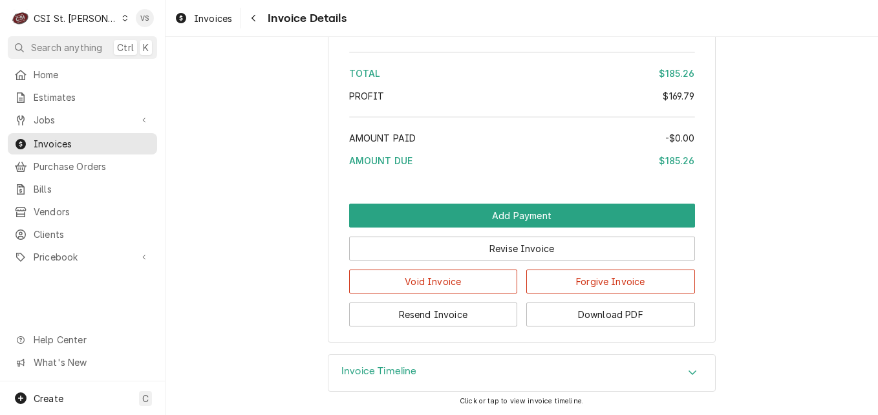
scroll to position [1886, 0]
click at [53, 137] on span "Invoices" at bounding box center [92, 144] width 117 height 14
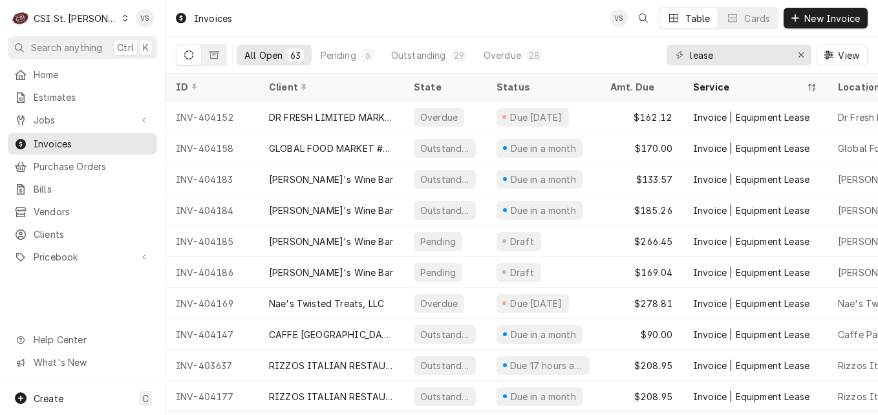
scroll to position [1214, 0]
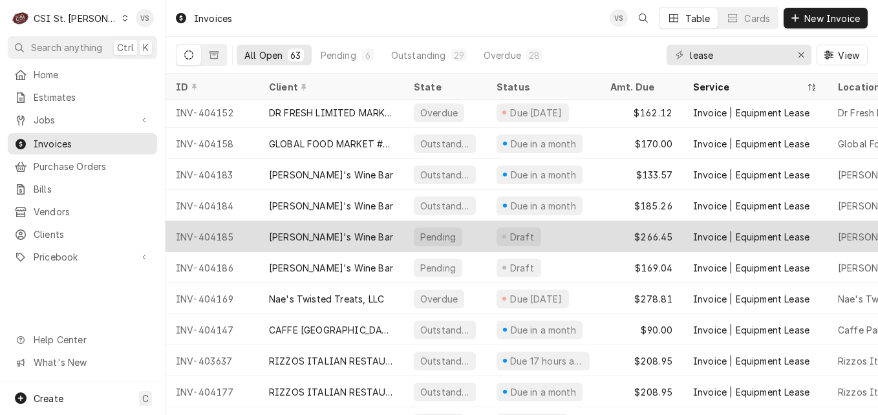
click at [360, 231] on div "[PERSON_NAME]'s Wine Bar" at bounding box center [331, 236] width 145 height 31
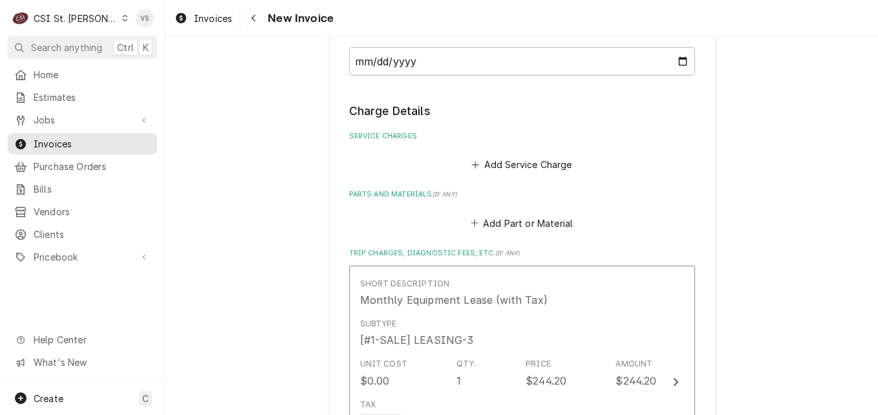
scroll to position [1805, 0]
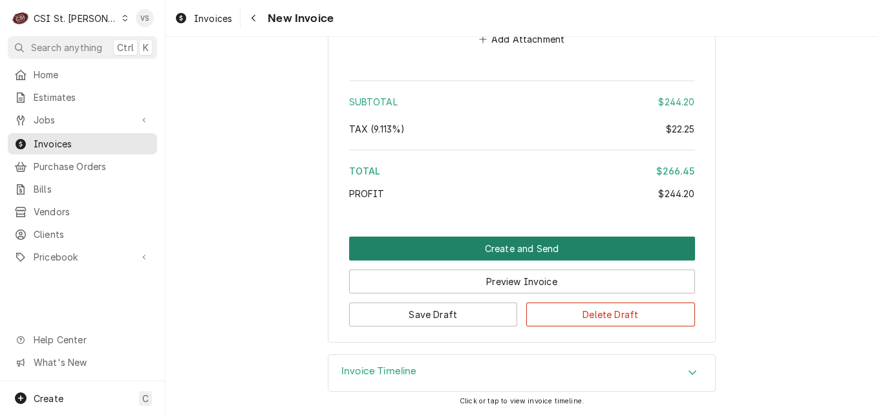
click at [418, 245] on button "Create and Send" at bounding box center [522, 249] width 346 height 24
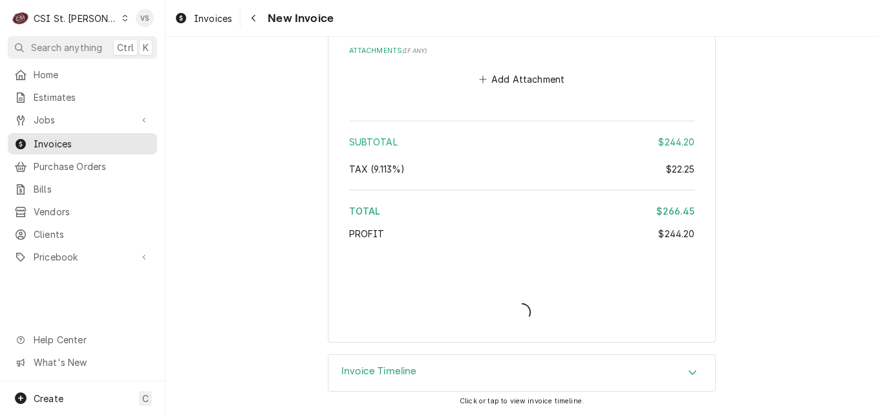
type textarea "x"
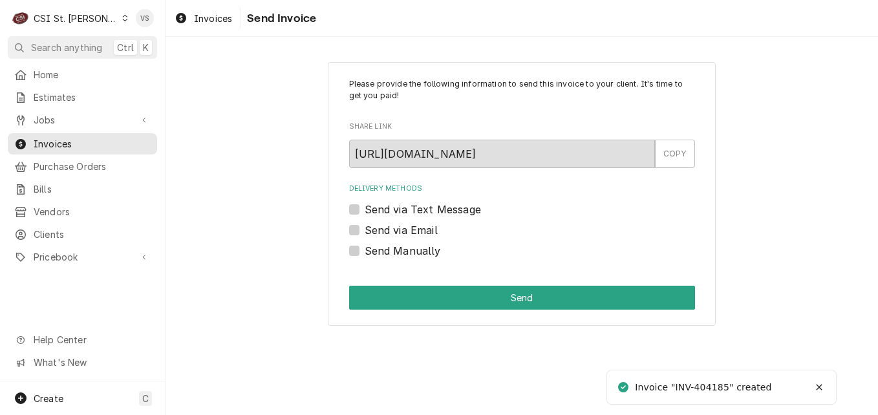
click at [365, 254] on label "Send Manually" at bounding box center [403, 251] width 76 height 16
click at [365, 254] on input "Send Manually" at bounding box center [538, 257] width 346 height 28
checkbox input "true"
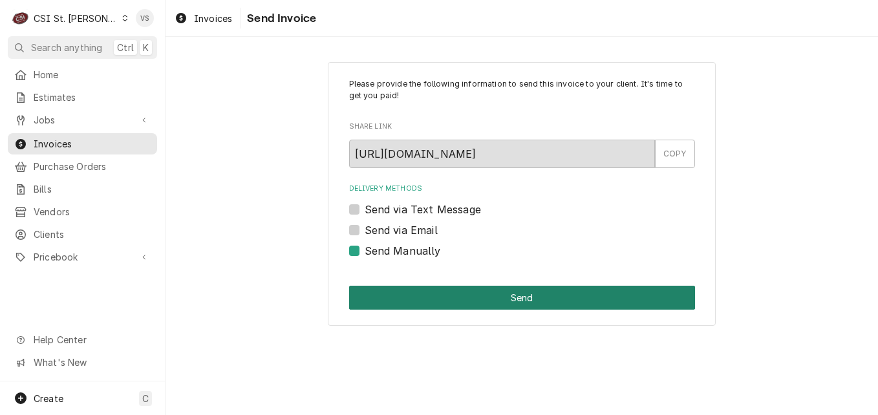
click at [407, 300] on button "Send" at bounding box center [522, 298] width 346 height 24
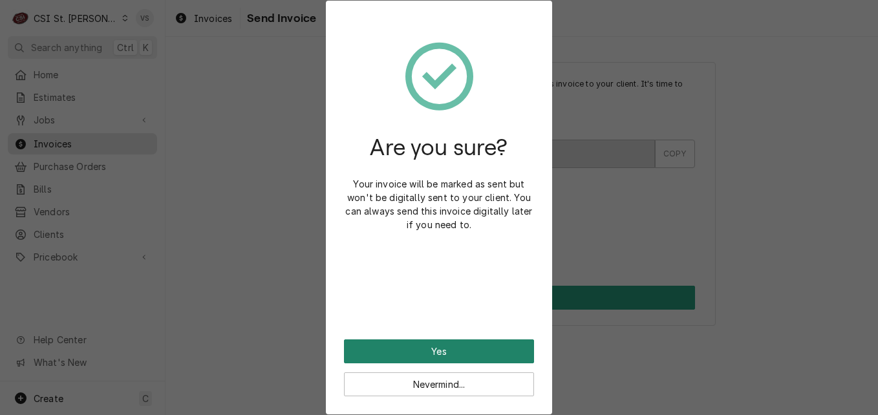
click at [418, 348] on button "Yes" at bounding box center [439, 352] width 190 height 24
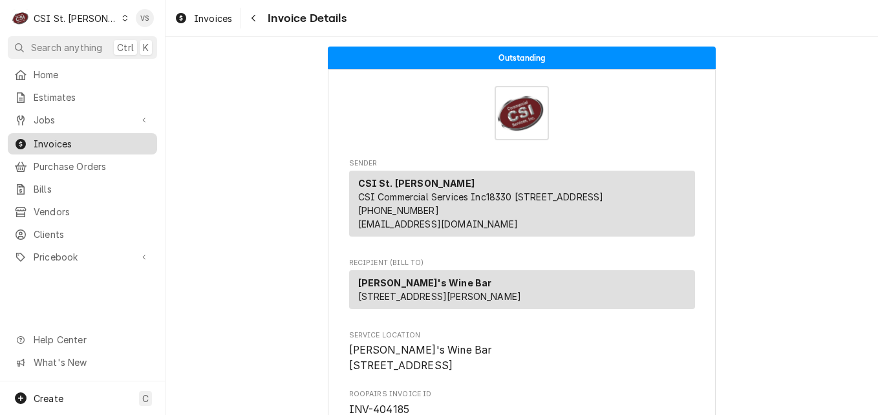
click at [77, 140] on span "Invoices" at bounding box center [92, 144] width 117 height 14
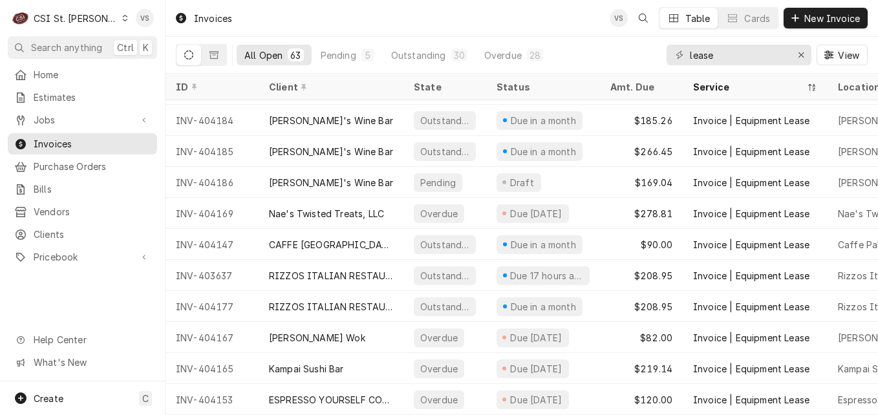
scroll to position [1206, 0]
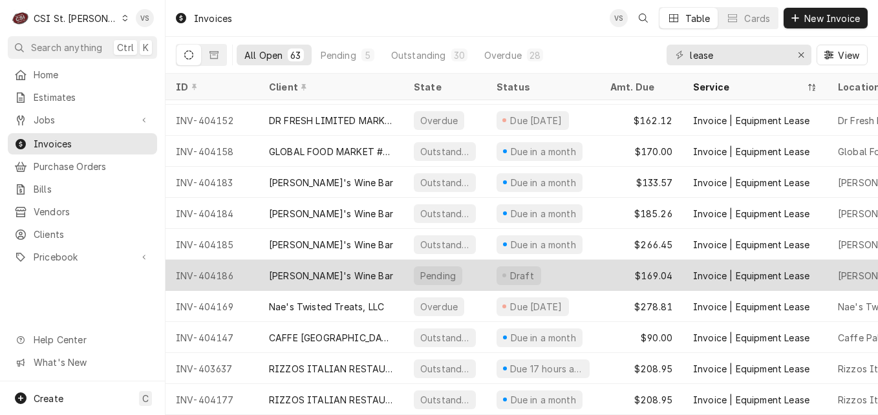
click at [398, 277] on div "[PERSON_NAME]'s Wine Bar" at bounding box center [331, 275] width 145 height 31
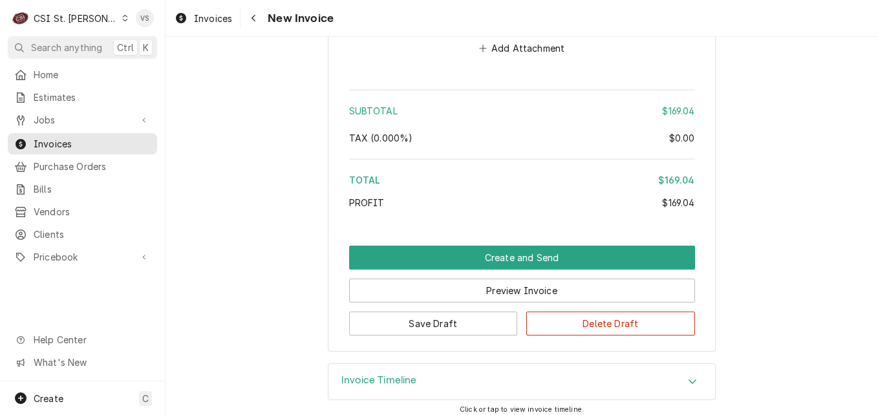
scroll to position [1749, 0]
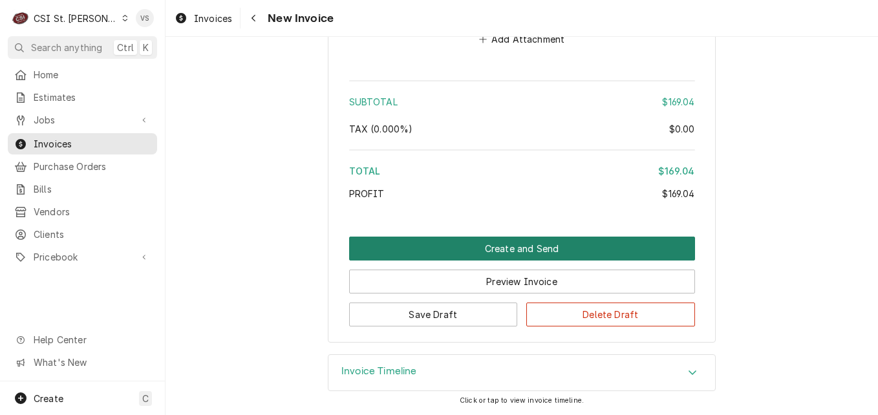
click at [415, 254] on button "Create and Send" at bounding box center [522, 249] width 346 height 24
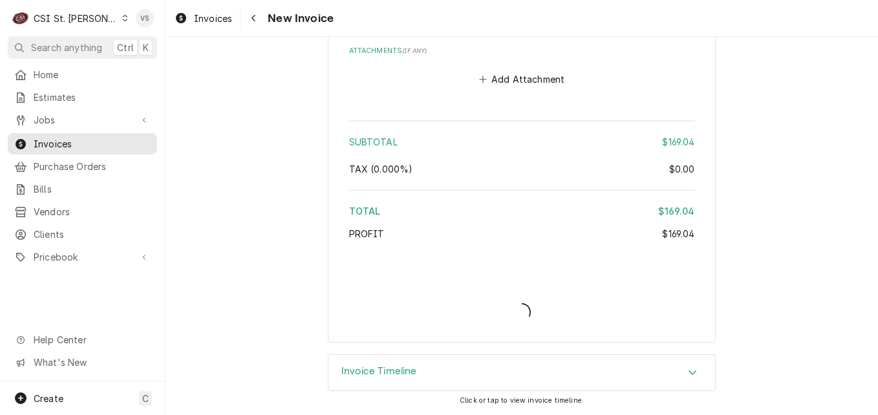
type textarea "x"
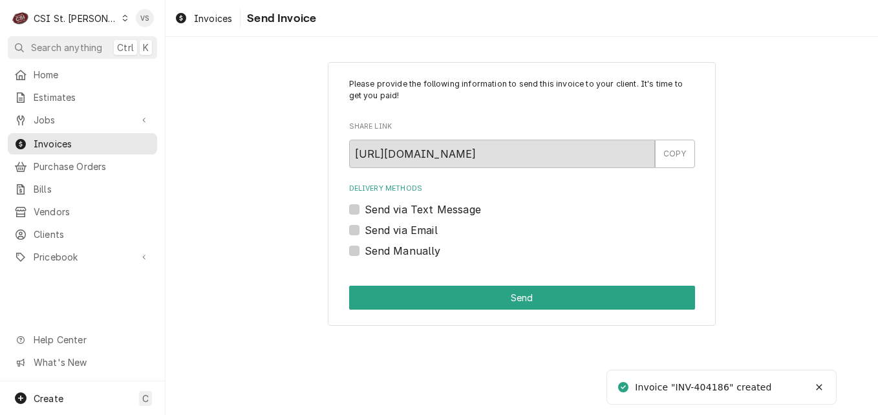
click at [365, 248] on label "Send Manually" at bounding box center [403, 251] width 76 height 16
click at [365, 248] on input "Send Manually" at bounding box center [538, 257] width 346 height 28
checkbox input "true"
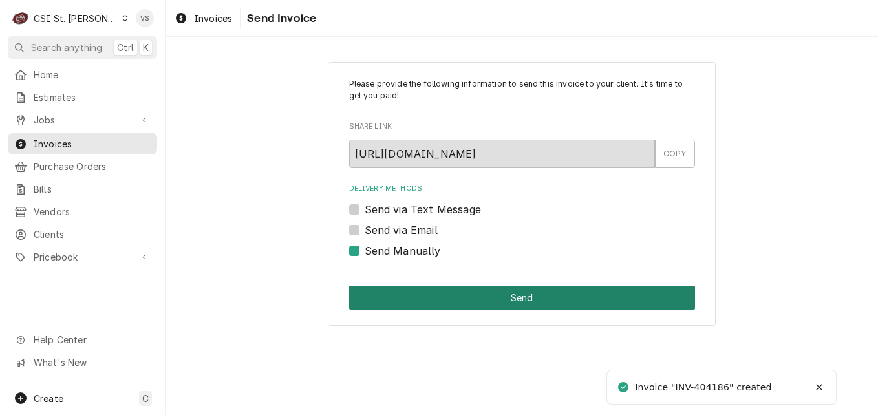
click at [421, 307] on button "Send" at bounding box center [522, 298] width 346 height 24
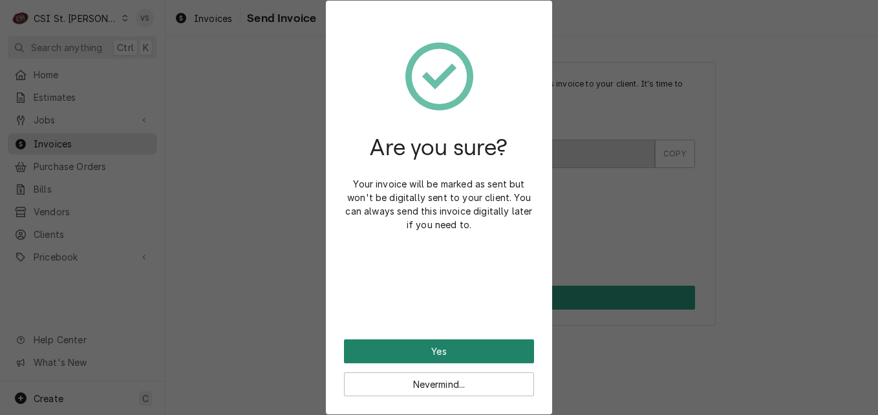
click at [440, 349] on button "Yes" at bounding box center [439, 352] width 190 height 24
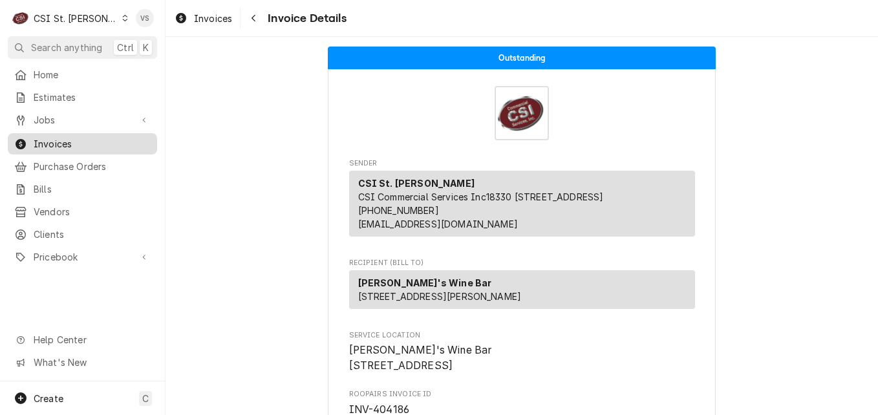
click at [57, 140] on span "Invoices" at bounding box center [92, 144] width 117 height 14
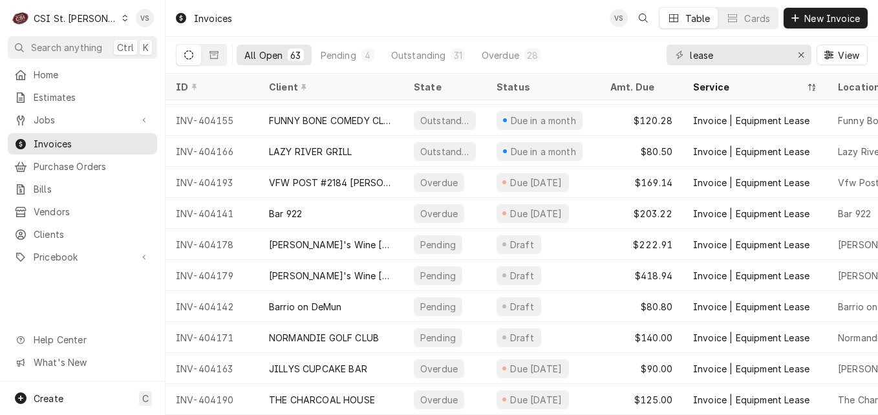
scroll to position [1649, 0]
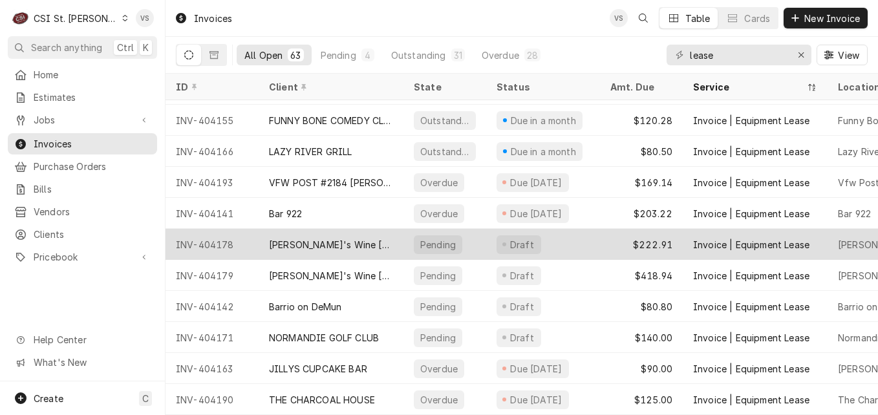
click at [391, 238] on div "[PERSON_NAME]'s Wine [PERSON_NAME] (ACH)" at bounding box center [331, 245] width 124 height 14
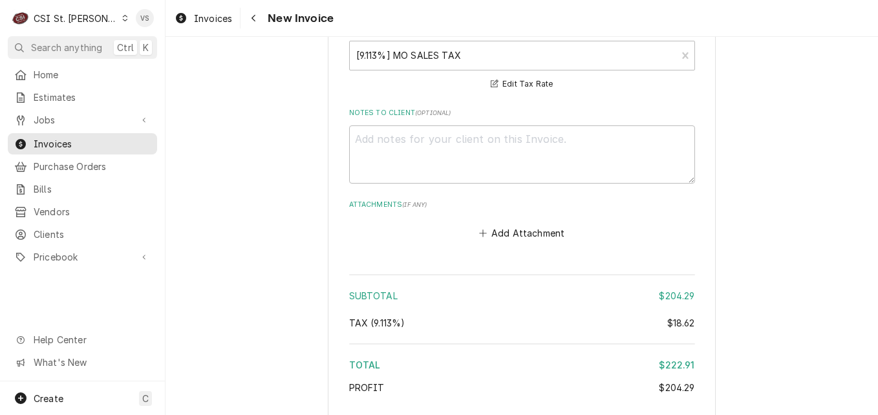
scroll to position [1553, 0]
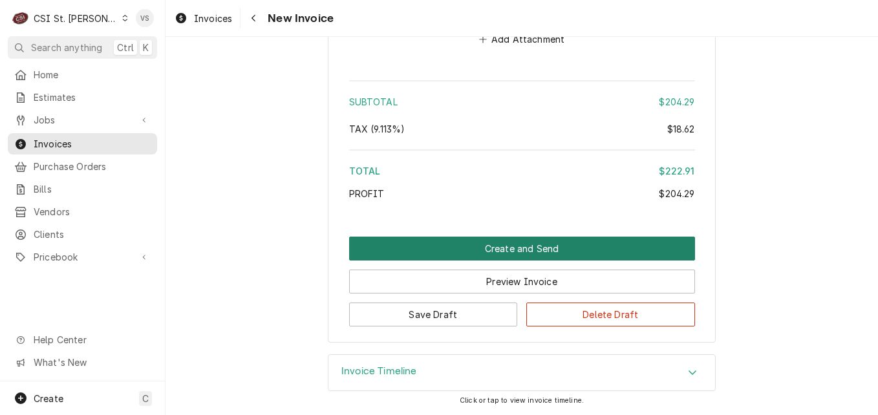
click at [418, 238] on button "Create and Send" at bounding box center [522, 249] width 346 height 24
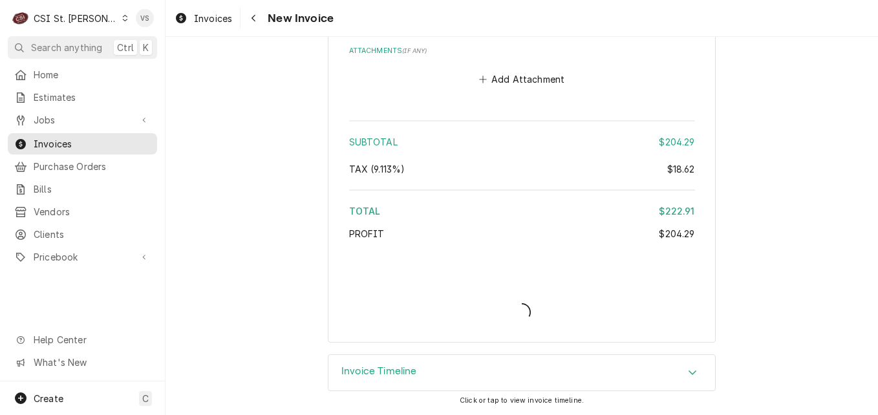
scroll to position [1512, 0]
type textarea "x"
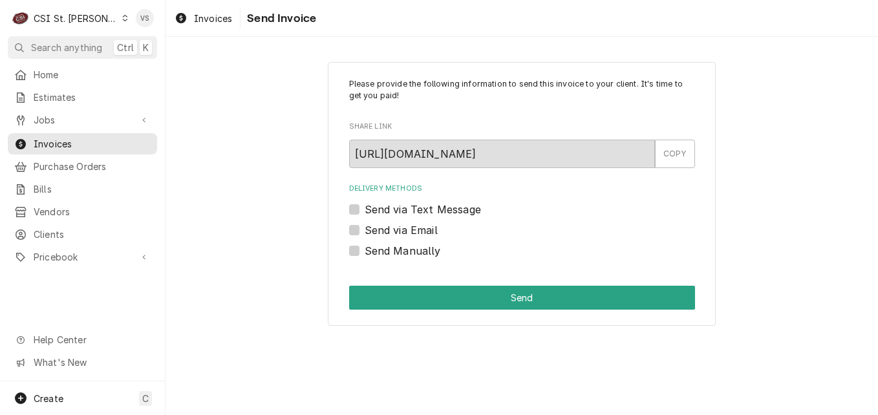
click at [365, 252] on label "Send Manually" at bounding box center [403, 251] width 76 height 16
click at [365, 252] on input "Send Manually" at bounding box center [538, 257] width 346 height 28
checkbox input "true"
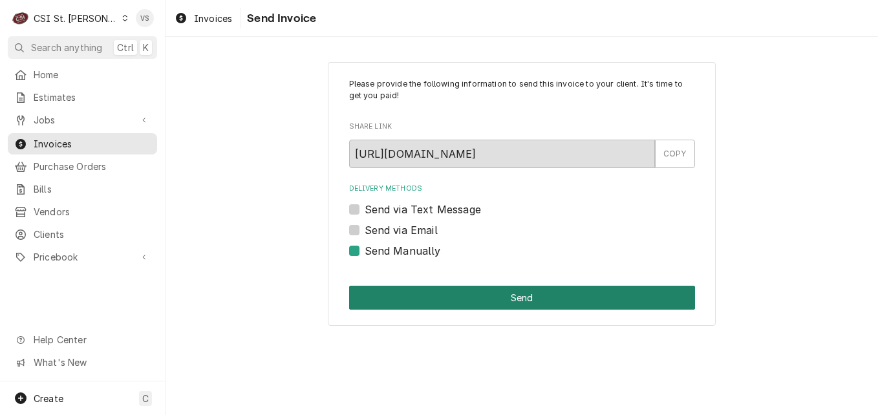
click at [407, 292] on button "Send" at bounding box center [522, 298] width 346 height 24
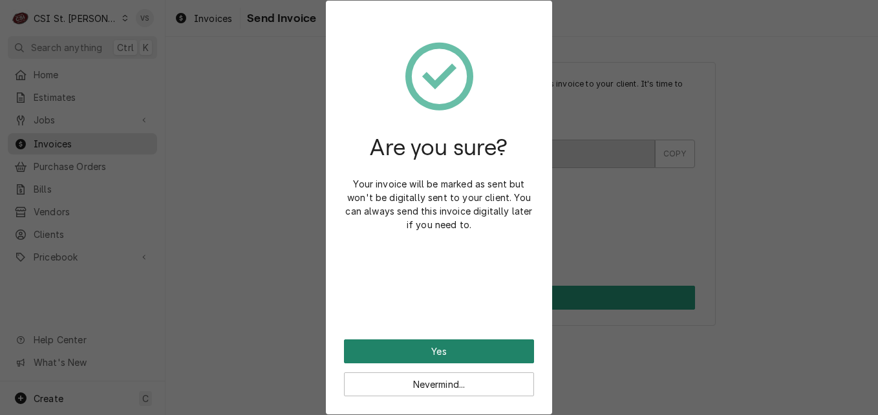
click at [419, 351] on button "Yes" at bounding box center [439, 352] width 190 height 24
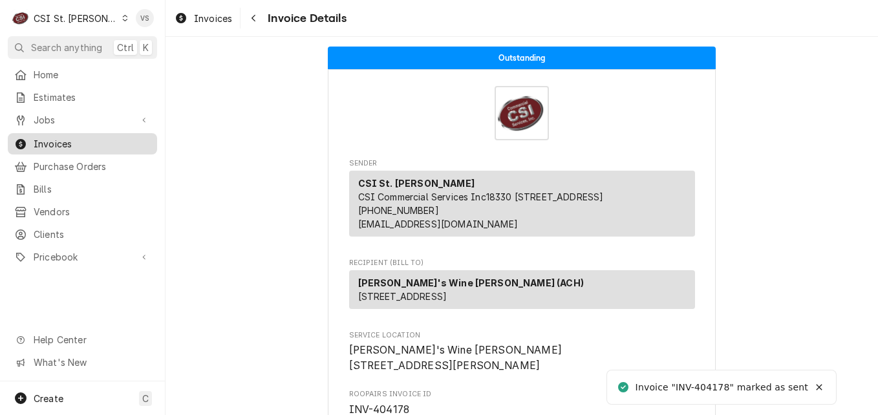
click at [82, 143] on span "Invoices" at bounding box center [92, 144] width 117 height 14
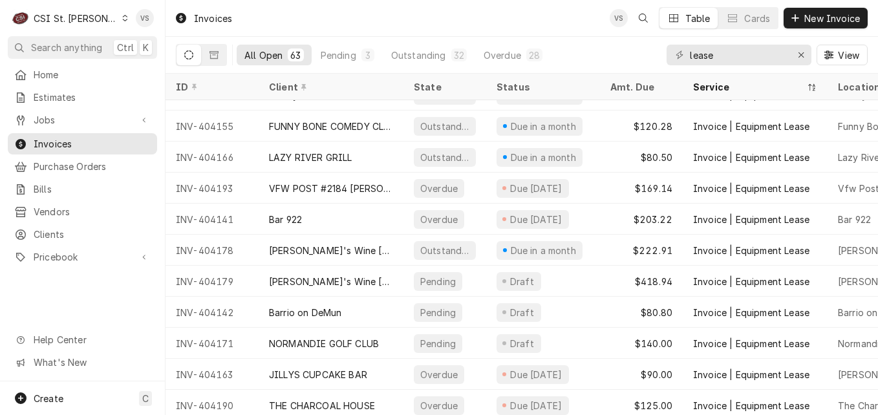
scroll to position [1649, 0]
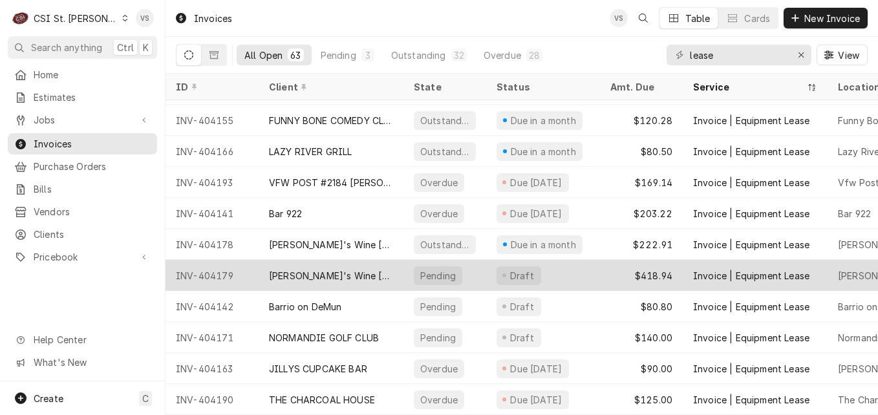
click at [387, 269] on div "Sasha's Wine Bar Clayton (ACH)" at bounding box center [331, 276] width 124 height 14
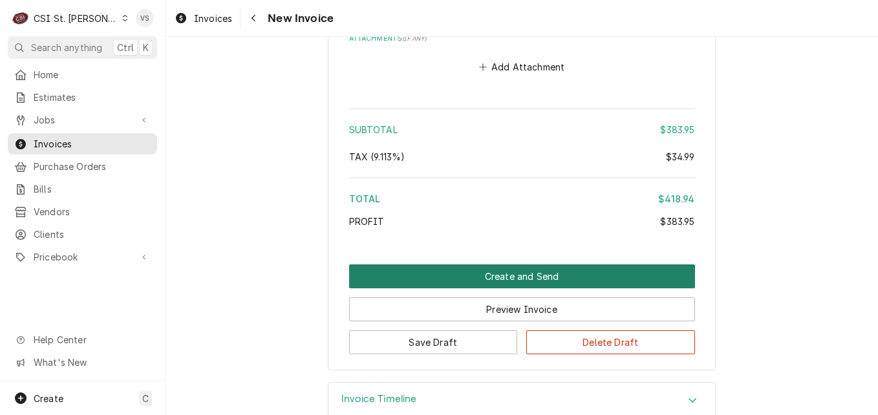
scroll to position [1506, 0]
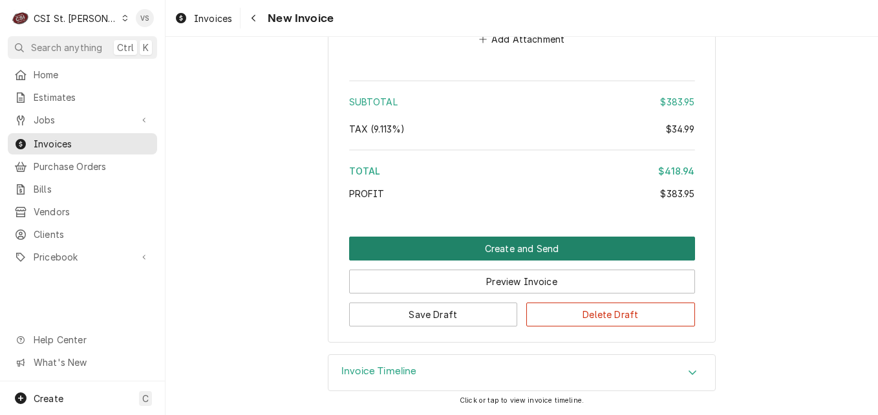
click at [477, 245] on button "Create and Send" at bounding box center [522, 249] width 346 height 24
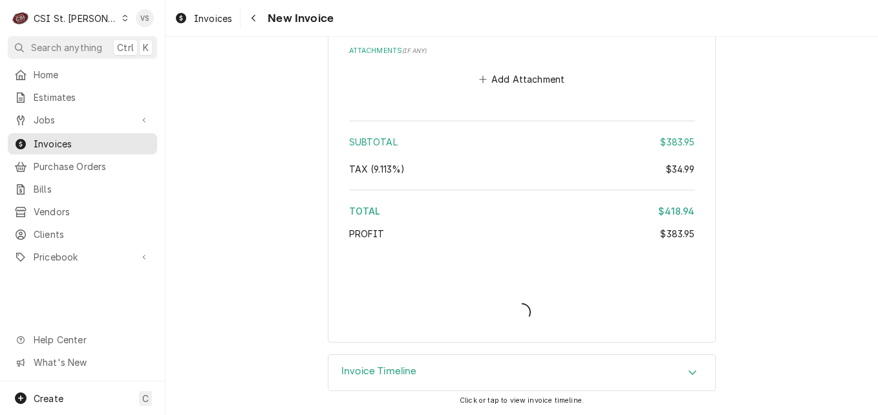
scroll to position [1466, 0]
type textarea "x"
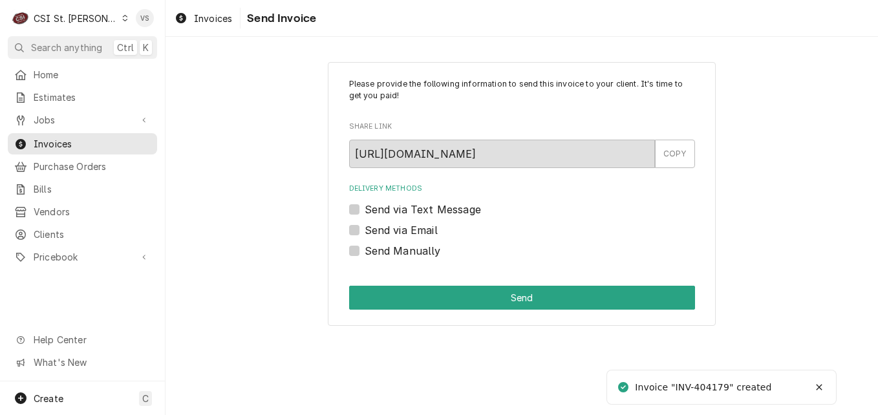
click at [365, 249] on label "Send Manually" at bounding box center [403, 251] width 76 height 16
click at [365, 249] on input "Send Manually" at bounding box center [538, 257] width 346 height 28
checkbox input "true"
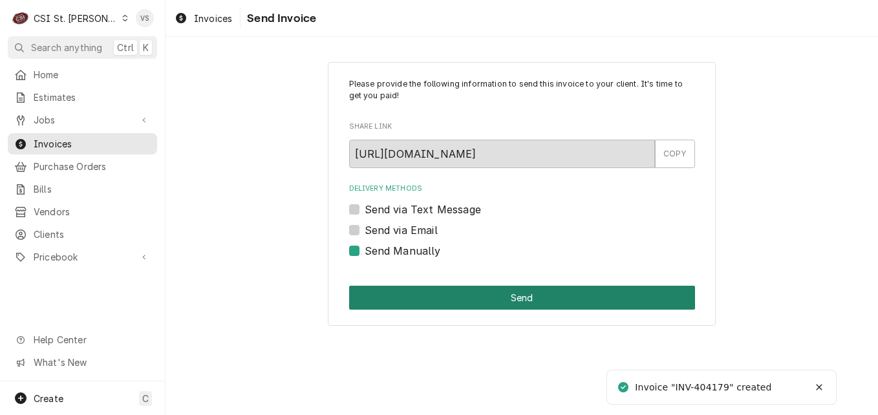
click at [422, 302] on button "Send" at bounding box center [522, 298] width 346 height 24
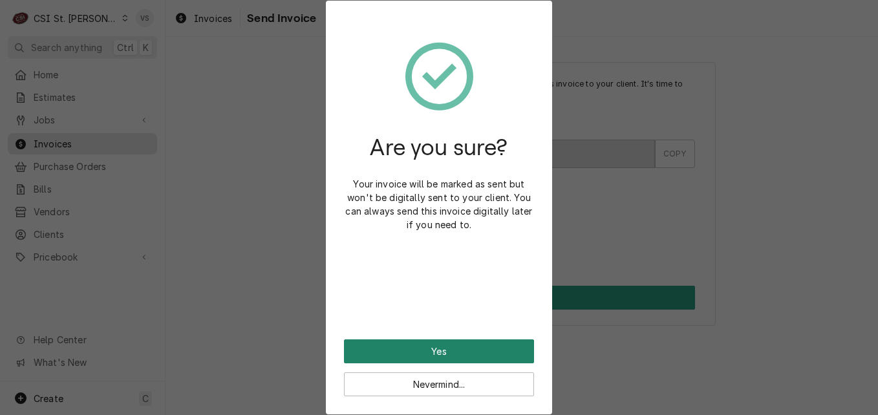
click at [422, 340] on button "Yes" at bounding box center [439, 352] width 190 height 24
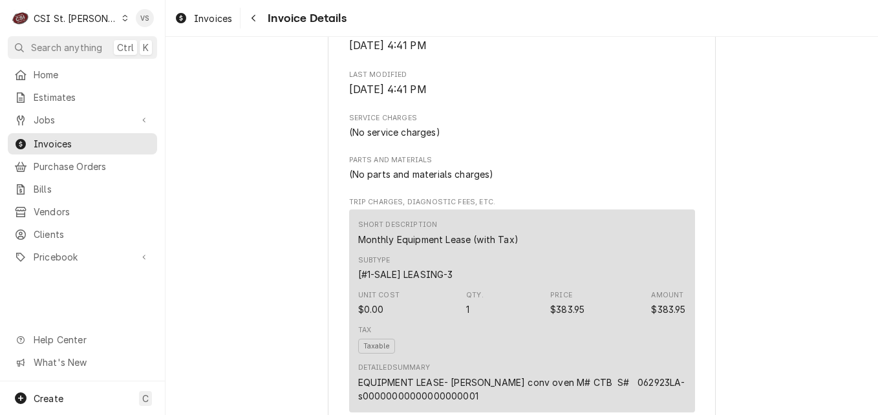
scroll to position [1886, 0]
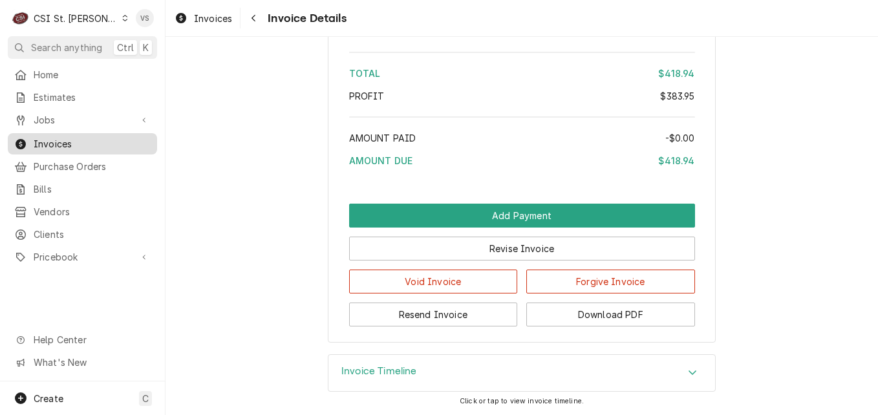
click at [90, 144] on span "Invoices" at bounding box center [92, 144] width 117 height 14
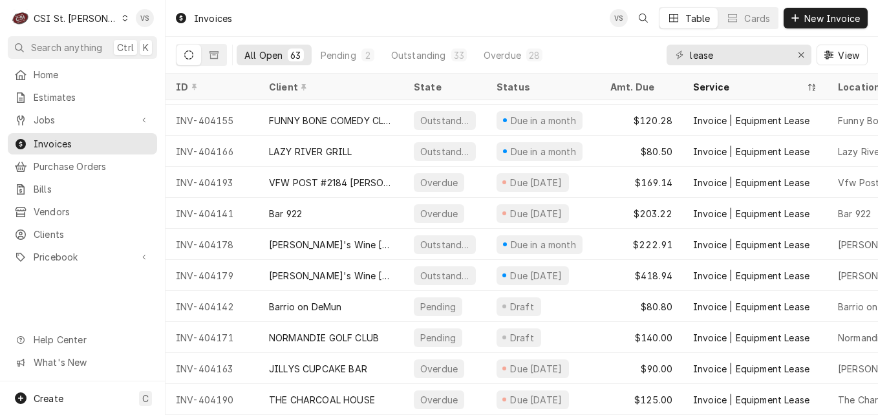
scroll to position [1649, 0]
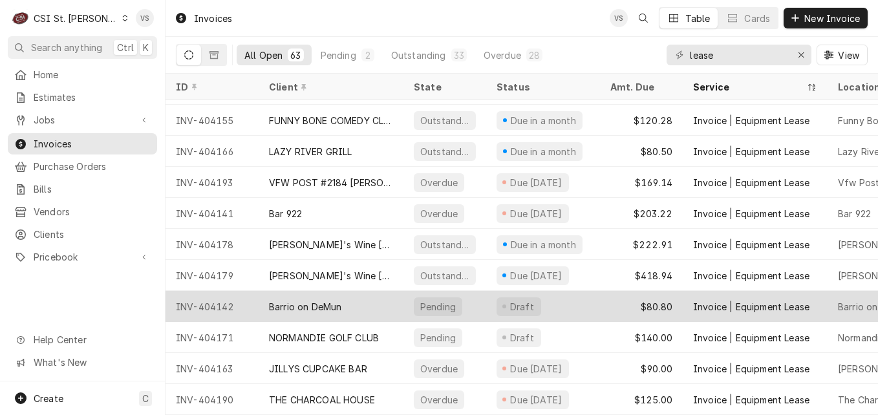
click at [351, 298] on div "Barrio on DeMun" at bounding box center [331, 306] width 145 height 31
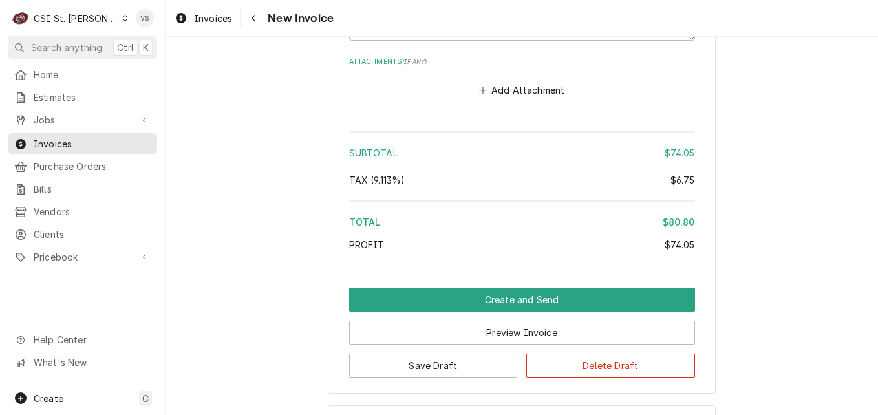
scroll to position [1431, 0]
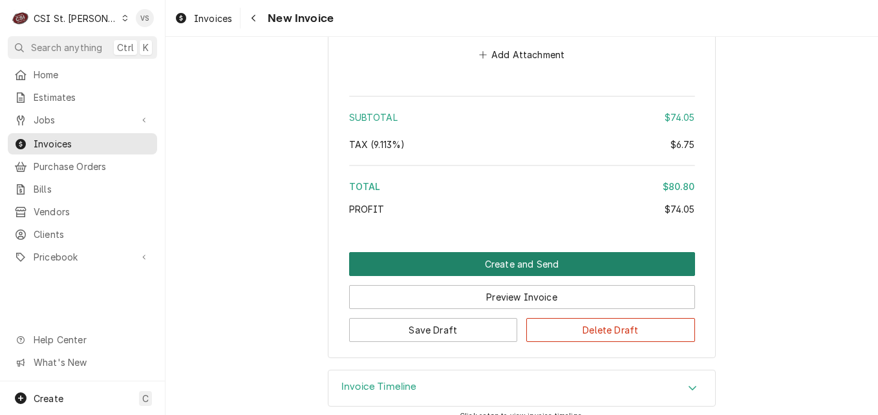
click at [385, 252] on button "Create and Send" at bounding box center [522, 264] width 346 height 24
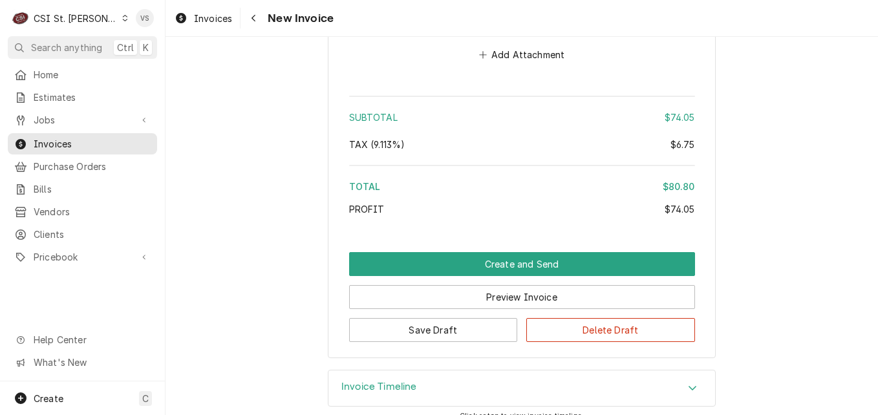
click at [395, 225] on div "Subtotal $74.05 Tax ( 9.113% ) $6.75 Total $80.80 Profit $74.05" at bounding box center [522, 158] width 346 height 134
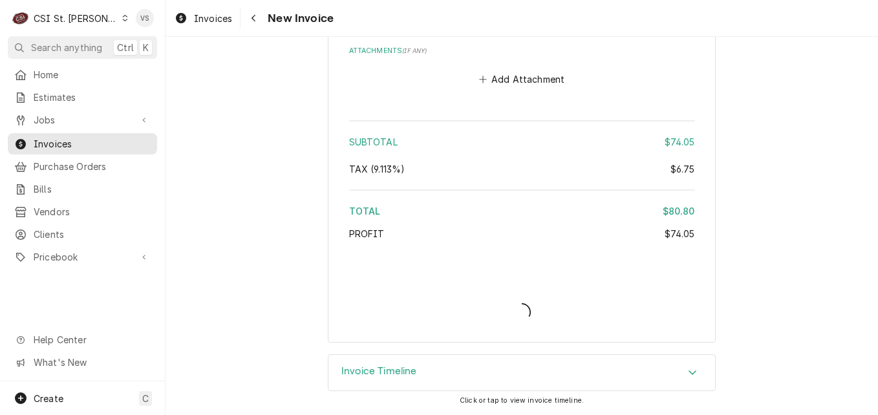
scroll to position [1391, 0]
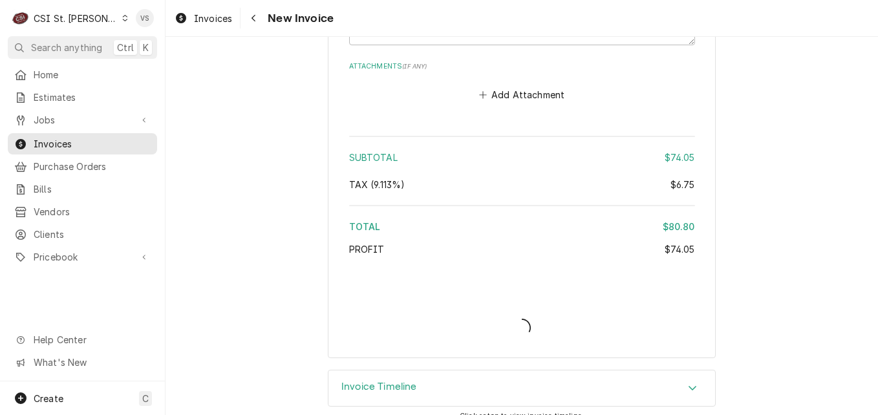
type textarea "x"
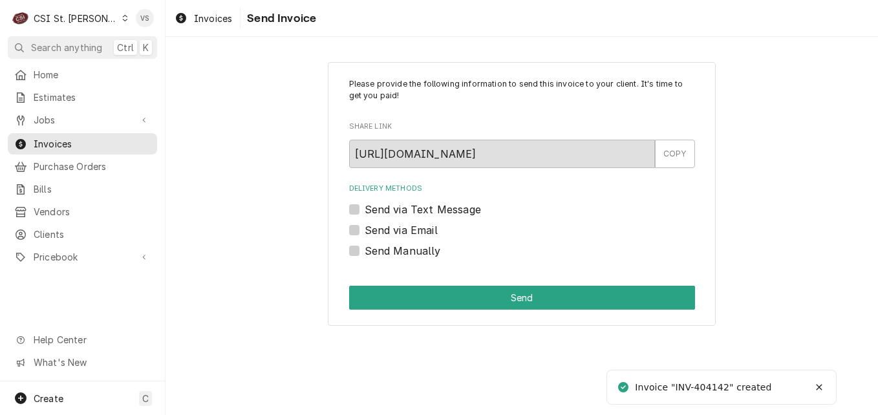
click at [365, 252] on label "Send Manually" at bounding box center [403, 251] width 76 height 16
click at [365, 252] on input "Send Manually" at bounding box center [538, 257] width 346 height 28
checkbox input "true"
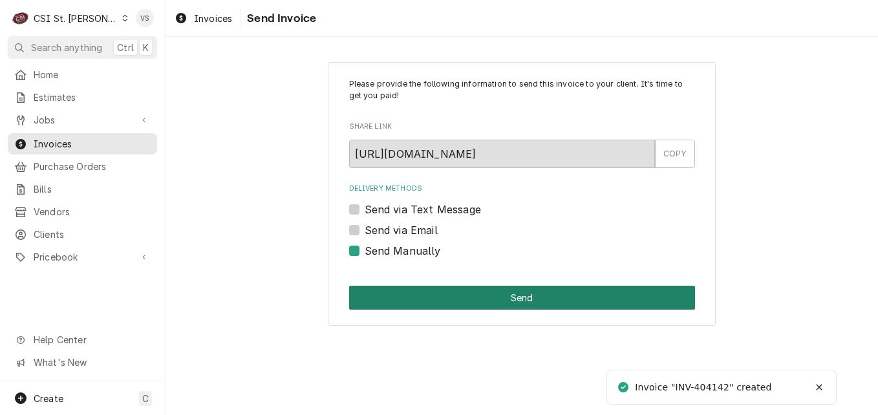
click at [391, 298] on button "Send" at bounding box center [522, 298] width 346 height 24
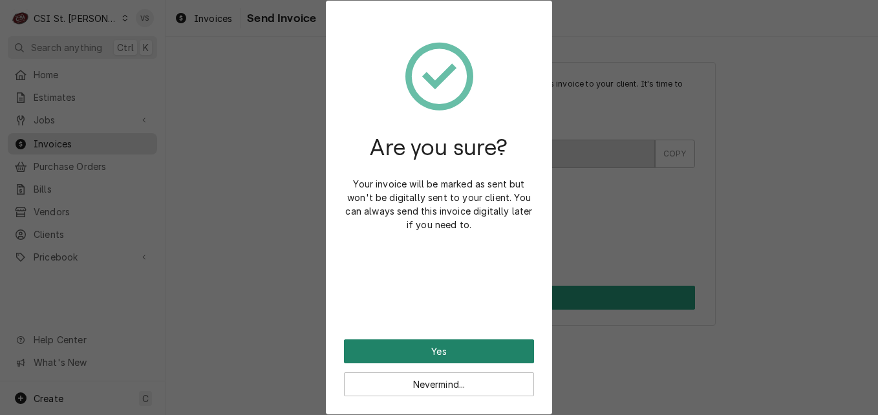
click at [428, 351] on button "Yes" at bounding box center [439, 352] width 190 height 24
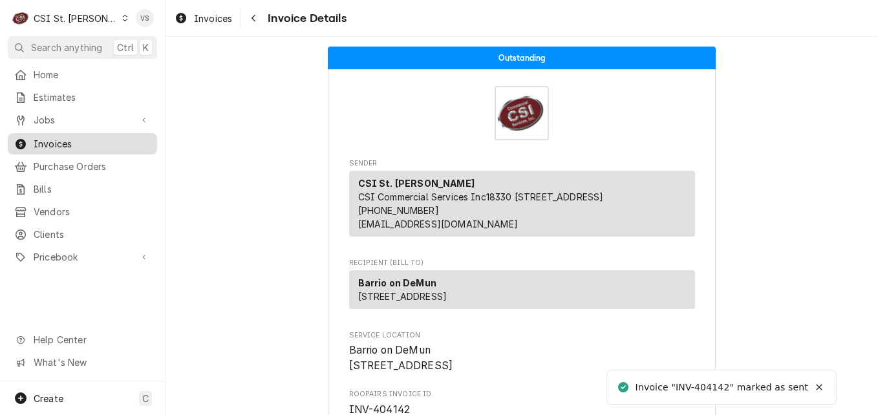
click at [95, 137] on span "Invoices" at bounding box center [92, 144] width 117 height 14
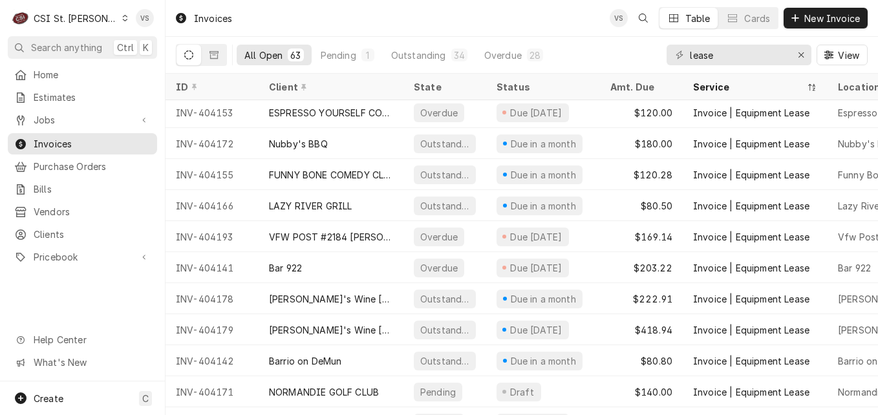
scroll to position [1649, 0]
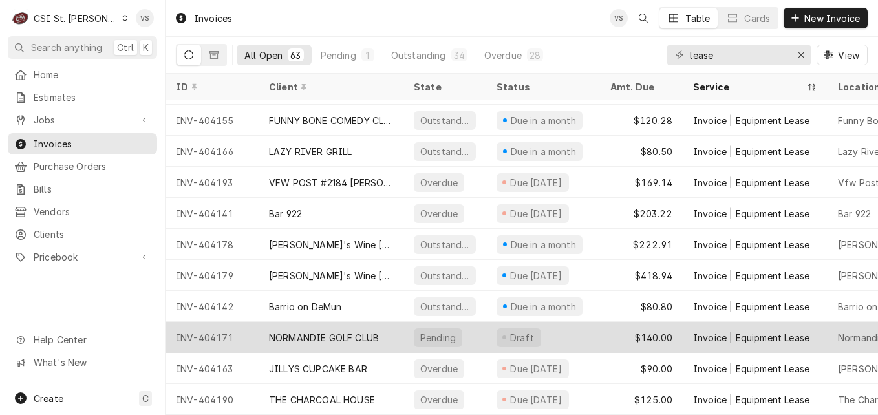
click at [379, 331] on div "NORMANDIE GOLF CLUB" at bounding box center [324, 338] width 110 height 14
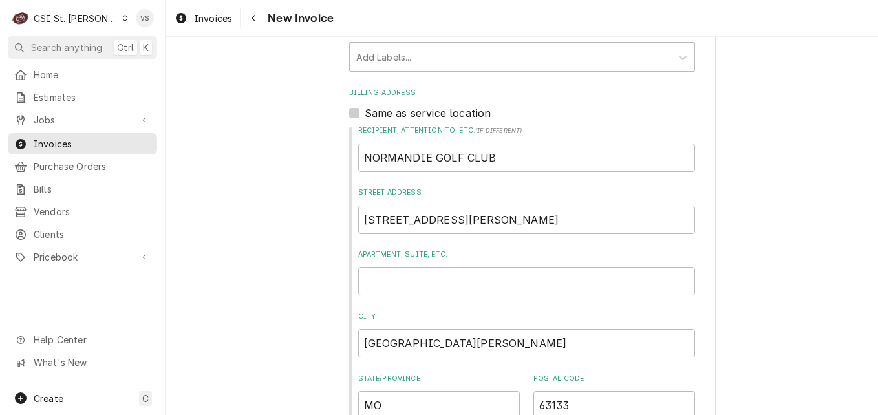
scroll to position [1423, 0]
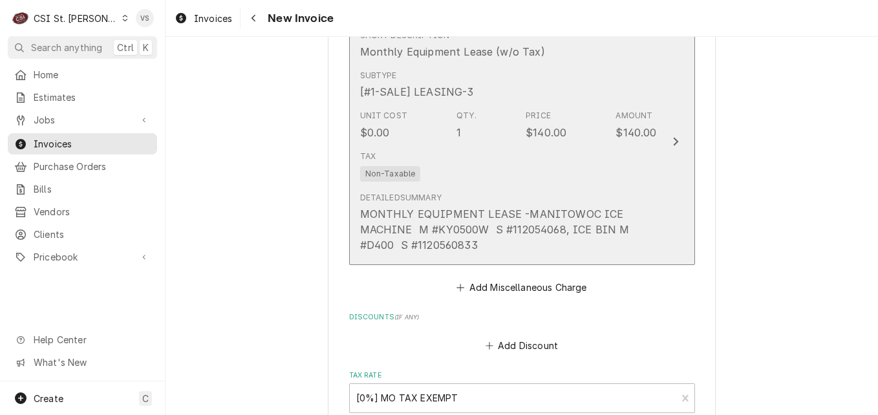
click at [537, 146] on div "Tax Non-Taxable" at bounding box center [508, 166] width 297 height 41
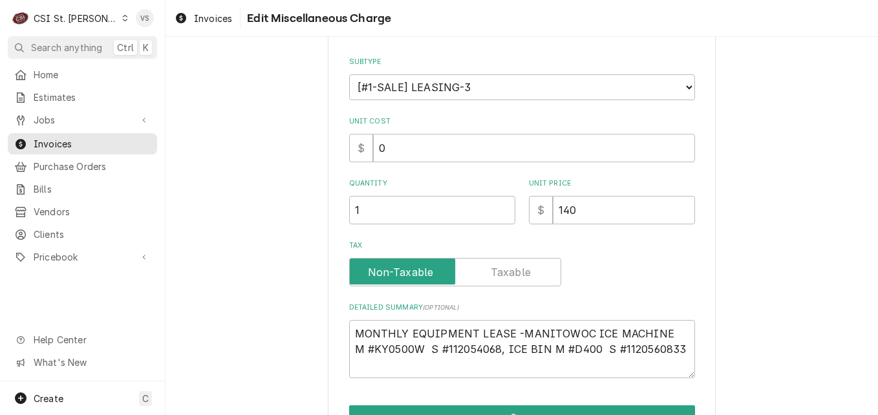
type textarea "x"
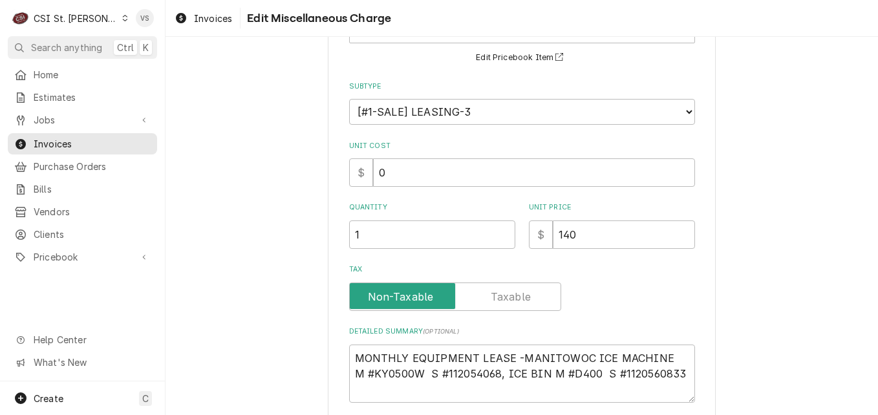
scroll to position [0, 0]
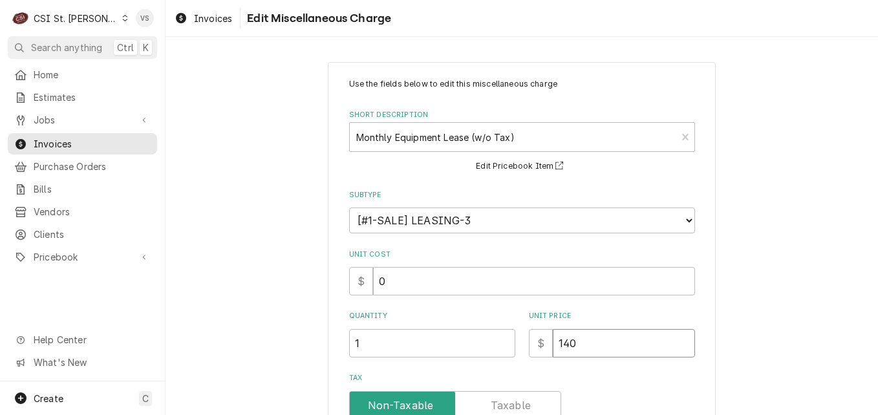
drag, startPoint x: 582, startPoint y: 339, endPoint x: 551, endPoint y: 349, distance: 33.1
click at [553, 342] on input "140" at bounding box center [624, 343] width 142 height 28
type input "0"
type textarea "x"
type input "0"
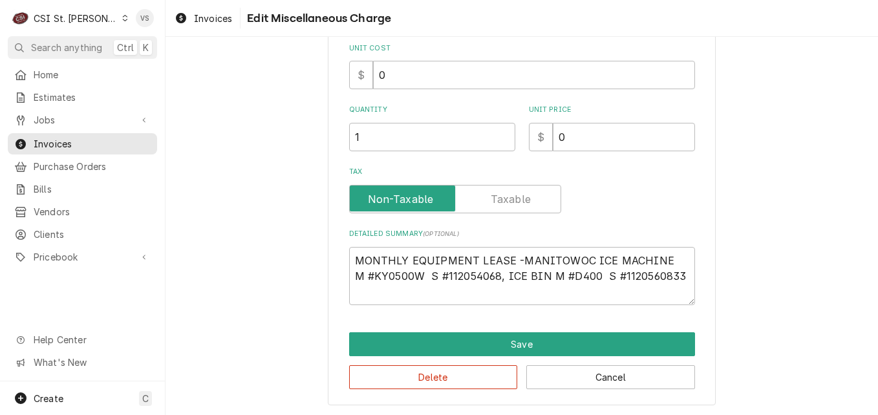
scroll to position [208, 0]
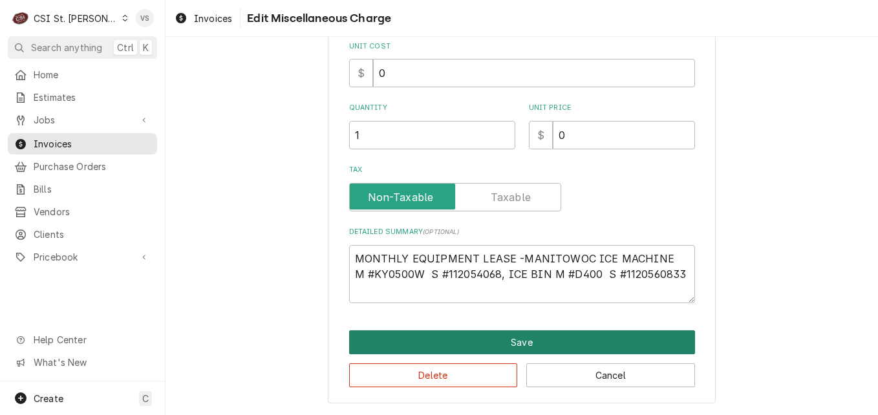
click at [513, 342] on button "Save" at bounding box center [522, 343] width 346 height 24
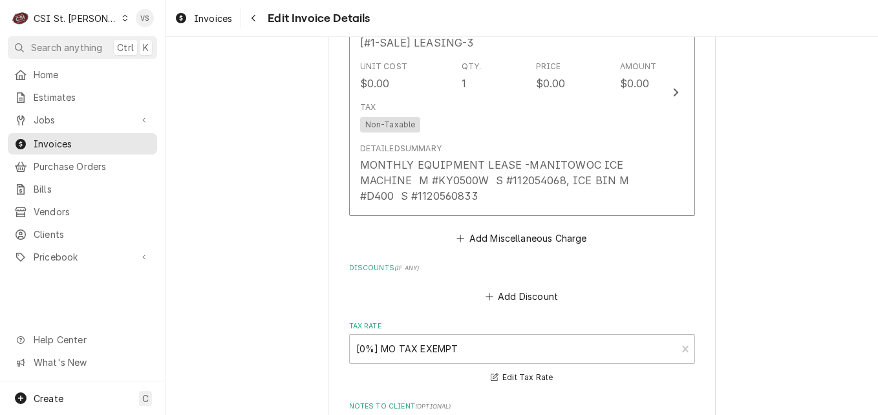
scroll to position [1945, 0]
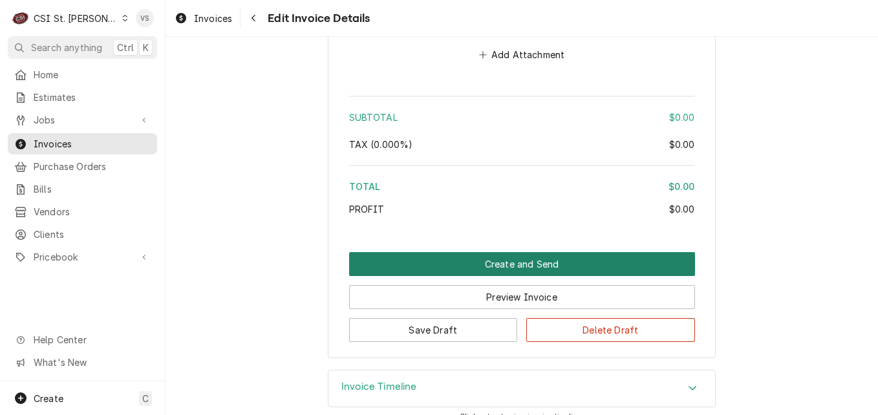
click at [464, 252] on button "Create and Send" at bounding box center [522, 264] width 346 height 24
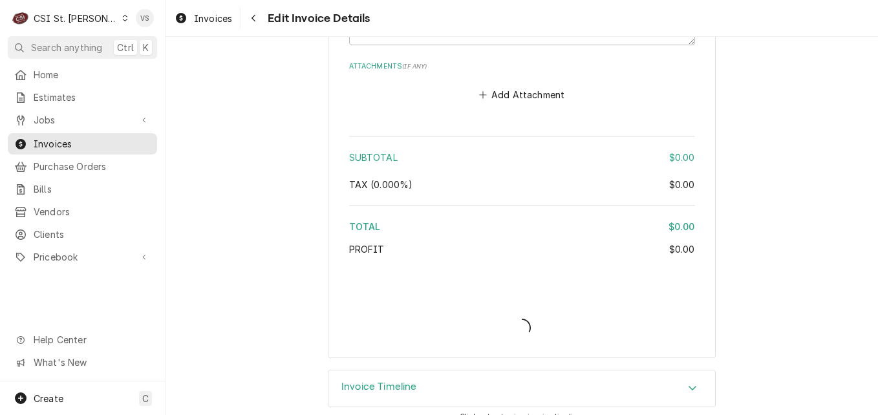
type textarea "x"
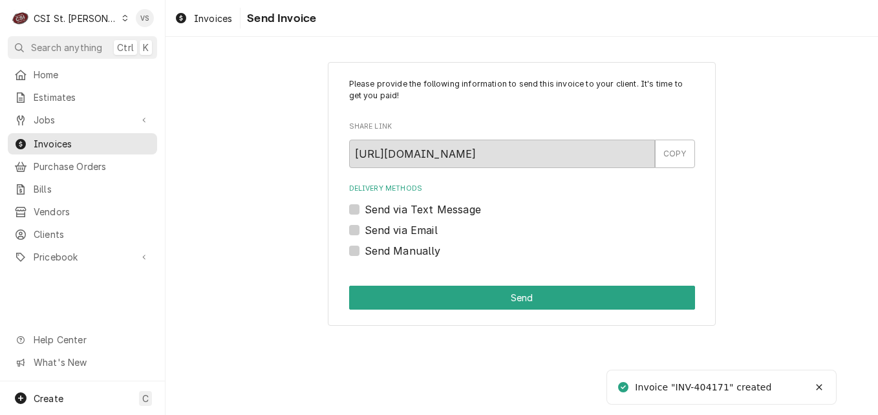
click at [365, 251] on label "Send Manually" at bounding box center [403, 251] width 76 height 16
click at [365, 251] on input "Send Manually" at bounding box center [538, 257] width 346 height 28
checkbox input "true"
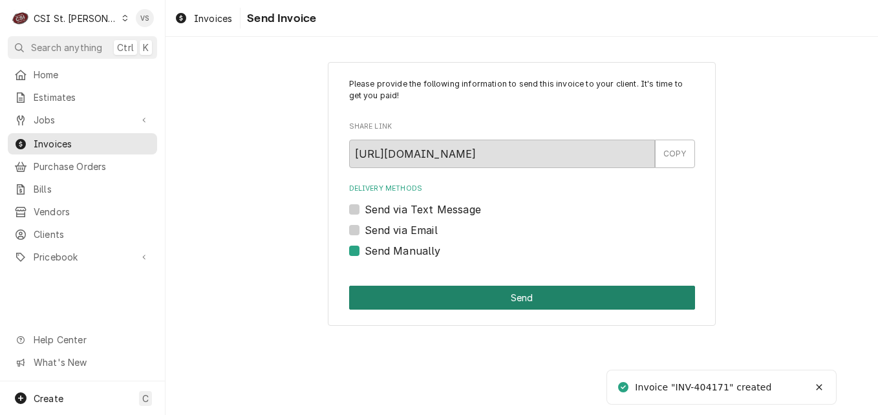
click at [442, 299] on button "Send" at bounding box center [522, 298] width 346 height 24
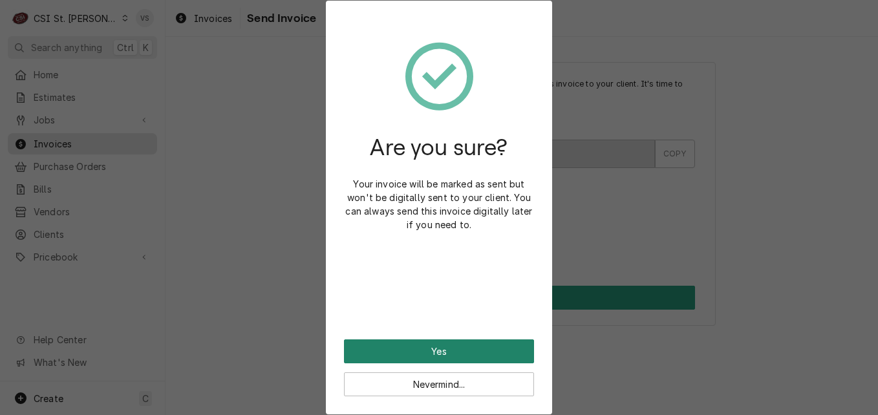
click at [481, 349] on button "Yes" at bounding box center [439, 352] width 190 height 24
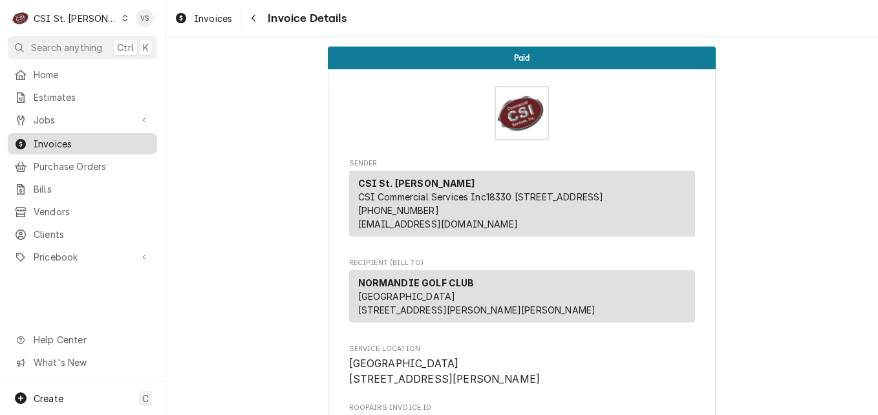
click at [75, 140] on span "Invoices" at bounding box center [92, 144] width 117 height 14
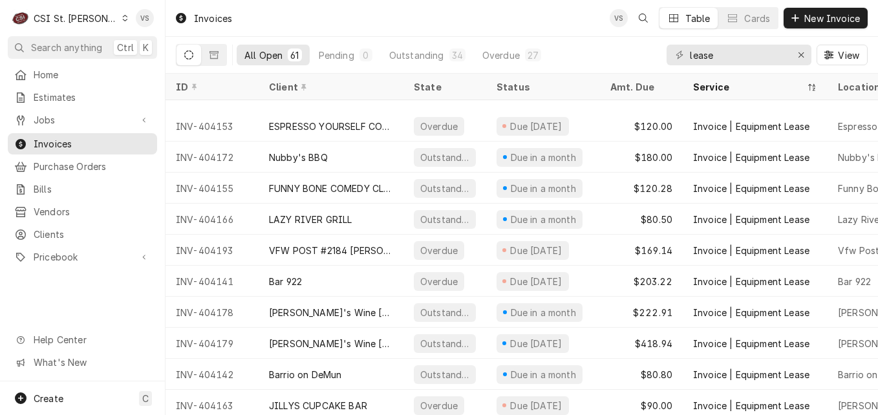
scroll to position [1587, 0]
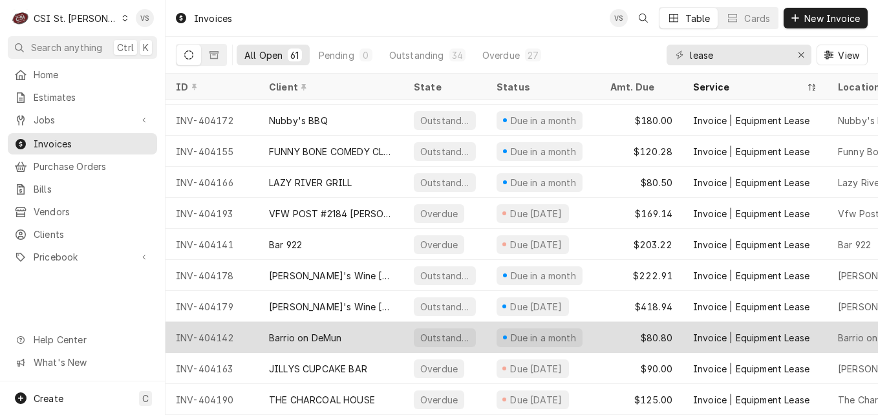
click at [332, 336] on div "Barrio on DeMun" at bounding box center [331, 337] width 145 height 31
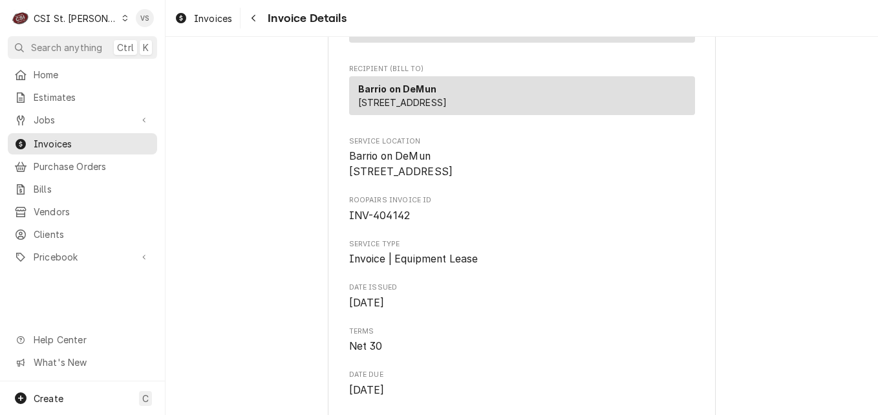
scroll to position [1886, 0]
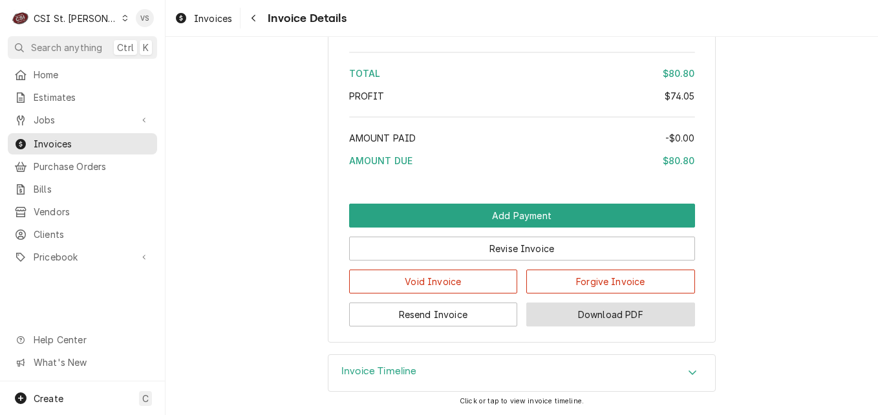
click at [602, 313] on button "Download PDF" at bounding box center [611, 315] width 169 height 24
click at [96, 142] on span "Invoices" at bounding box center [92, 144] width 117 height 14
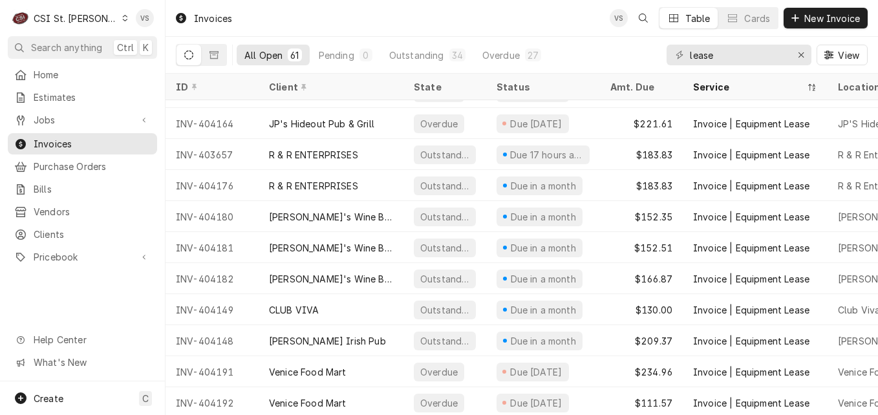
scroll to position [873, 0]
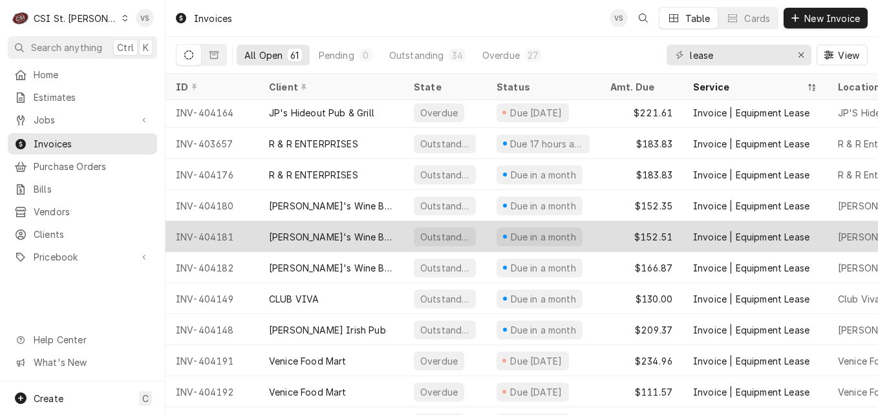
click at [337, 238] on div "[PERSON_NAME]'s Wine Bar STL (ACH)" at bounding box center [331, 237] width 124 height 14
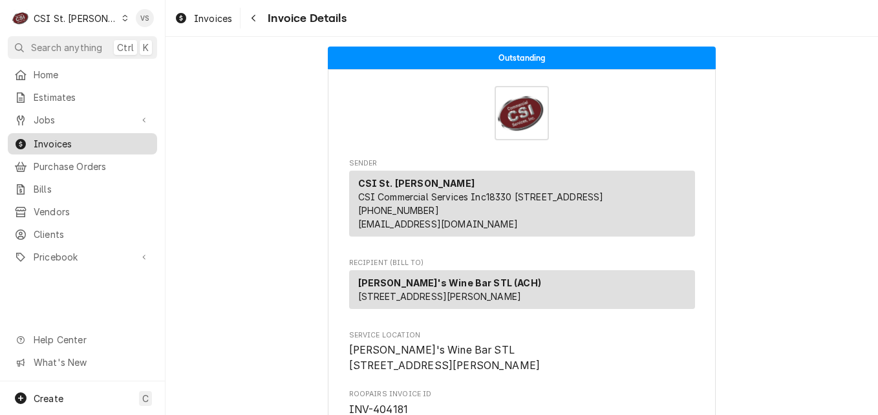
click at [72, 138] on span "Invoices" at bounding box center [92, 144] width 117 height 14
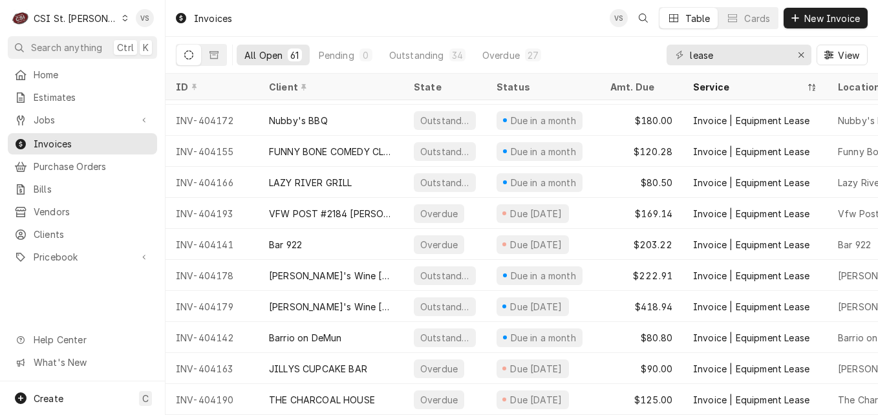
scroll to position [1587, 0]
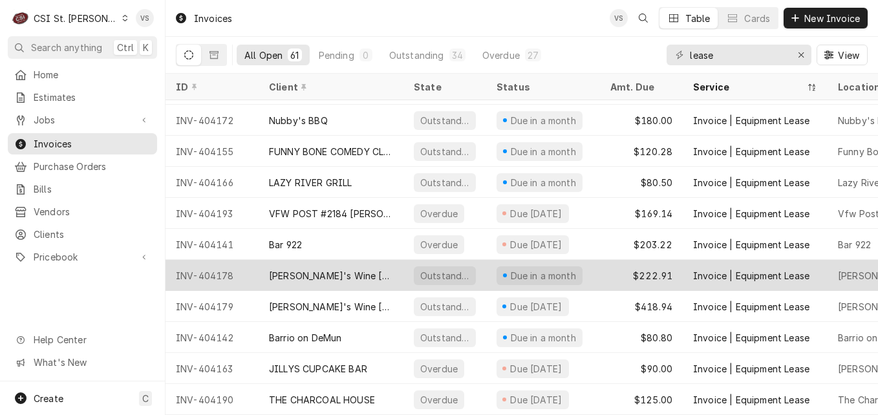
click at [331, 260] on div "[PERSON_NAME]'s Wine [PERSON_NAME] (ACH)" at bounding box center [331, 275] width 145 height 31
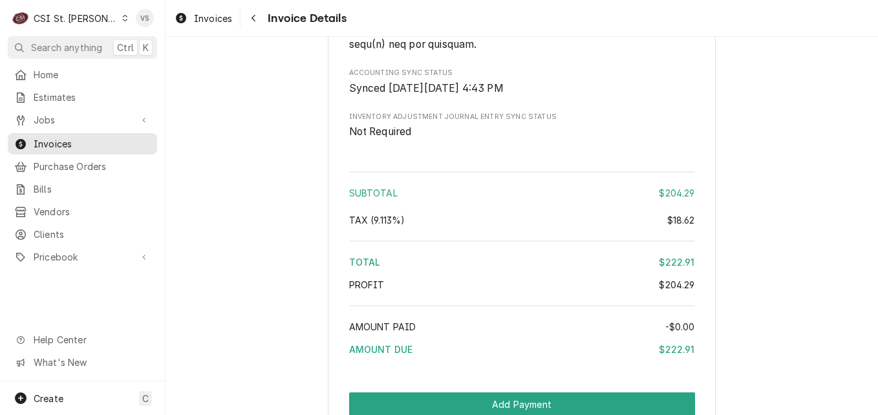
scroll to position [1914, 0]
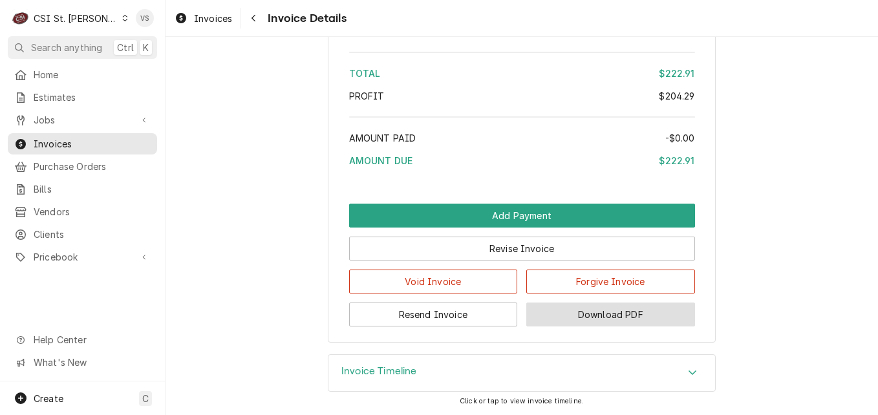
click at [620, 320] on button "Download PDF" at bounding box center [611, 315] width 169 height 24
click at [71, 144] on span "Invoices" at bounding box center [92, 144] width 117 height 14
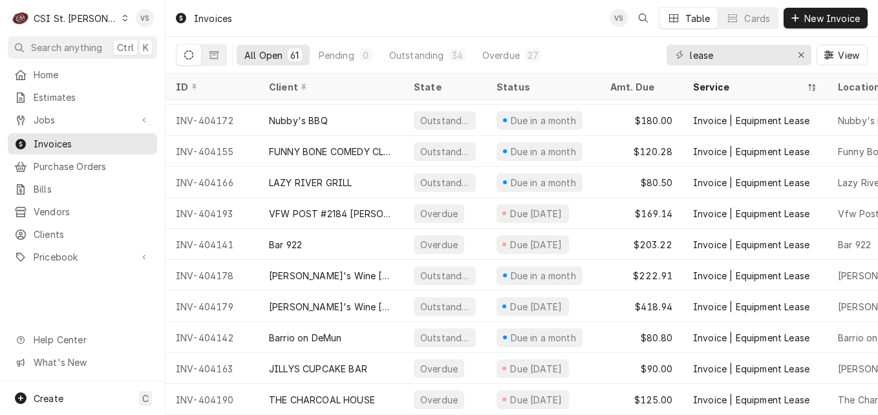
scroll to position [1587, 0]
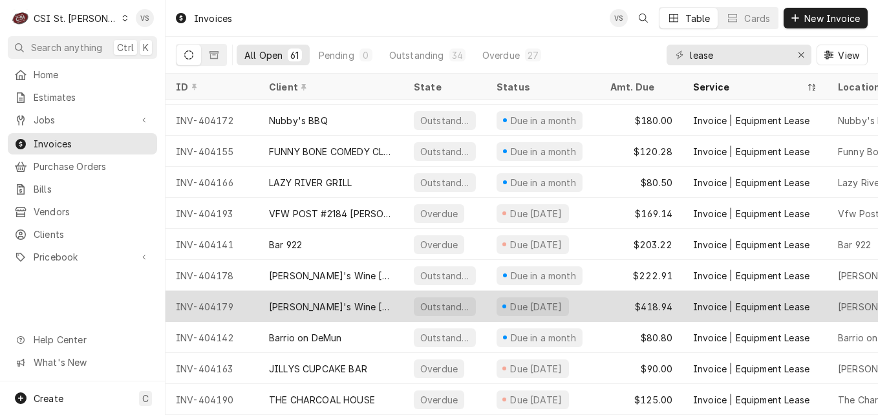
click at [323, 292] on div "[PERSON_NAME]'s Wine [PERSON_NAME] (ACH)" at bounding box center [331, 306] width 145 height 31
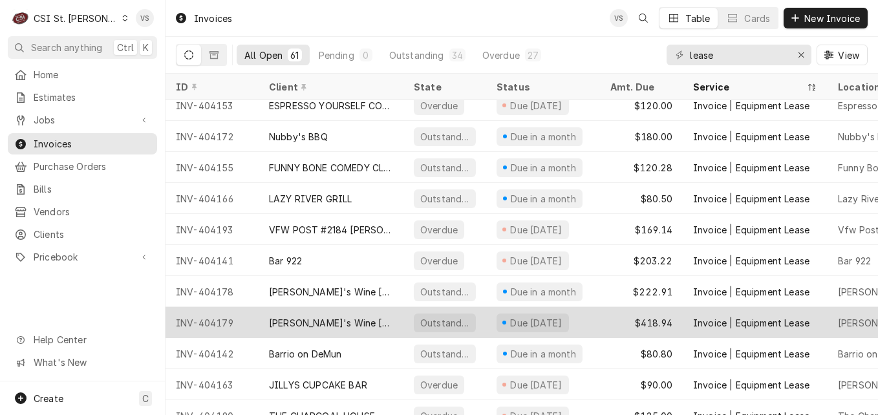
scroll to position [1522, 0]
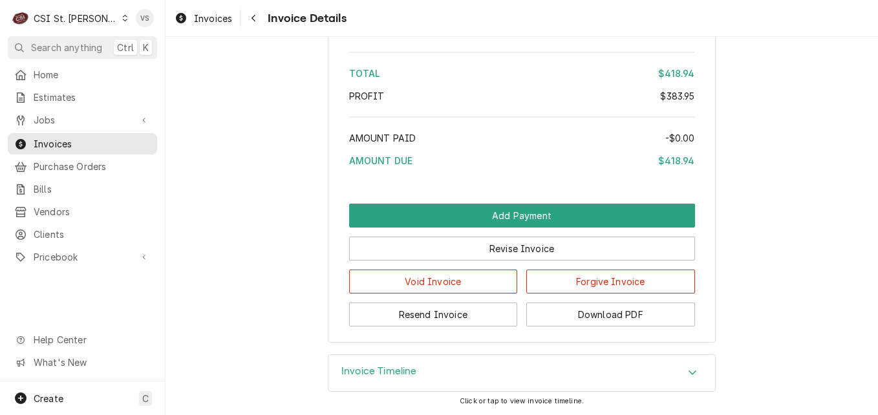
scroll to position [1886, 0]
click at [563, 318] on button "Download PDF" at bounding box center [611, 315] width 169 height 24
click at [122, 142] on span "Invoices" at bounding box center [92, 144] width 117 height 14
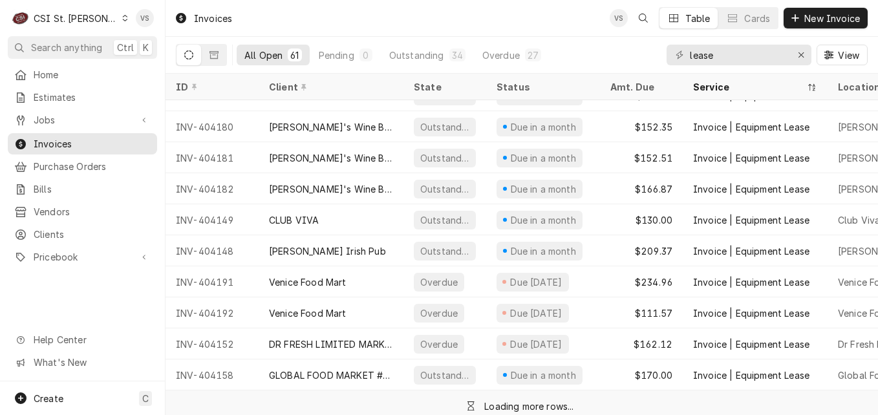
scroll to position [966, 0]
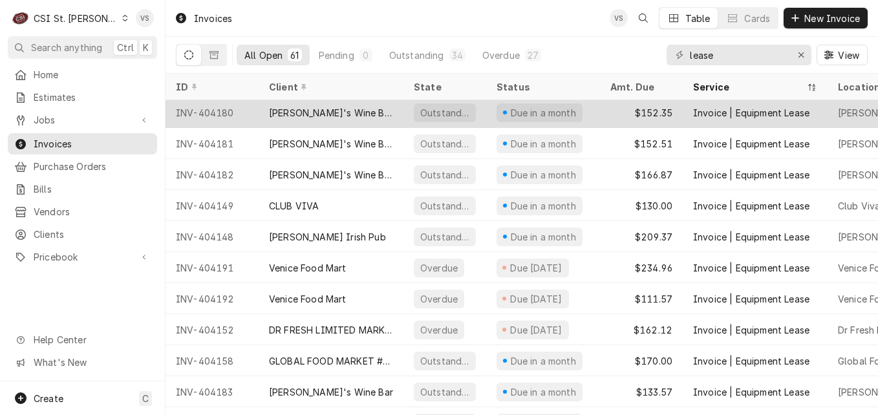
click at [312, 111] on div "[PERSON_NAME]'s Wine Bar STL (ACH)" at bounding box center [331, 113] width 124 height 14
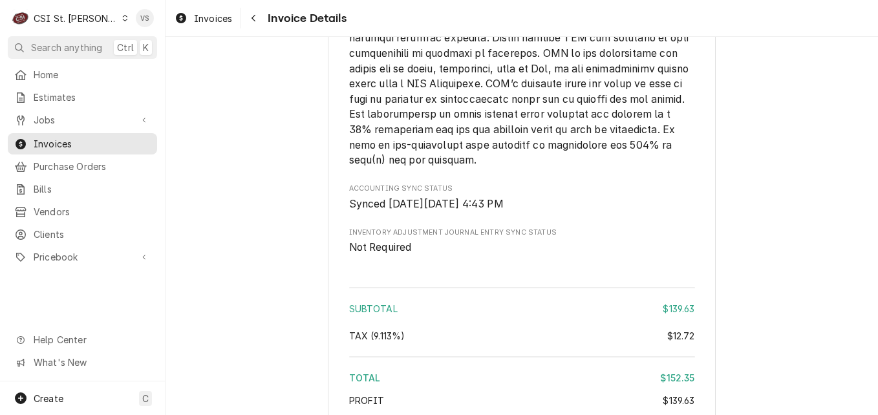
scroll to position [1900, 0]
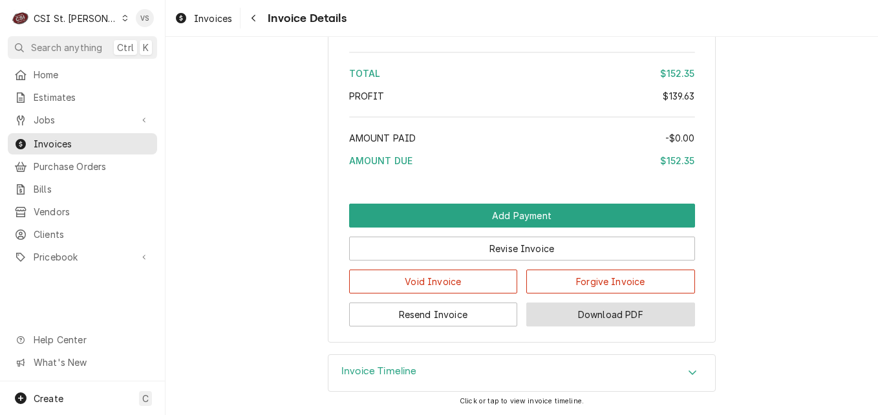
click at [591, 319] on button "Download PDF" at bounding box center [611, 315] width 169 height 24
click at [77, 138] on span "Invoices" at bounding box center [92, 144] width 117 height 14
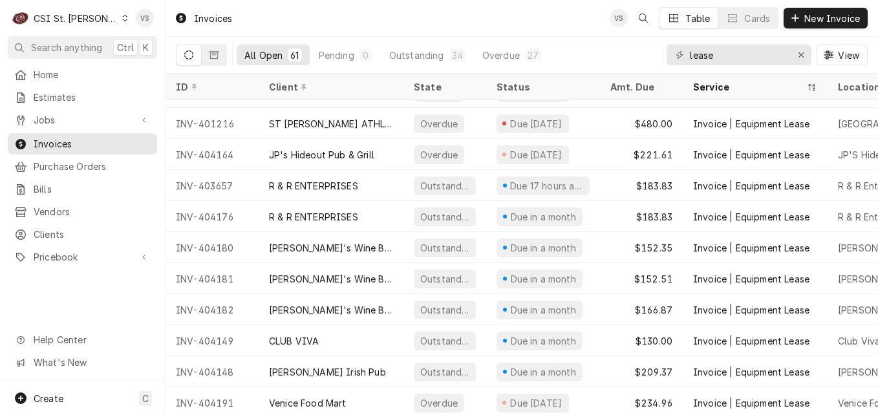
scroll to position [811, 0]
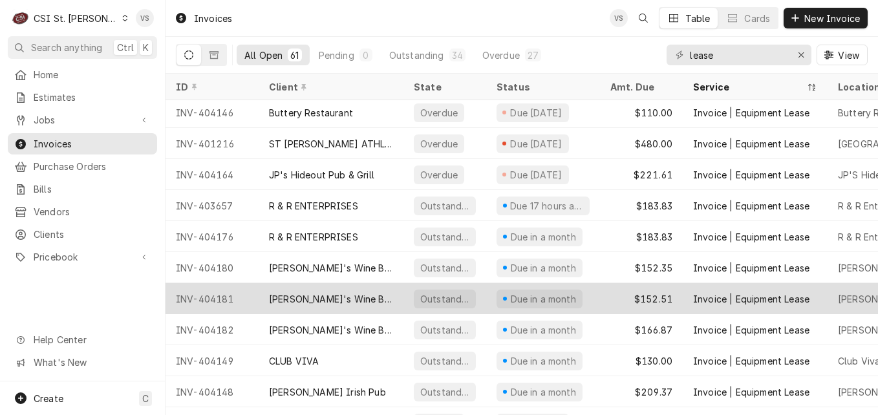
click at [331, 294] on div "Sasha's Wine Bar STL (ACH)" at bounding box center [331, 299] width 124 height 14
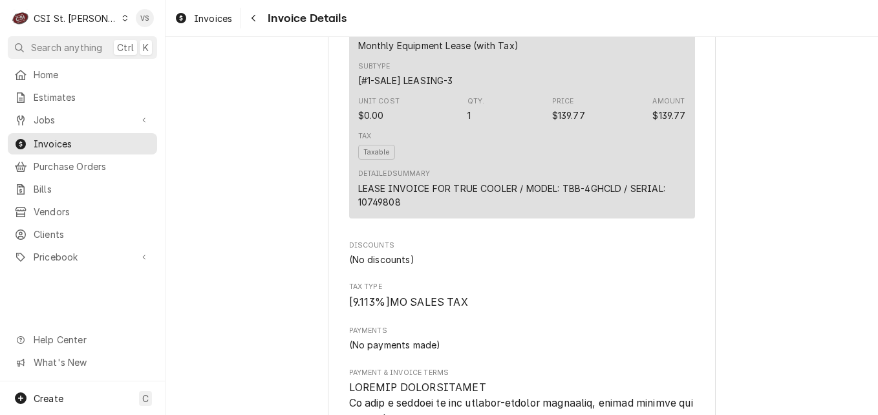
scroll to position [1886, 0]
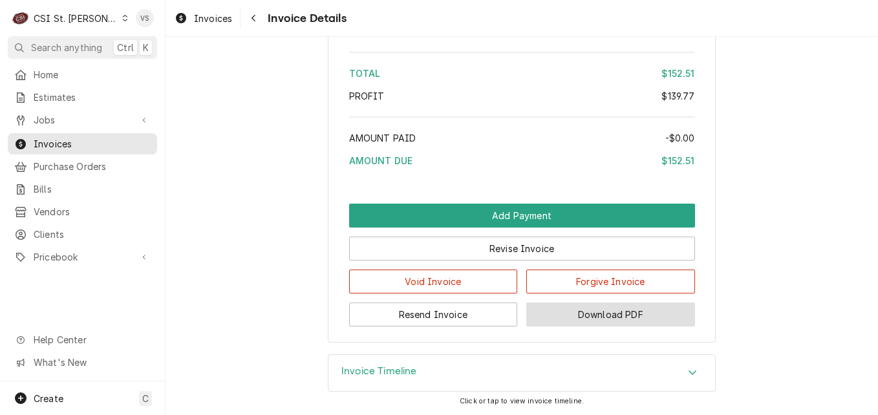
click at [582, 318] on button "Download PDF" at bounding box center [611, 315] width 169 height 24
click at [73, 137] on span "Invoices" at bounding box center [92, 144] width 117 height 14
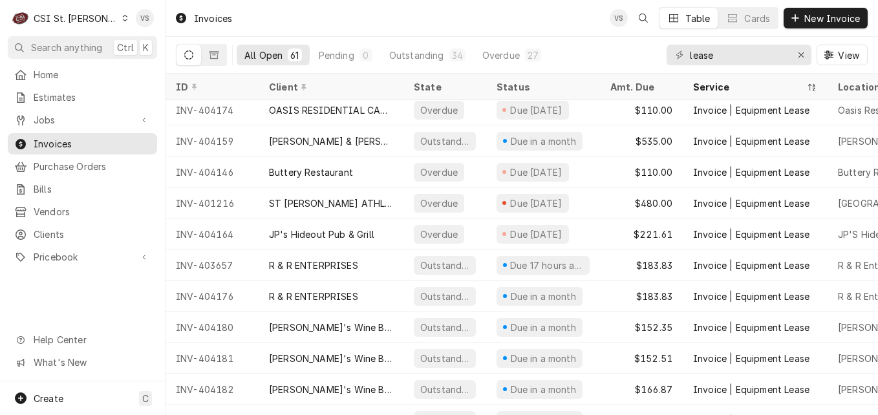
scroll to position [811, 0]
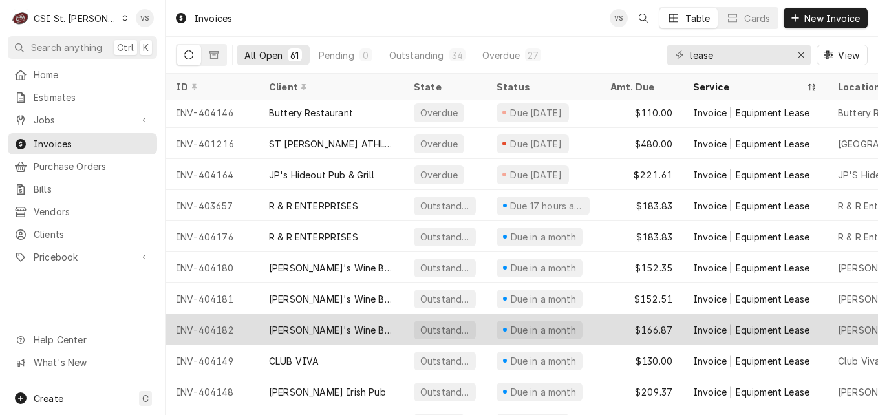
click at [347, 324] on div "[PERSON_NAME]'s Wine Bar STL (ACH)" at bounding box center [331, 330] width 124 height 14
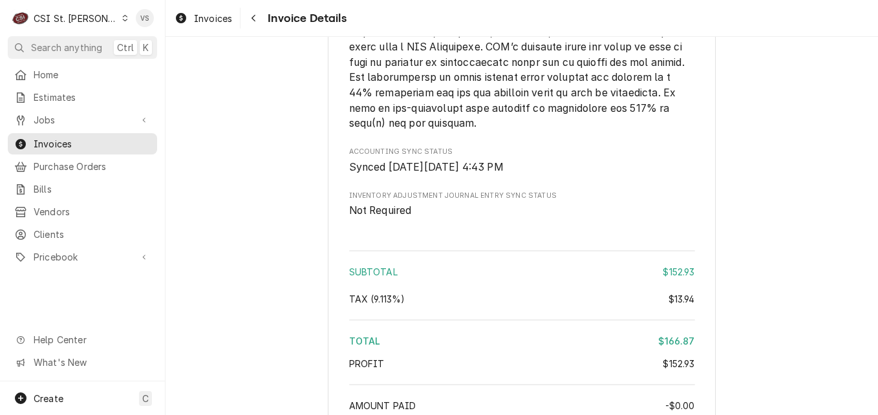
scroll to position [1873, 0]
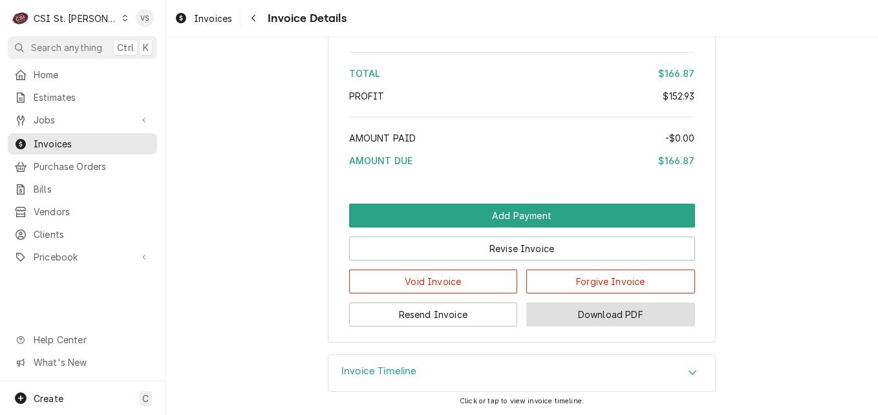
click at [567, 311] on button "Download PDF" at bounding box center [611, 315] width 169 height 24
click at [91, 137] on span "Invoices" at bounding box center [92, 144] width 117 height 14
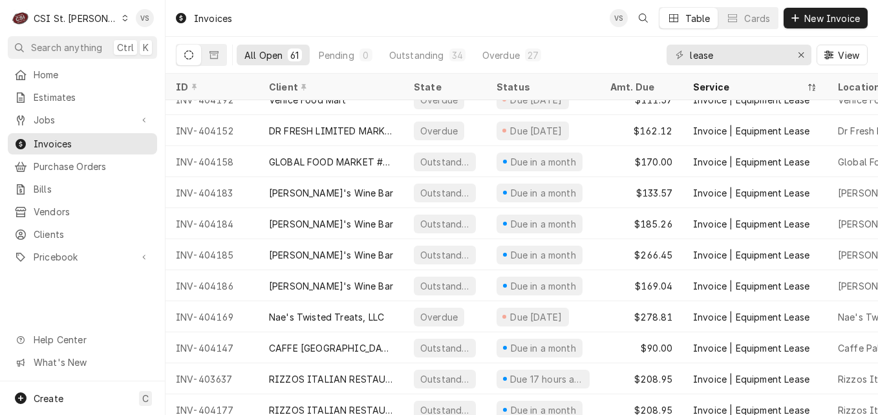
scroll to position [1183, 0]
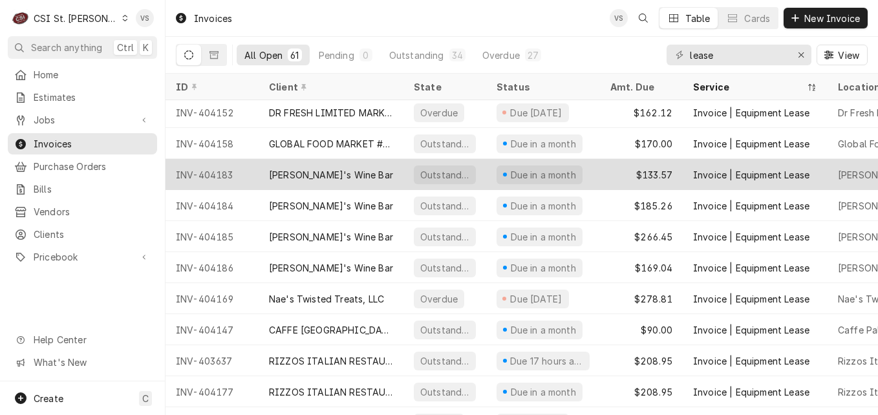
click at [280, 177] on div "[PERSON_NAME]'s Wine Bar" at bounding box center [331, 175] width 124 height 14
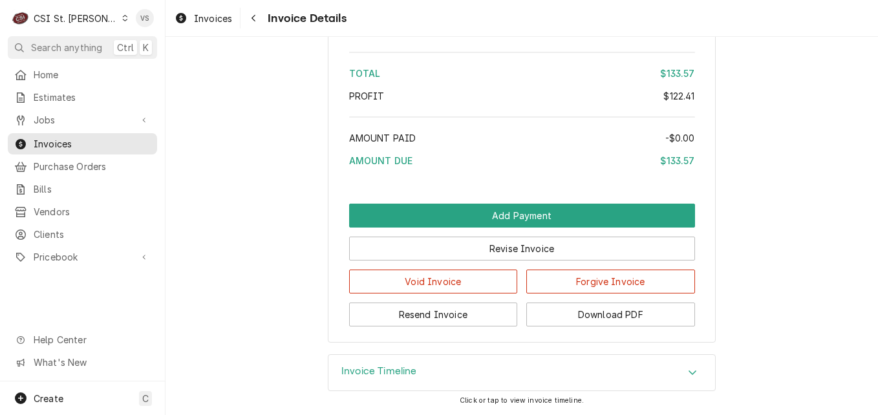
scroll to position [1838, 0]
click at [585, 318] on button "Download PDF" at bounding box center [611, 315] width 169 height 24
click at [81, 142] on span "Invoices" at bounding box center [92, 144] width 117 height 14
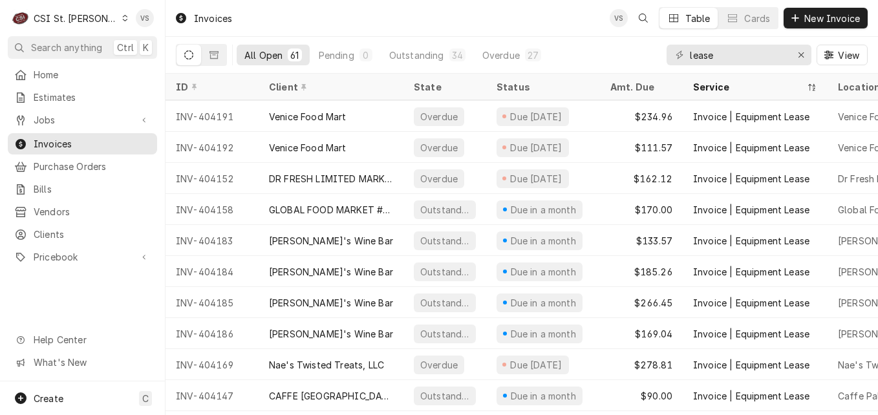
scroll to position [1121, 0]
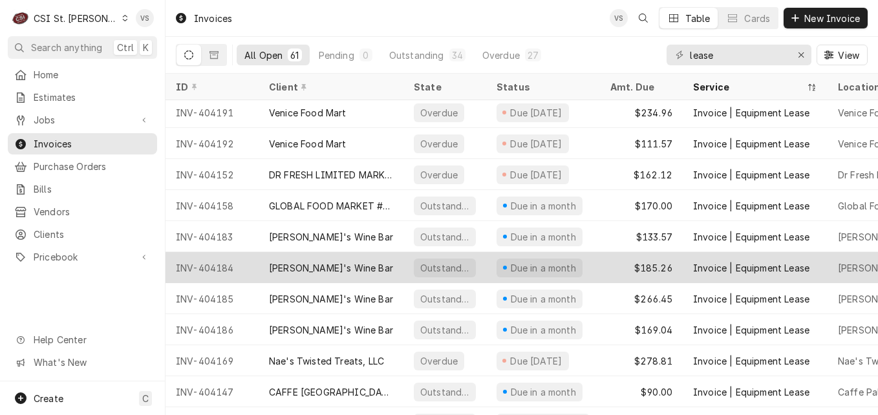
click at [321, 267] on div "[PERSON_NAME]'s Wine Bar" at bounding box center [331, 268] width 124 height 14
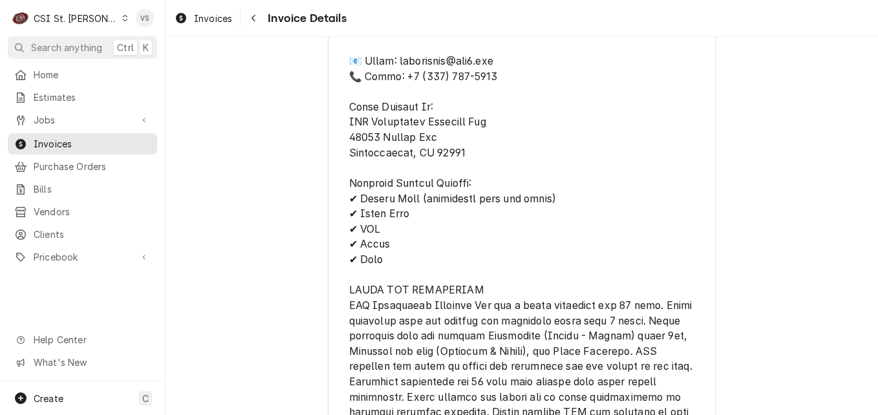
scroll to position [1886, 0]
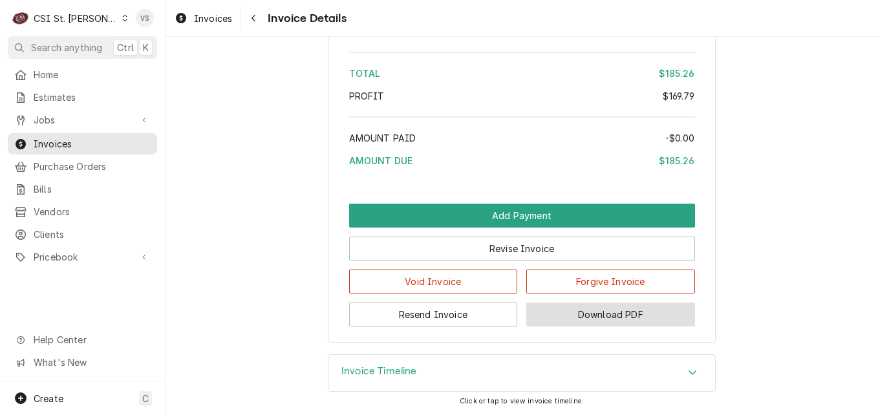
click at [575, 312] on button "Download PDF" at bounding box center [611, 315] width 169 height 24
click at [88, 142] on span "Invoices" at bounding box center [92, 144] width 117 height 14
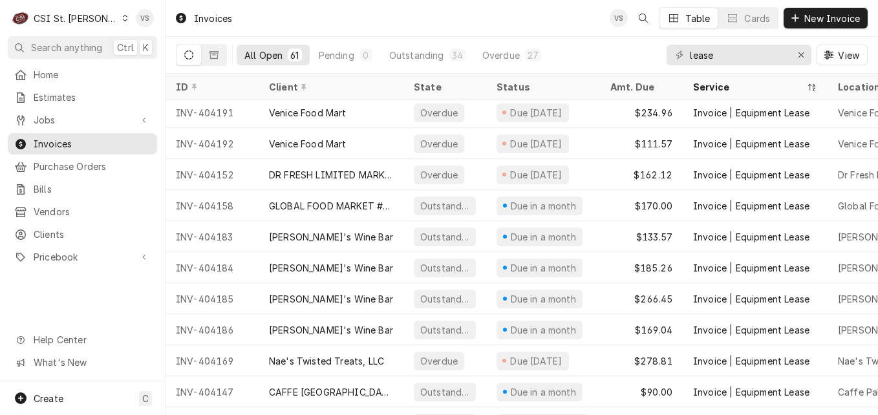
scroll to position [1214, 0]
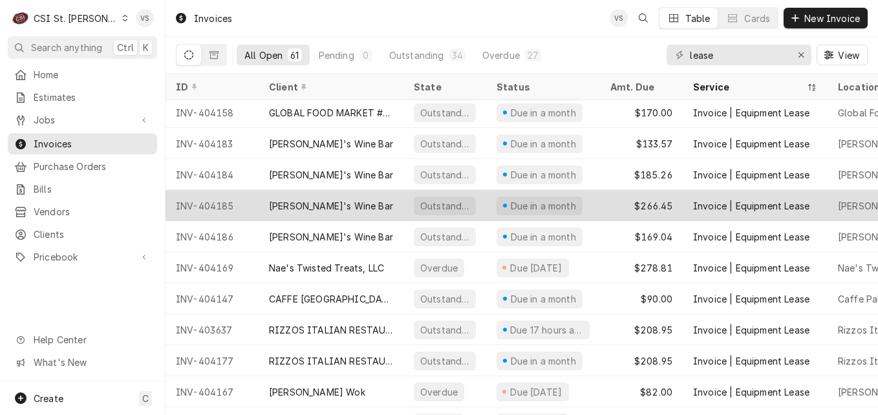
click at [297, 208] on div "[PERSON_NAME]'s Wine Bar" at bounding box center [331, 206] width 124 height 14
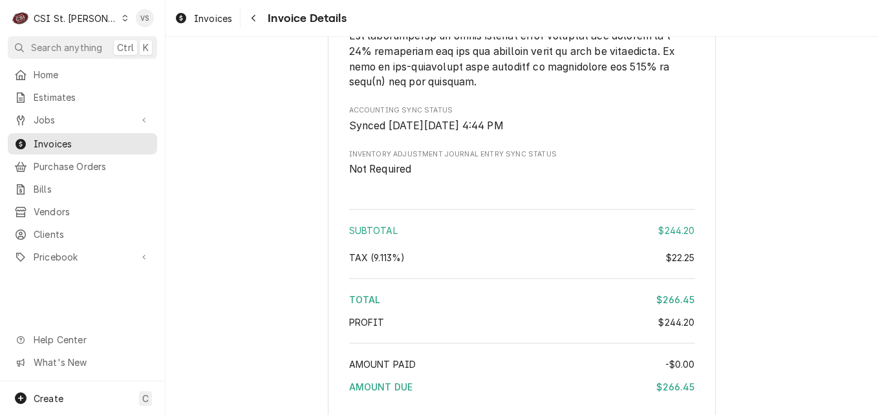
scroll to position [1886, 0]
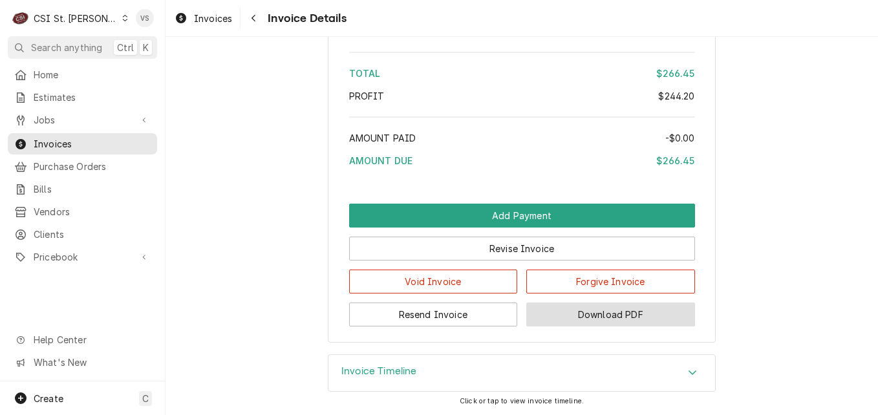
click at [571, 309] on button "Download PDF" at bounding box center [611, 315] width 169 height 24
click at [74, 141] on span "Invoices" at bounding box center [92, 144] width 117 height 14
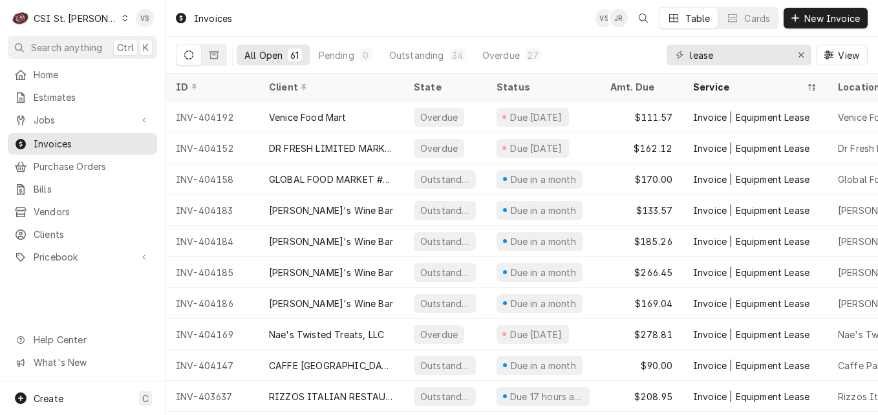
scroll to position [1152, 0]
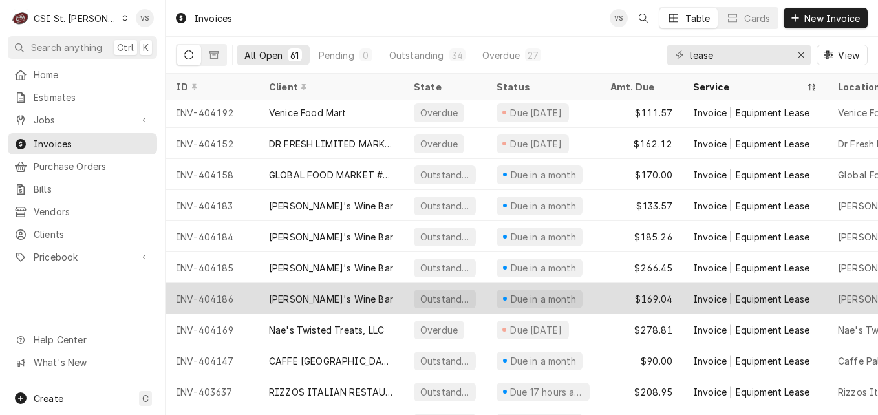
click at [327, 298] on div "[PERSON_NAME]'s Wine Bar" at bounding box center [331, 299] width 124 height 14
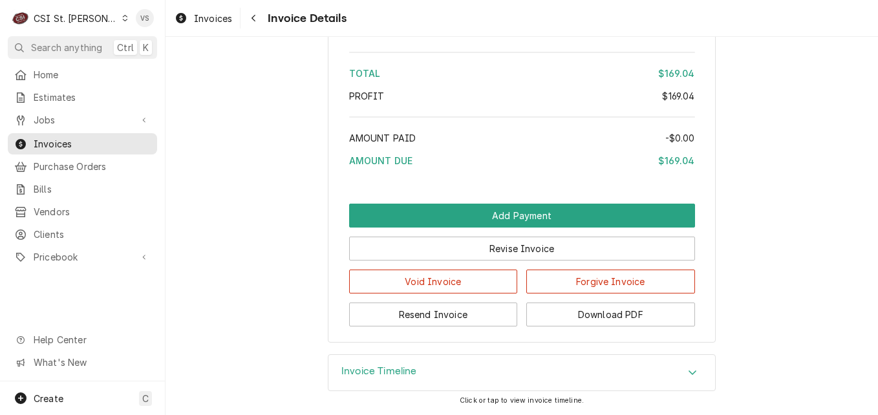
scroll to position [1838, 0]
click at [550, 309] on button "Download PDF" at bounding box center [611, 315] width 169 height 24
click at [99, 142] on span "Invoices" at bounding box center [92, 144] width 117 height 14
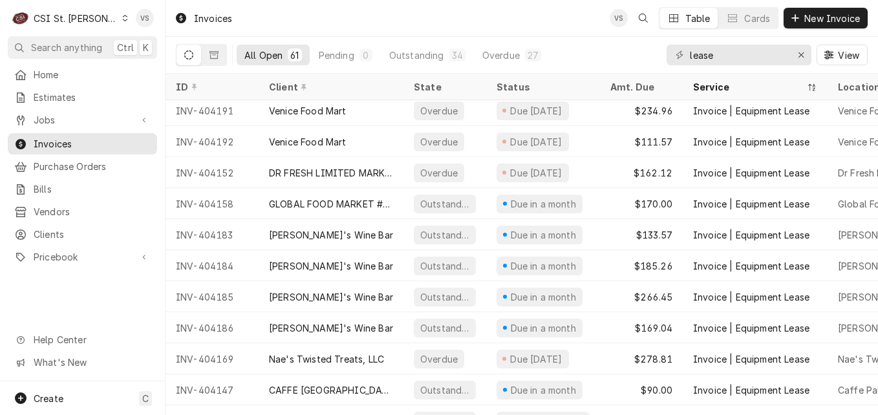
scroll to position [1183, 0]
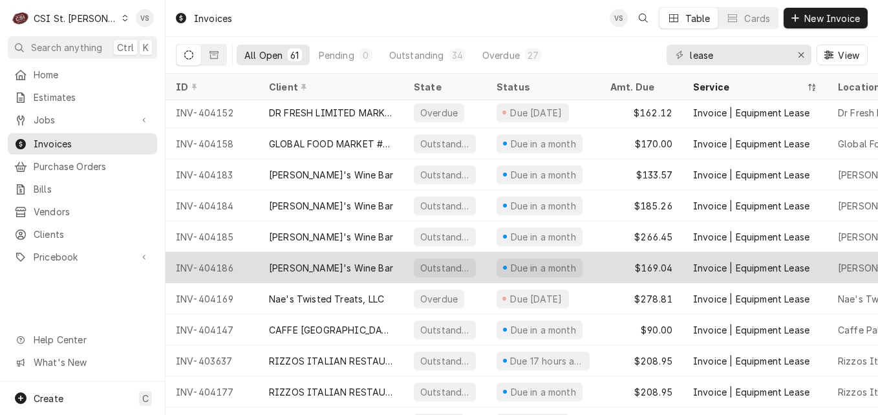
click at [366, 260] on div "[PERSON_NAME]'s Wine Bar" at bounding box center [331, 267] width 145 height 31
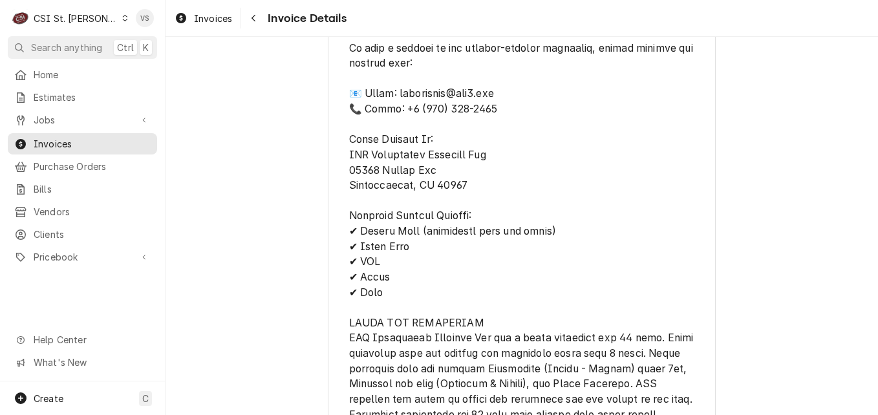
scroll to position [1838, 0]
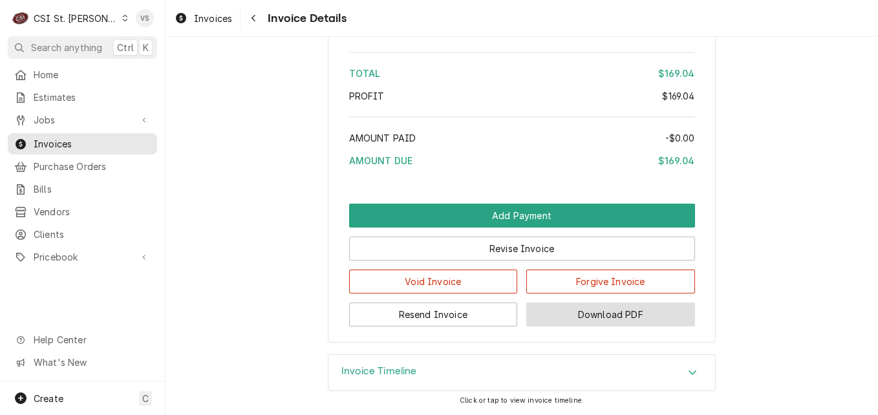
click at [549, 312] on button "Download PDF" at bounding box center [611, 315] width 169 height 24
